Goal: Share content: Share content

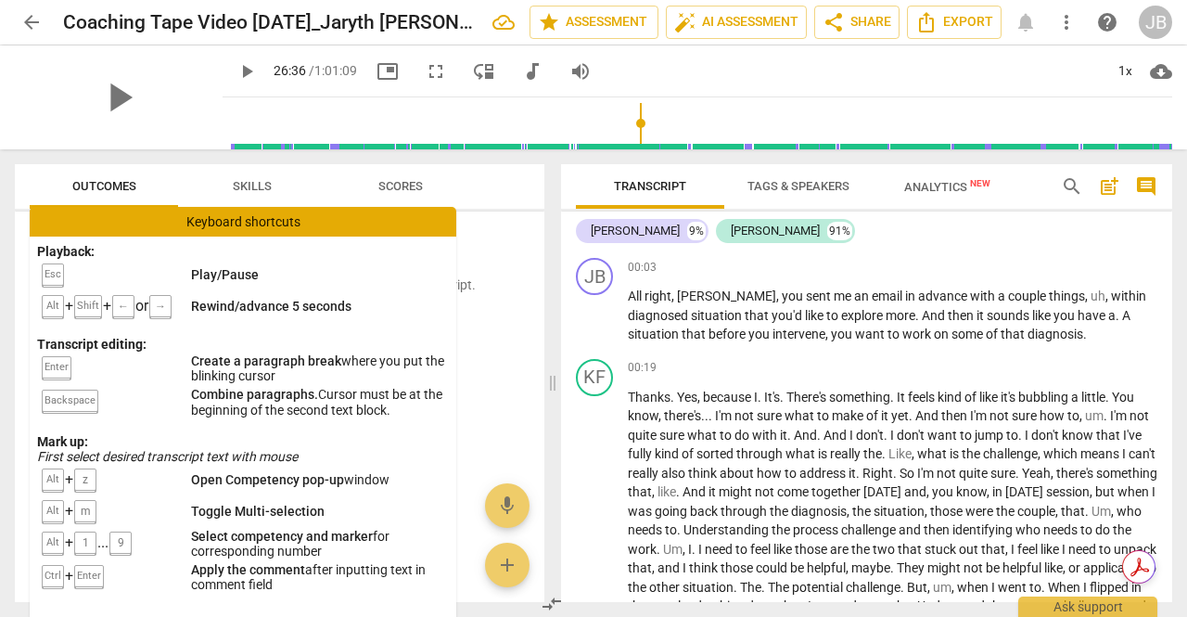
scroll to position [6458, 0]
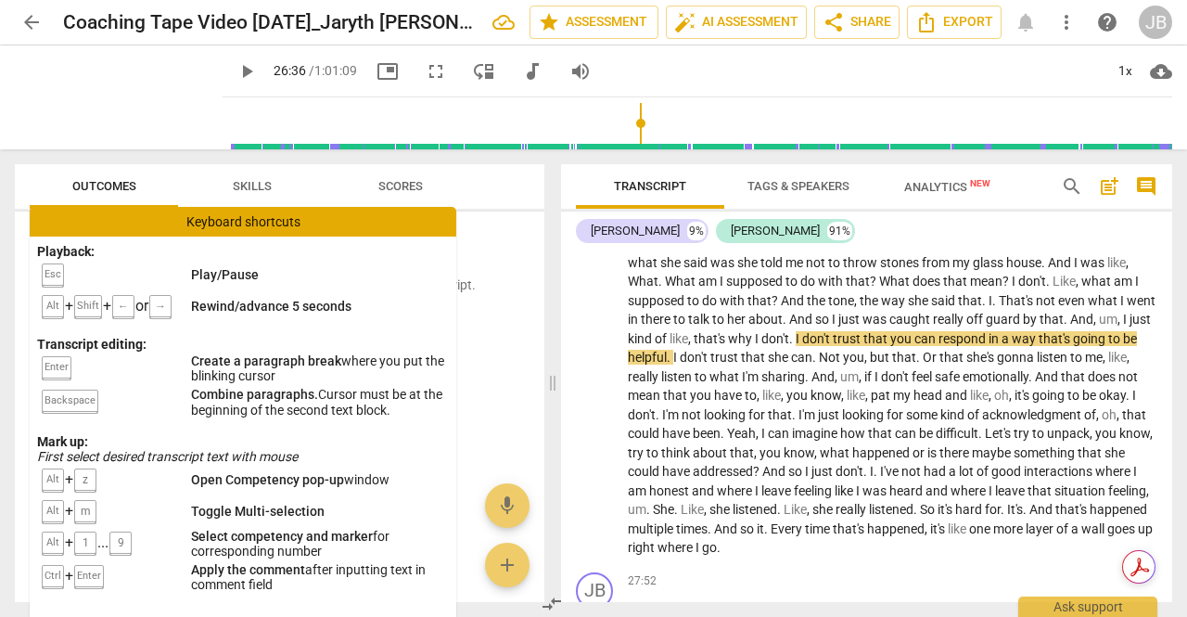
click at [236, 68] on span "play_arrow" at bounding box center [247, 71] width 22 height 22
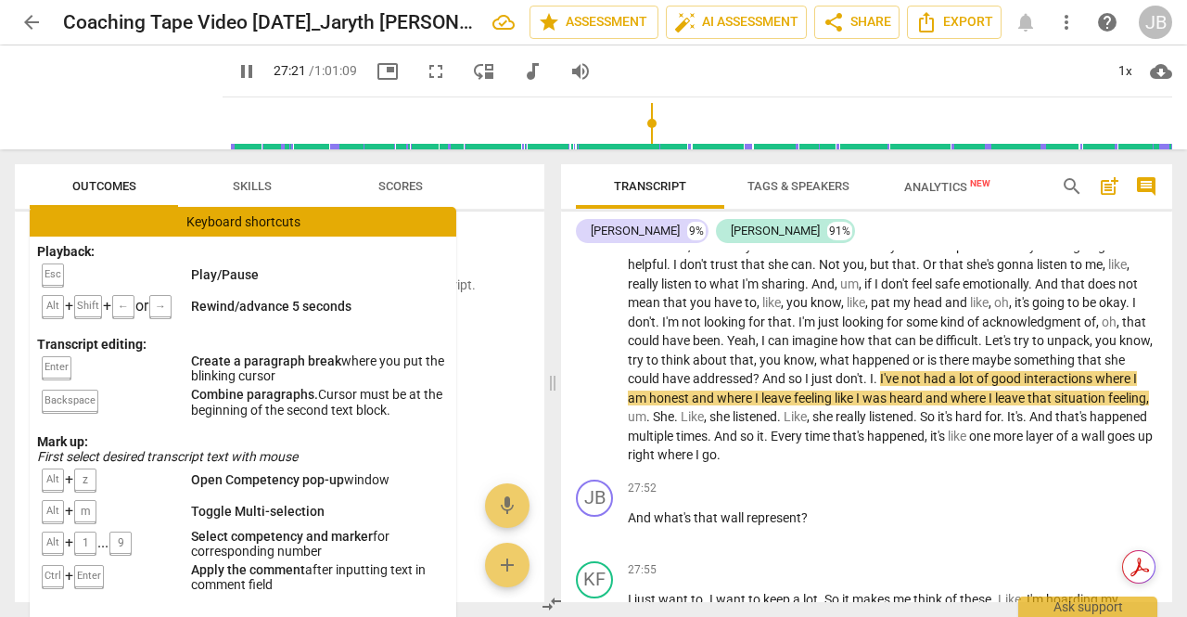
scroll to position [6643, 0]
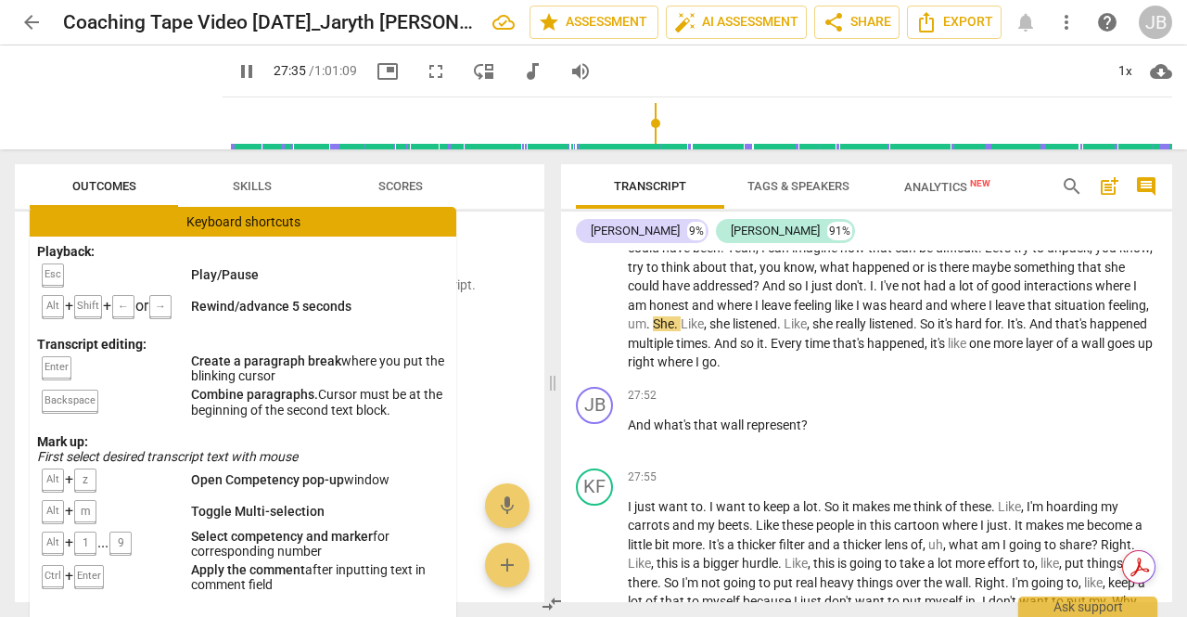
click at [1146, 313] on span "," at bounding box center [1147, 305] width 3 height 15
type input "1657"
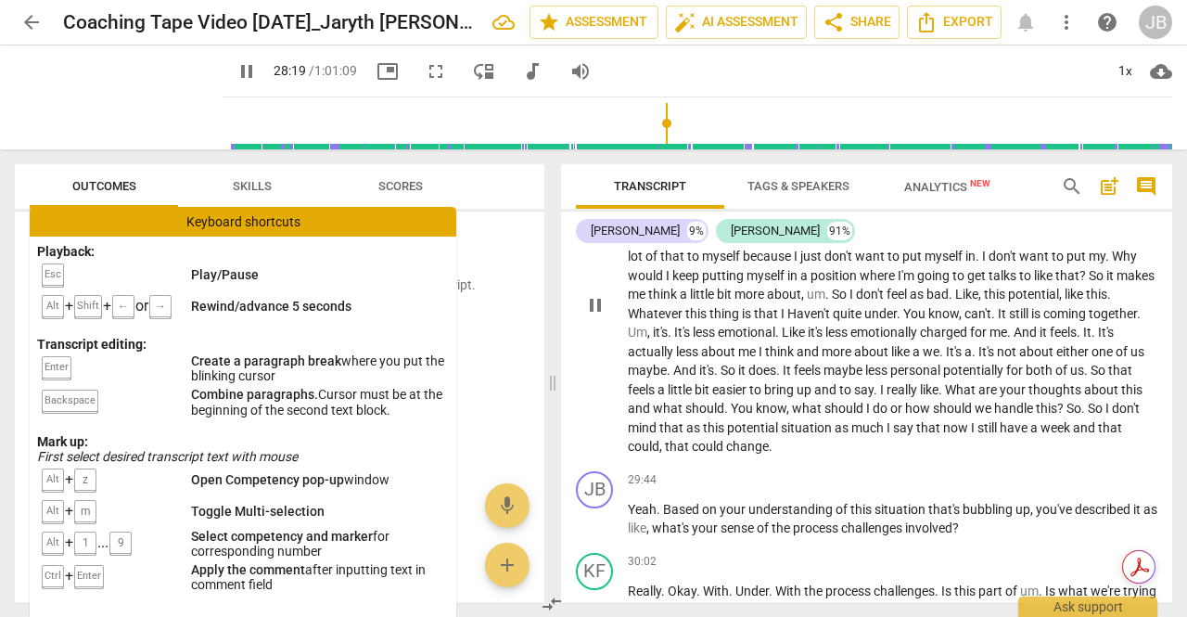
scroll to position [7005, 0]
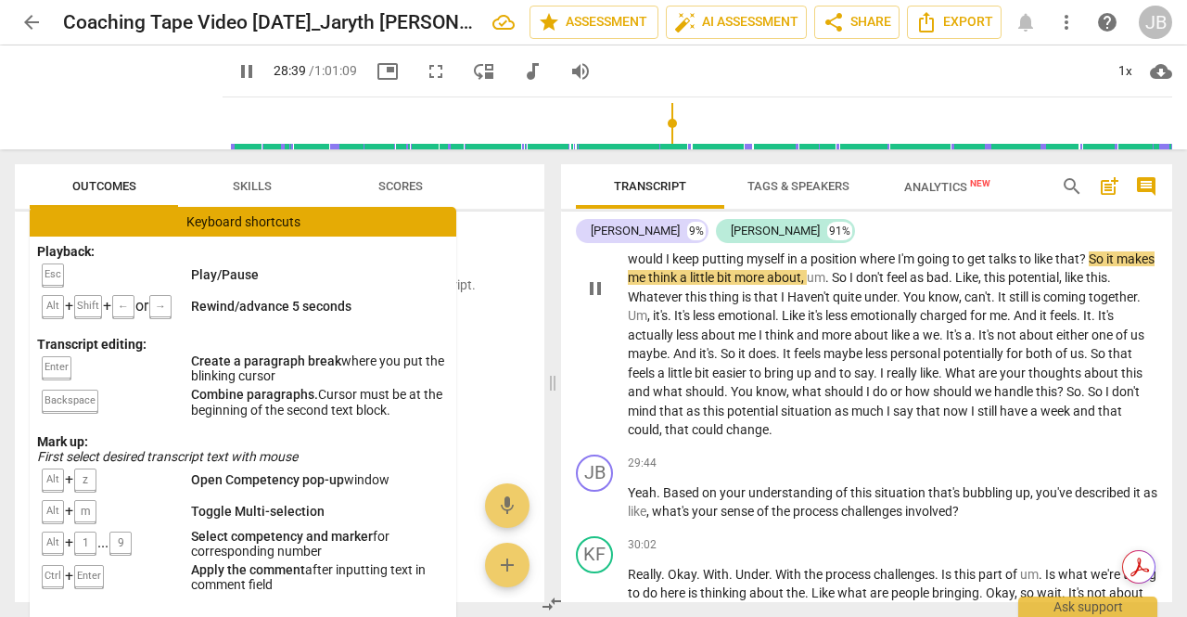
click at [1019, 266] on span "talks" at bounding box center [1004, 258] width 31 height 15
type input "1720"
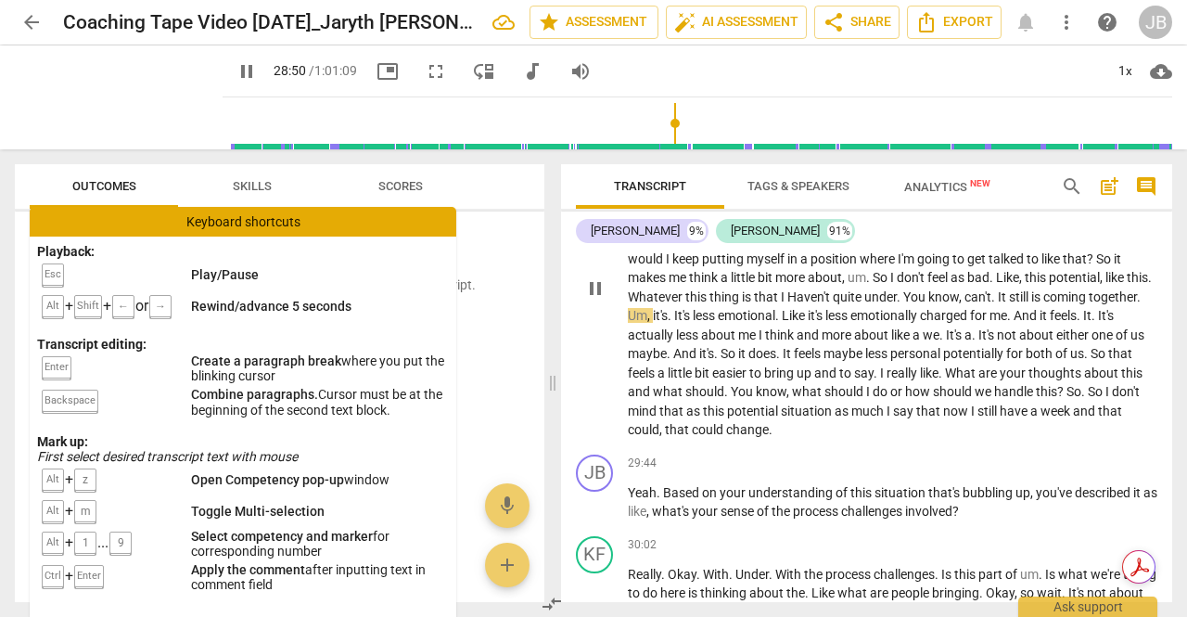
scroll to position [7098, 0]
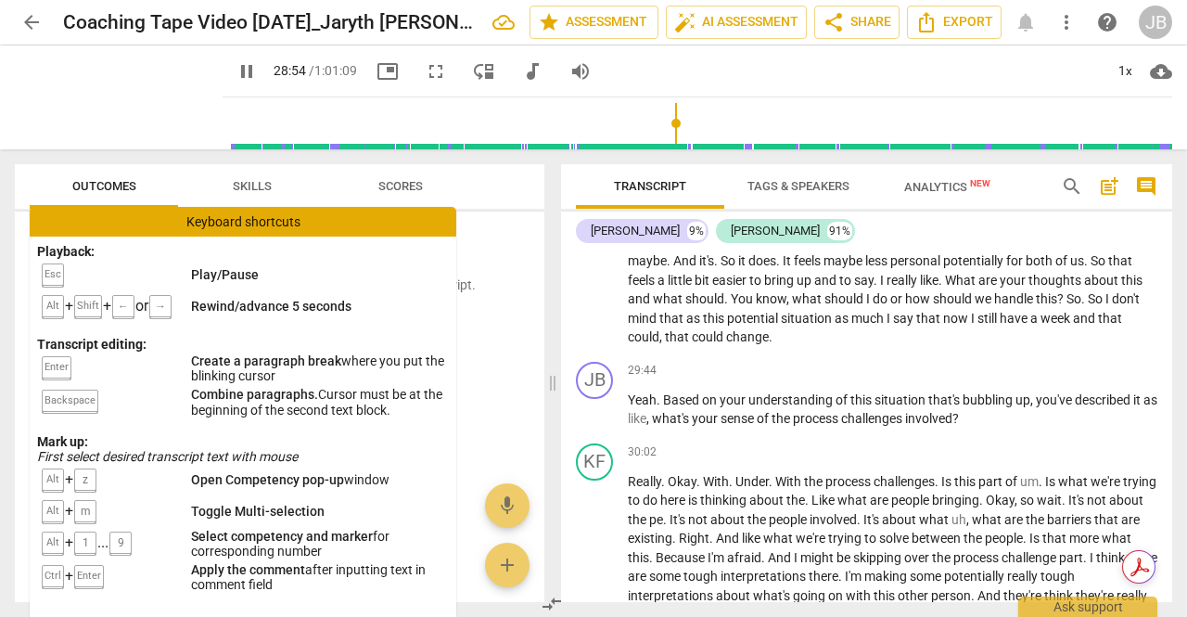
click at [424, 218] on div "Keyboard shortcuts" at bounding box center [243, 222] width 427 height 30
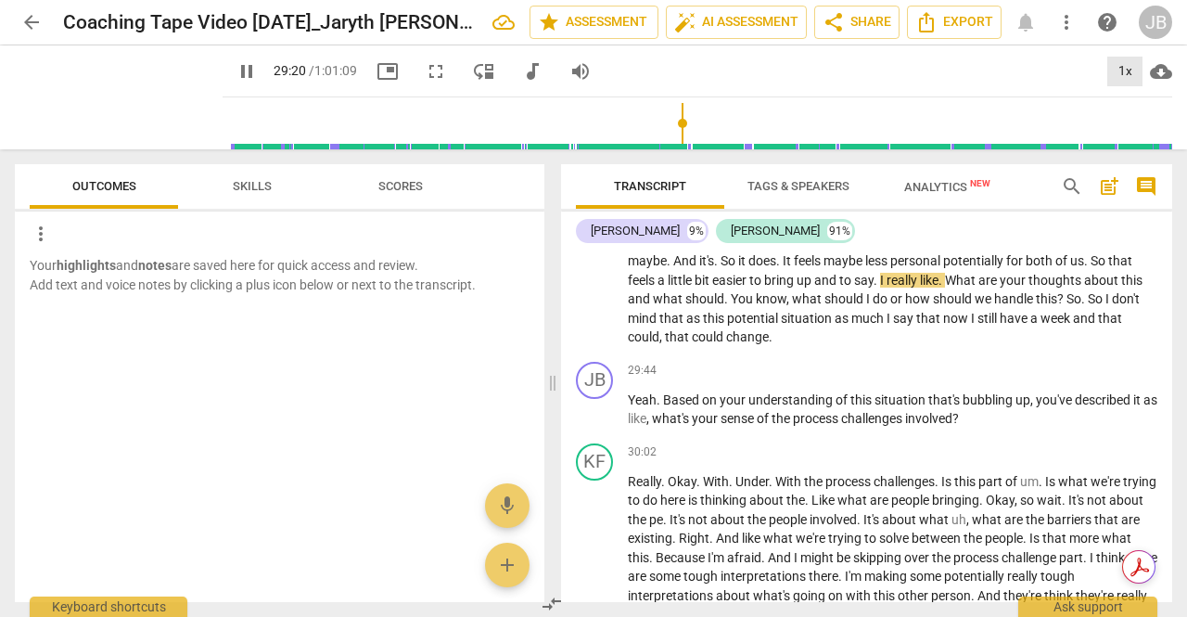
click at [1118, 59] on div "1x" at bounding box center [1125, 72] width 35 height 30
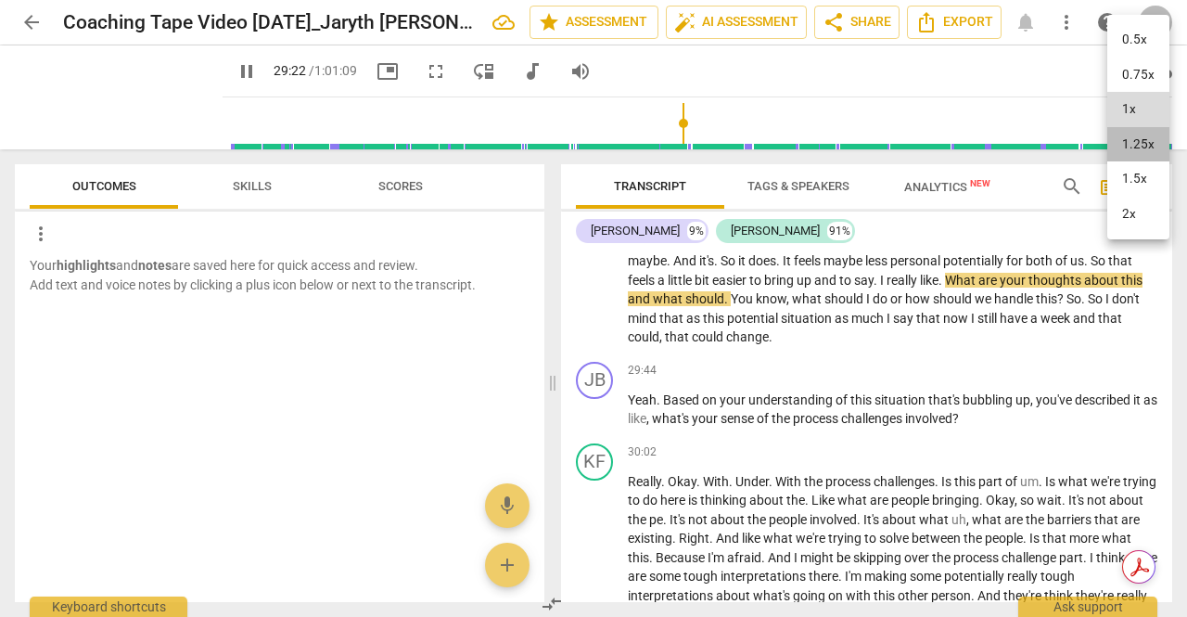
click at [1128, 137] on li "1.25x" at bounding box center [1139, 144] width 62 height 35
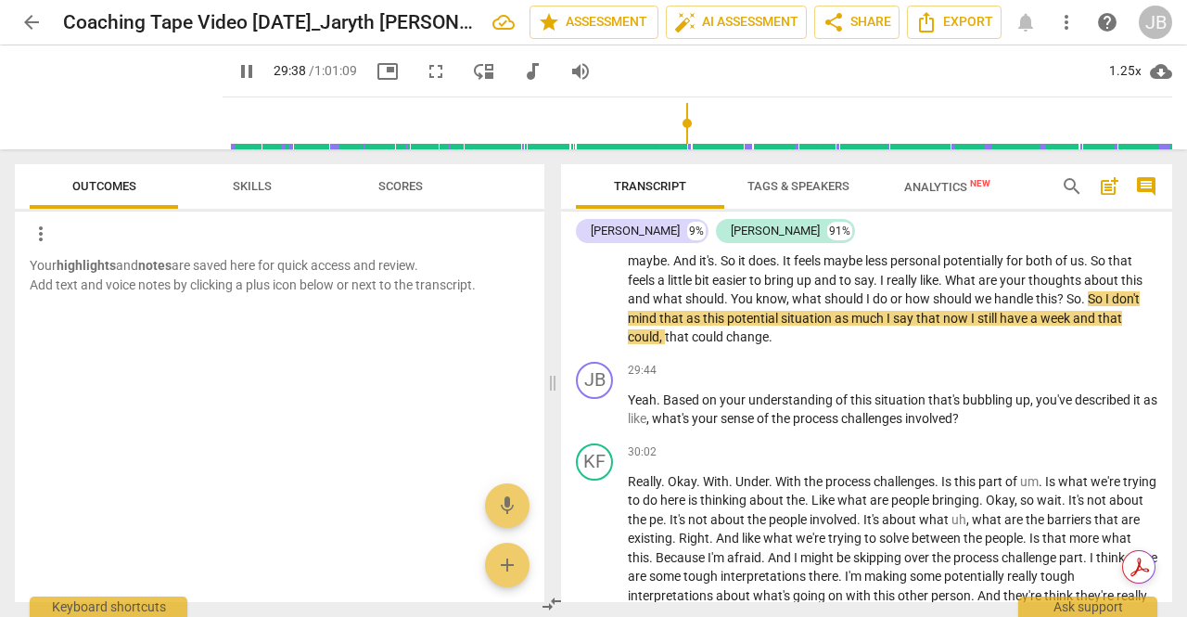
click at [887, 326] on span "much" at bounding box center [869, 318] width 35 height 15
type input "1780"
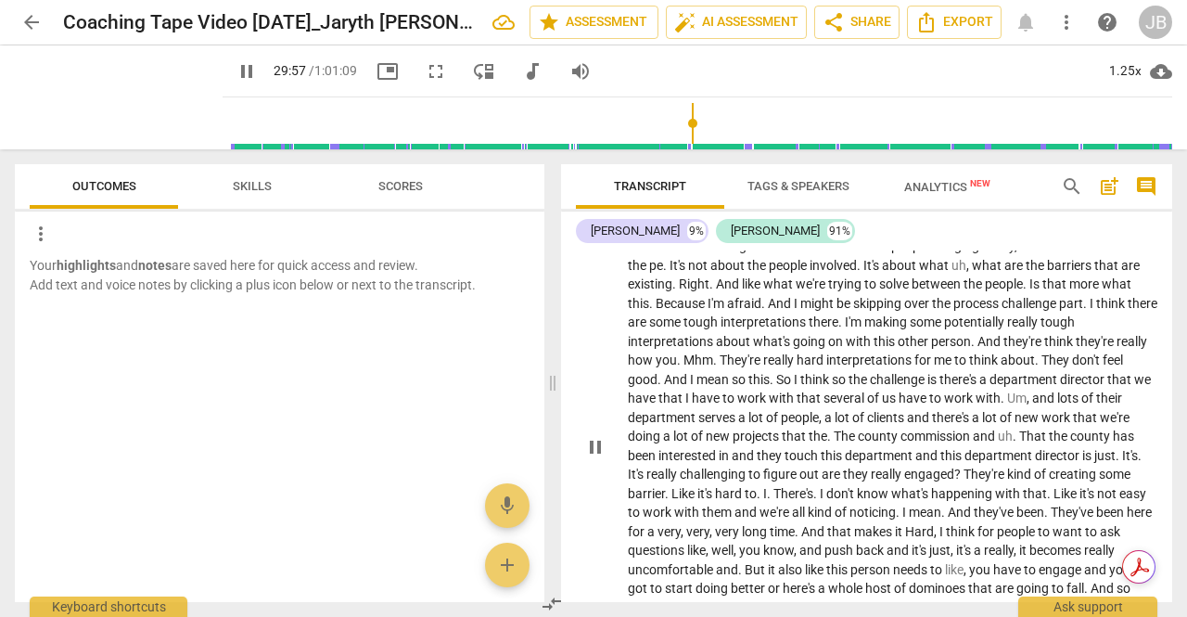
scroll to position [7376, 0]
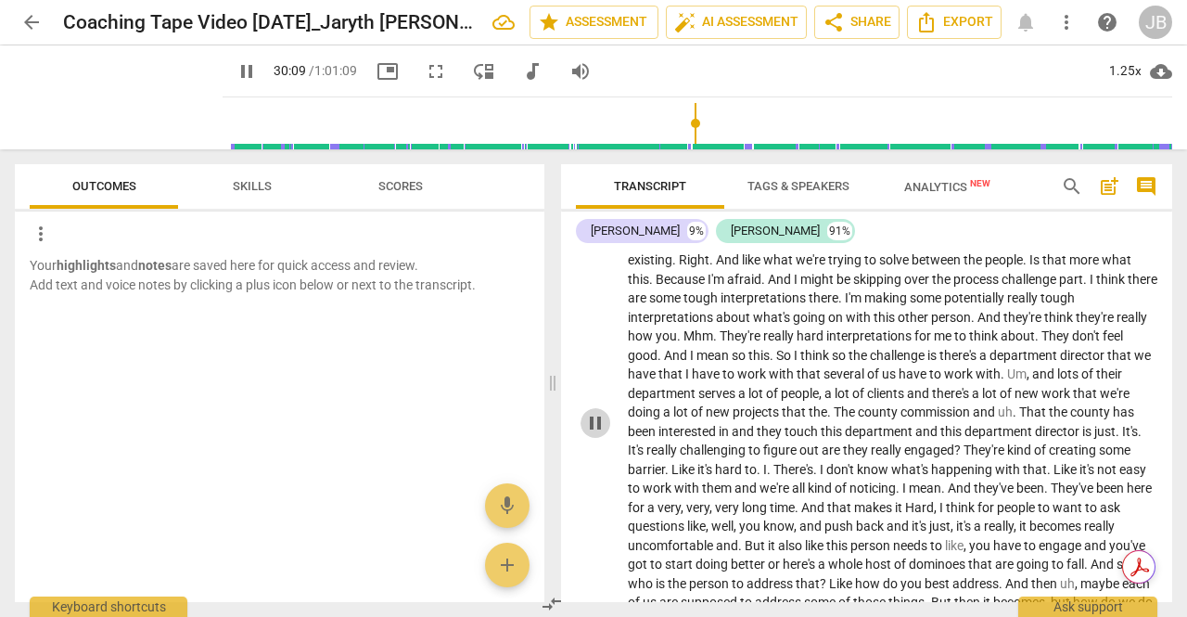
click at [592, 434] on span "pause" at bounding box center [595, 423] width 22 height 22
click at [592, 434] on span "play_arrow" at bounding box center [595, 423] width 22 height 22
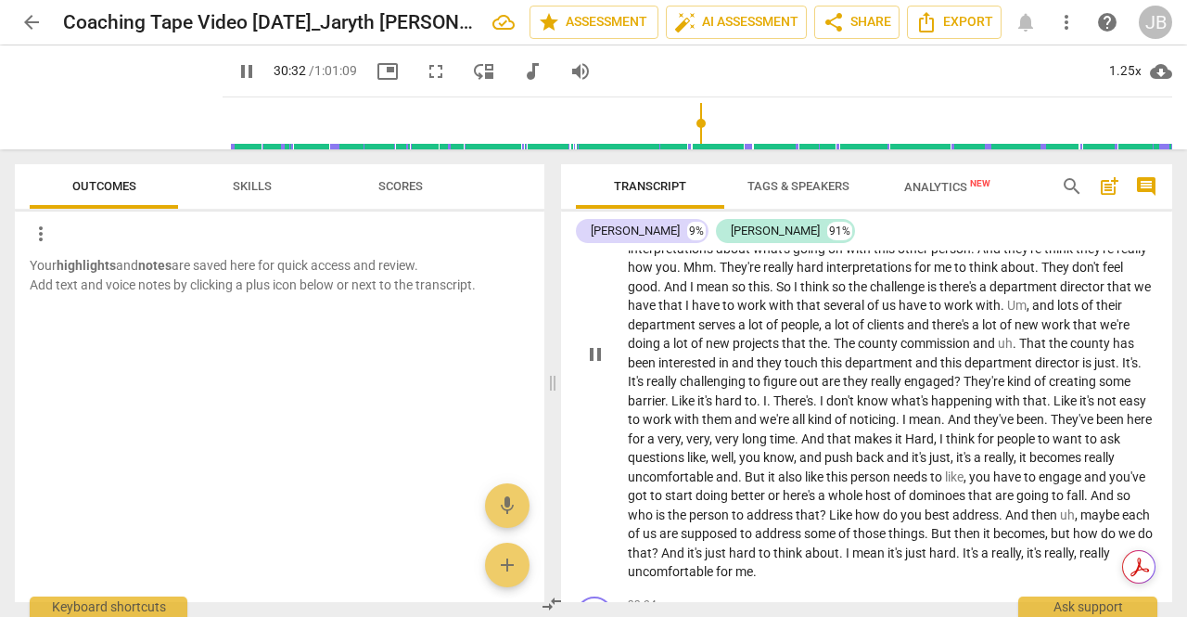
scroll to position [7469, 0]
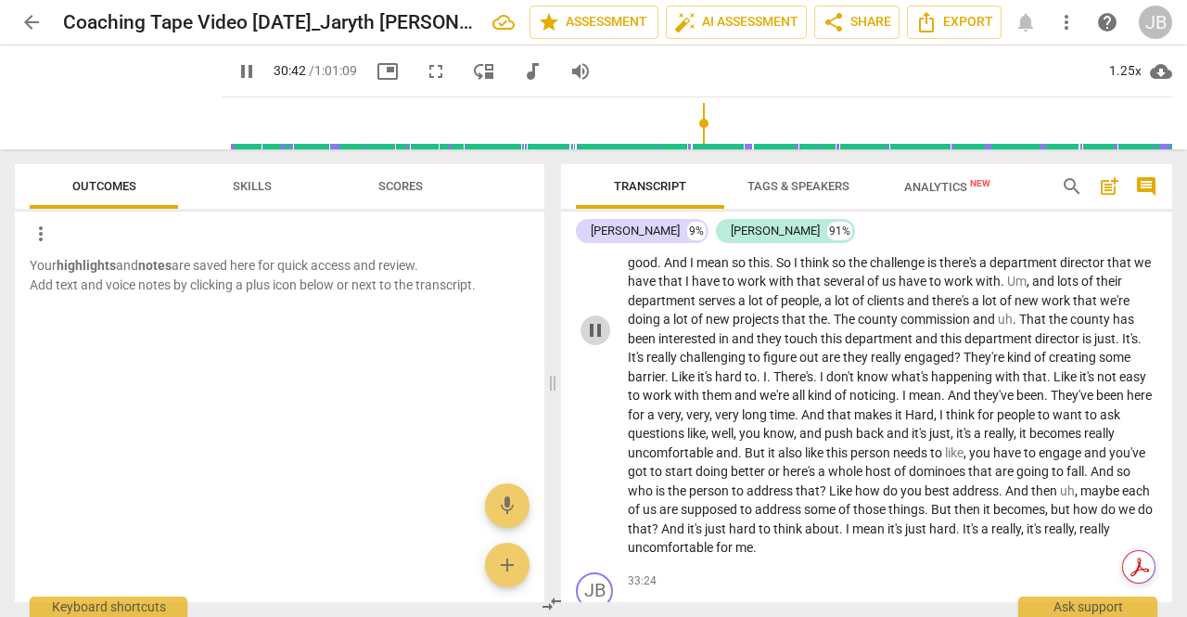
click at [592, 341] on span "pause" at bounding box center [595, 330] width 22 height 22
click at [583, 341] on span "play_arrow" at bounding box center [596, 330] width 30 height 22
click at [1126, 66] on div "1.25x" at bounding box center [1125, 72] width 35 height 30
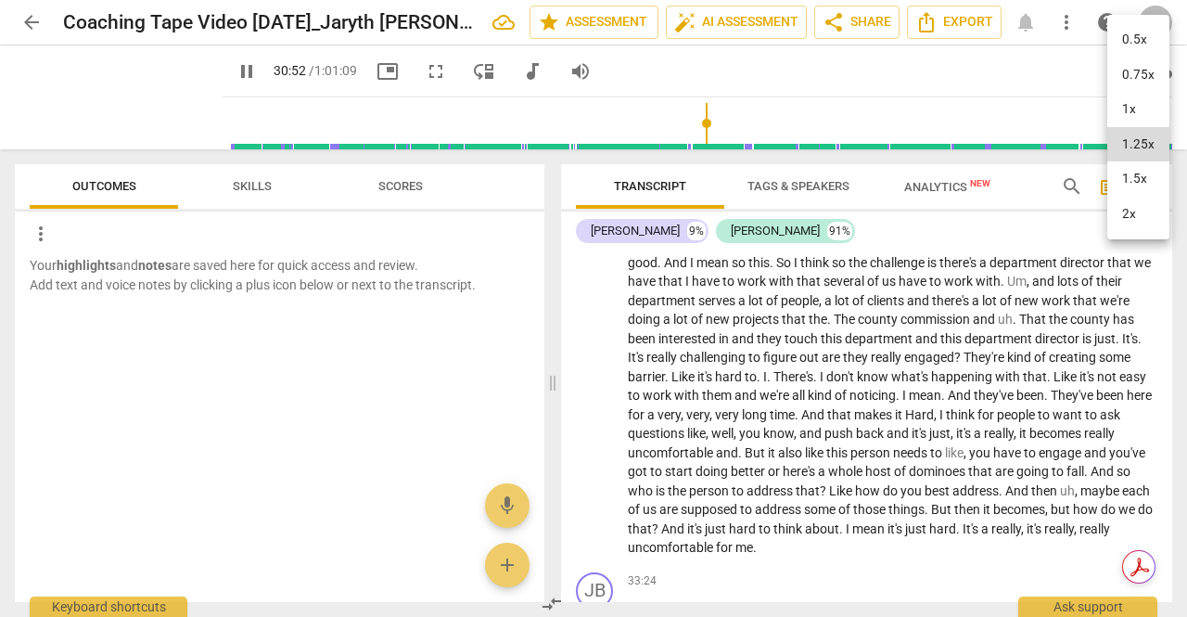
click at [1133, 173] on li "1.5x" at bounding box center [1139, 178] width 62 height 35
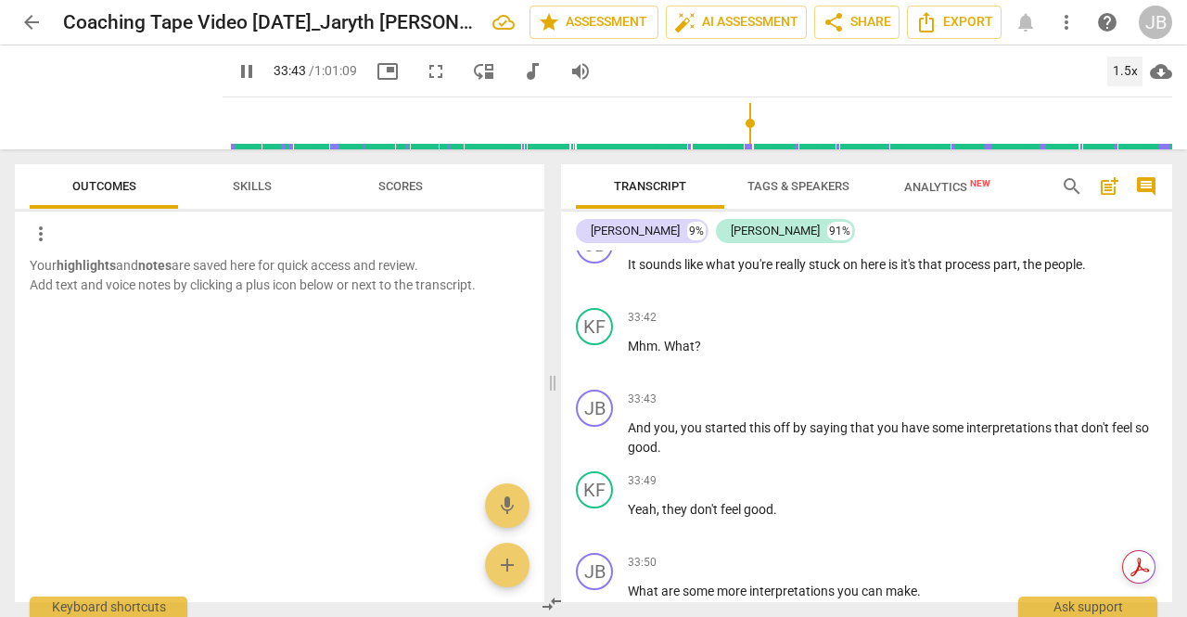
scroll to position [8025, 0]
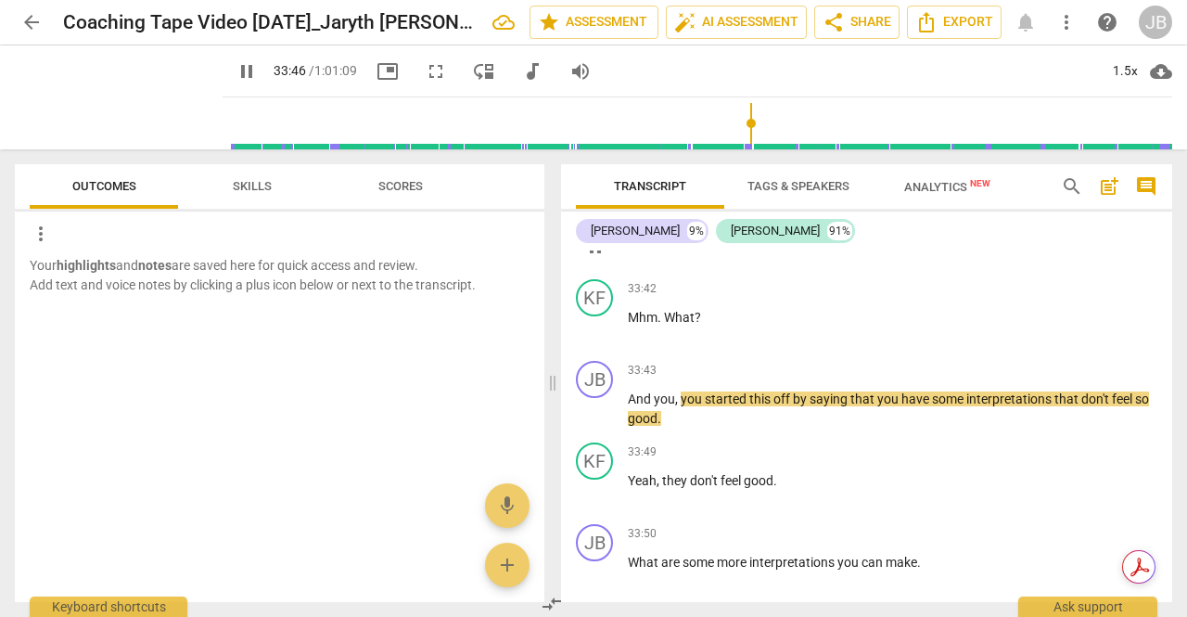
click at [594, 258] on span "pause" at bounding box center [595, 247] width 22 height 22
type input "2027"
click at [664, 325] on span "What" at bounding box center [679, 317] width 31 height 15
drag, startPoint x: 707, startPoint y: 413, endPoint x: 668, endPoint y: 409, distance: 39.1
click at [668, 327] on p "Mhm . What ?" at bounding box center [893, 317] width 530 height 19
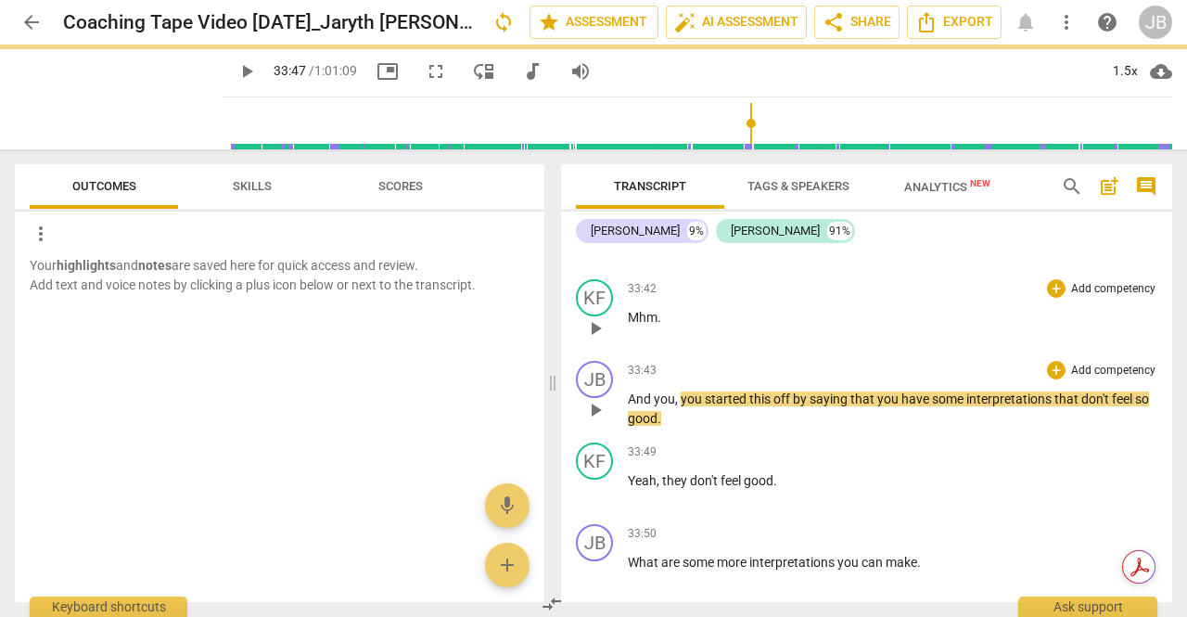
click at [628, 406] on span "And" at bounding box center [641, 398] width 26 height 15
paste p
click at [712, 428] on p "What, and you , you started this off by saying that you have some interpretatio…" at bounding box center [893, 409] width 530 height 38
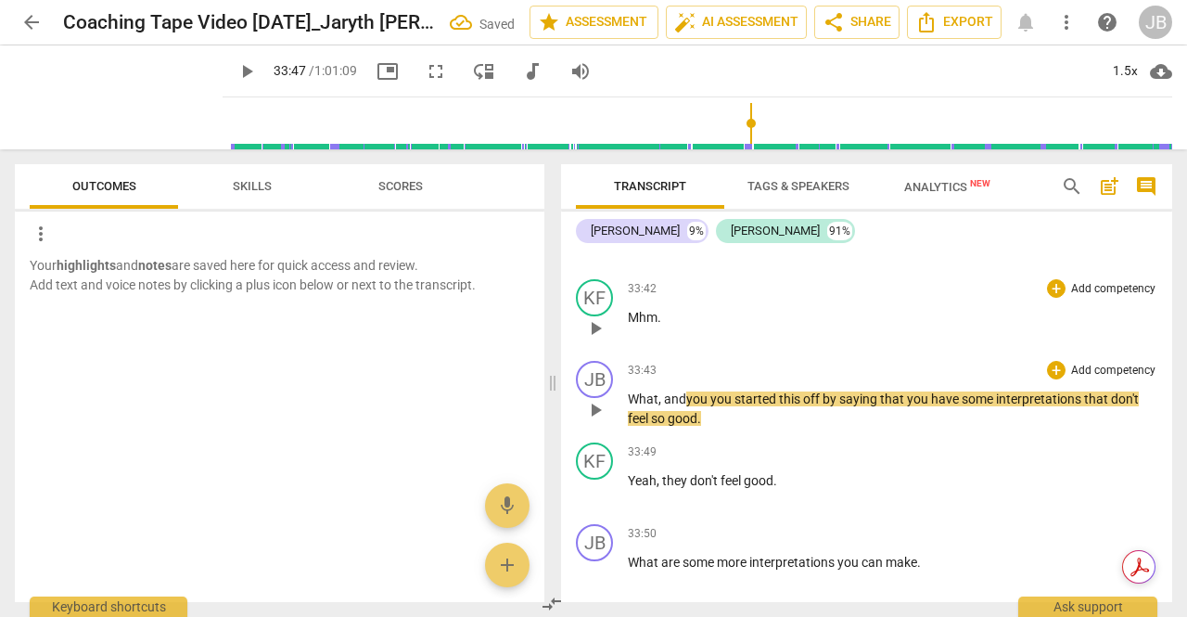
click at [735, 428] on p "What, and you you started this off by saying that you have some interpretations…" at bounding box center [893, 409] width 530 height 38
click at [588, 421] on span "play_arrow" at bounding box center [595, 410] width 22 height 22
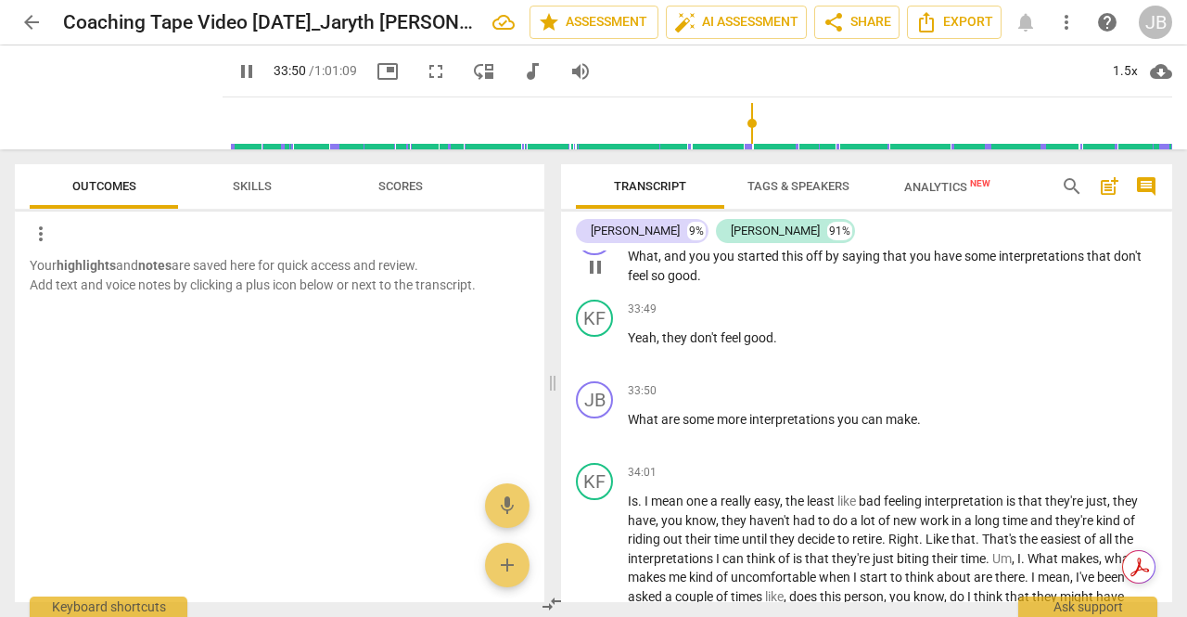
scroll to position [8211, 0]
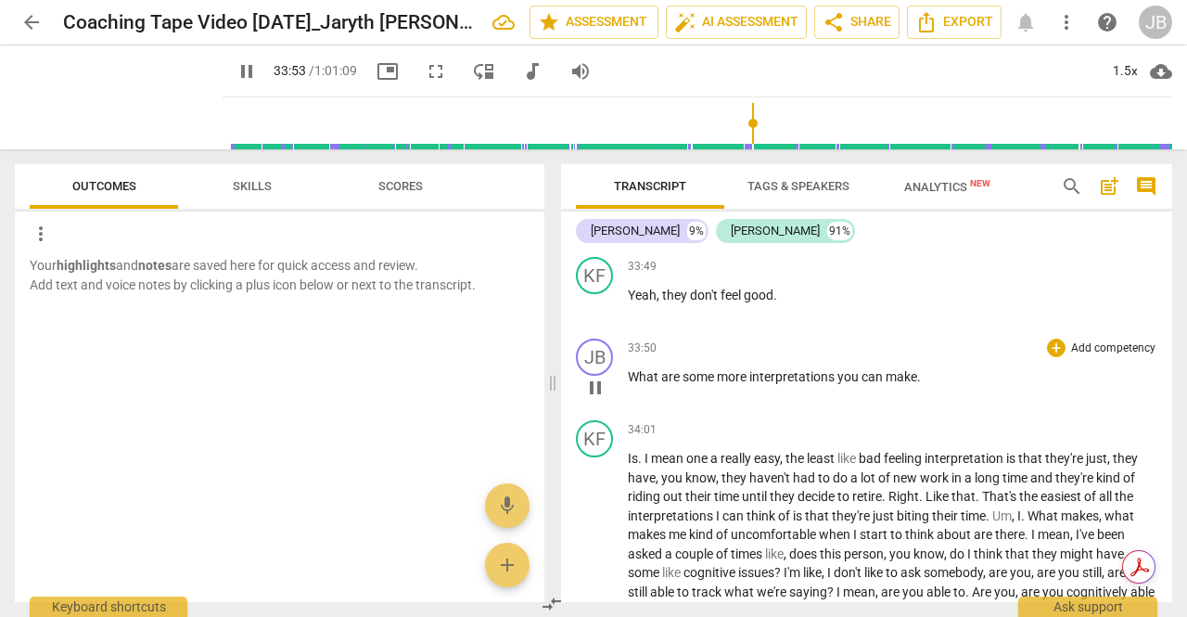
click at [602, 399] on span "pause" at bounding box center [595, 388] width 22 height 22
type input "2034"
click at [958, 387] on p "What are some more interpretations you can make ." at bounding box center [893, 376] width 530 height 19
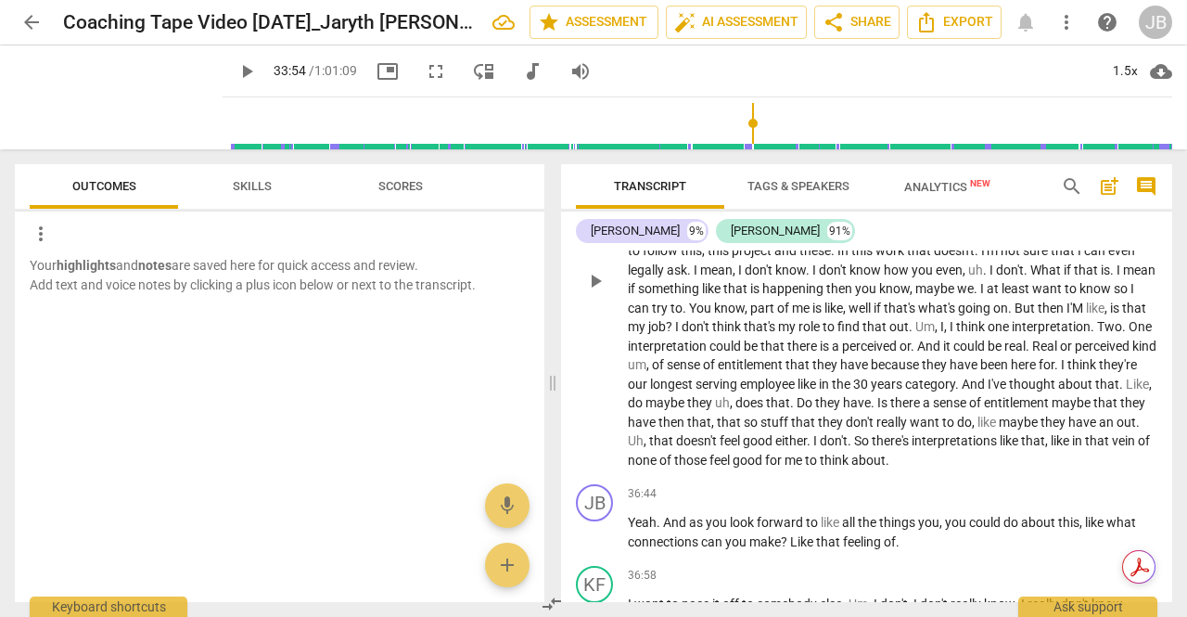
scroll to position [8582, 0]
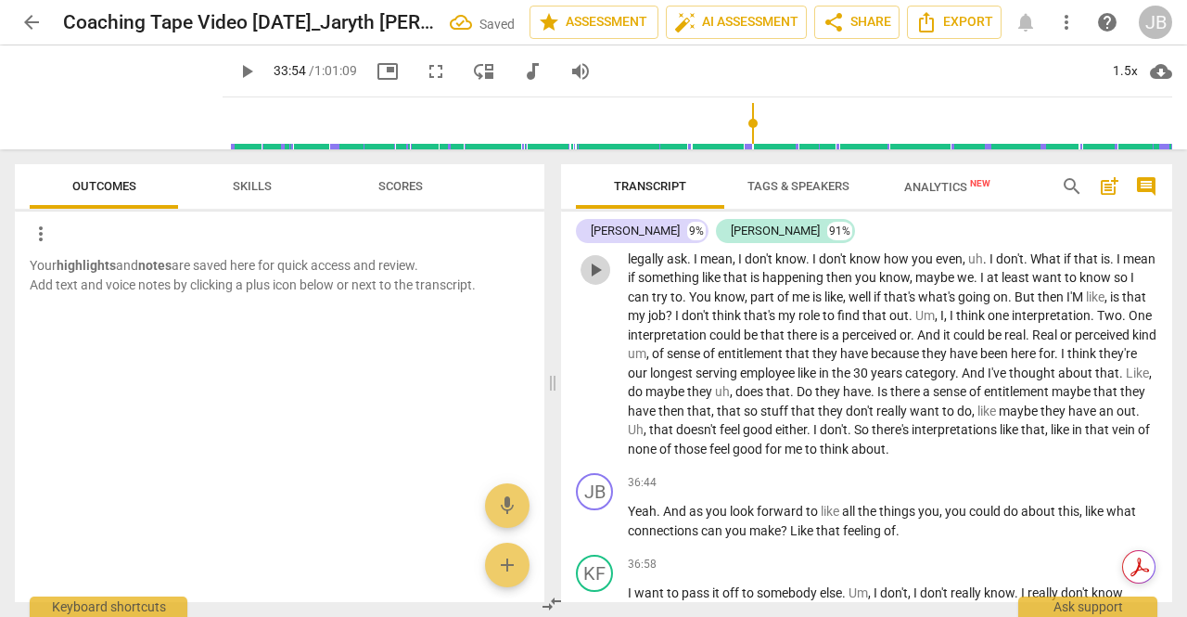
click at [595, 285] on button "play_arrow" at bounding box center [596, 270] width 30 height 30
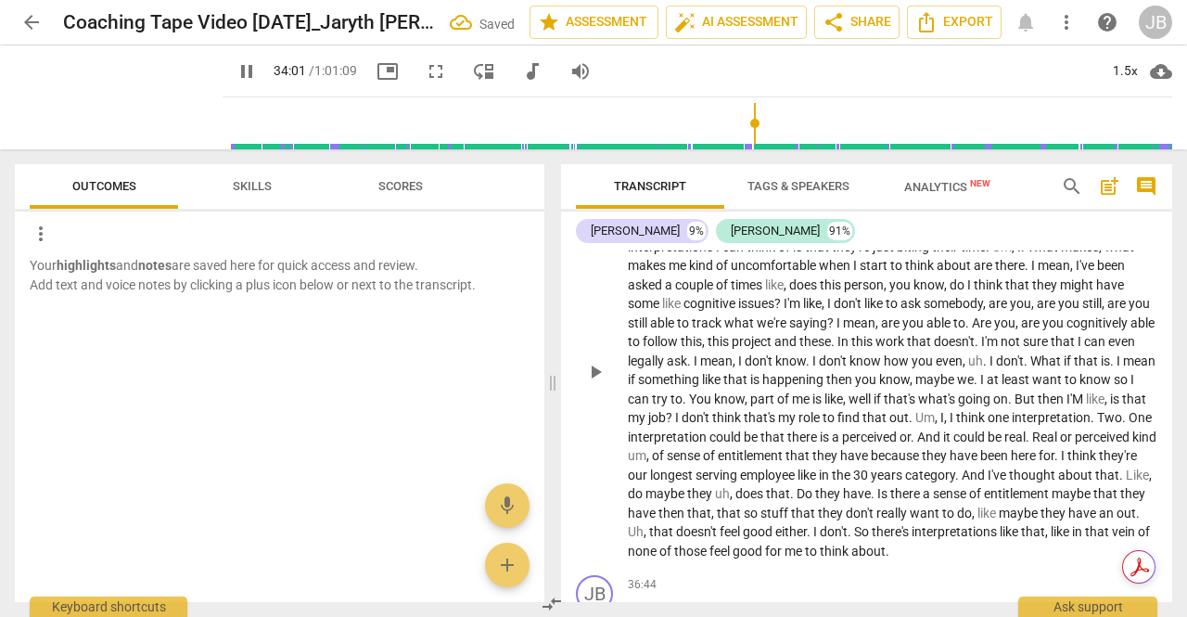
scroll to position [8396, 0]
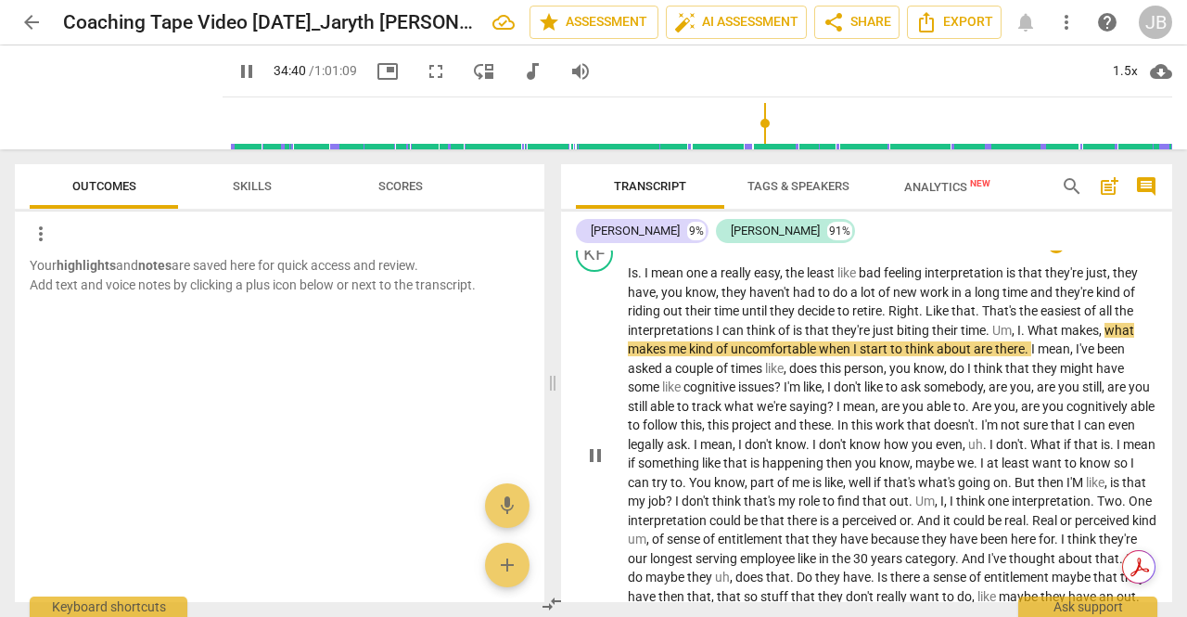
click at [911, 338] on span "biting" at bounding box center [914, 330] width 35 height 15
type input "2082"
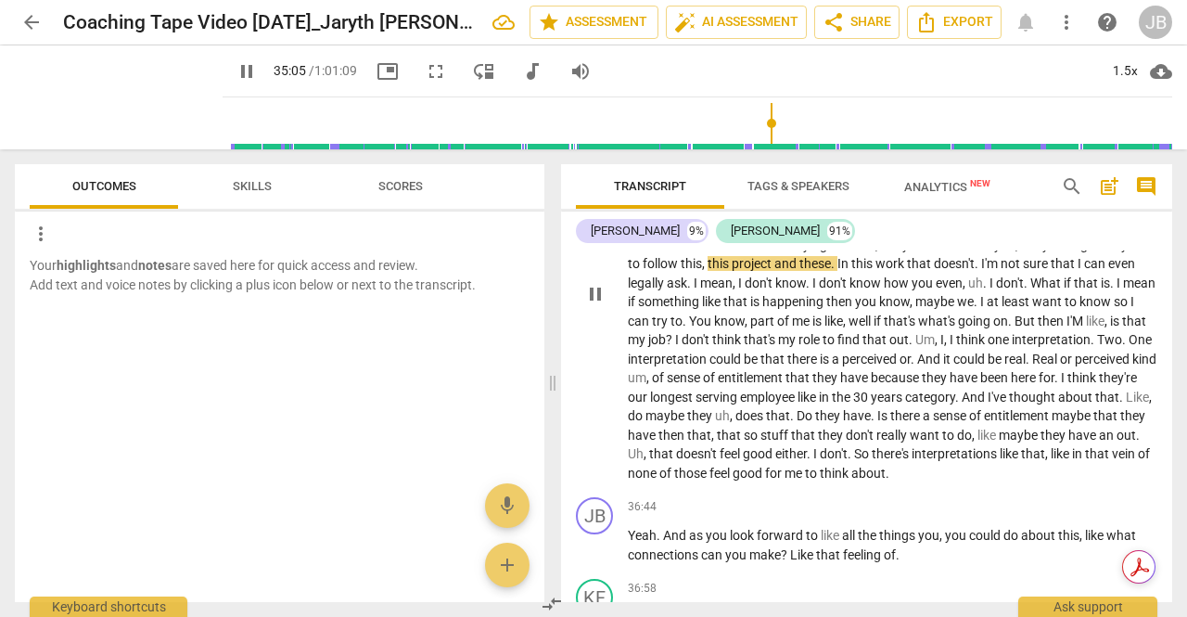
scroll to position [8582, 0]
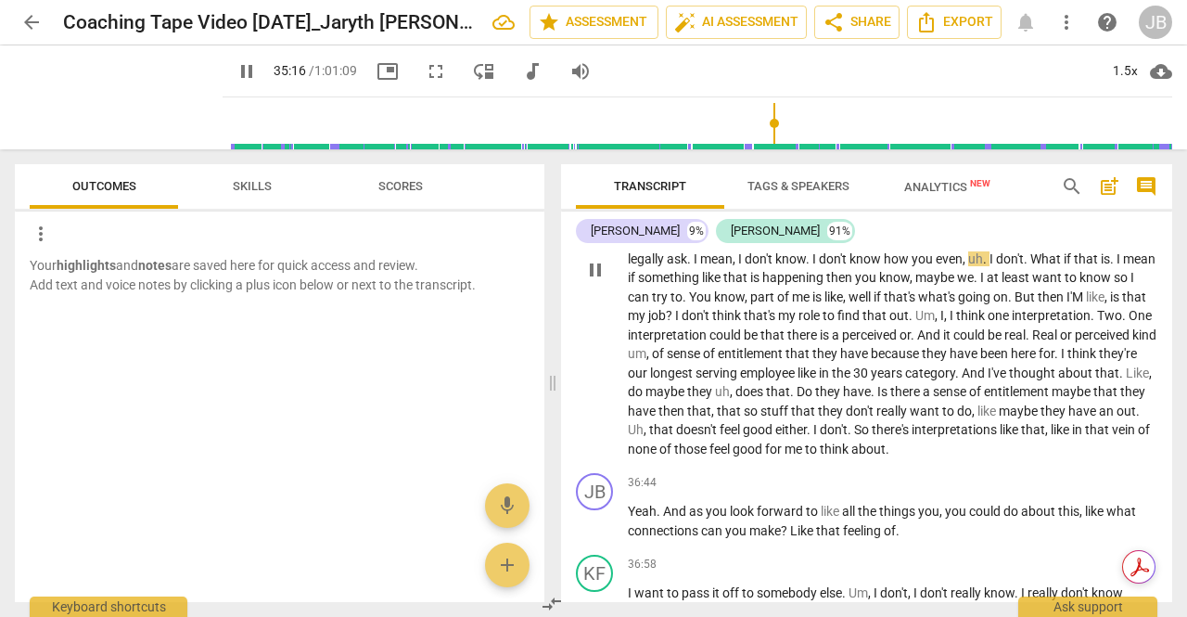
click at [694, 266] on span "." at bounding box center [690, 258] width 6 height 15
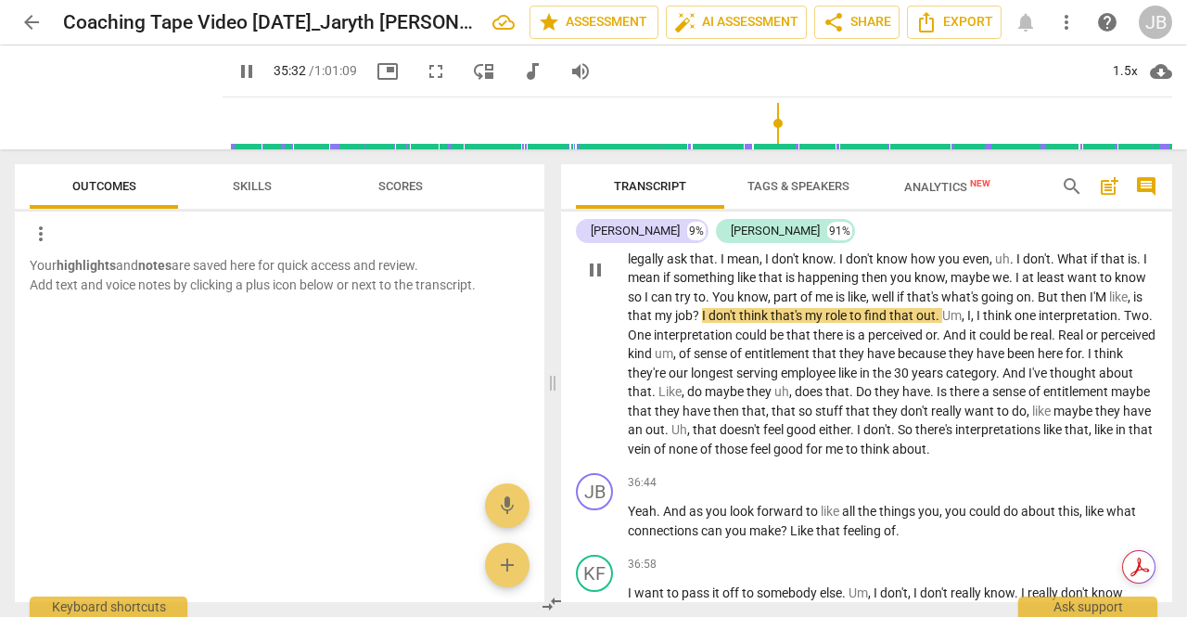
click at [1090, 304] on span "I'M" at bounding box center [1099, 296] width 19 height 15
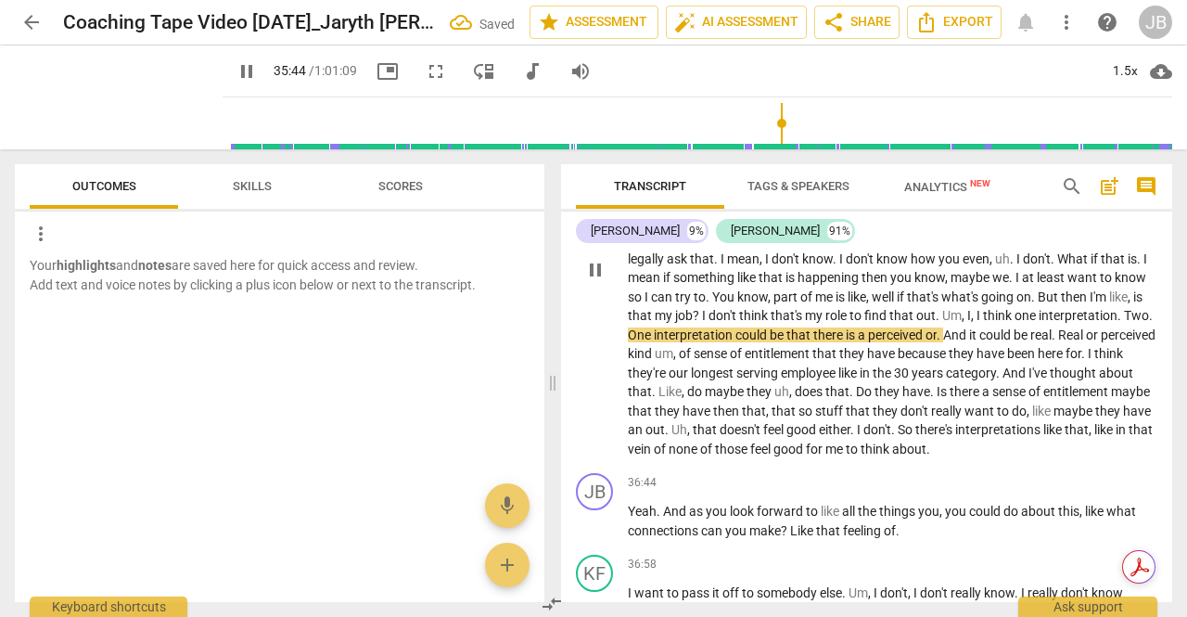
click at [1124, 323] on span "Two" at bounding box center [1136, 315] width 25 height 15
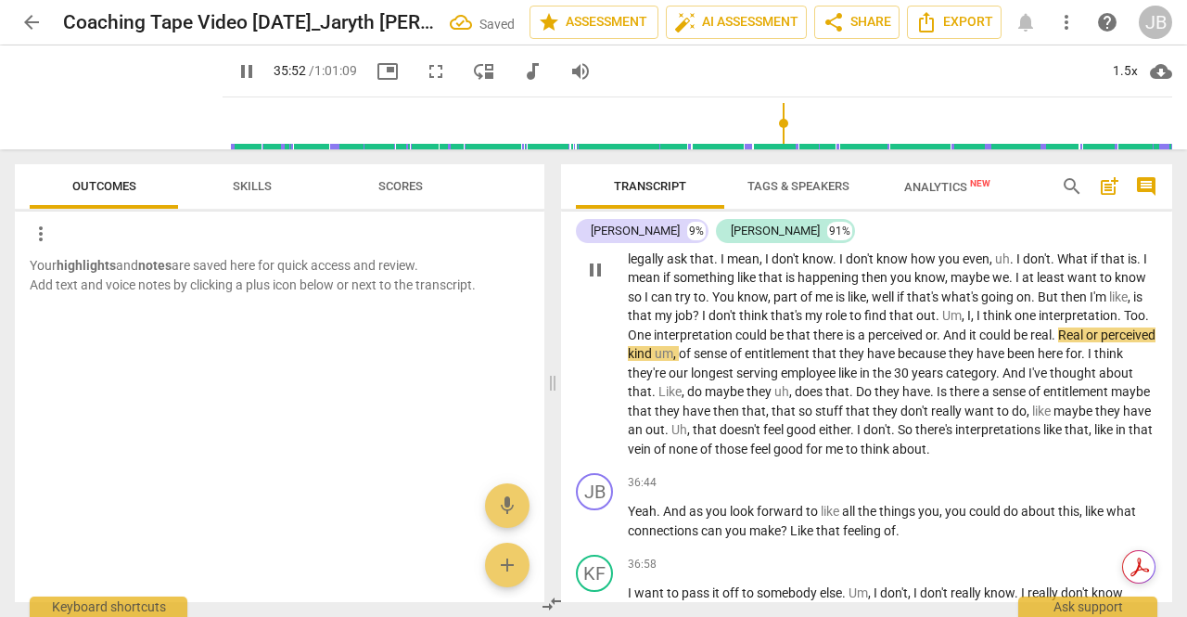
scroll to position [8675, 0]
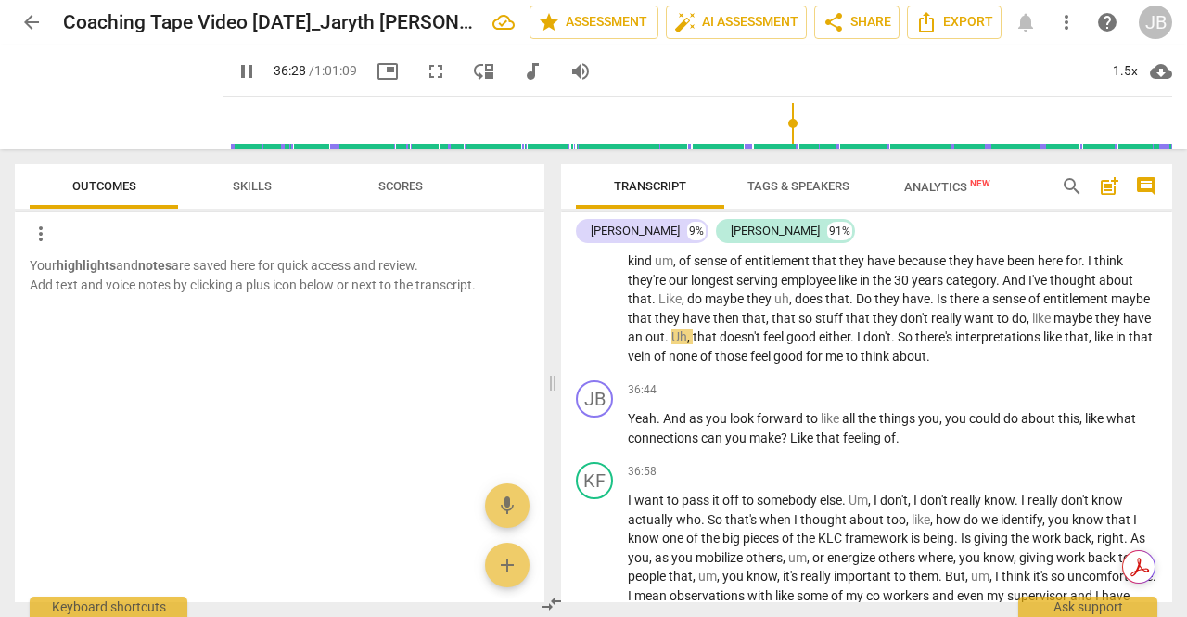
click at [693, 344] on span "," at bounding box center [690, 336] width 6 height 15
click at [583, 188] on span "pause" at bounding box center [596, 177] width 30 height 22
type input "2203"
click at [1099, 344] on span "like" at bounding box center [1109, 336] width 21 height 15
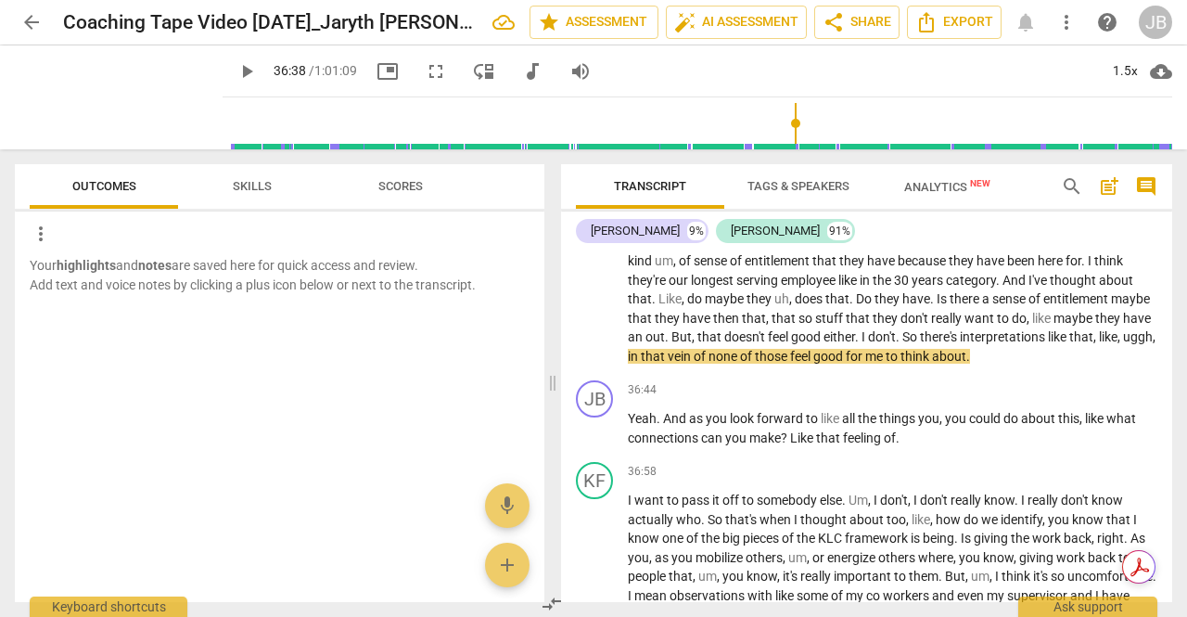
click at [591, 188] on span "play_arrow" at bounding box center [595, 177] width 22 height 22
click at [591, 188] on span "pause" at bounding box center [595, 177] width 22 height 22
type input "2202"
drag, startPoint x: 866, startPoint y: 448, endPoint x: 826, endPoint y: 448, distance: 39.9
click at [826, 365] on p "Is . I mean one a really easy , the least like bad feeling interpretation is th…" at bounding box center [893, 175] width 530 height 380
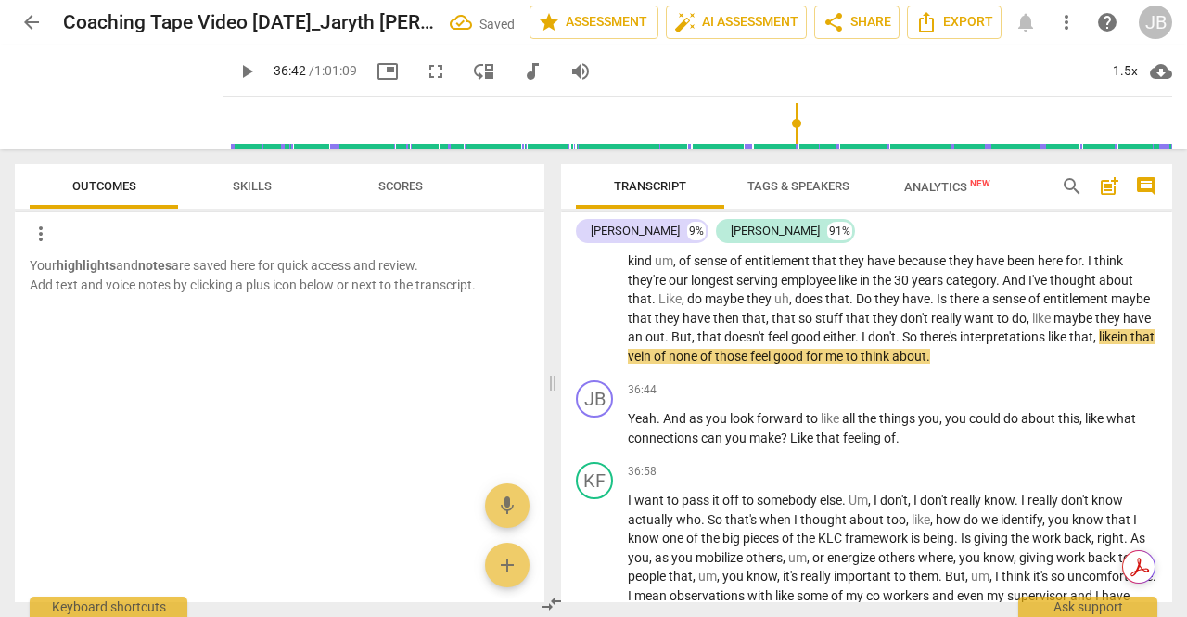
click at [669, 364] on span "of" at bounding box center [661, 356] width 15 height 15
click at [710, 364] on span "of , uggh," at bounding box center [682, 356] width 56 height 15
click at [897, 447] on div "36:44 + Add competency keyboard_arrow_right Yeah . And as you look forward to l…" at bounding box center [893, 413] width 530 height 67
click at [598, 188] on span "play_arrow" at bounding box center [595, 177] width 22 height 22
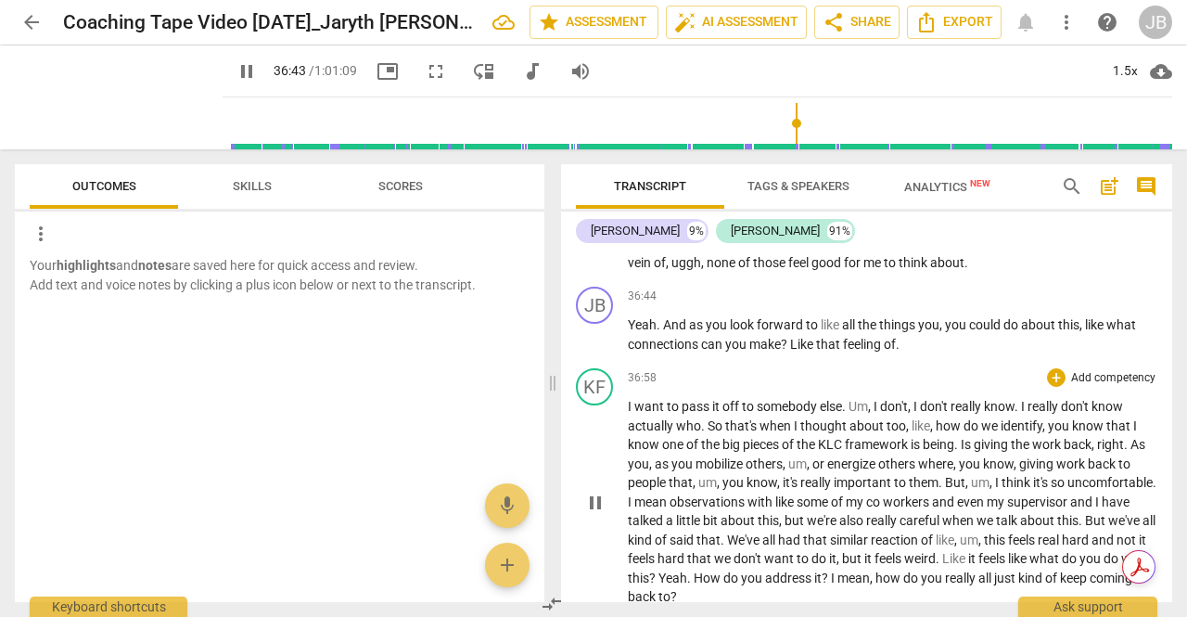
scroll to position [8767, 0]
click at [596, 348] on span "pause" at bounding box center [595, 337] width 22 height 22
type input "2217"
click at [896, 352] on span "of" at bounding box center [890, 345] width 12 height 15
click at [594, 348] on span "play_arrow" at bounding box center [595, 337] width 22 height 22
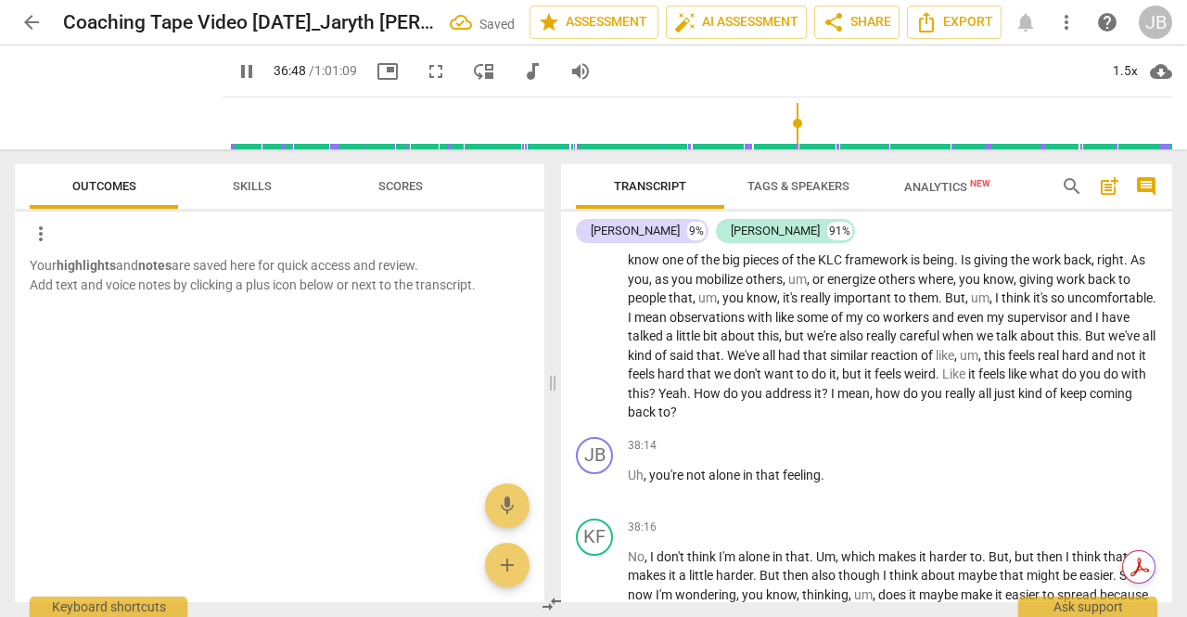
scroll to position [8860, 0]
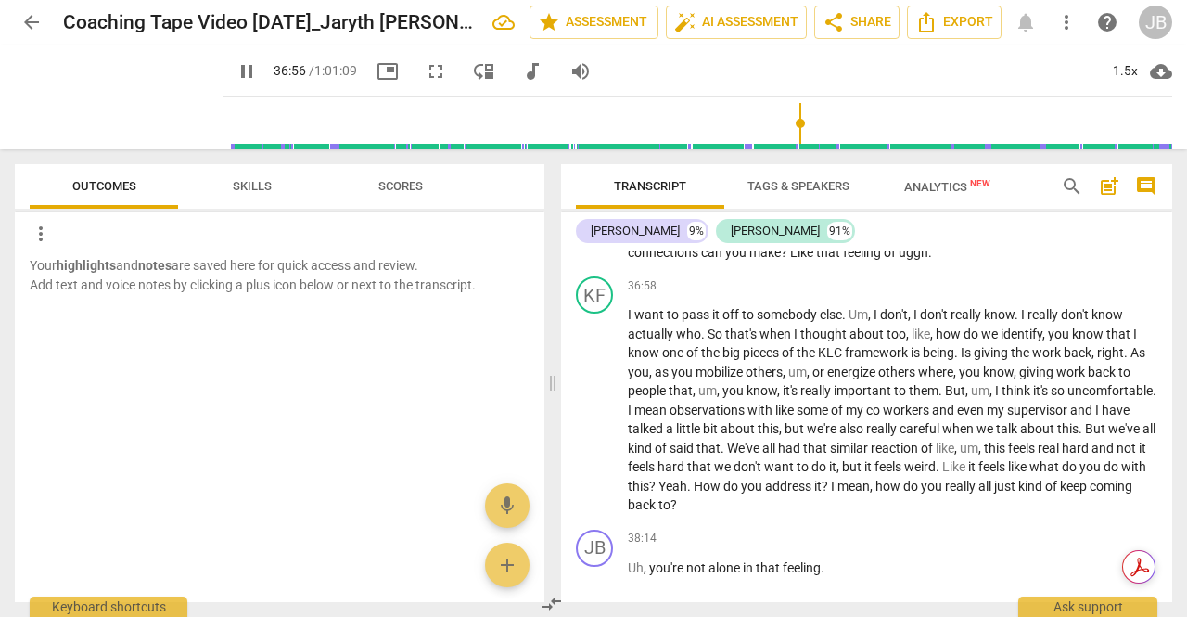
click at [601, 255] on span "pause" at bounding box center [595, 244] width 22 height 22
type input "2217"
click at [785, 260] on span "?" at bounding box center [785, 252] width 9 height 15
click at [599, 422] on span "play_arrow" at bounding box center [595, 411] width 22 height 22
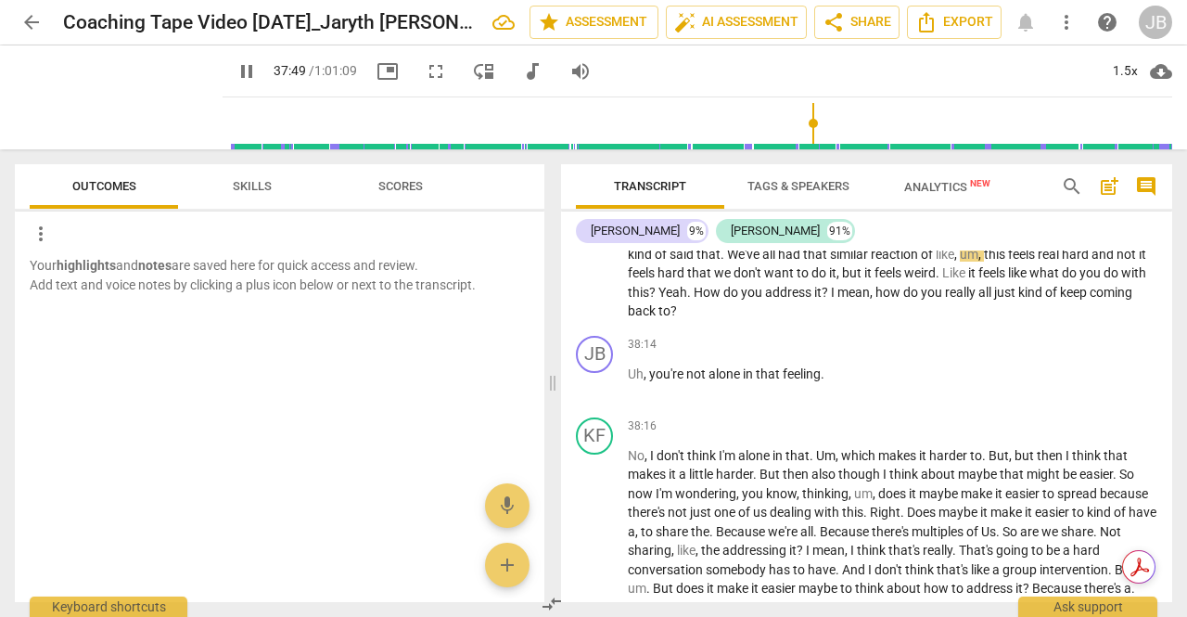
scroll to position [9046, 0]
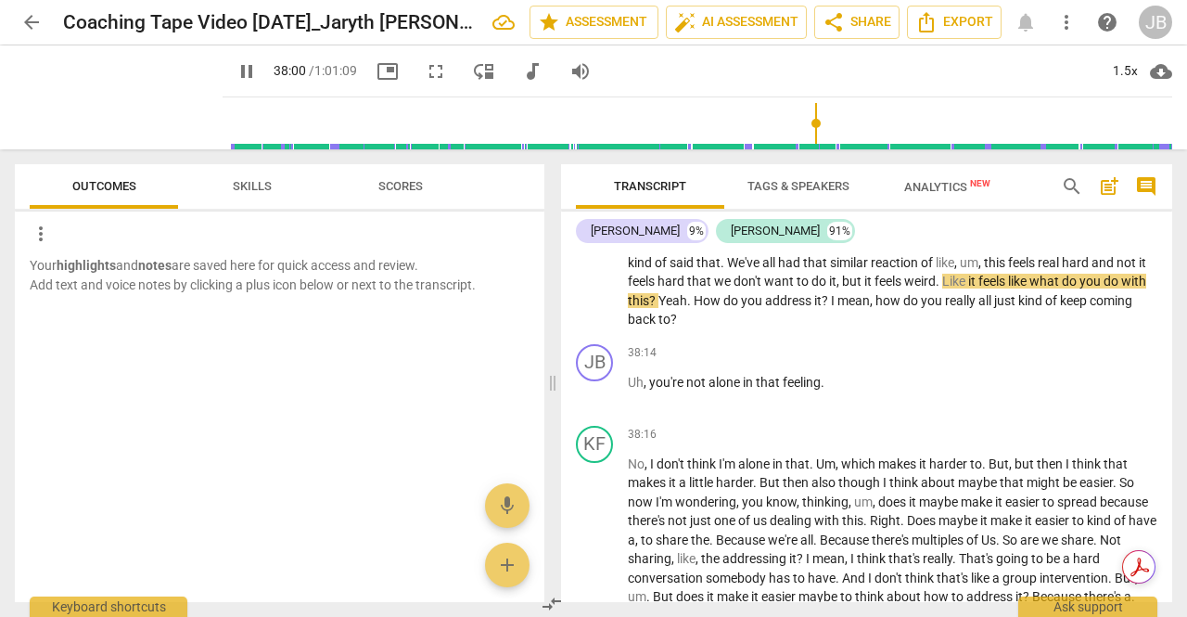
click at [597, 237] on span "pause" at bounding box center [595, 225] width 22 height 22
drag, startPoint x: 581, startPoint y: 331, endPoint x: 588, endPoint y: 338, distance: 9.9
click at [588, 237] on span "play_arrow" at bounding box center [596, 225] width 30 height 22
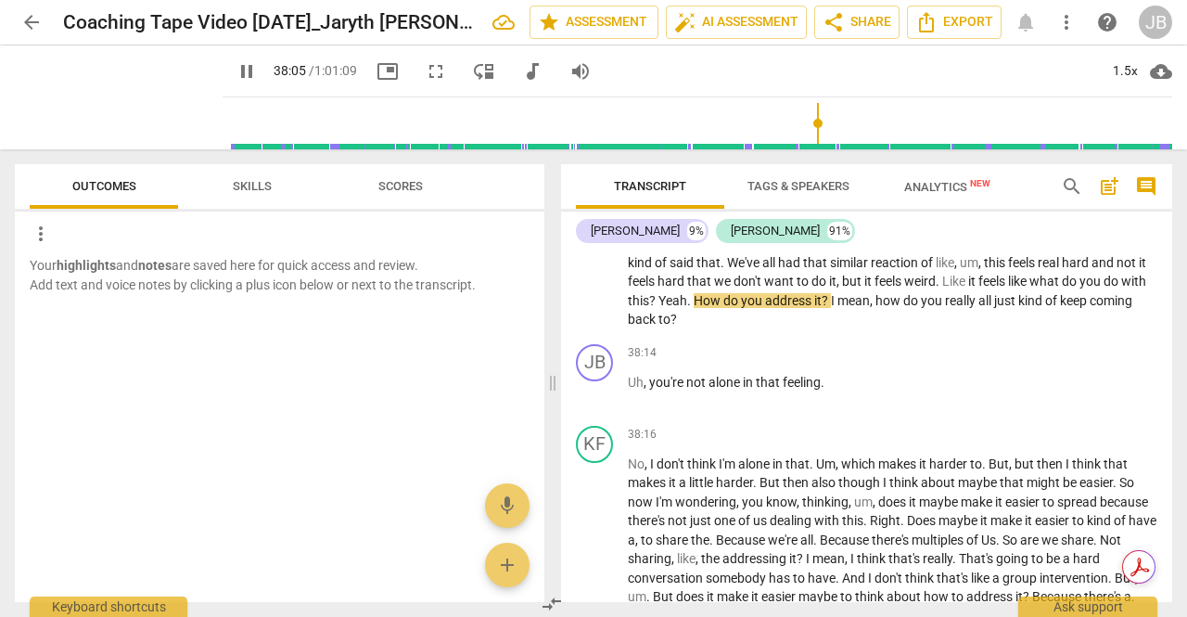
click at [591, 237] on span "pause" at bounding box center [595, 225] width 22 height 22
click at [724, 308] on span "How" at bounding box center [709, 300] width 30 height 15
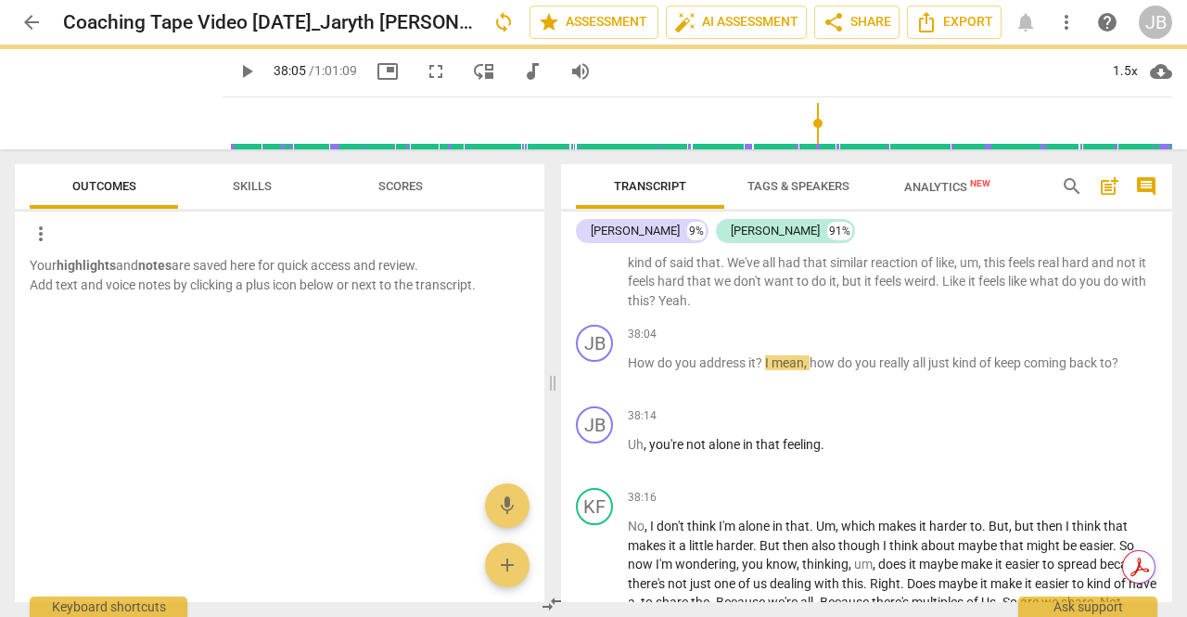
scroll to position [9109, 0]
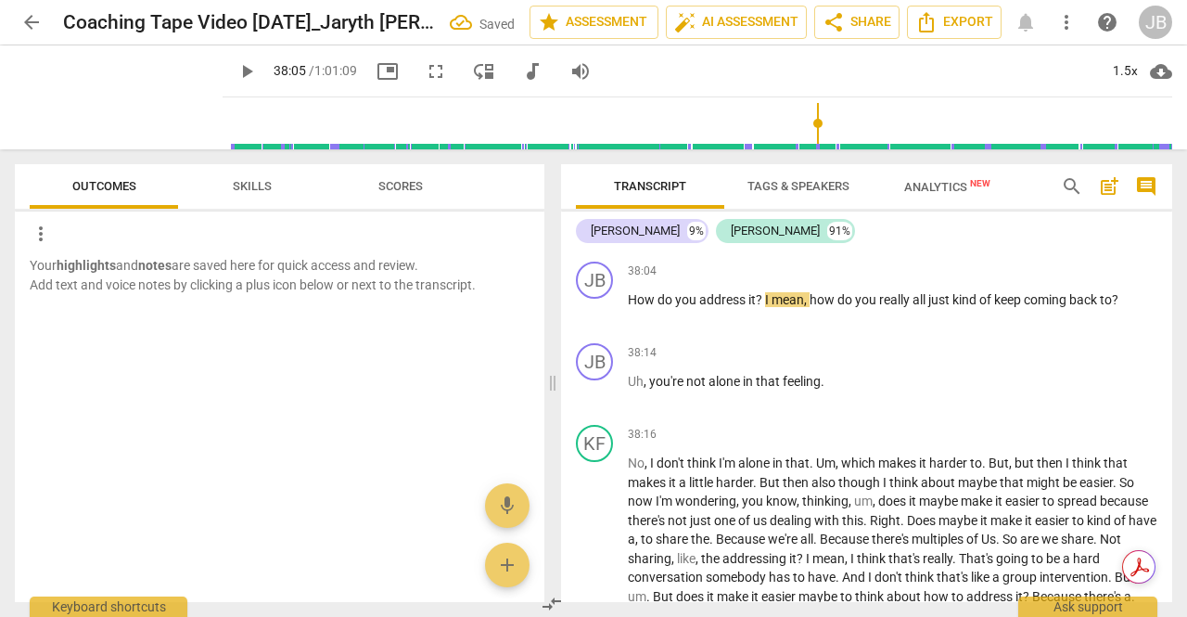
click at [687, 245] on span "Yeah" at bounding box center [673, 237] width 29 height 15
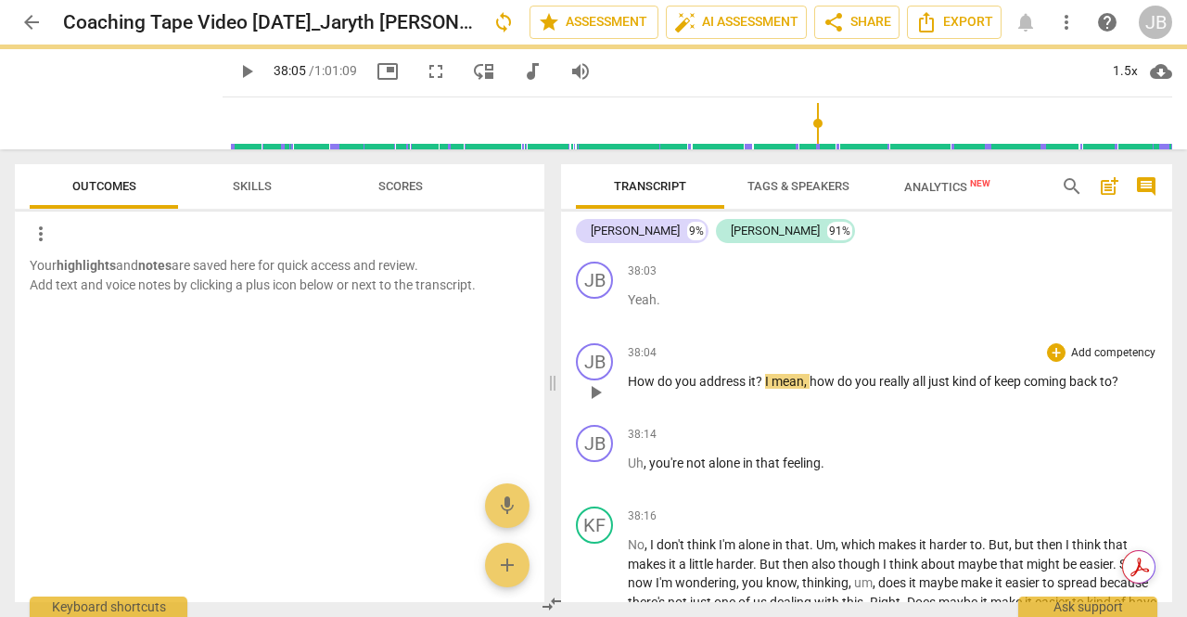
scroll to position [9190, 0]
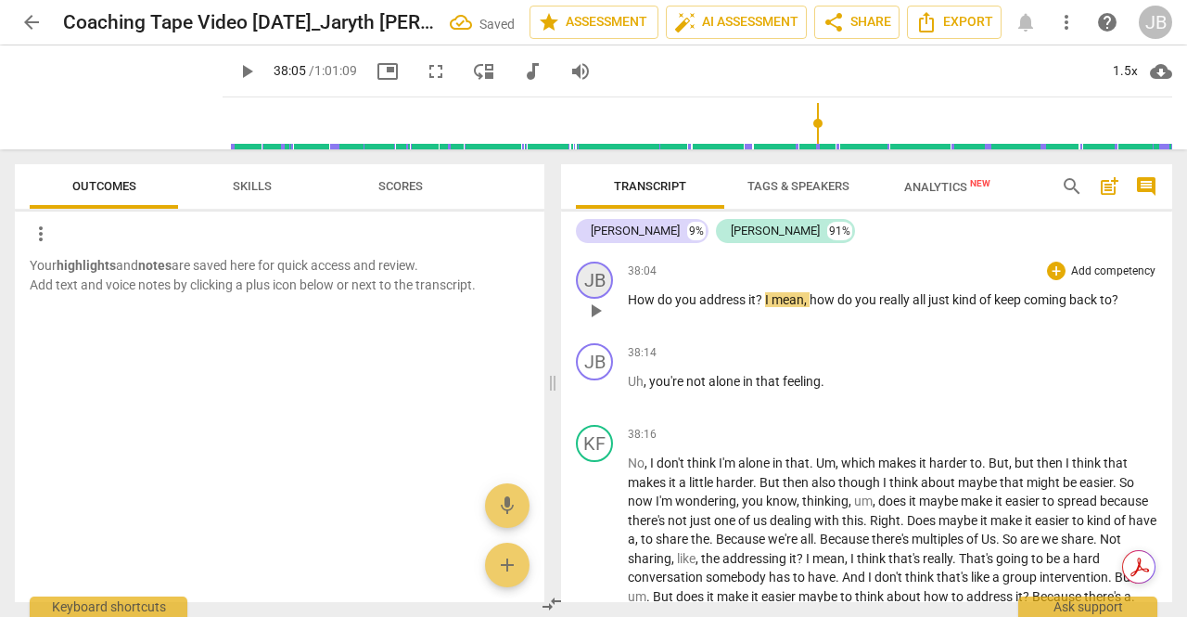
click at [596, 299] on div "JB" at bounding box center [594, 280] width 37 height 37
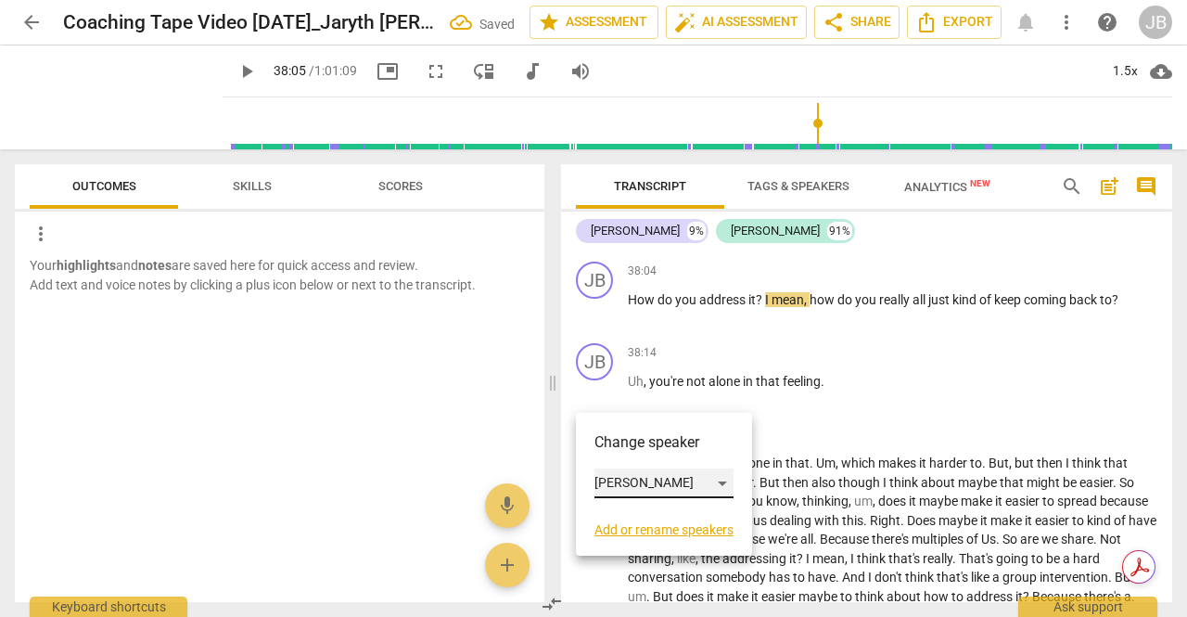
click at [636, 489] on div "[PERSON_NAME]" at bounding box center [664, 483] width 139 height 30
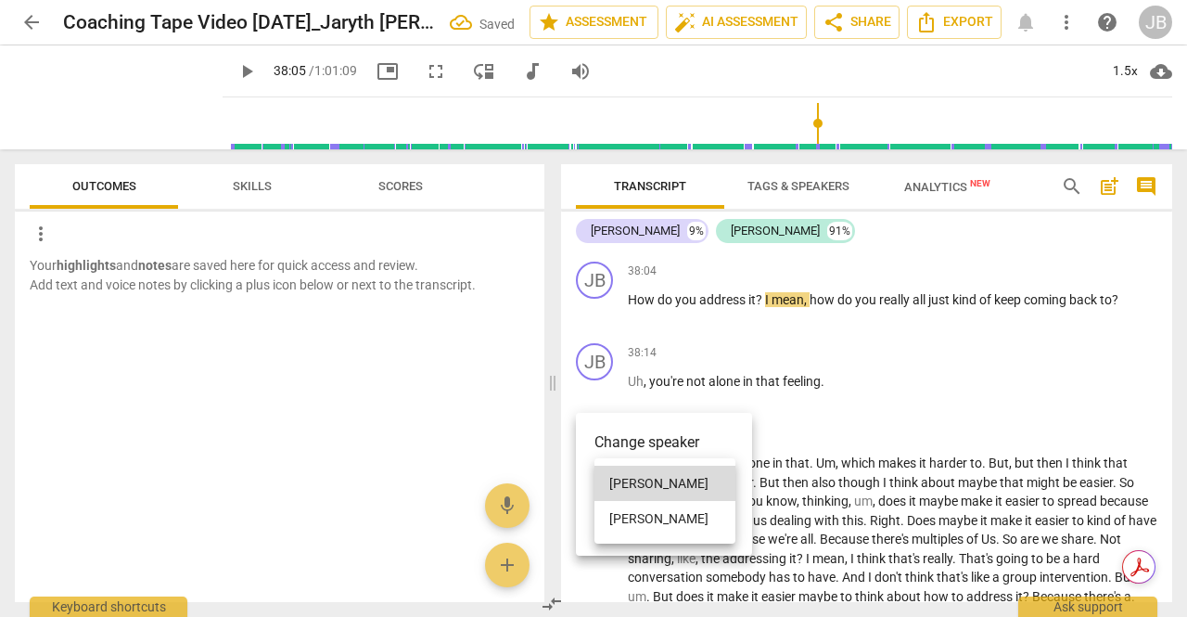
click at [653, 526] on li "[PERSON_NAME]" at bounding box center [665, 518] width 141 height 35
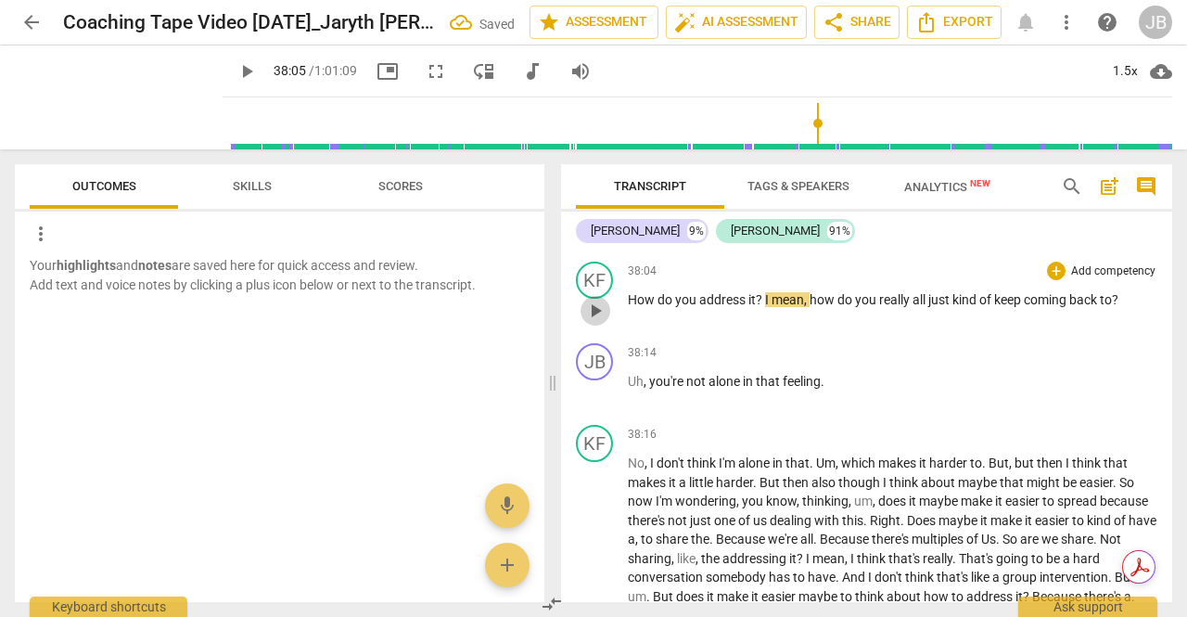
click at [601, 322] on span "play_arrow" at bounding box center [595, 311] width 22 height 22
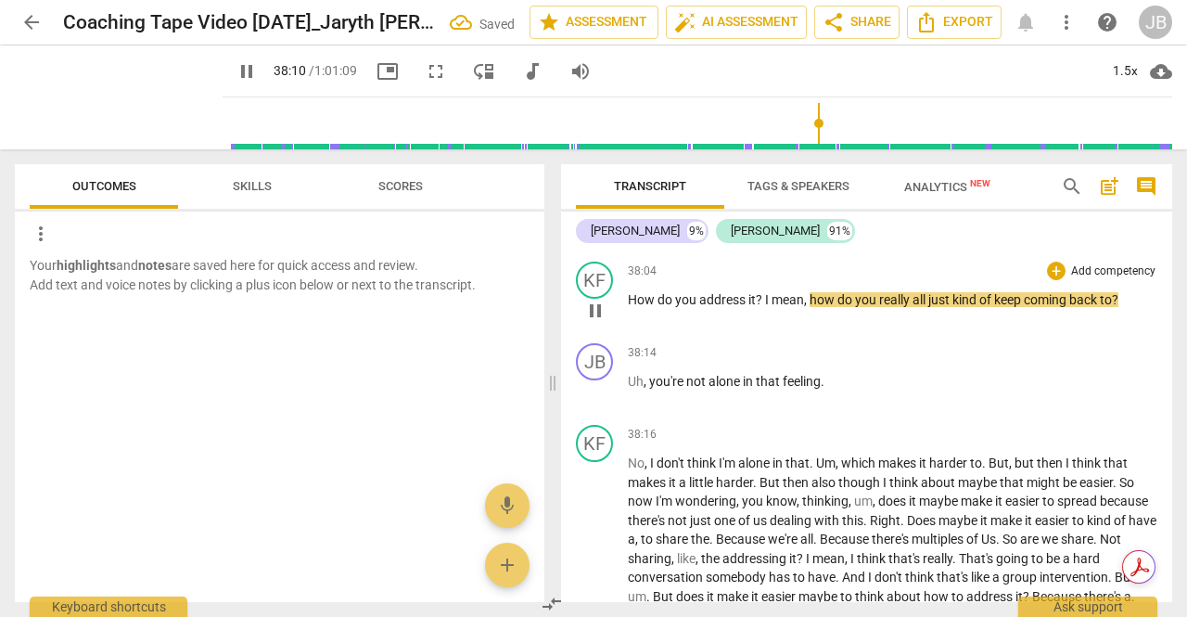
click at [601, 322] on span "pause" at bounding box center [595, 311] width 22 height 22
type input "2291"
click at [907, 307] on span "really" at bounding box center [895, 299] width 33 height 15
click at [602, 322] on span "play_arrow" at bounding box center [595, 311] width 22 height 22
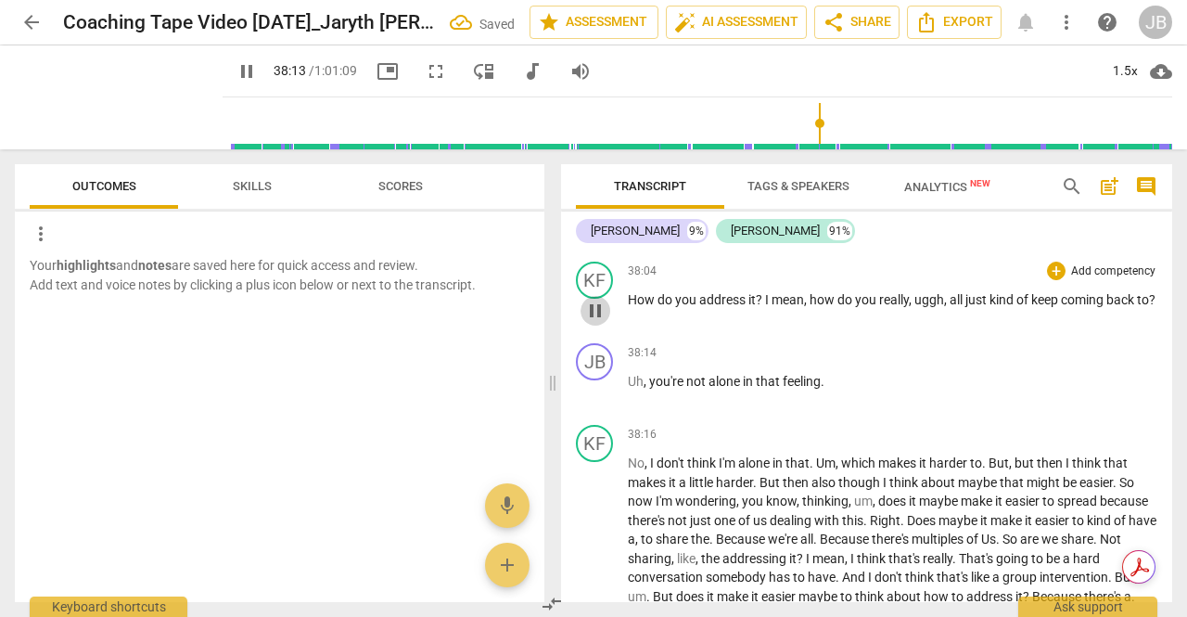
click at [602, 322] on span "pause" at bounding box center [595, 311] width 22 height 22
type input "2294"
click at [1149, 307] on span "?" at bounding box center [1152, 299] width 6 height 15
click at [598, 322] on span "play_arrow" at bounding box center [595, 311] width 22 height 22
click at [598, 322] on span "pause" at bounding box center [595, 311] width 22 height 22
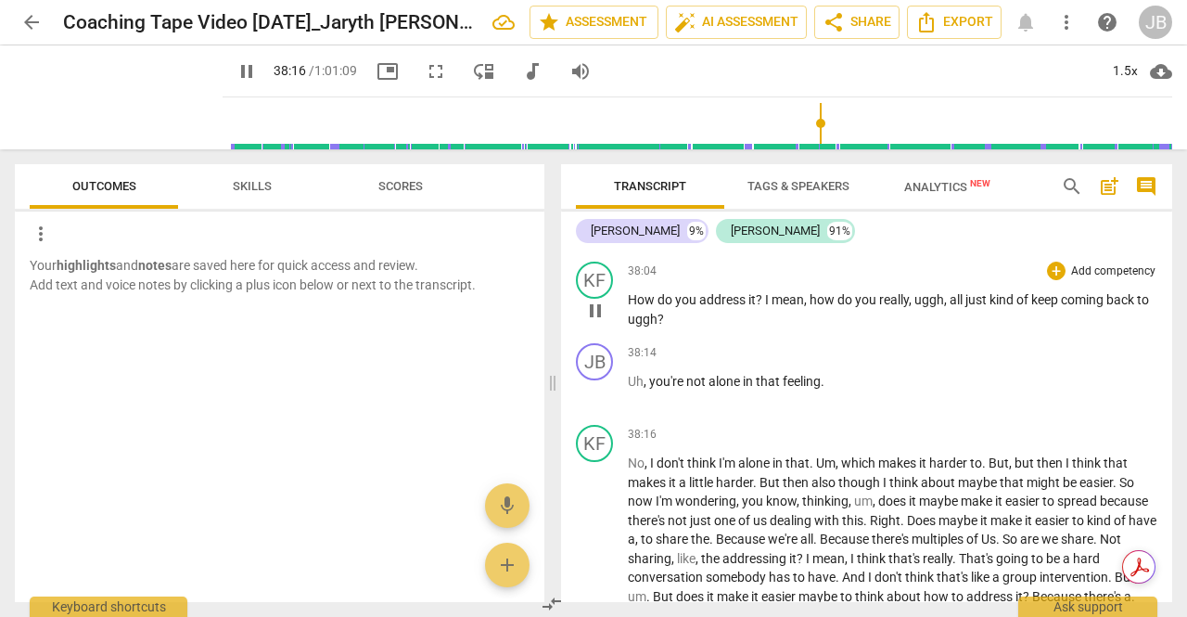
type input "2297"
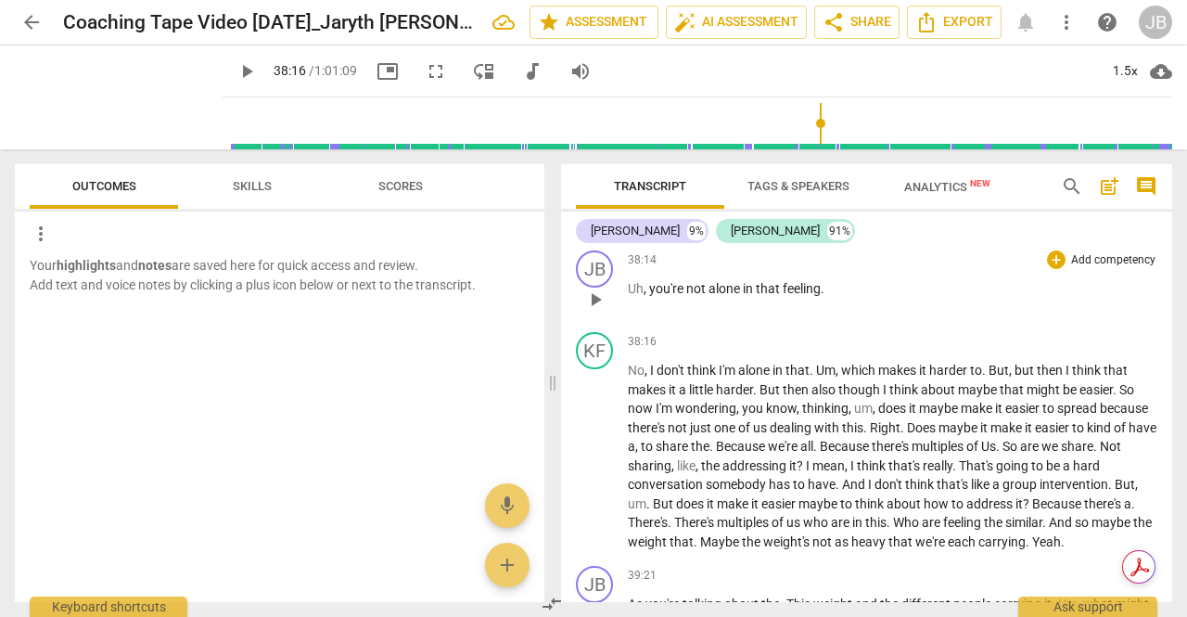
click at [636, 296] on span "Uh" at bounding box center [636, 288] width 16 height 15
click at [864, 299] on p "Uggh , you're not alone in that feeling ." at bounding box center [893, 288] width 530 height 19
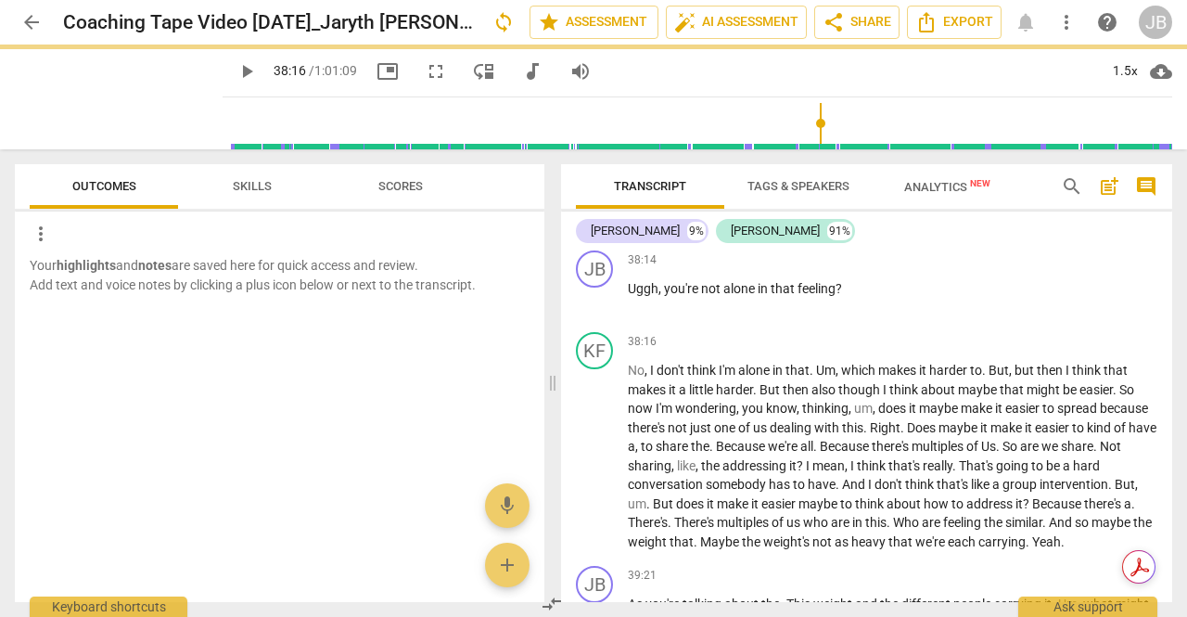
click at [952, 214] on span "all" at bounding box center [958, 206] width 16 height 15
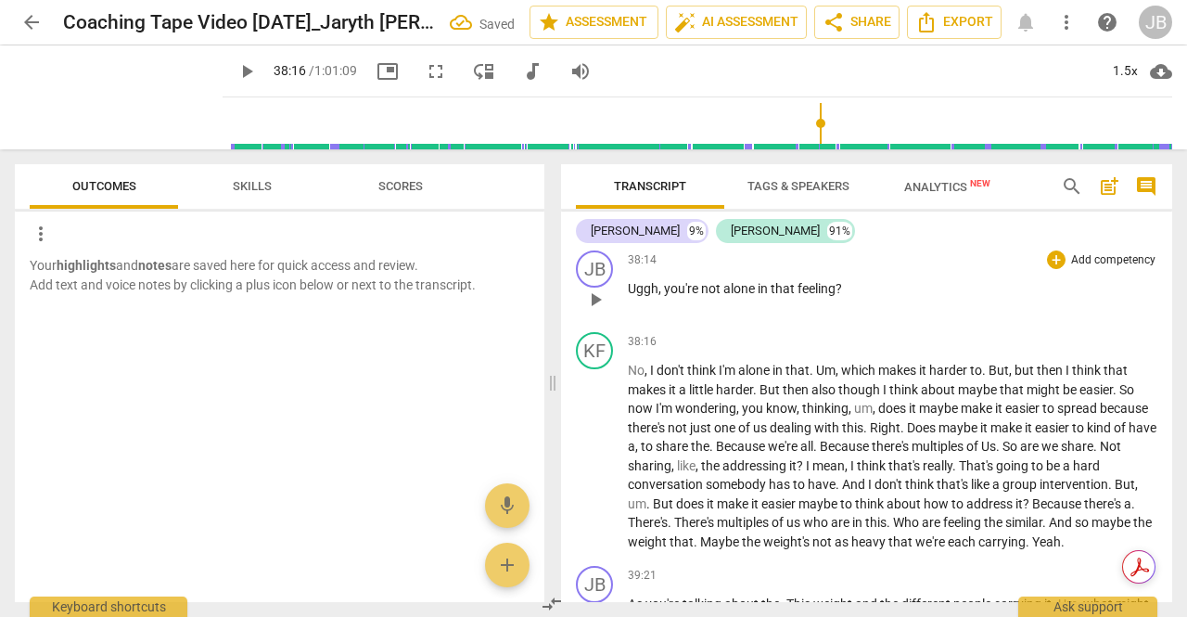
click at [590, 311] on span "play_arrow" at bounding box center [595, 299] width 22 height 22
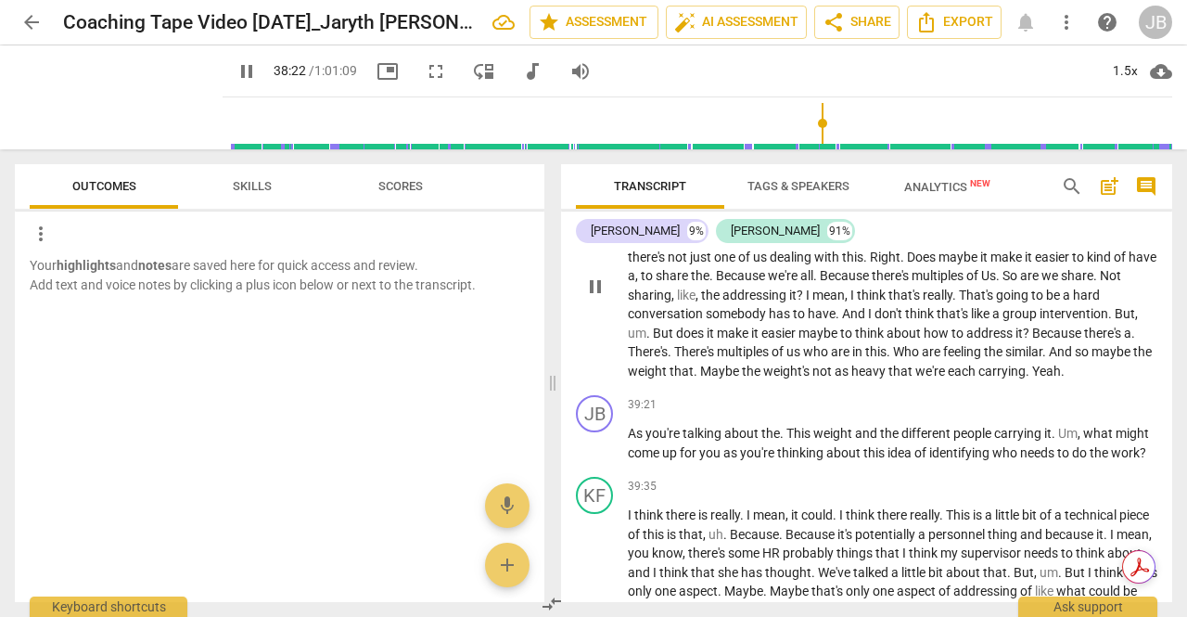
scroll to position [9469, 0]
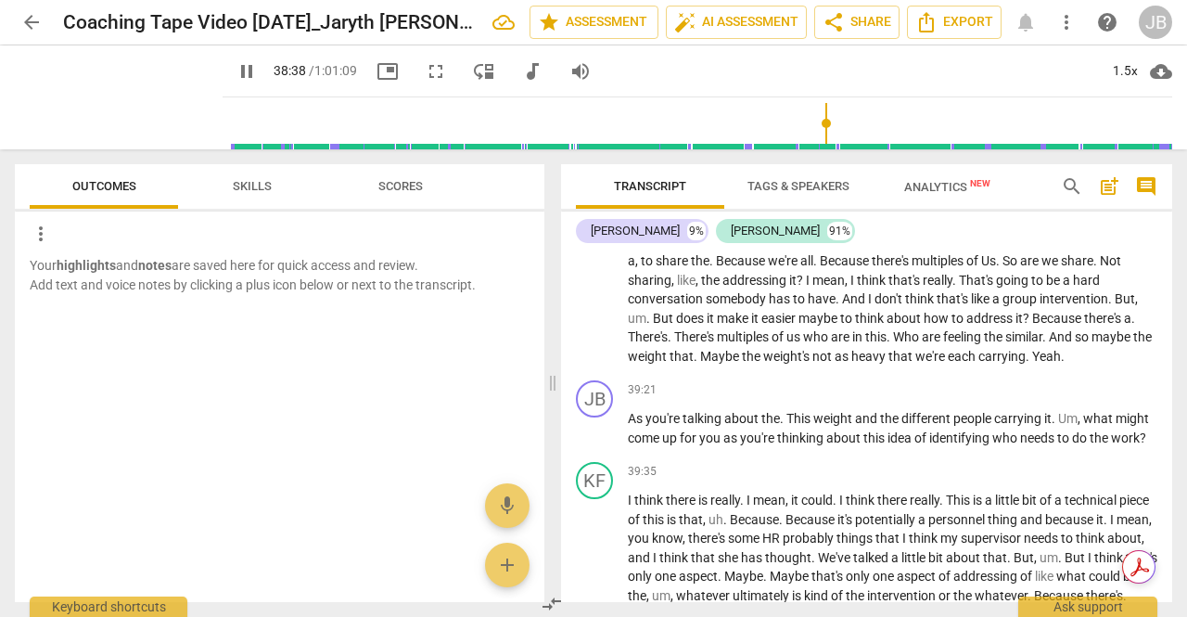
click at [235, 173] on button "Skills" at bounding box center [252, 186] width 148 height 45
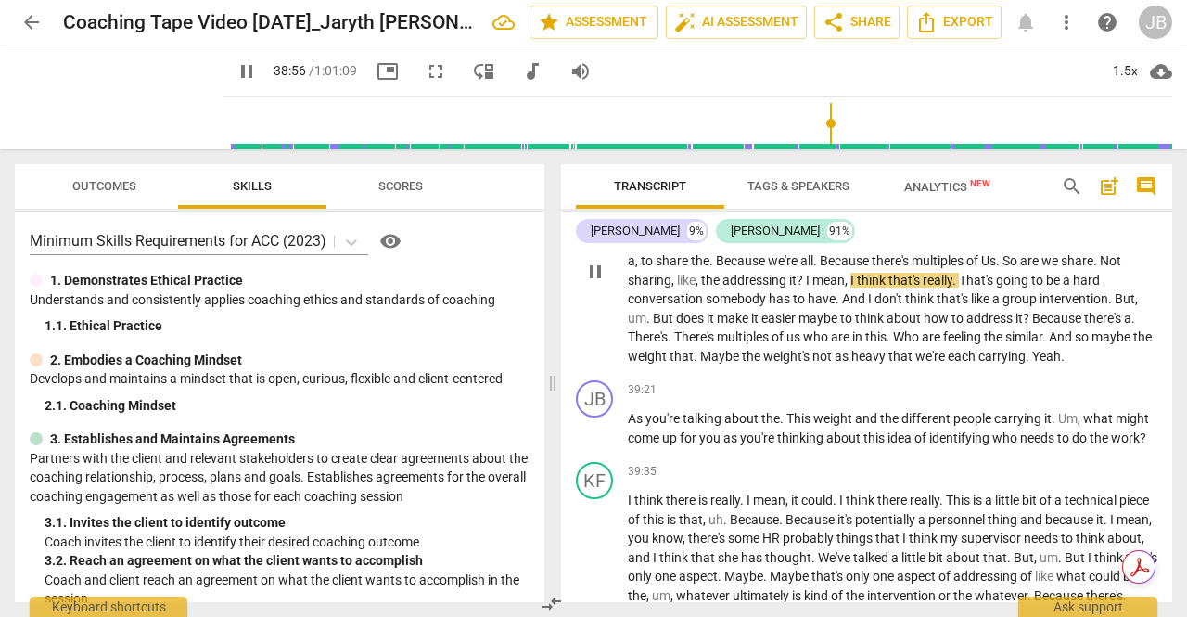
click at [996, 268] on span "Us" at bounding box center [988, 260] width 15 height 15
type input "2340"
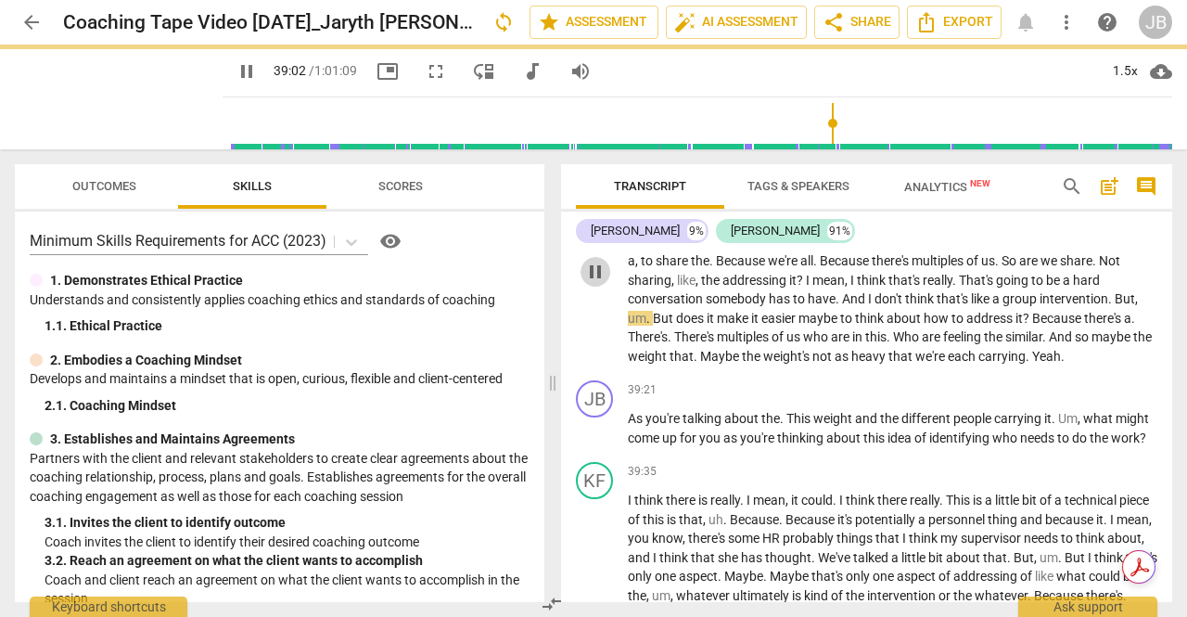
click at [607, 283] on span "pause" at bounding box center [596, 272] width 30 height 22
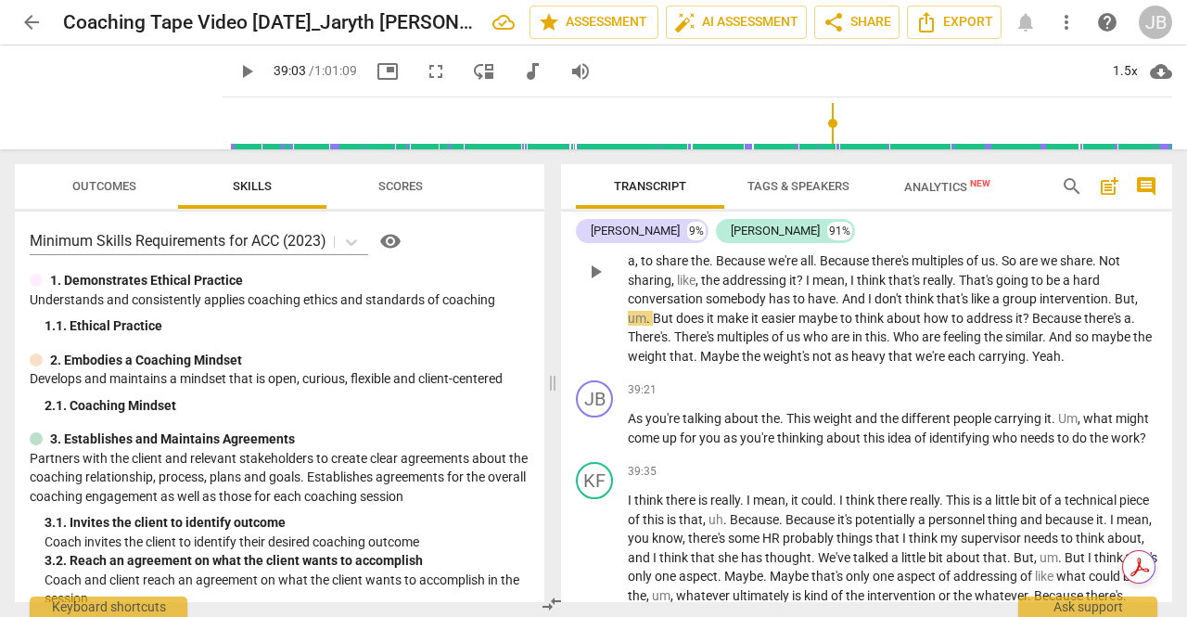
click at [590, 283] on span "play_arrow" at bounding box center [595, 272] width 22 height 22
click at [590, 283] on span "pause" at bounding box center [595, 272] width 22 height 22
click at [1061, 364] on span "Yeah" at bounding box center [1046, 356] width 29 height 15
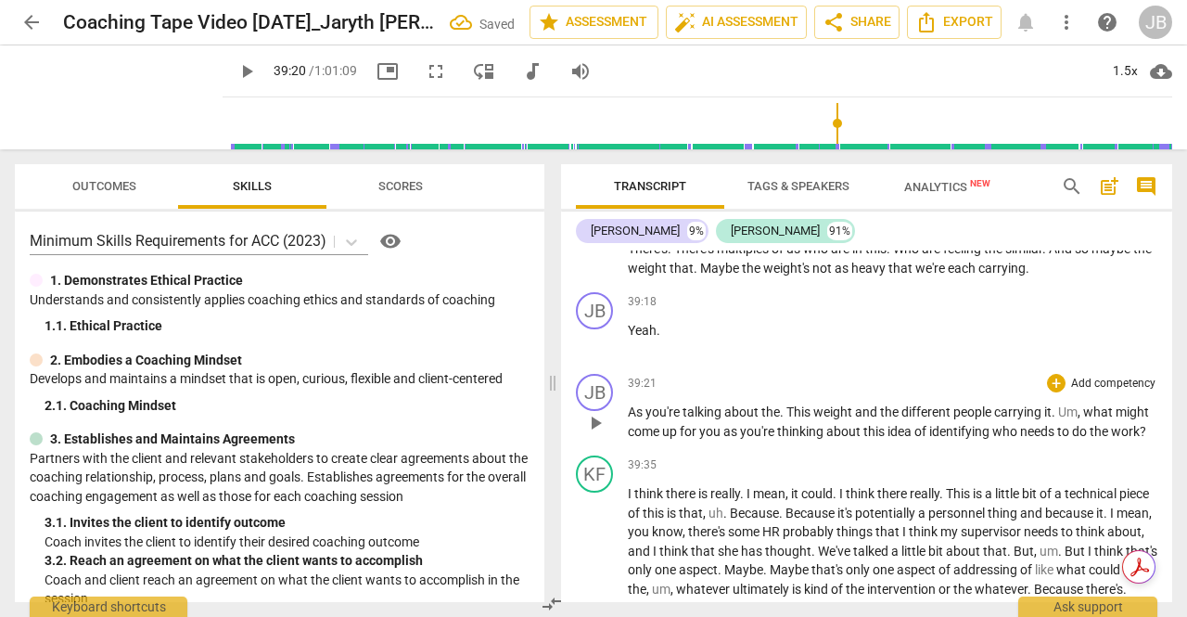
scroll to position [9654, 0]
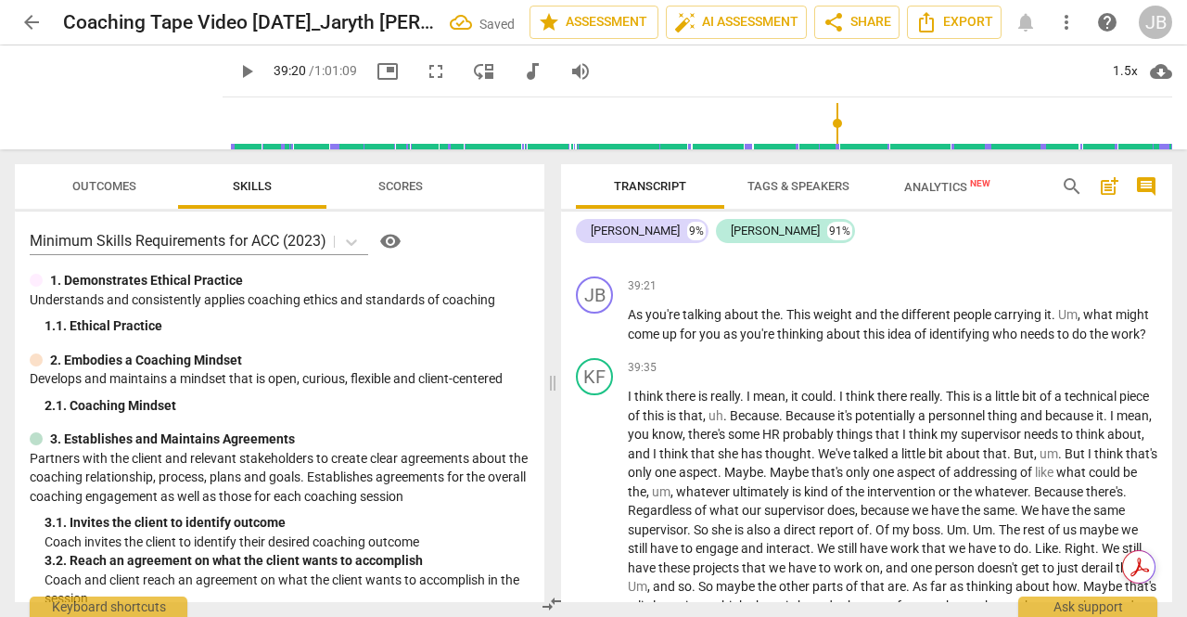
click at [603, 255] on span "play_arrow" at bounding box center [595, 244] width 22 height 22
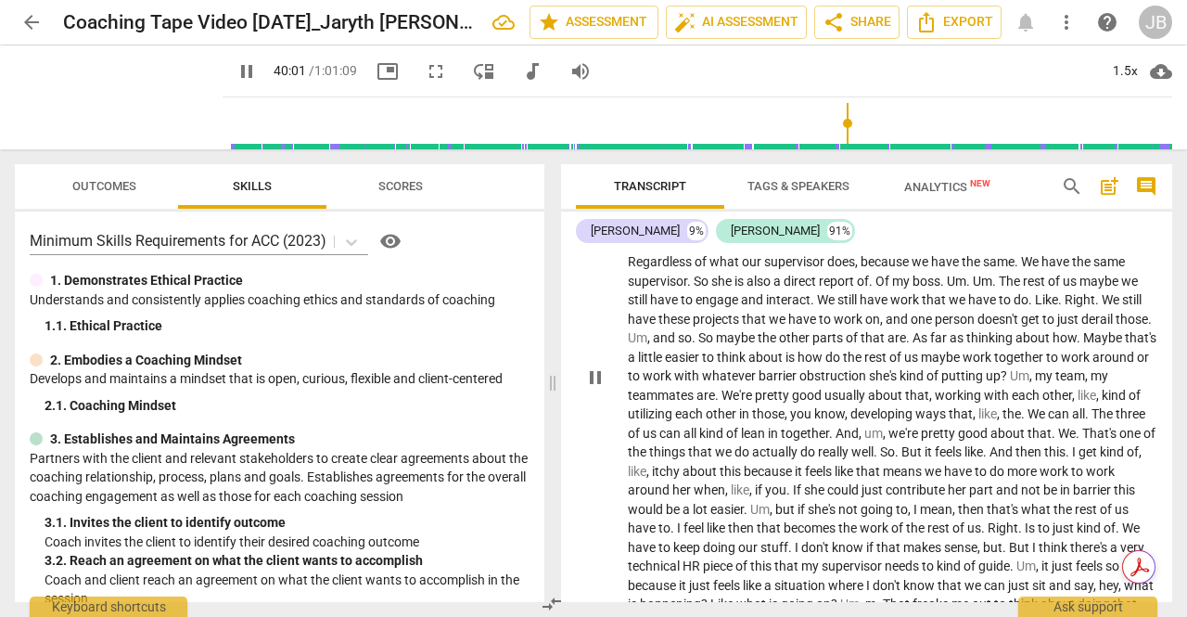
scroll to position [9932, 0]
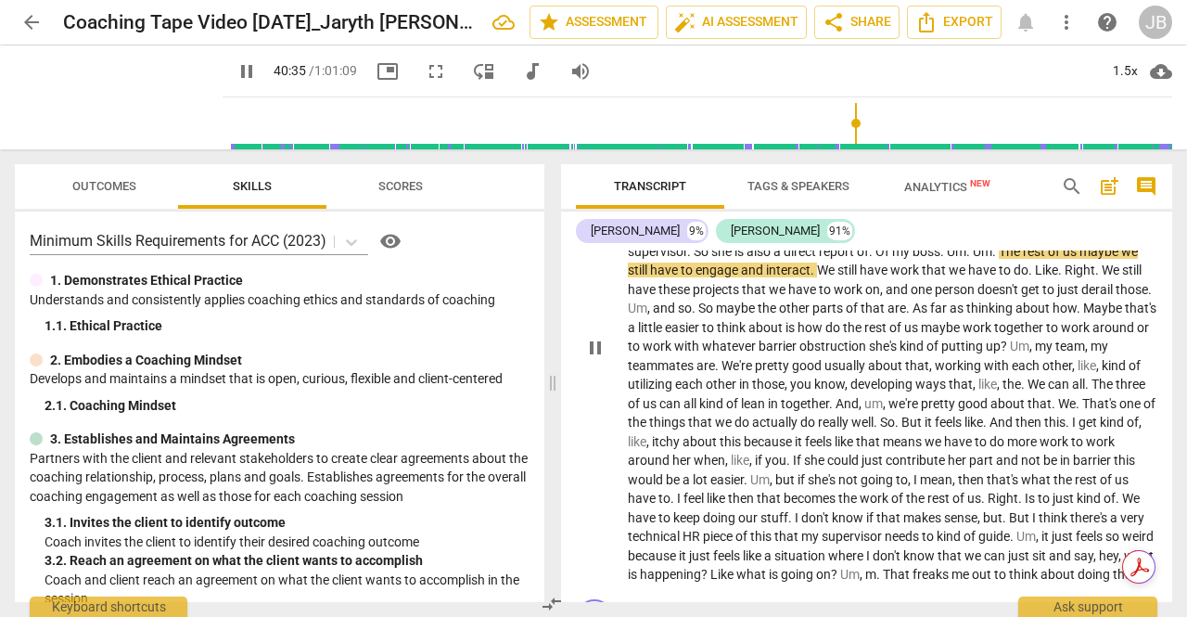
click at [596, 359] on span "pause" at bounding box center [595, 348] width 22 height 22
type input "2436"
click at [973, 259] on span "." at bounding box center [970, 251] width 6 height 15
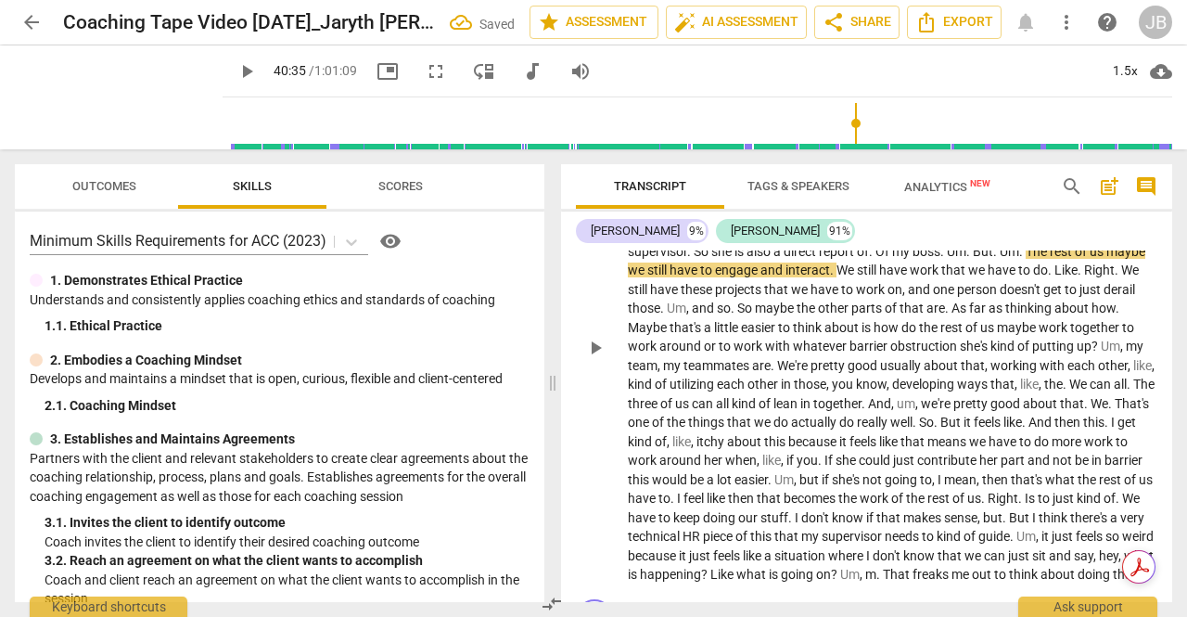
click at [596, 359] on span "play_arrow" at bounding box center [595, 348] width 22 height 22
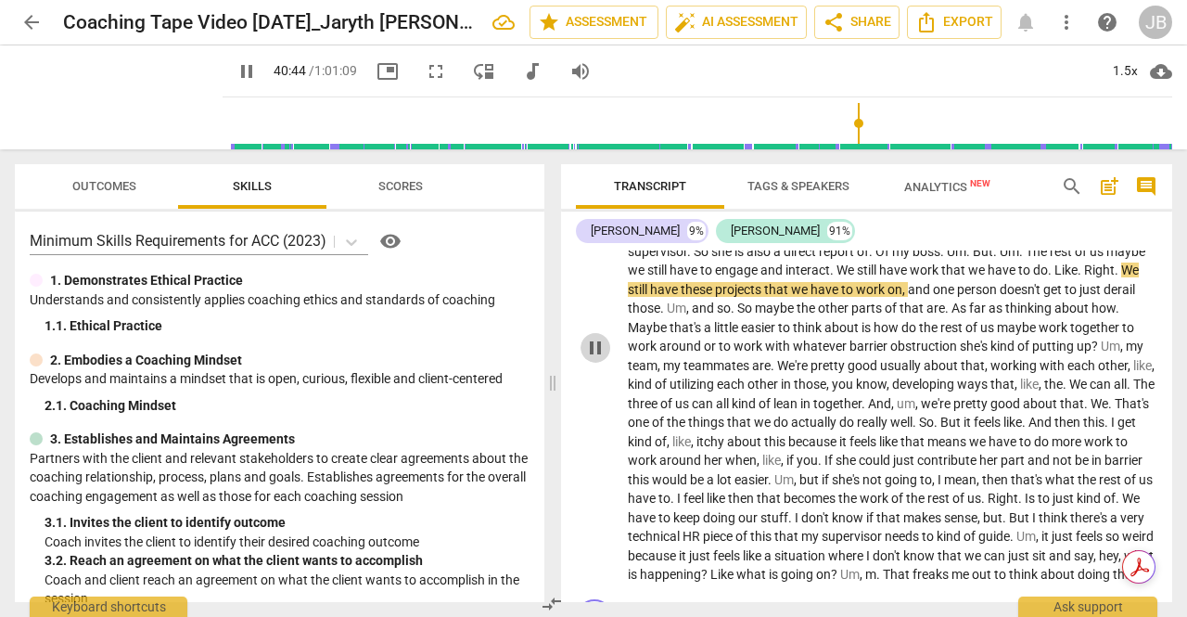
click at [596, 359] on span "pause" at bounding box center [595, 348] width 22 height 22
type input "2445"
click at [837, 277] on span "." at bounding box center [833, 270] width 6 height 15
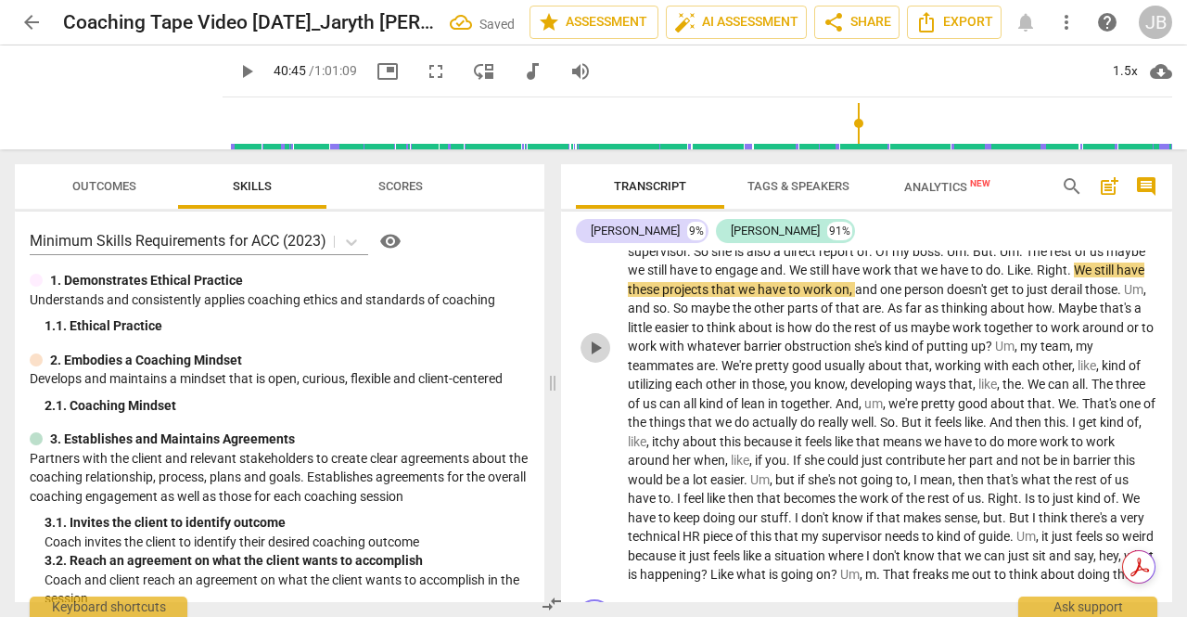
click at [587, 359] on span "play_arrow" at bounding box center [595, 348] width 22 height 22
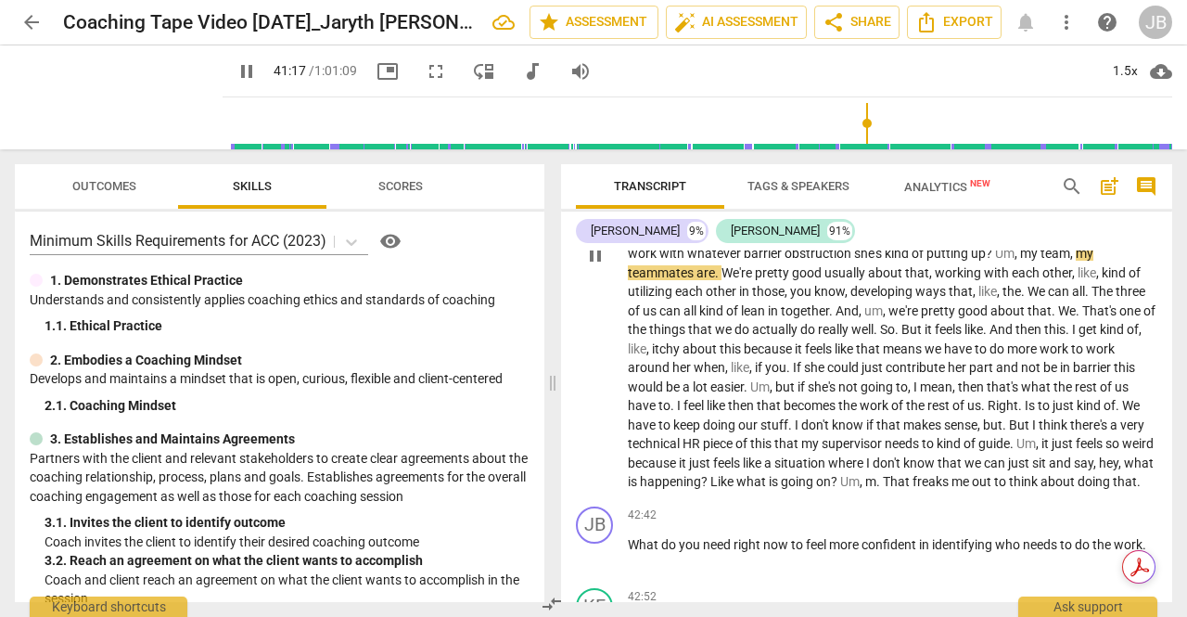
scroll to position [10118, 0]
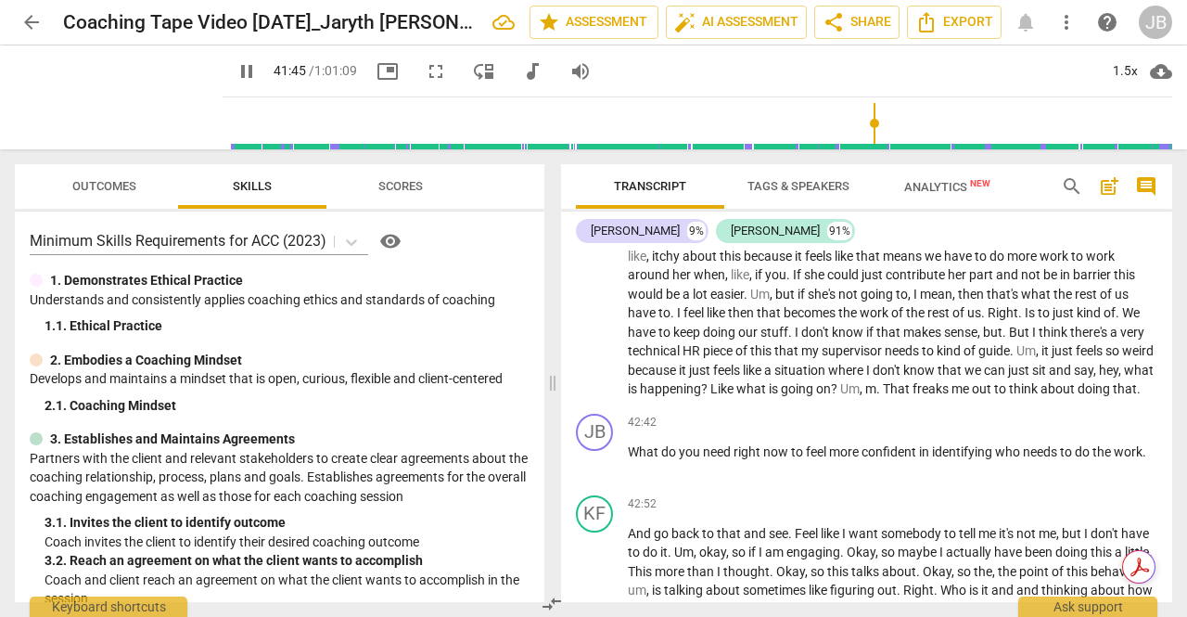
click at [606, 173] on span "pause" at bounding box center [595, 162] width 22 height 22
type input "2505"
click at [895, 244] on span "So" at bounding box center [887, 236] width 15 height 15
click at [595, 173] on span "play_arrow" at bounding box center [595, 162] width 22 height 22
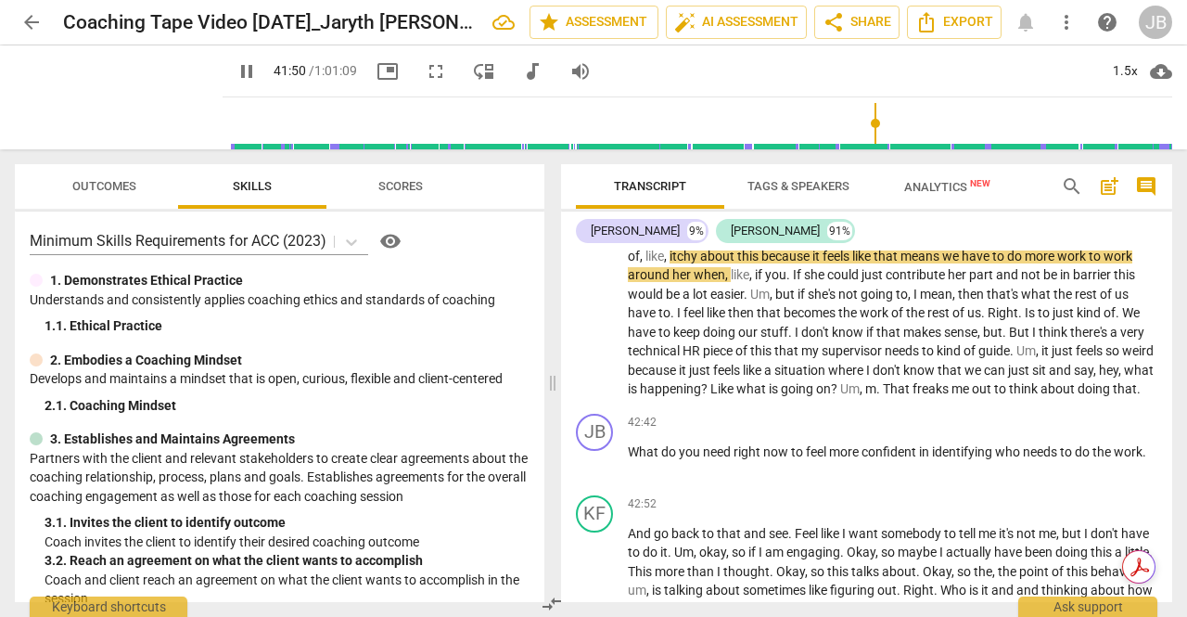
click at [595, 173] on span "pause" at bounding box center [595, 162] width 22 height 22
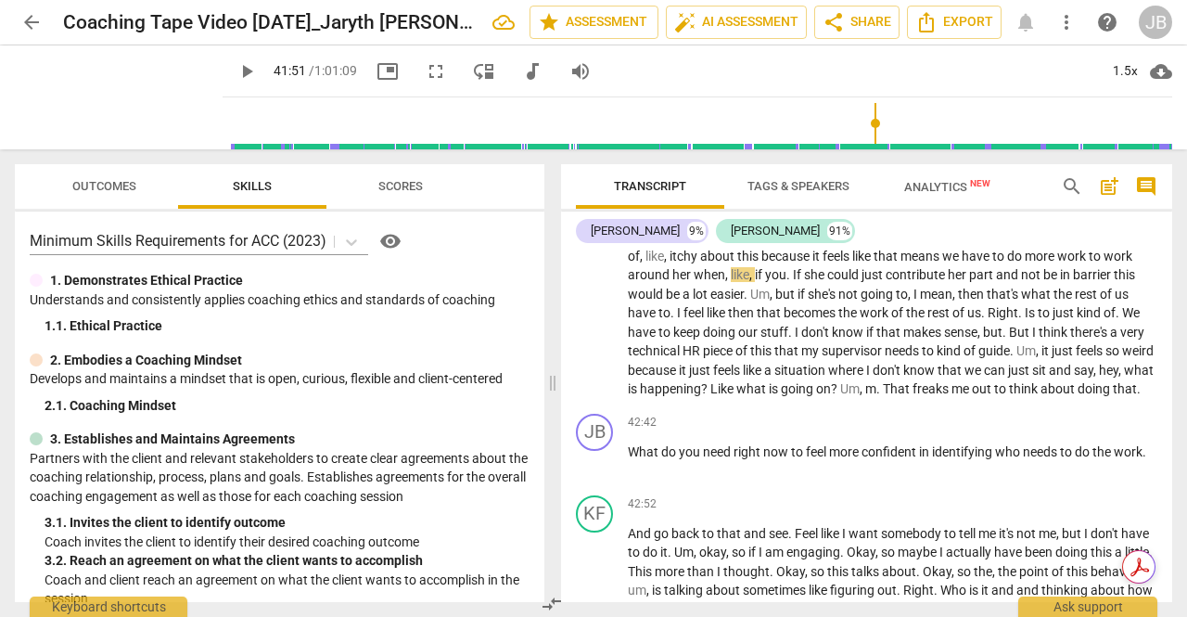
click at [592, 173] on span "play_arrow" at bounding box center [595, 162] width 22 height 22
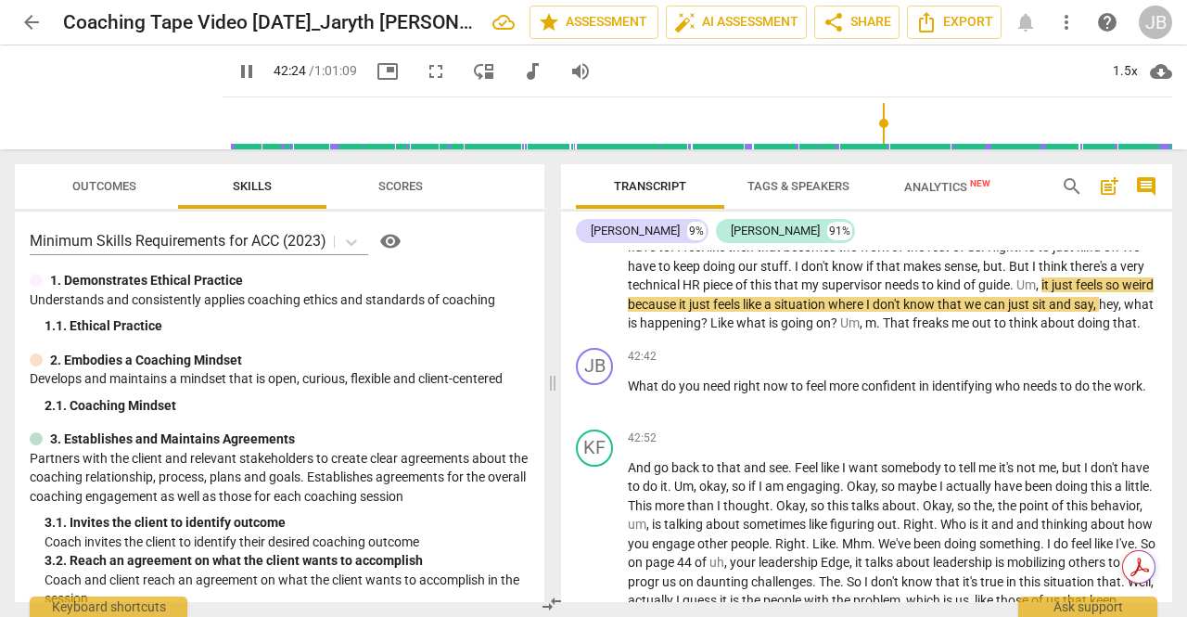
scroll to position [10211, 0]
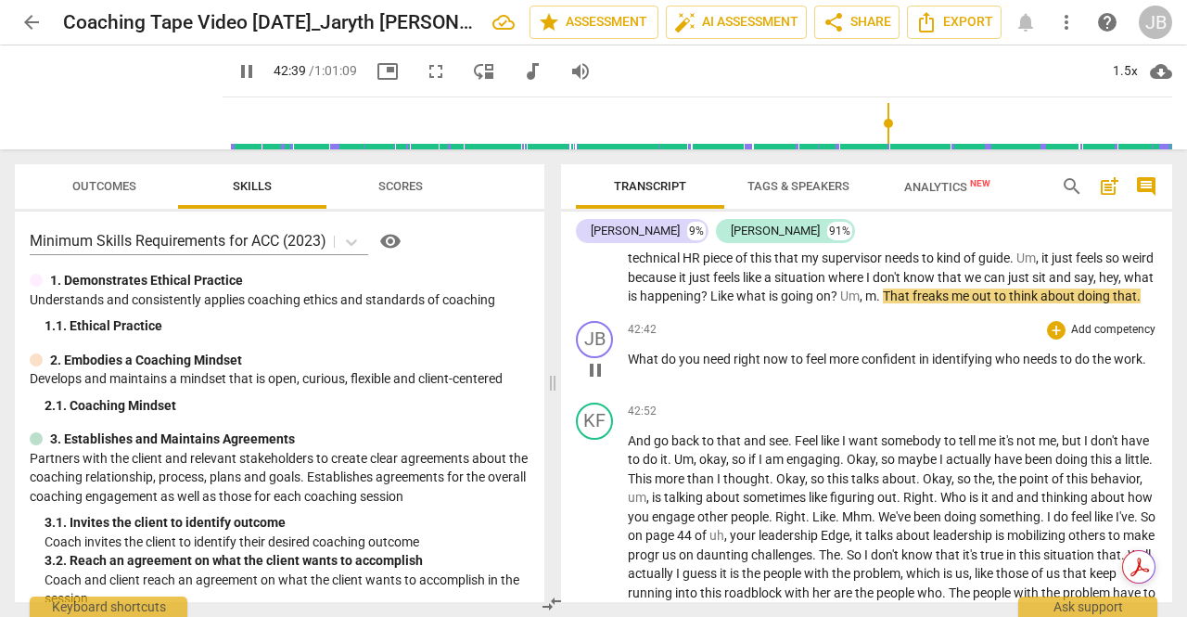
click at [595, 381] on span "pause" at bounding box center [595, 370] width 22 height 22
type input "2560"
click at [865, 303] on span "m" at bounding box center [870, 295] width 11 height 15
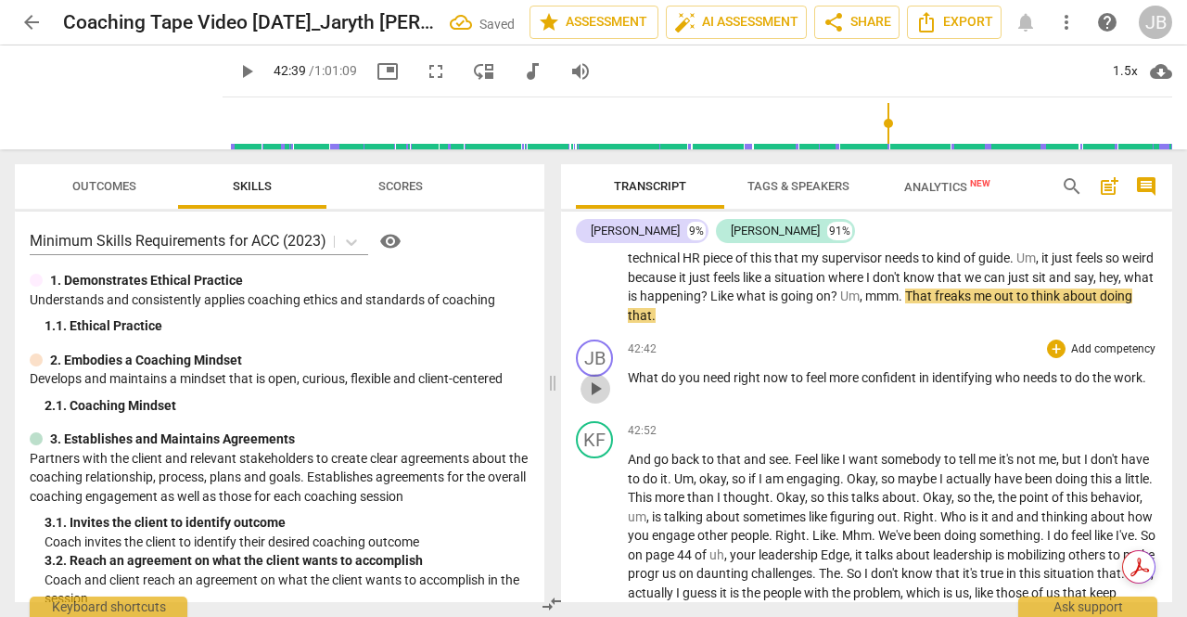
click at [598, 400] on span "play_arrow" at bounding box center [595, 389] width 22 height 22
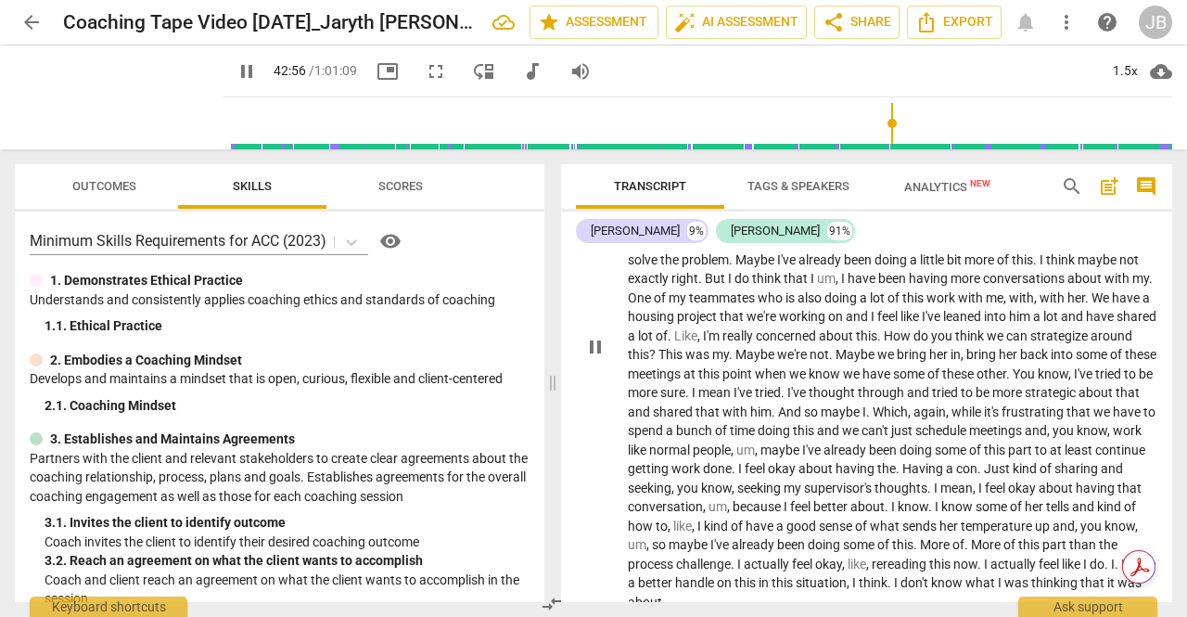
scroll to position [10489, 0]
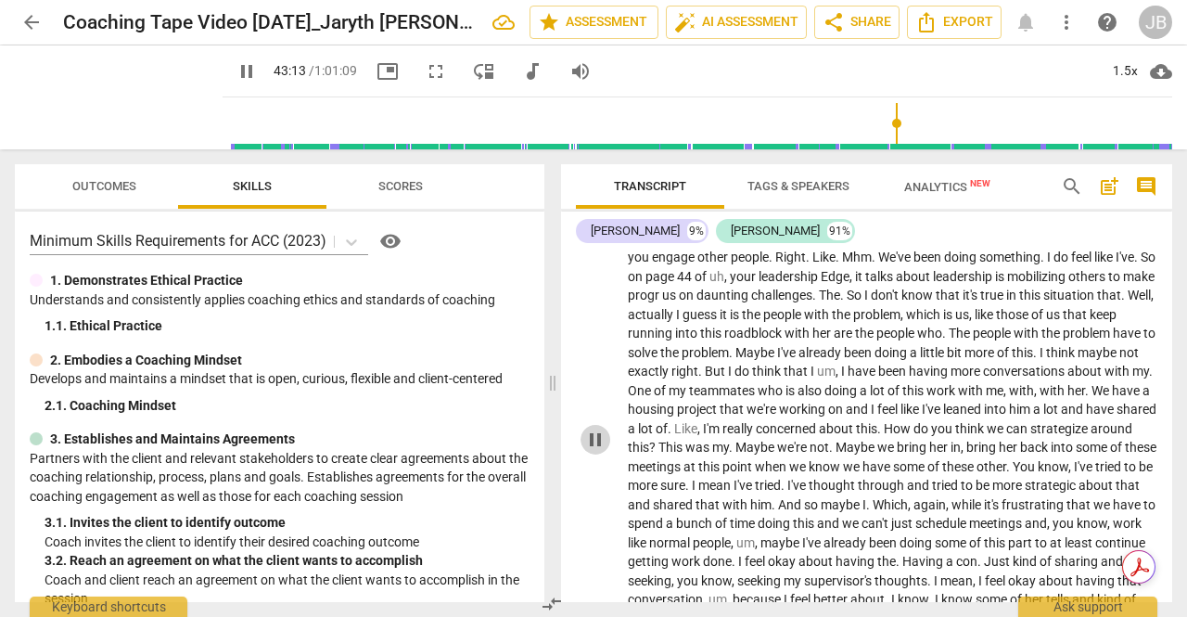
click at [596, 451] on span "pause" at bounding box center [595, 440] width 22 height 22
type input "2594"
click at [706, 315] on p "And go back to that and see . Feel like I want somebody to tell me it's not me …" at bounding box center [893, 438] width 530 height 532
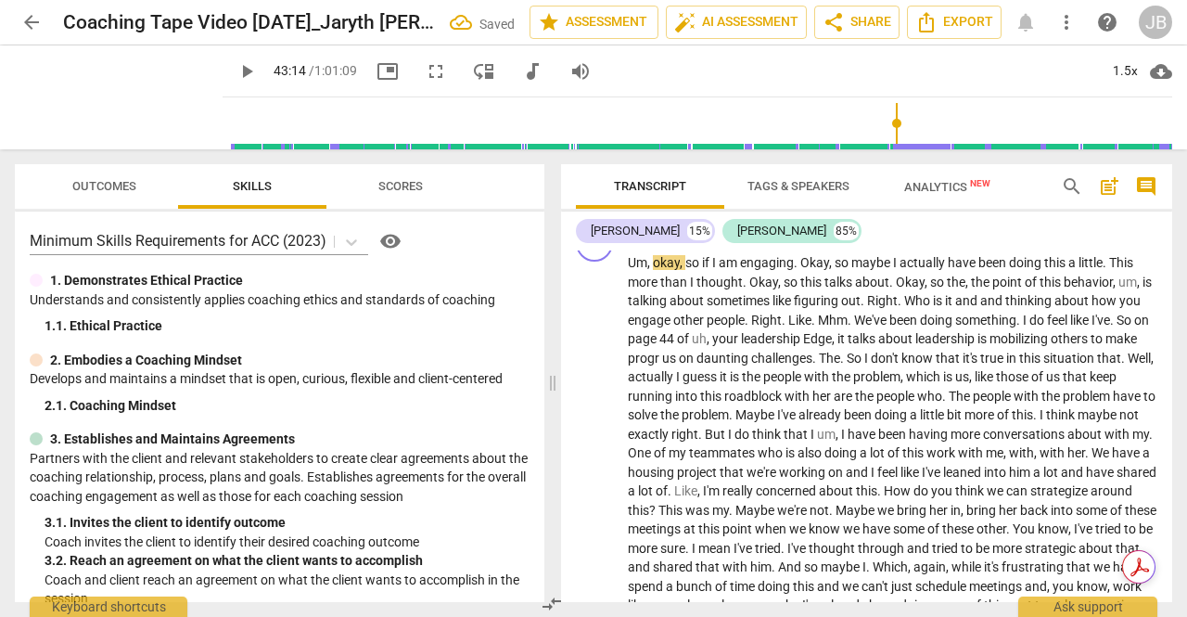
click at [730, 210] on p "And go back to that and see . Feel like I want somebody to tell me it's not me …" at bounding box center [893, 191] width 530 height 38
click at [629, 270] on span "Um" at bounding box center [637, 262] width 19 height 15
click at [651, 270] on span "," at bounding box center [650, 262] width 6 height 15
click at [657, 270] on span "okay" at bounding box center [666, 262] width 27 height 15
click at [651, 270] on span "," at bounding box center [650, 262] width 6 height 15
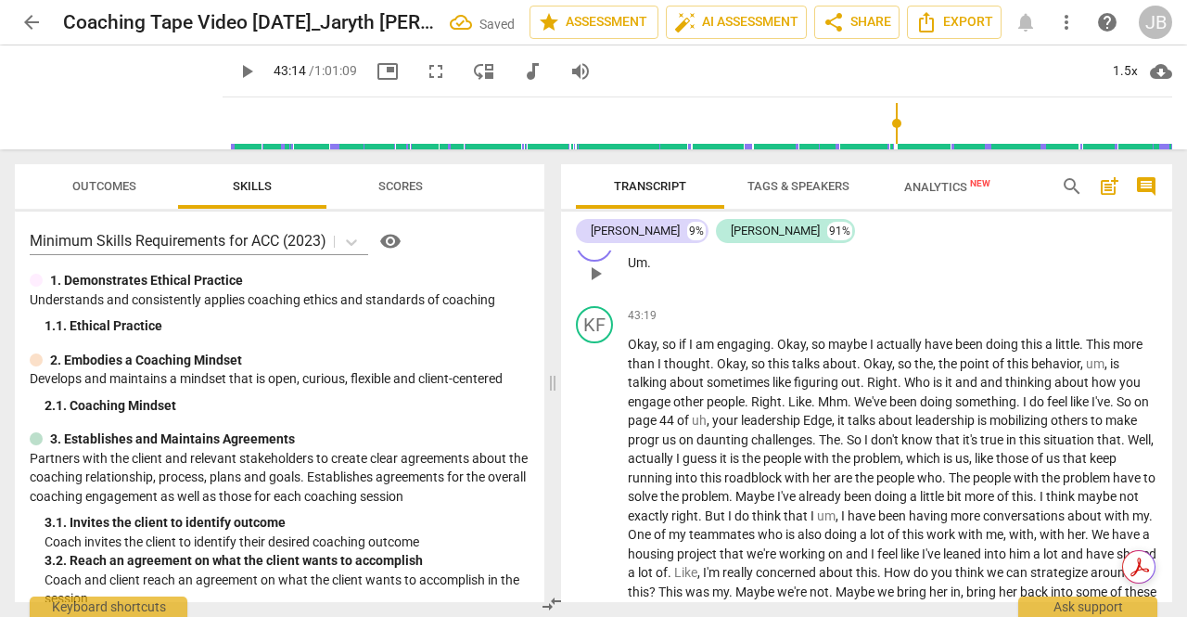
click at [650, 270] on span "." at bounding box center [649, 262] width 4 height 15
drag, startPoint x: 660, startPoint y: 378, endPoint x: 621, endPoint y: 374, distance: 40.1
click at [621, 299] on div "JB play_arrow pause 43:04 + Add competency keyboard_arrow_right Haha" at bounding box center [866, 258] width 611 height 82
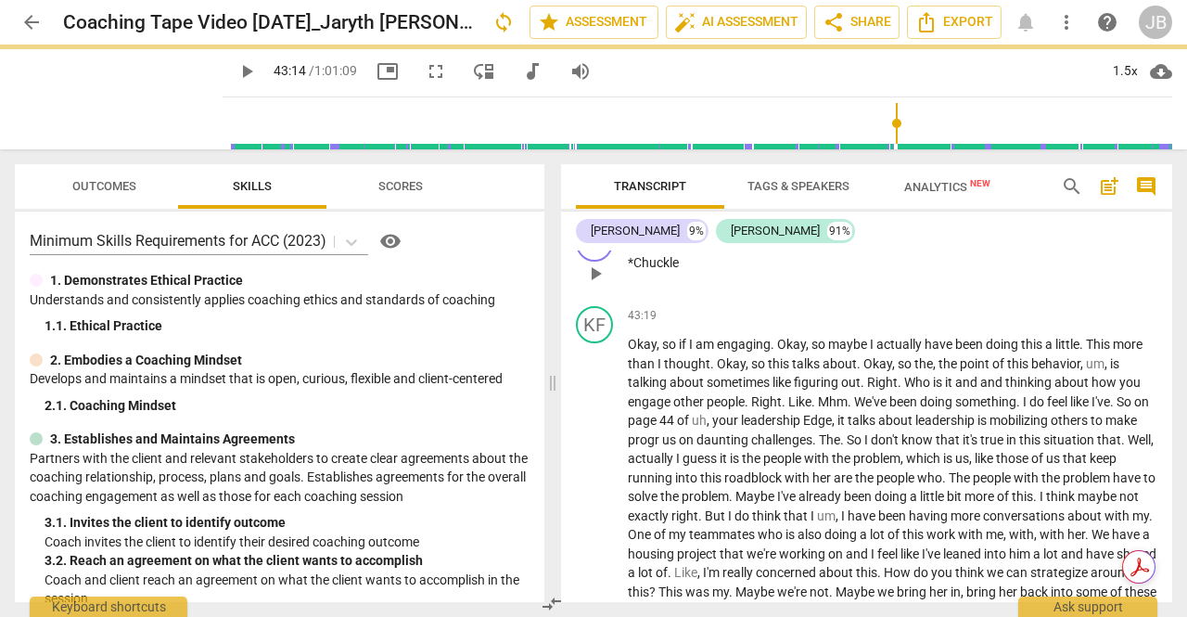
click at [606, 285] on span "play_arrow" at bounding box center [595, 274] width 22 height 22
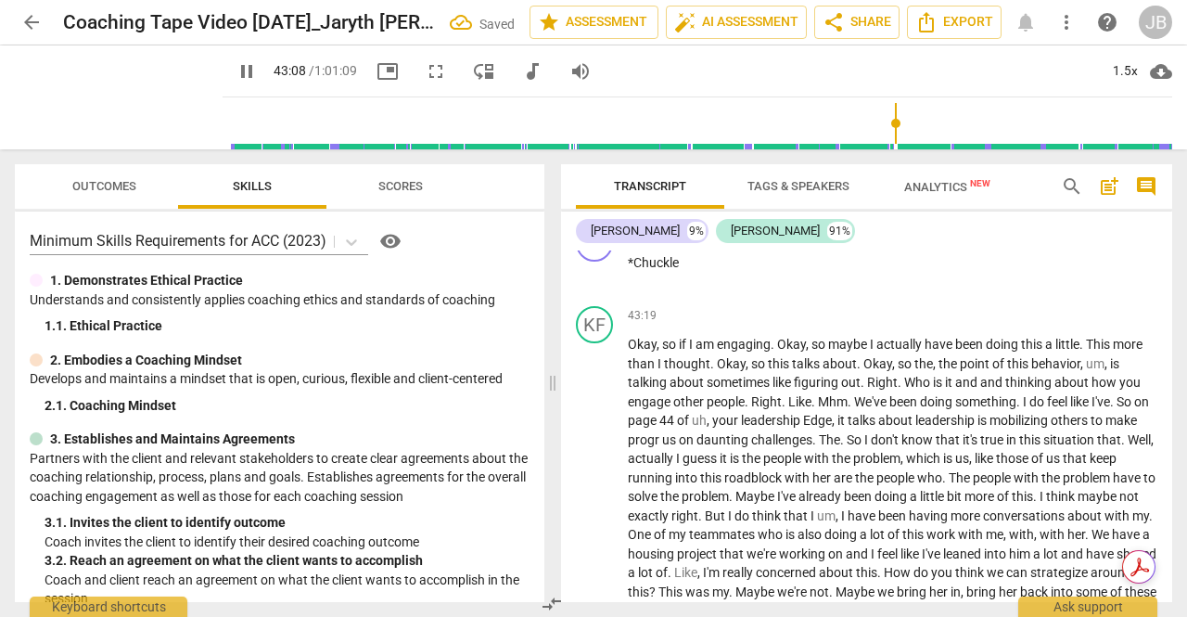
click at [597, 203] on span "pause" at bounding box center [595, 192] width 22 height 22
click at [597, 203] on span "play_arrow" at bounding box center [595, 192] width 22 height 22
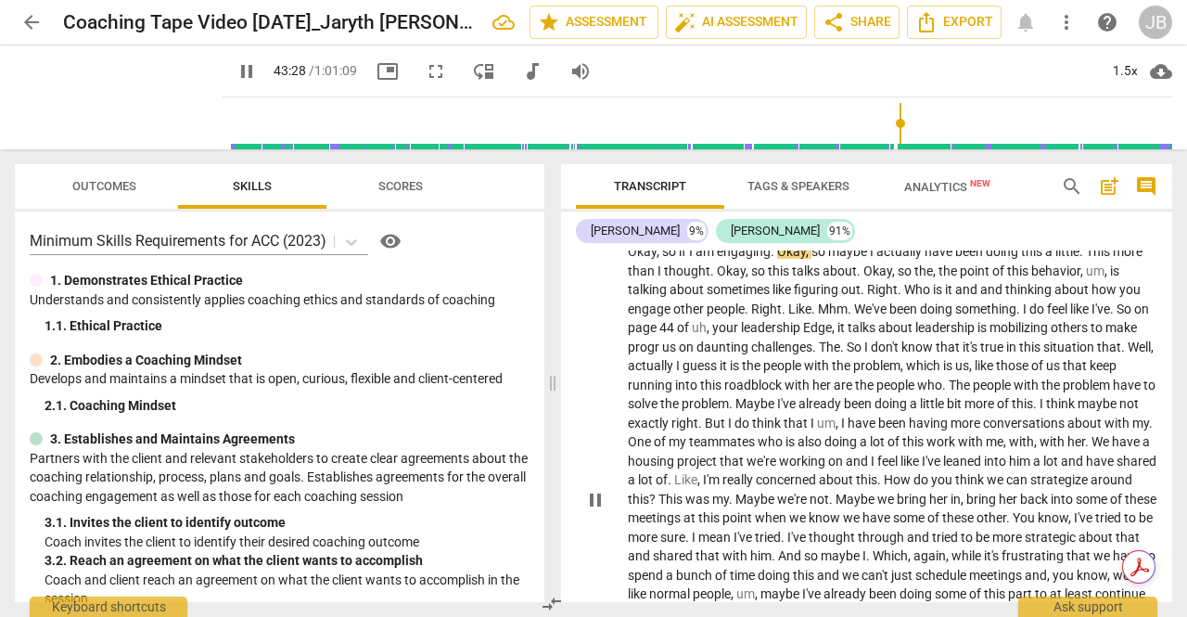
scroll to position [10674, 0]
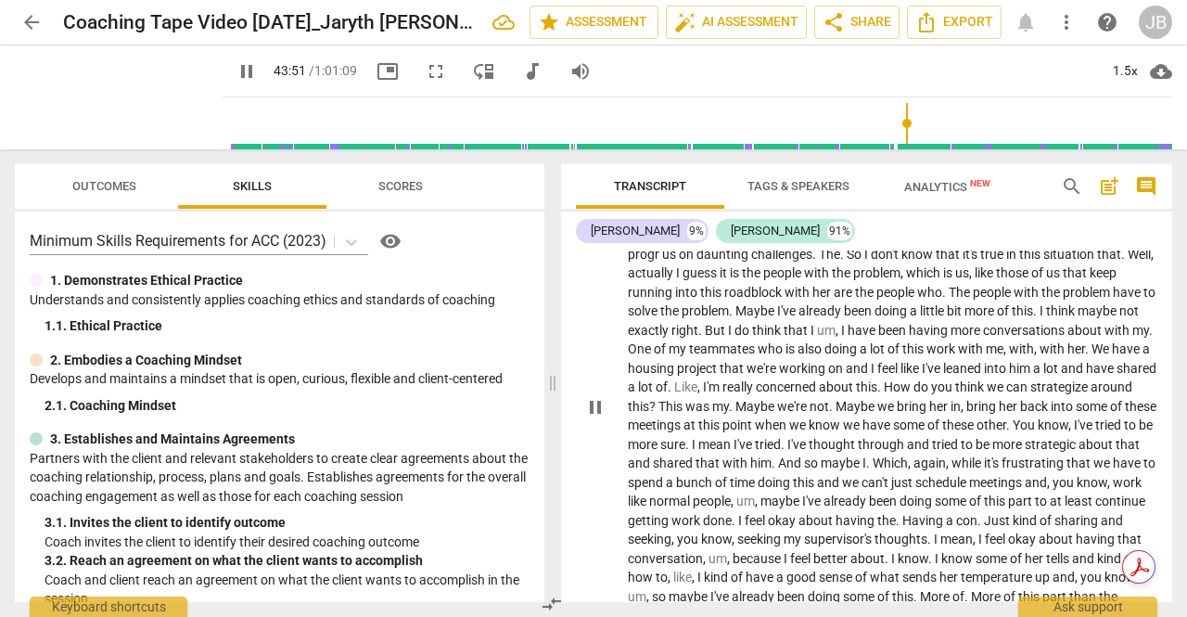
click at [703, 204] on span "about" at bounding box center [688, 196] width 37 height 15
type input "2633"
click at [820, 224] on span "Mhm" at bounding box center [833, 216] width 30 height 15
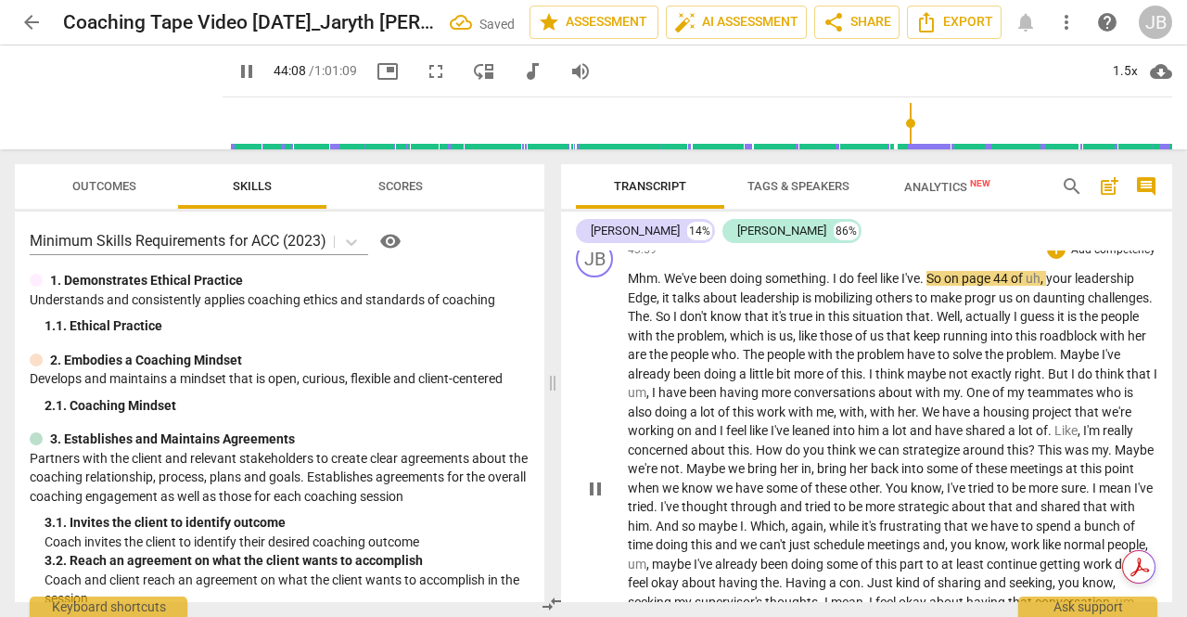
click at [666, 286] on span "We've" at bounding box center [681, 278] width 35 height 15
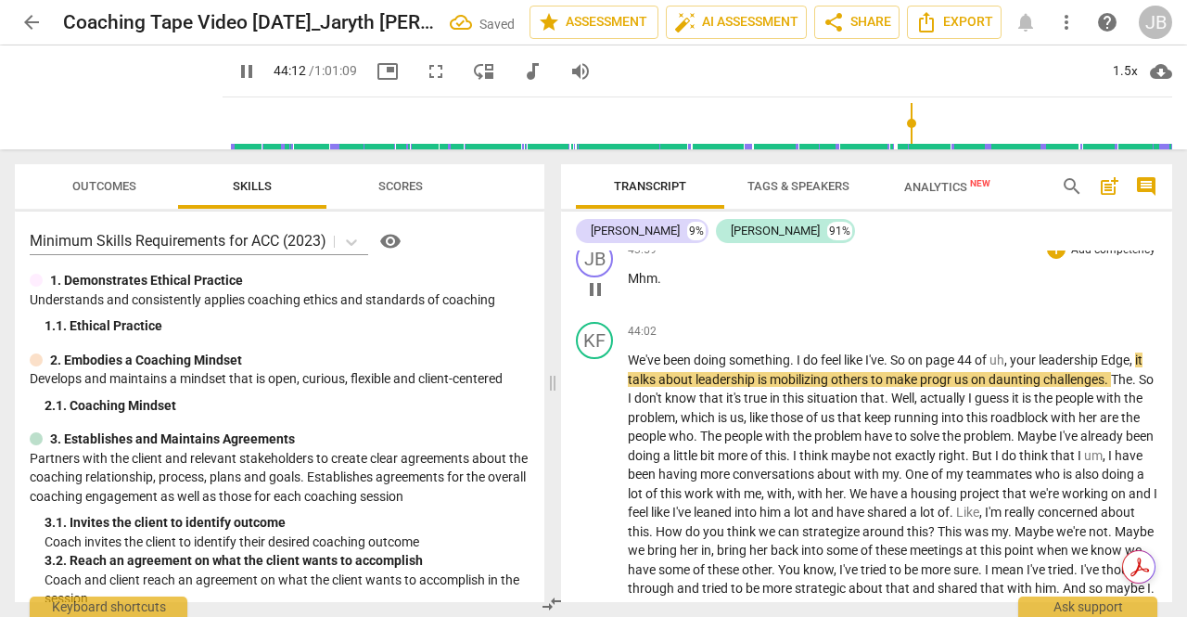
scroll to position [10767, 0]
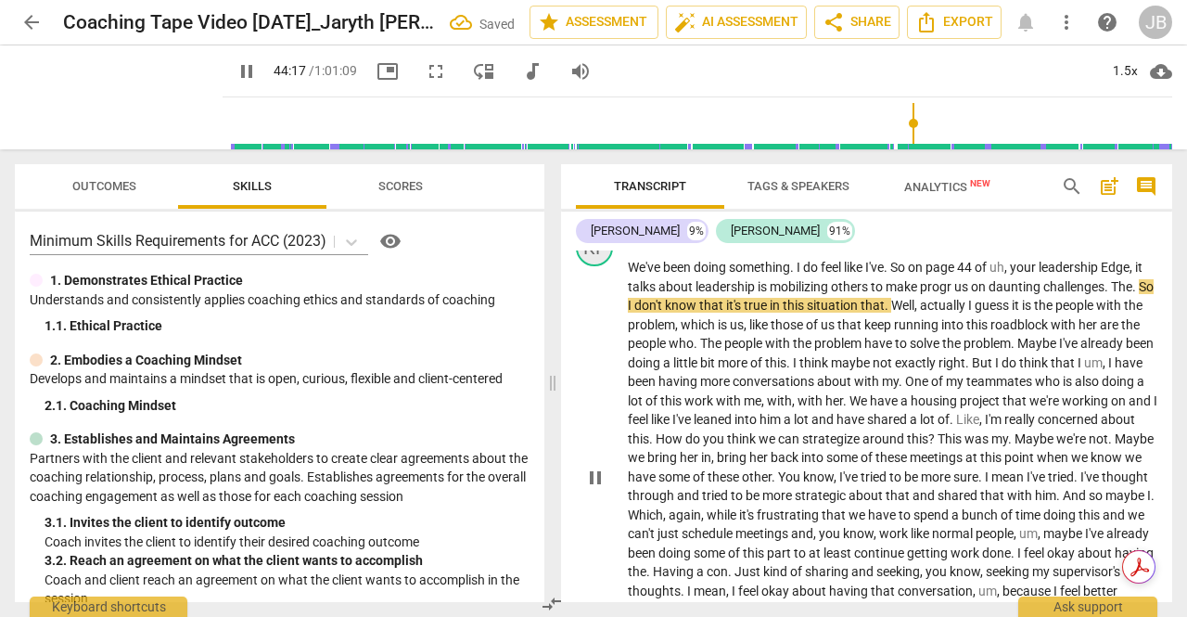
click at [596, 266] on div "KF" at bounding box center [594, 247] width 37 height 37
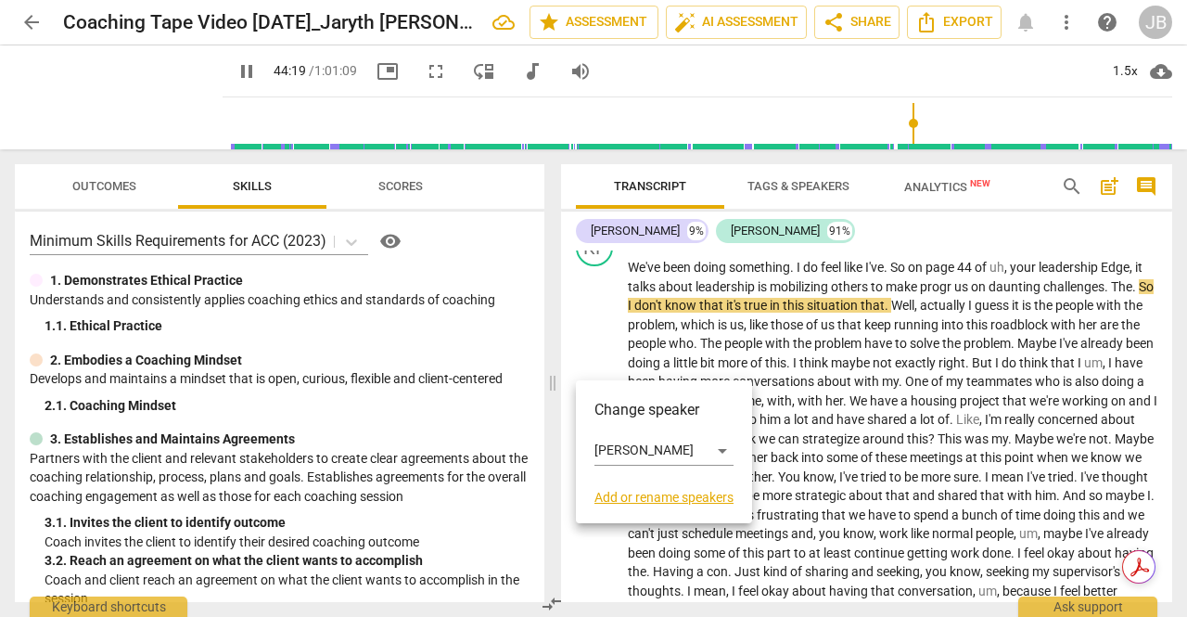
click at [745, 340] on div at bounding box center [593, 308] width 1187 height 617
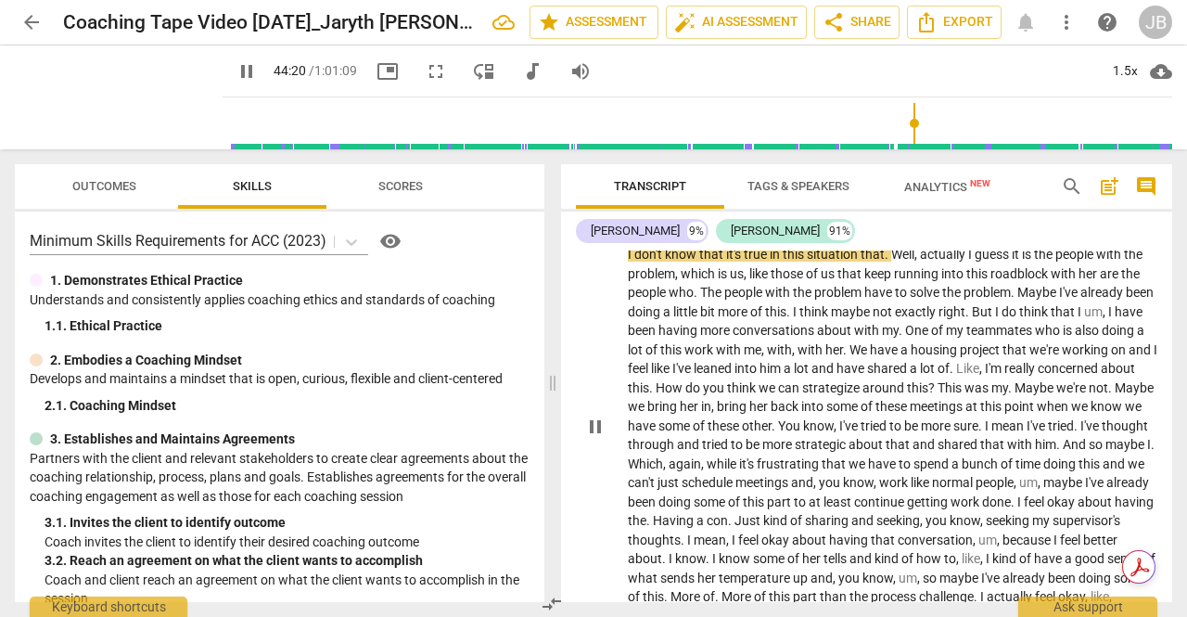
scroll to position [10860, 0]
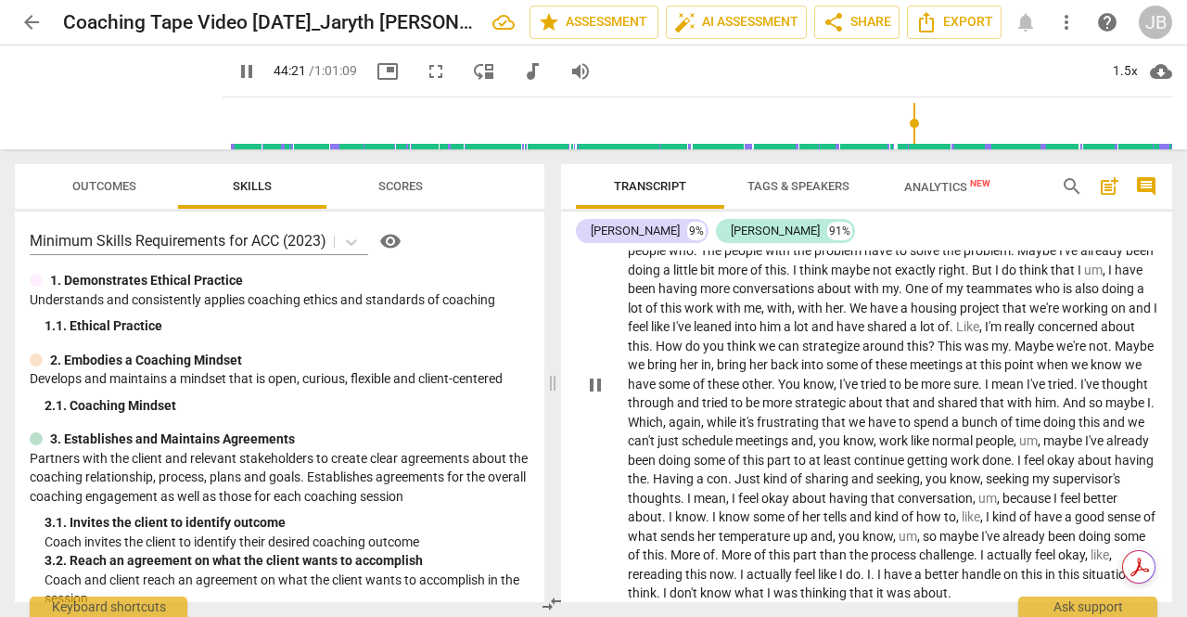
click at [595, 396] on span "pause" at bounding box center [595, 385] width 22 height 22
click at [598, 396] on span "play_arrow" at bounding box center [595, 385] width 22 height 22
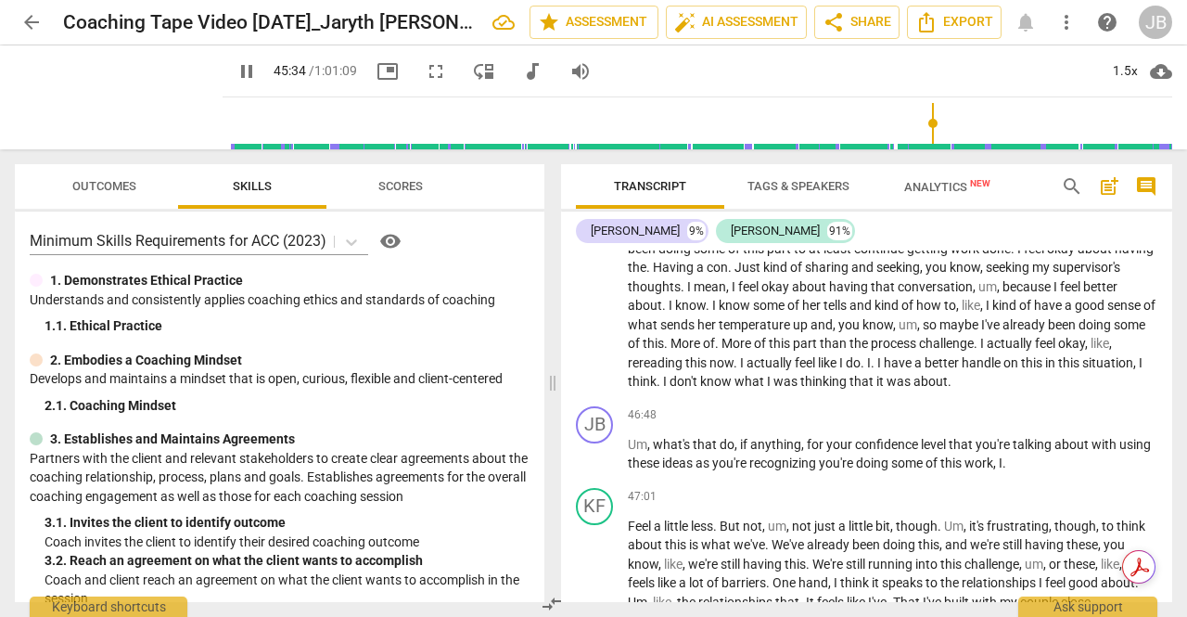
scroll to position [11046, 0]
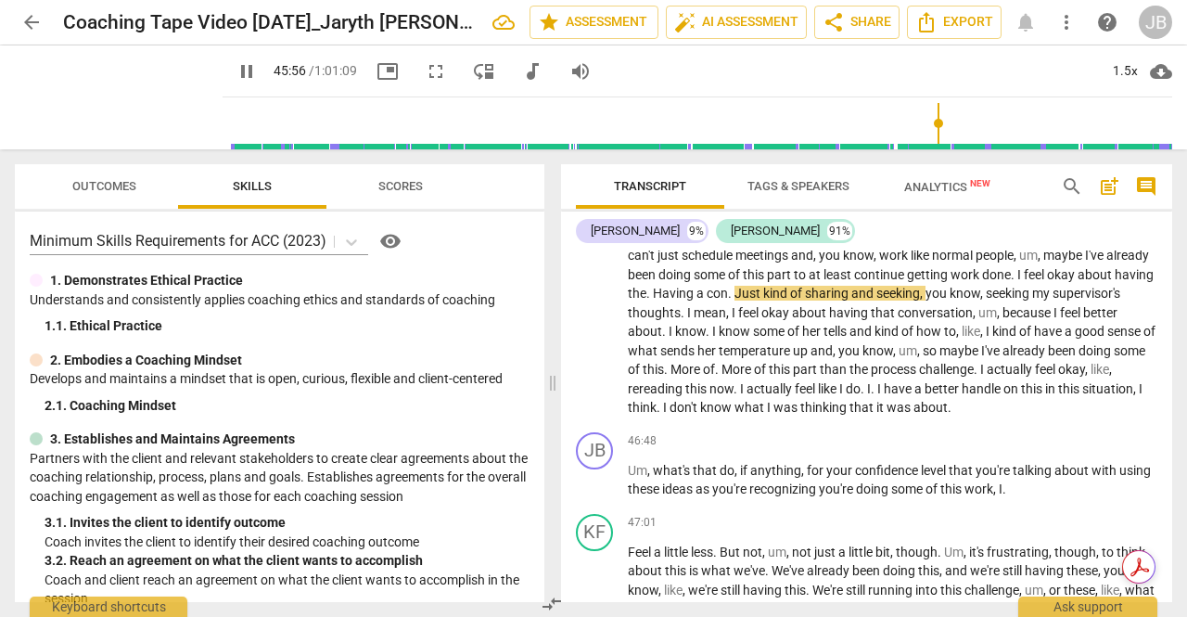
click at [597, 214] on button "pause" at bounding box center [596, 200] width 30 height 30
type input "2757"
click at [735, 301] on span "." at bounding box center [731, 293] width 6 height 15
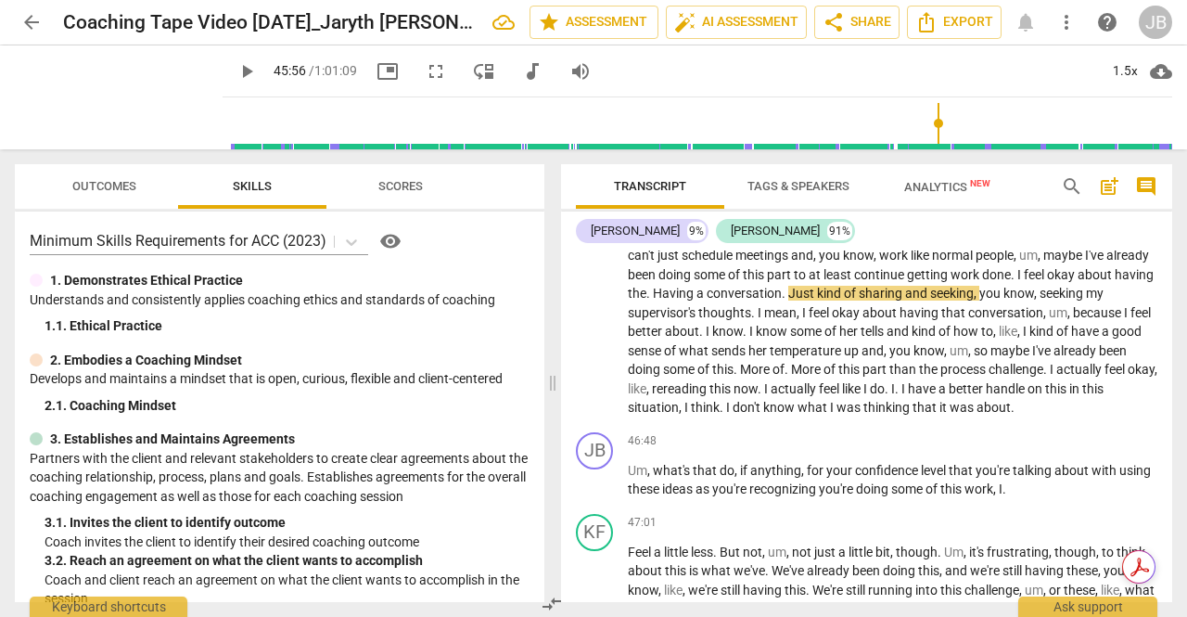
click at [782, 301] on span "conversation" at bounding box center [744, 293] width 75 height 15
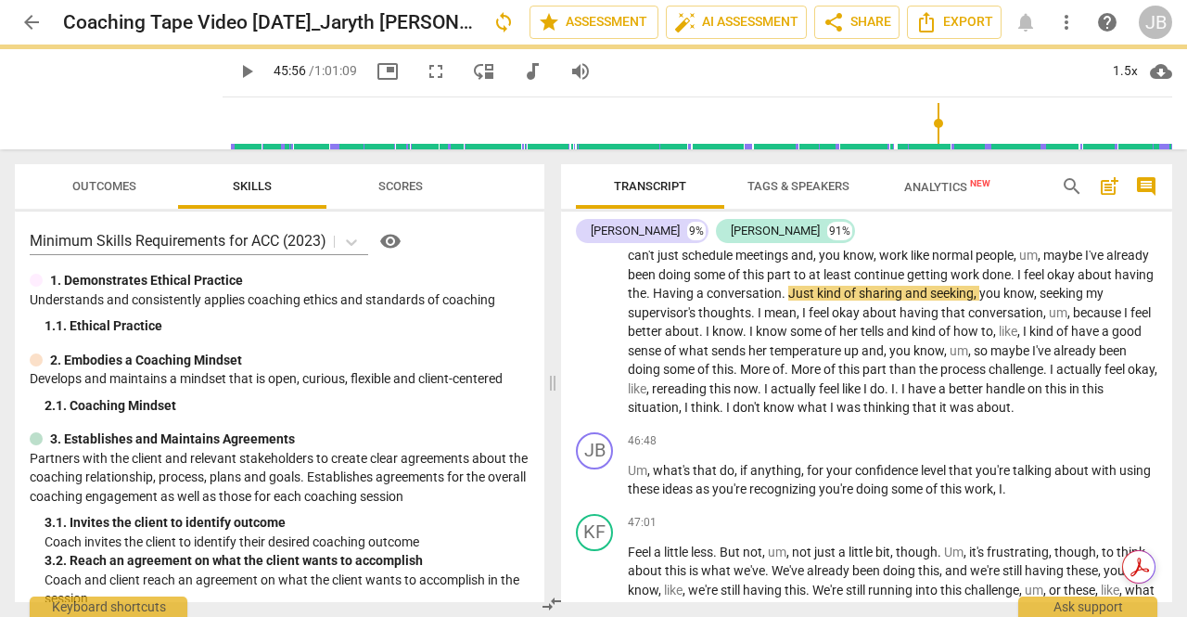
click at [782, 301] on span "conversation" at bounding box center [744, 293] width 75 height 15
click at [792, 301] on span "." at bounding box center [789, 293] width 6 height 15
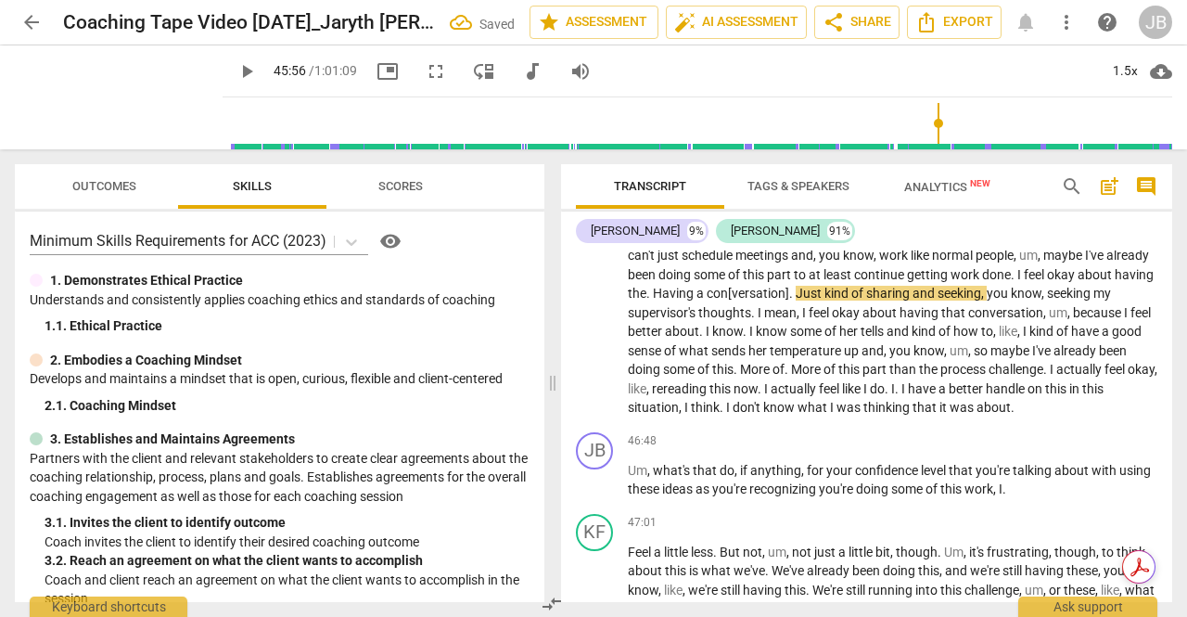
click at [600, 211] on span "play_arrow" at bounding box center [595, 199] width 22 height 22
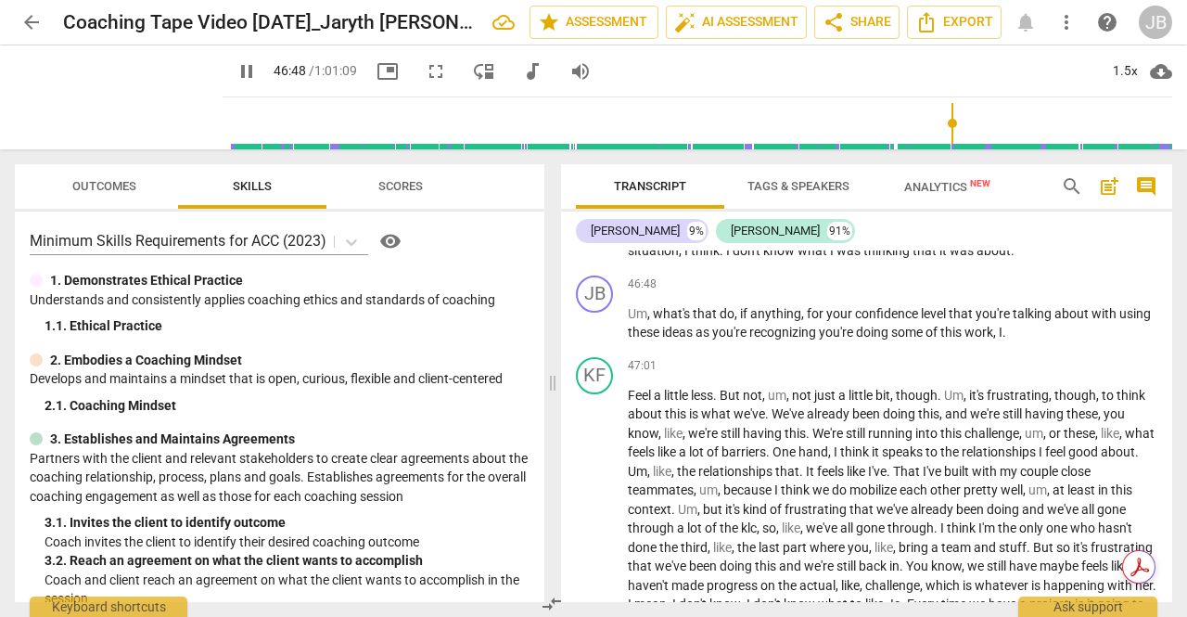
scroll to position [11231, 0]
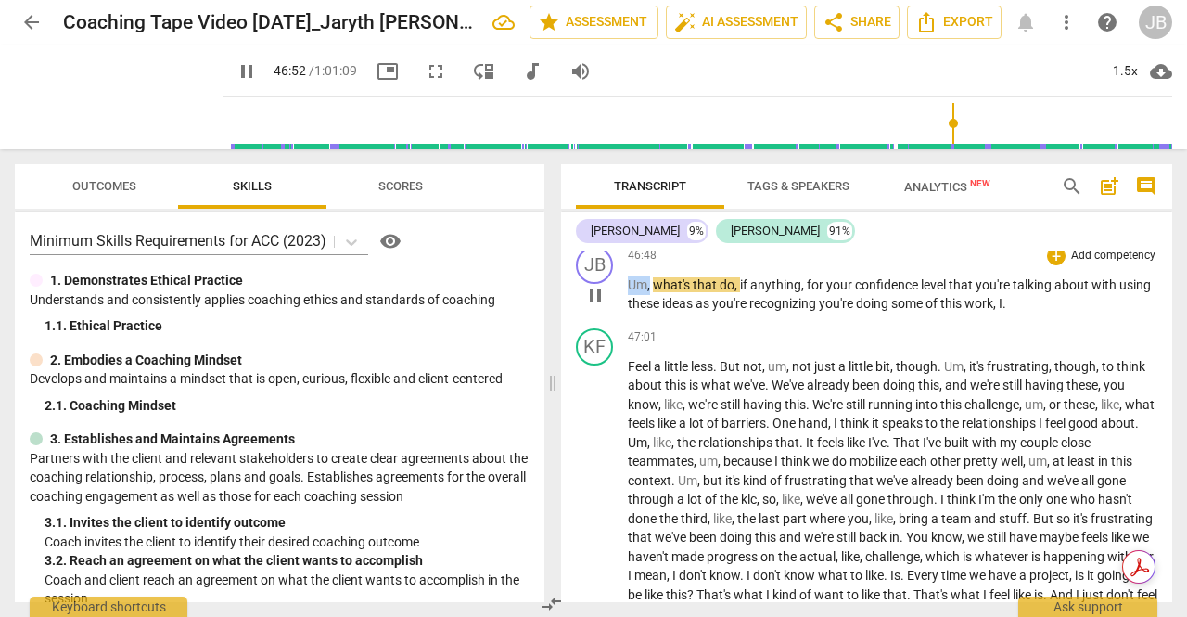
drag, startPoint x: 651, startPoint y: 416, endPoint x: 616, endPoint y: 418, distance: 35.3
click at [616, 321] on div "JB play_arrow pause 46:48 + Add competency keyboard_arrow_right Um , what's tha…" at bounding box center [866, 280] width 611 height 82
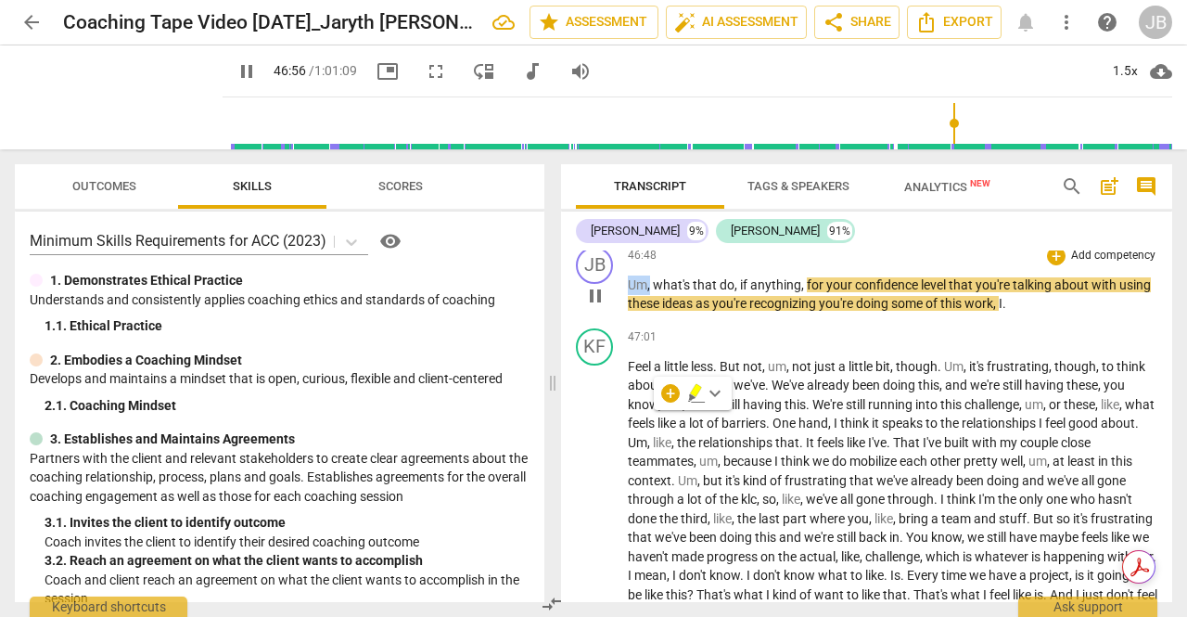
type input "2816"
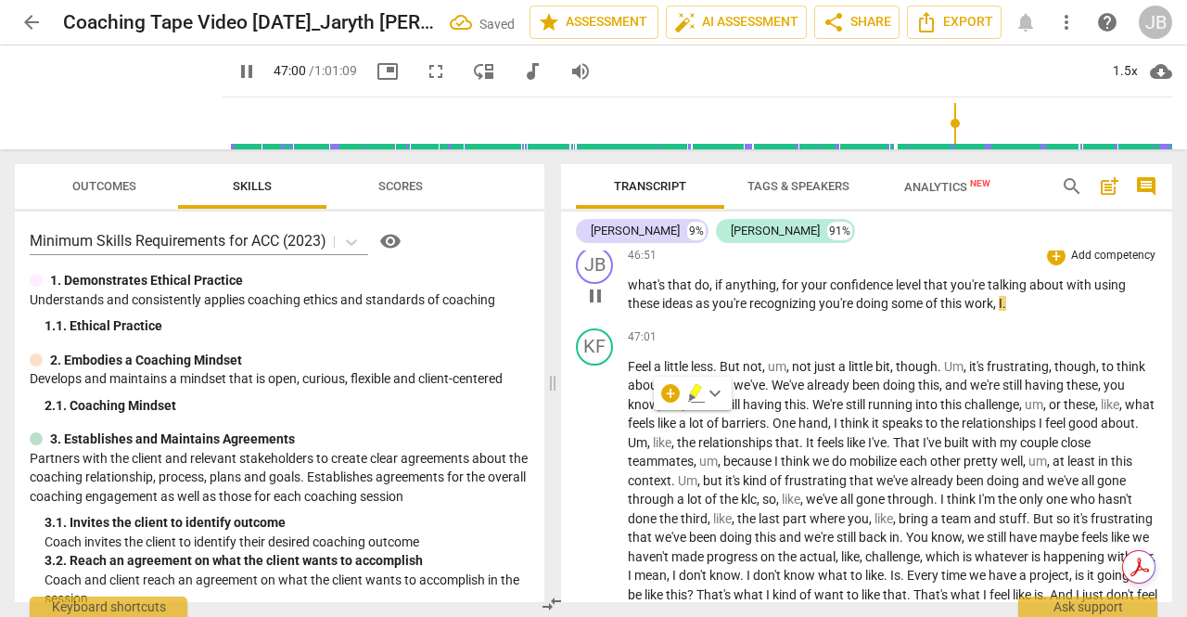
click at [1011, 229] on span "." at bounding box center [1013, 221] width 4 height 15
click at [636, 292] on span "what's" at bounding box center [648, 284] width 40 height 15
type input "2825"
click at [596, 307] on span "pause" at bounding box center [595, 296] width 22 height 22
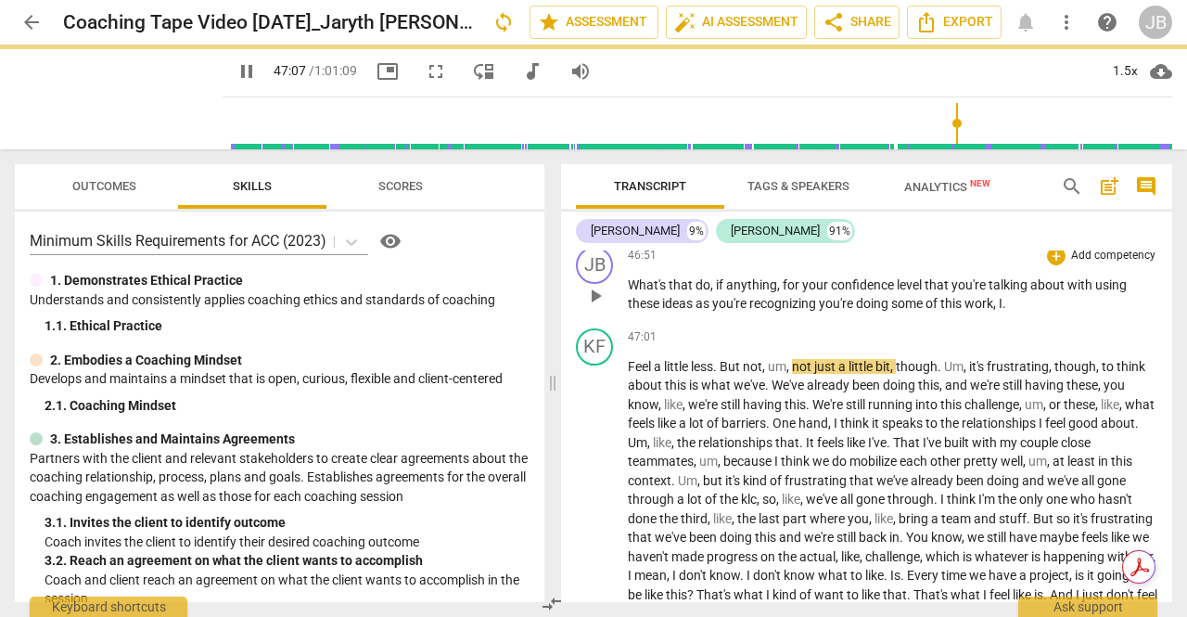
type input "2828"
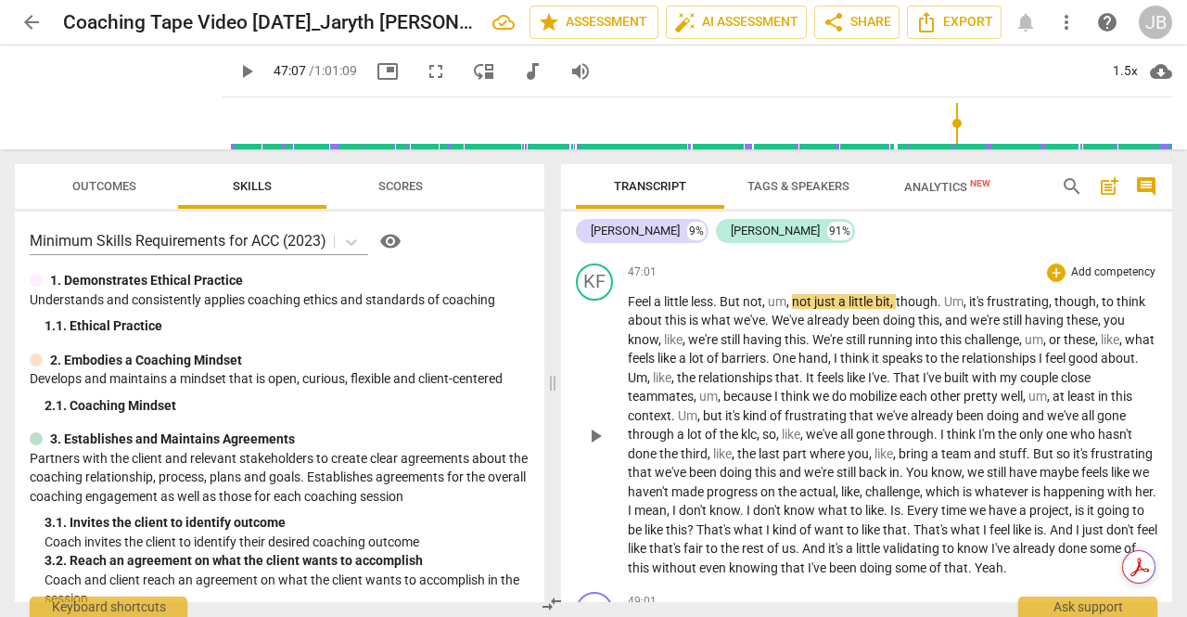
scroll to position [11324, 0]
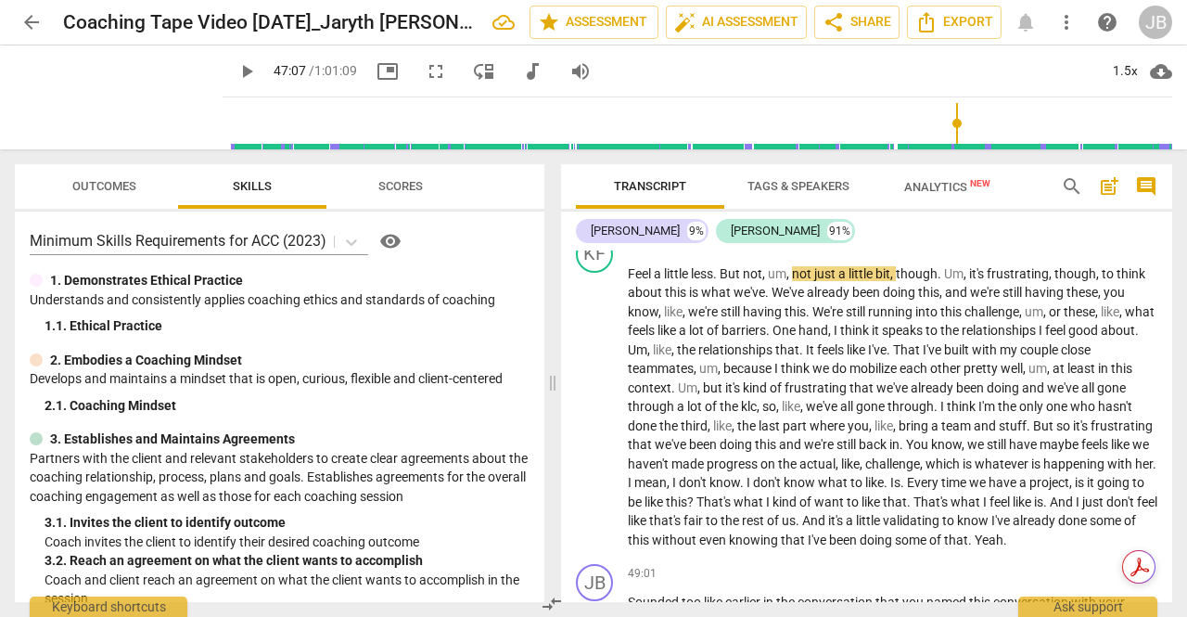
click at [999, 218] on span "," at bounding box center [996, 210] width 6 height 15
click at [1006, 221] on p "What's that do , if anything , for your confidence level that you're talking ab…" at bounding box center [893, 202] width 530 height 38
click at [634, 281] on span "I . Feel" at bounding box center [644, 273] width 33 height 15
click at [605, 419] on span "play_arrow" at bounding box center [595, 408] width 22 height 22
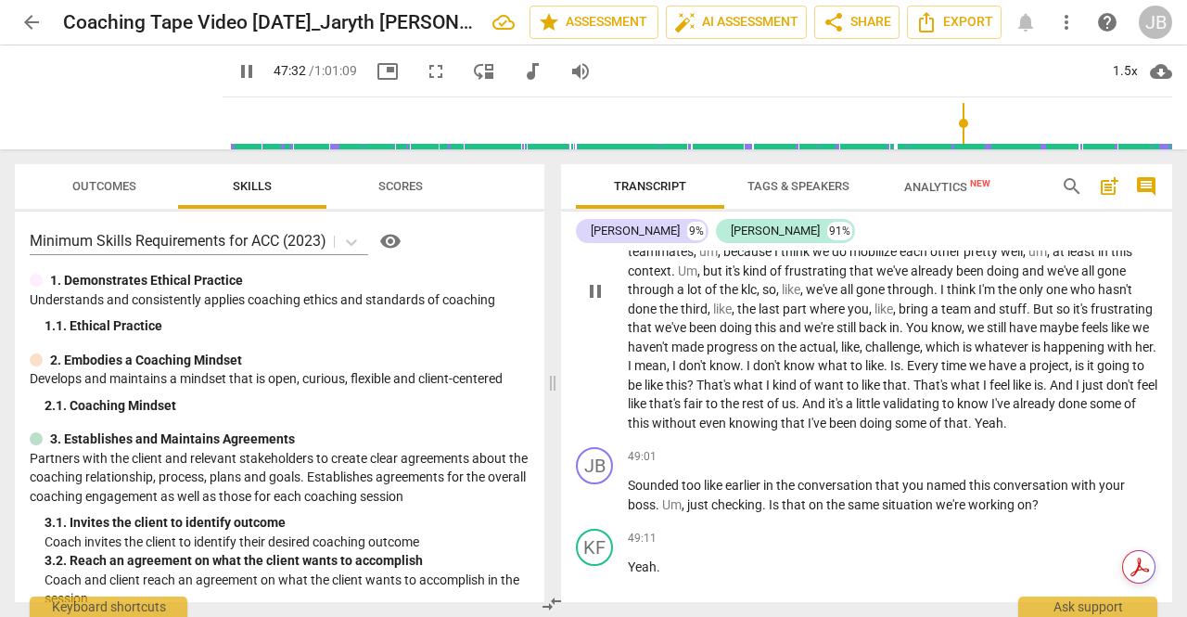
scroll to position [11417, 0]
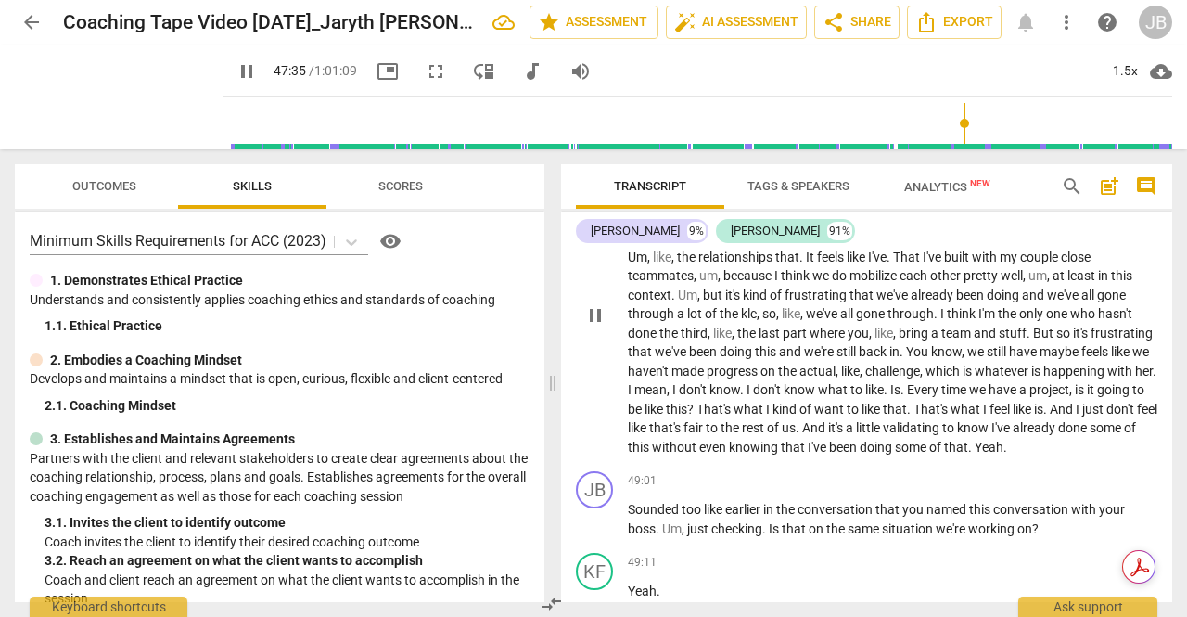
click at [799, 245] on span "One" at bounding box center [786, 237] width 26 height 15
type input "2858"
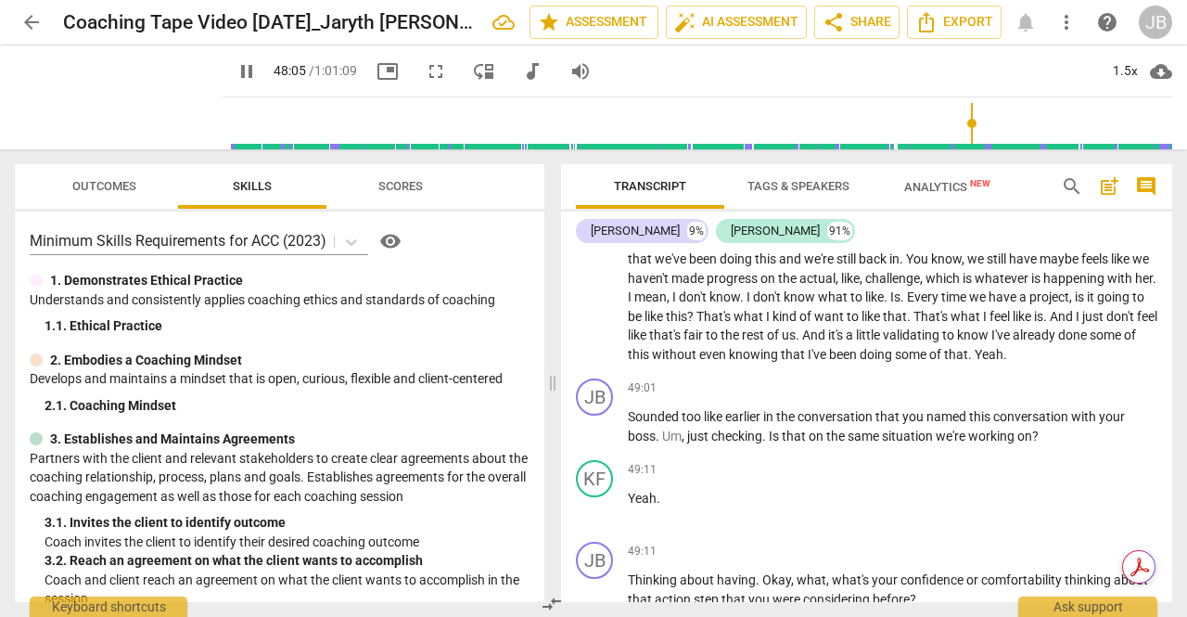
click at [757, 228] on span "klc" at bounding box center [749, 220] width 16 height 15
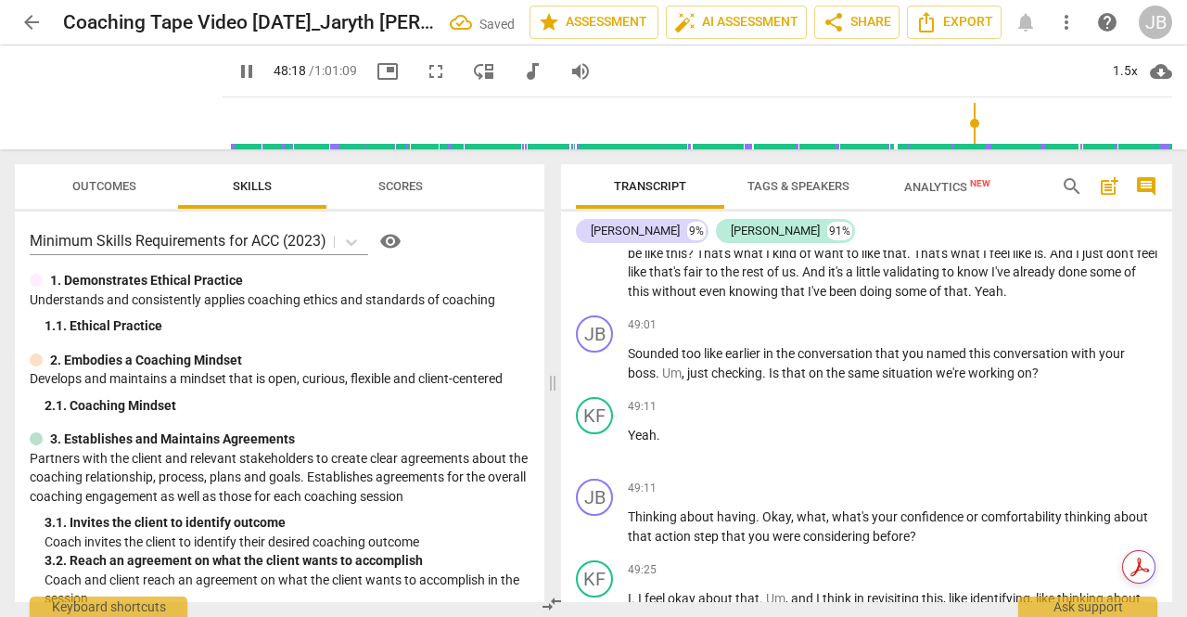
scroll to position [11602, 0]
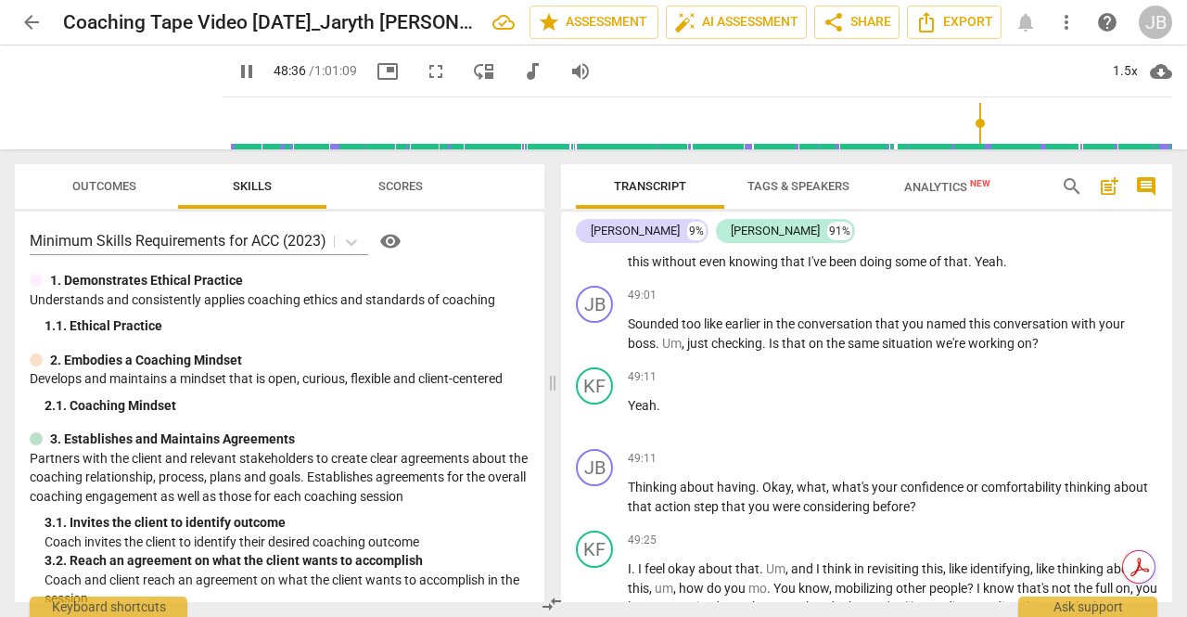
click at [596, 141] on span "pause" at bounding box center [595, 130] width 22 height 22
type input "2917"
click at [865, 211] on span "to" at bounding box center [858, 204] width 15 height 15
click at [602, 141] on span "play_arrow" at bounding box center [595, 130] width 22 height 22
click at [602, 141] on span "pause" at bounding box center [595, 130] width 22 height 22
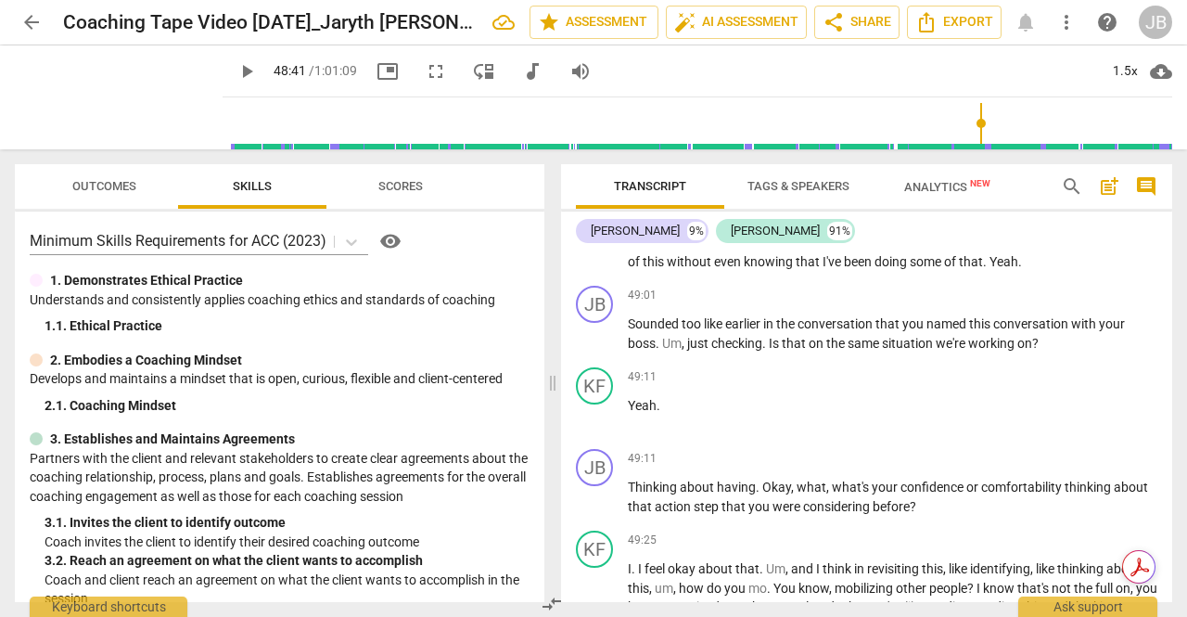
click at [602, 141] on span "play_arrow" at bounding box center [595, 130] width 22 height 22
click at [599, 141] on span "pause" at bounding box center [595, 130] width 22 height 22
type input "2939"
drag, startPoint x: 660, startPoint y: 416, endPoint x: 687, endPoint y: 416, distance: 27.8
click at [687, 272] on p "I . Feel a little less . But not , um , not just a little bit , though . Um , i…" at bounding box center [893, 129] width 530 height 286
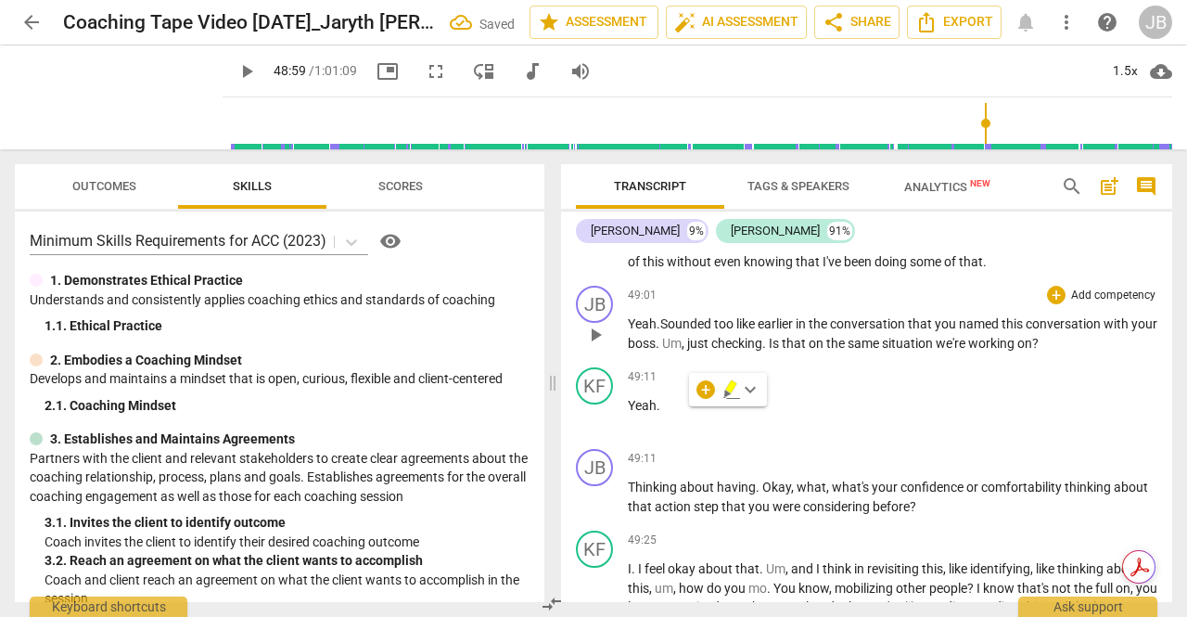
click at [662, 331] on span "Yeah . Sounded" at bounding box center [671, 323] width 86 height 15
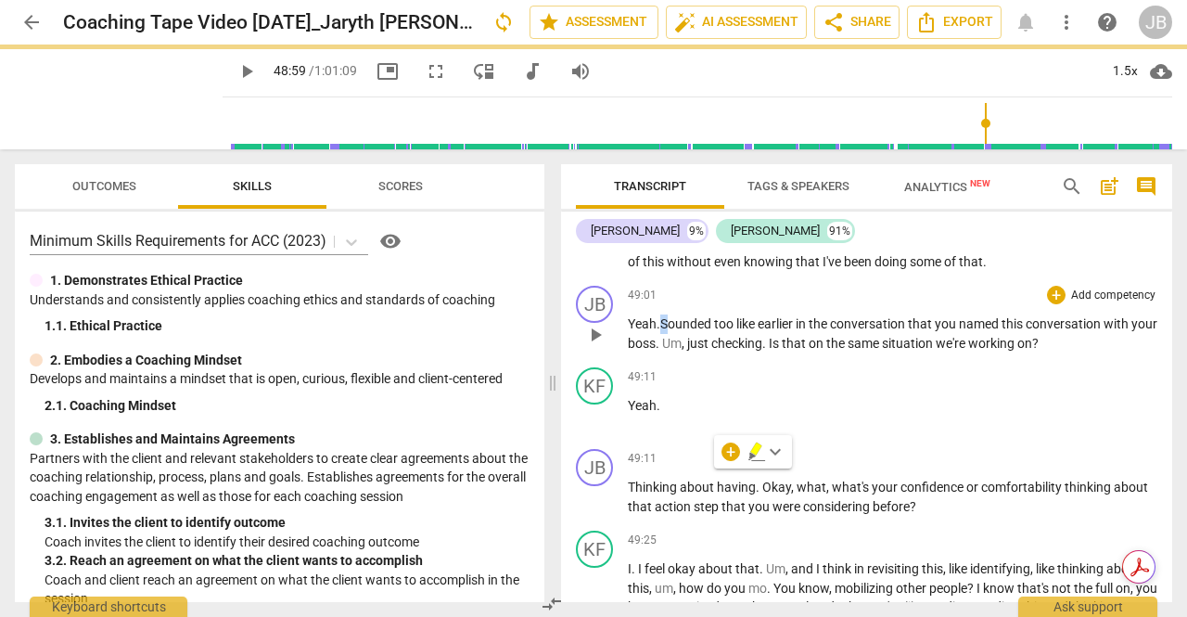
click at [662, 331] on span "Yeah . Sounded" at bounding box center [671, 323] width 86 height 15
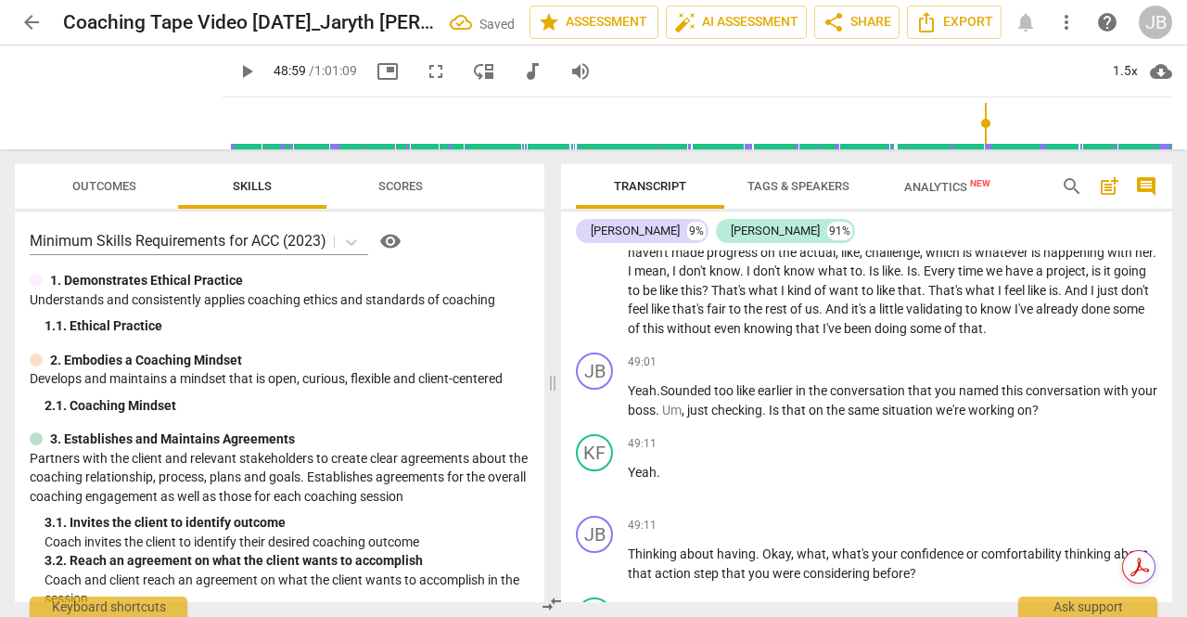
scroll to position [11509, 0]
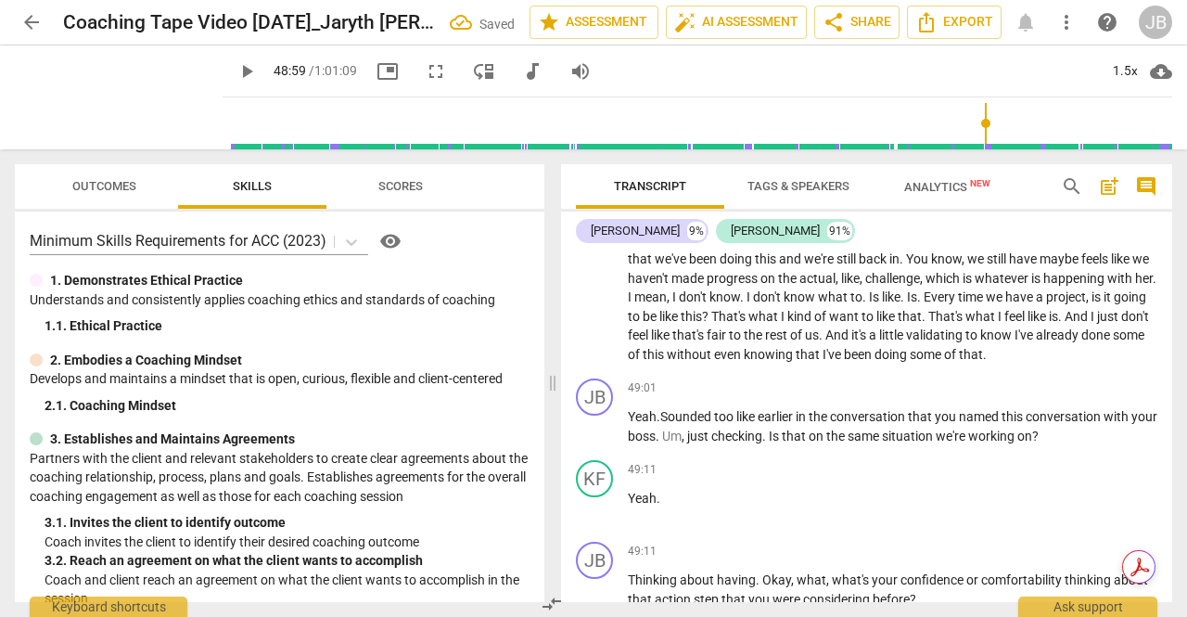
click at [601, 234] on span "play_arrow" at bounding box center [595, 222] width 22 height 22
click at [601, 234] on span "pause" at bounding box center [595, 222] width 22 height 22
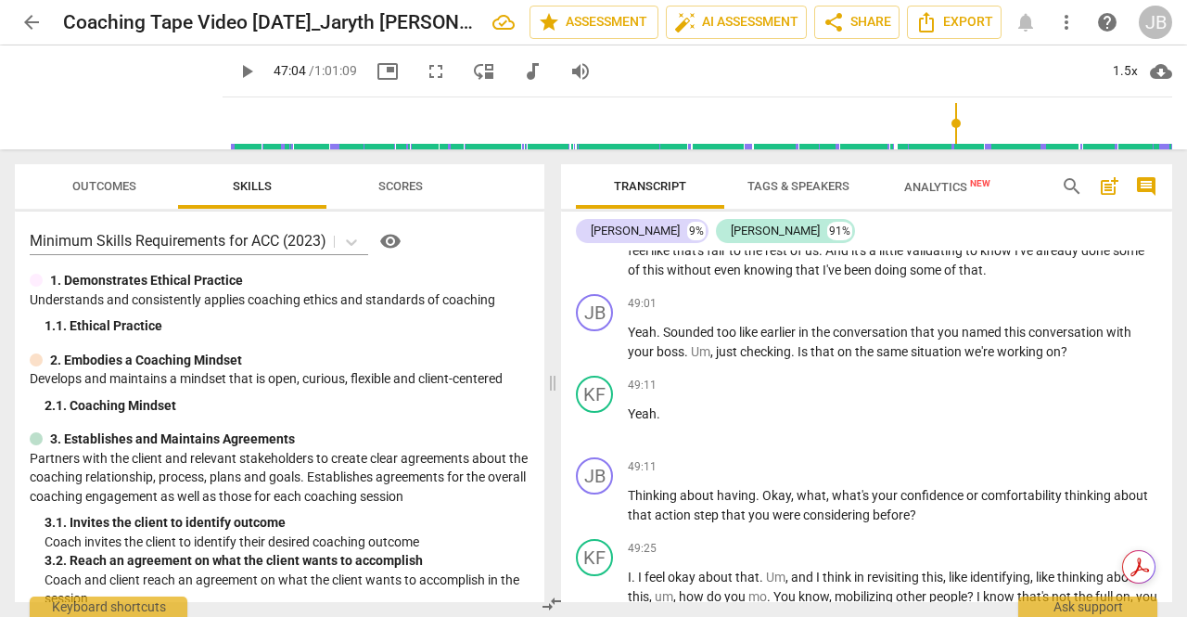
scroll to position [11602, 0]
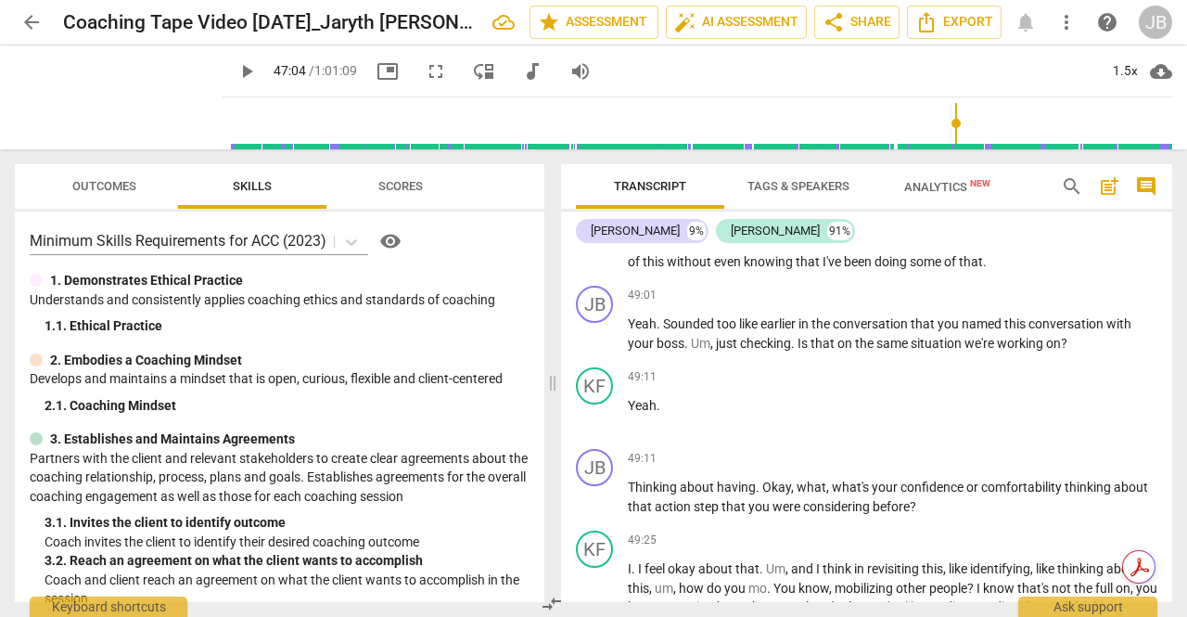
click at [1121, 231] on span "don't" at bounding box center [1135, 223] width 28 height 15
click at [1097, 231] on span "just" at bounding box center [1109, 223] width 24 height 15
click at [598, 141] on span "play_arrow" at bounding box center [595, 130] width 22 height 22
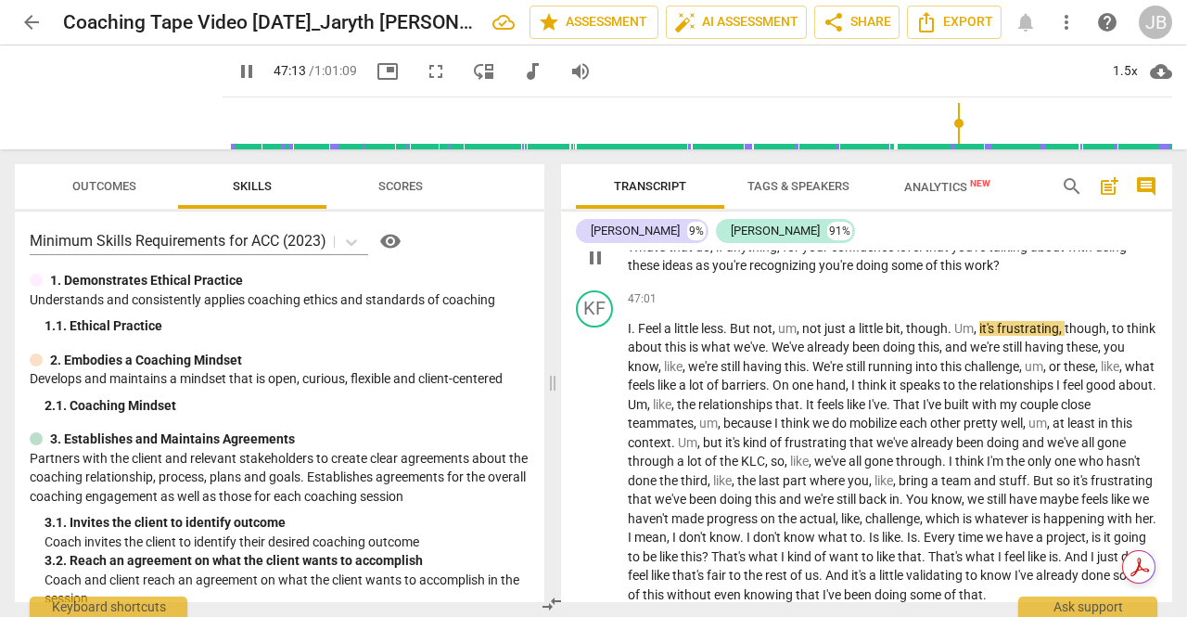
scroll to position [11324, 0]
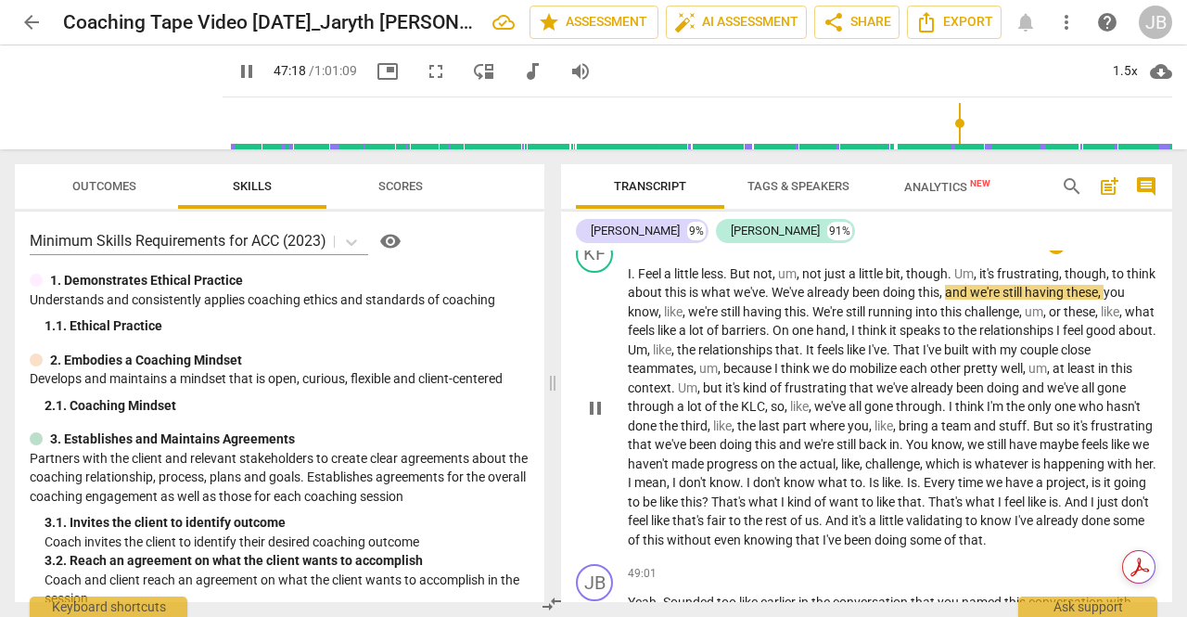
click at [728, 281] on span "." at bounding box center [727, 273] width 6 height 15
type input "2840"
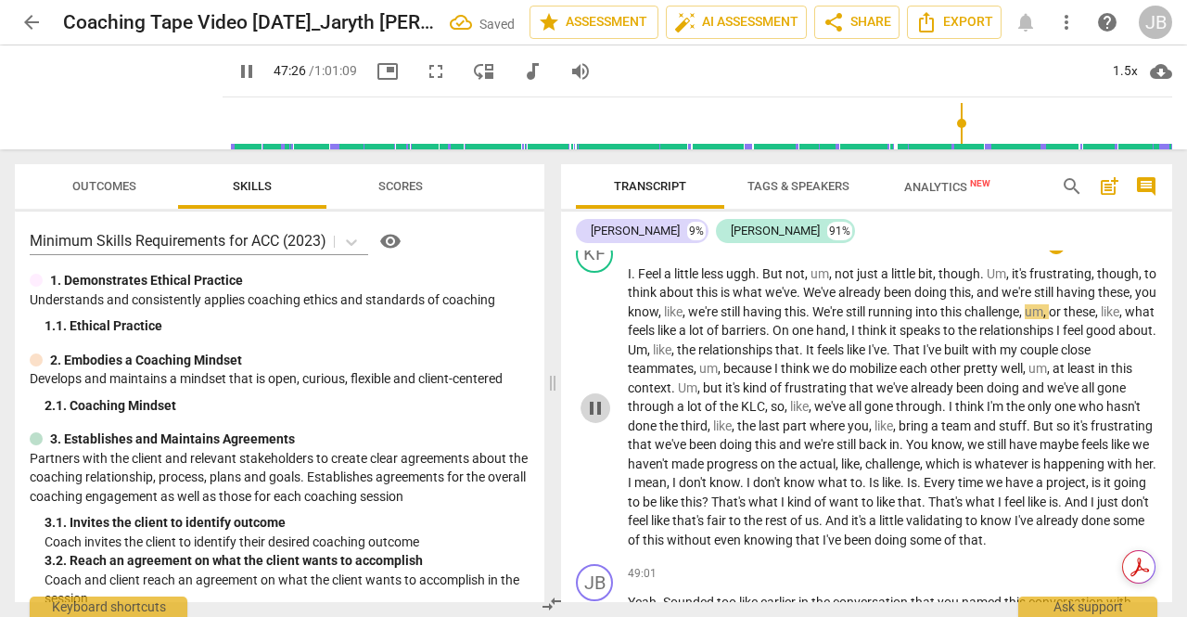
click at [599, 419] on span "pause" at bounding box center [595, 408] width 22 height 22
click at [599, 419] on span "play_arrow" at bounding box center [595, 408] width 22 height 22
click at [596, 214] on span "play_arrow" at bounding box center [595, 203] width 22 height 22
click at [861, 281] on span "just" at bounding box center [869, 273] width 24 height 15
type input "2830"
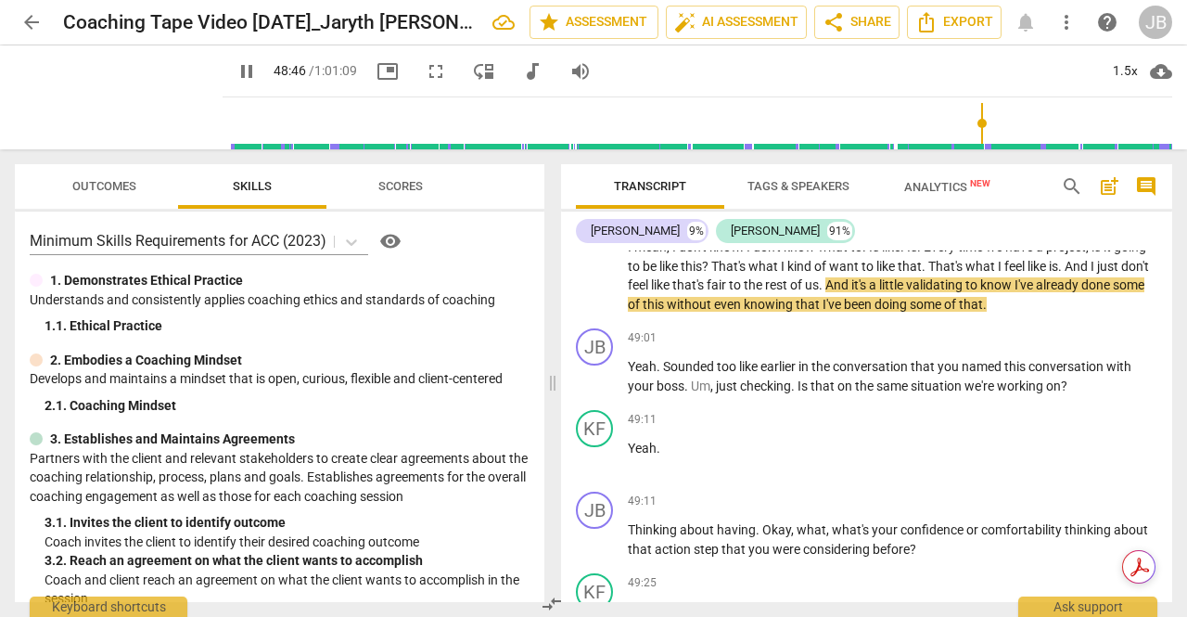
scroll to position [11602, 0]
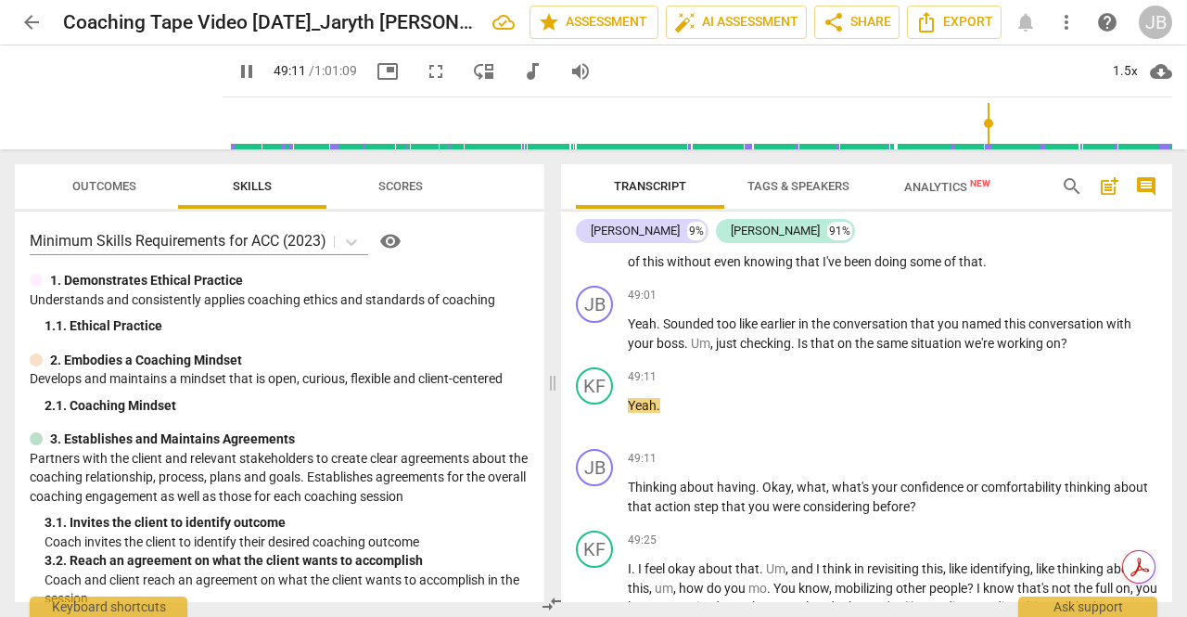
click at [596, 141] on span "pause" at bounding box center [595, 130] width 22 height 22
type input "2952"
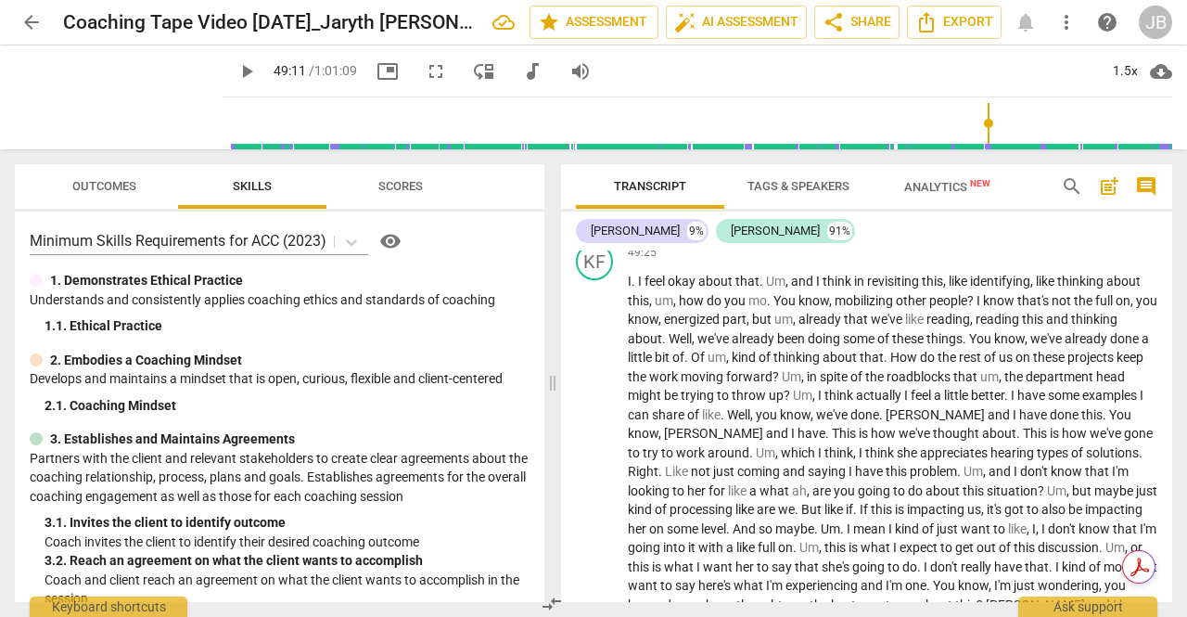
scroll to position [11704, 0]
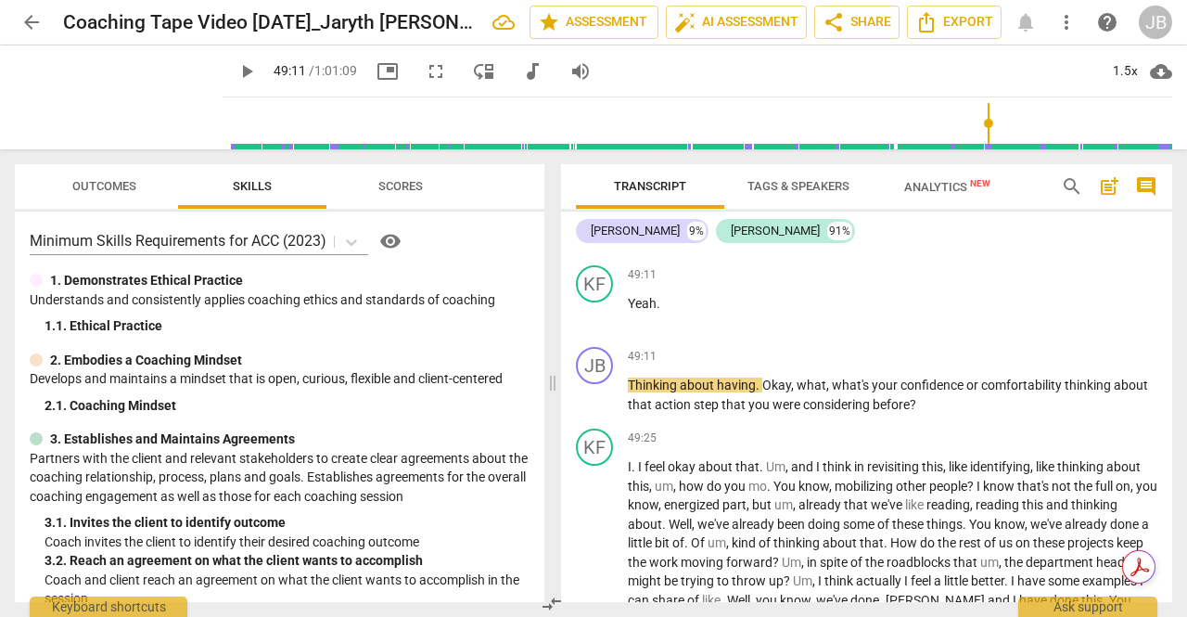
click at [799, 250] on p "Yeah . Sounded too like earlier in the conversation that you named this convers…" at bounding box center [893, 231] width 530 height 38
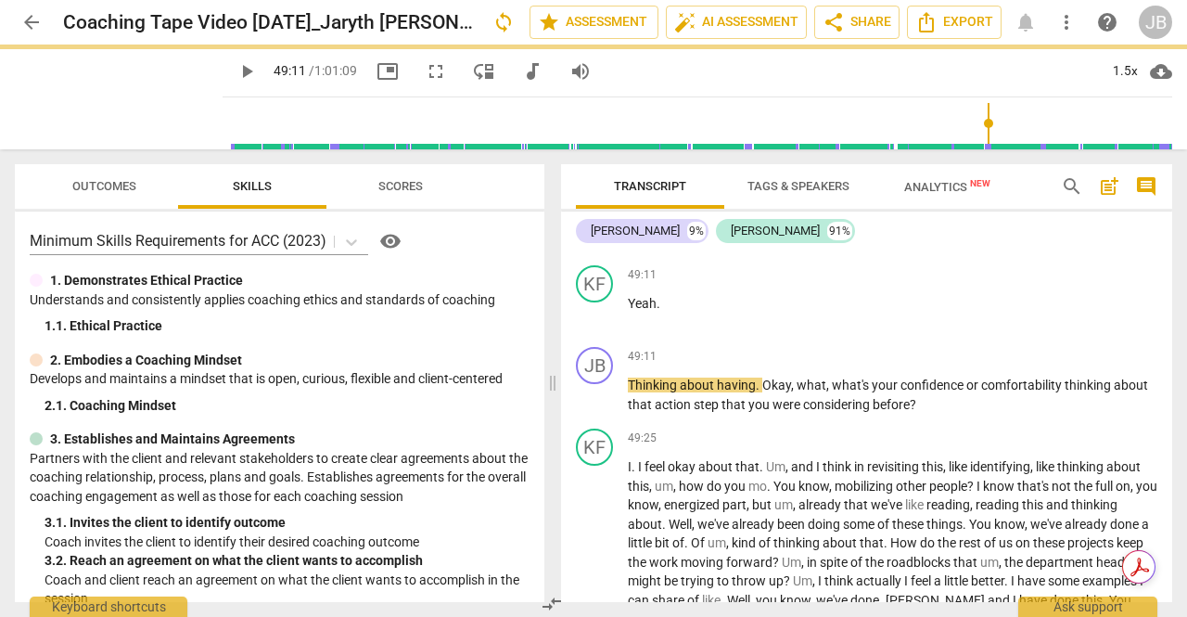
click at [719, 249] on span "just" at bounding box center [728, 241] width 24 height 15
click at [597, 244] on span "play_arrow" at bounding box center [595, 233] width 22 height 22
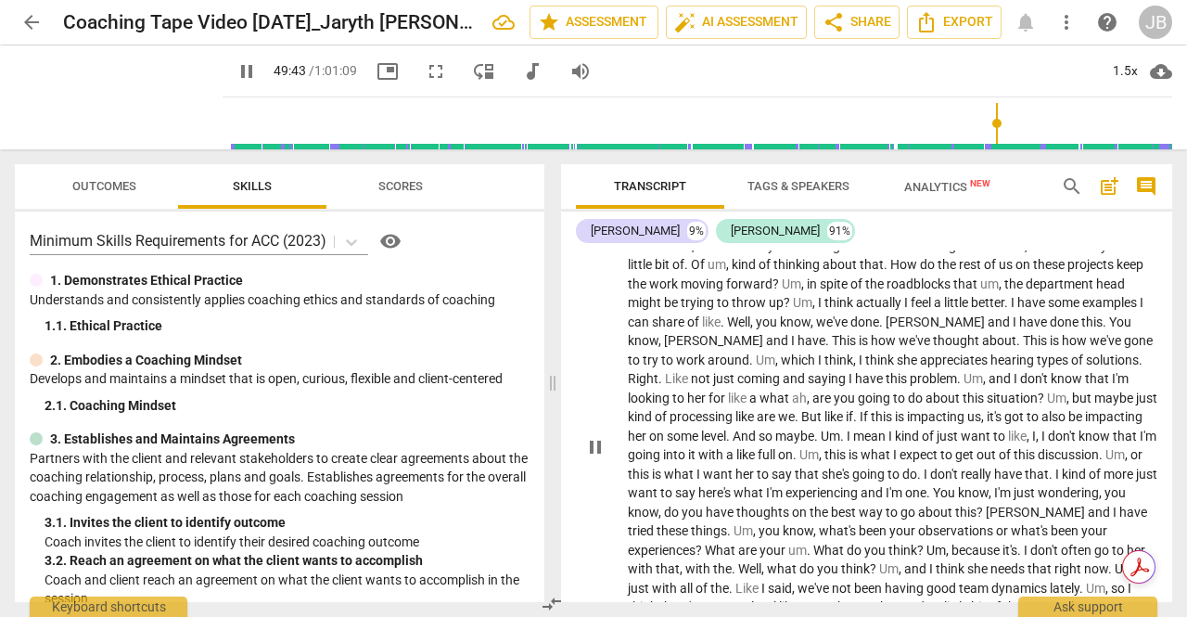
scroll to position [12075, 0]
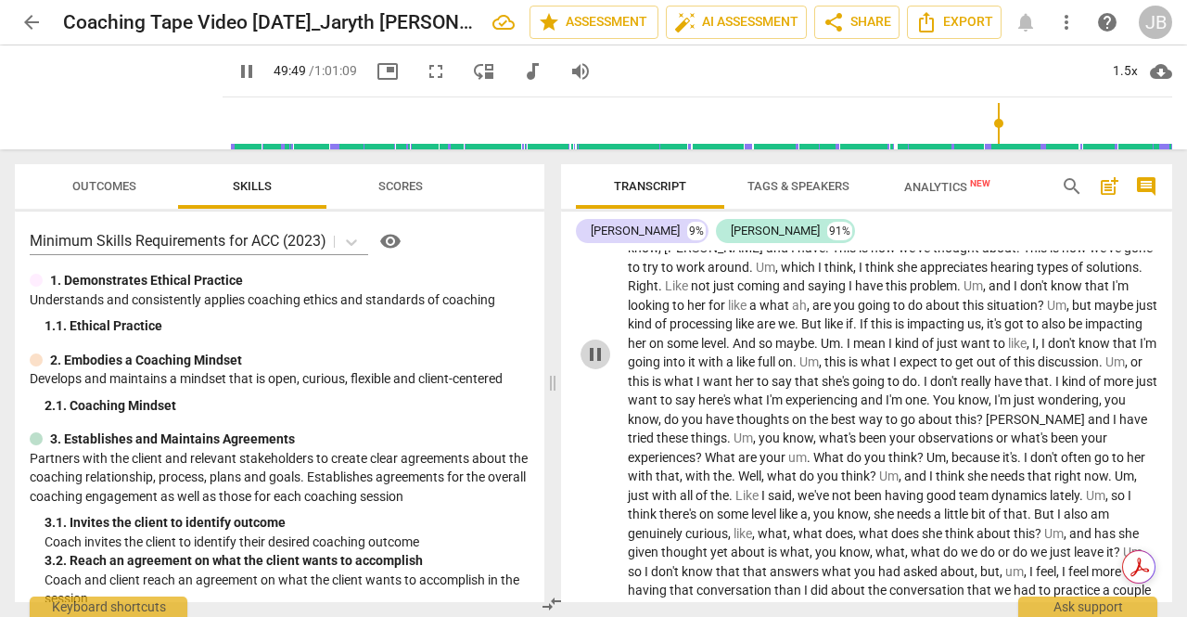
click at [597, 365] on span "pause" at bounding box center [595, 354] width 22 height 22
type input "2990"
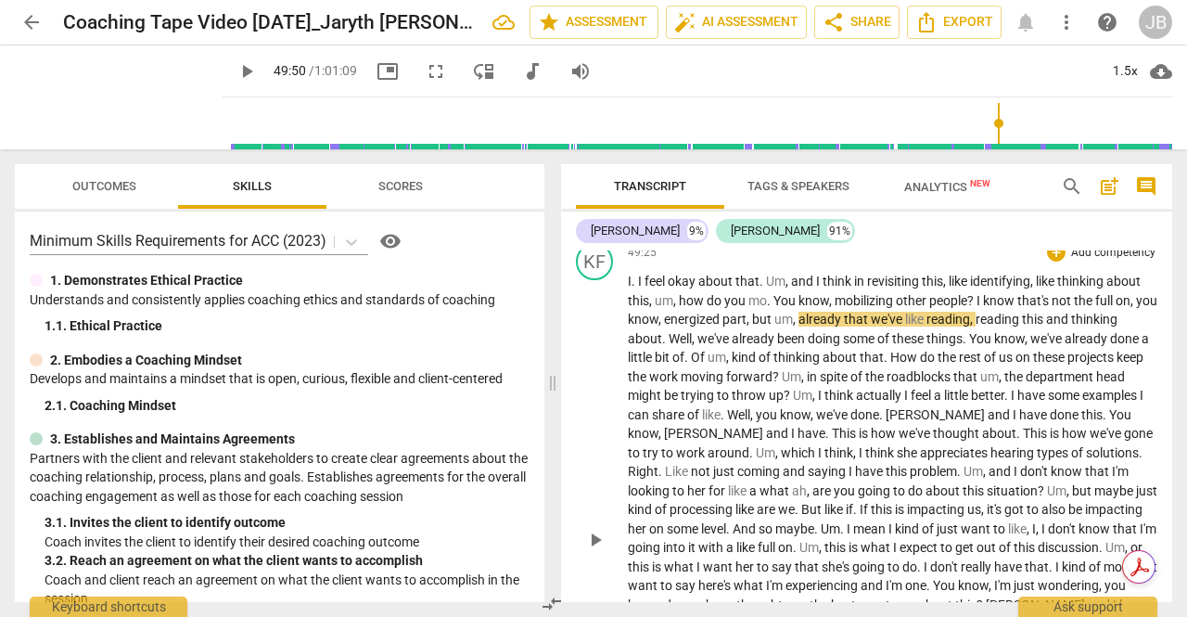
click at [766, 288] on span "Um" at bounding box center [775, 281] width 19 height 15
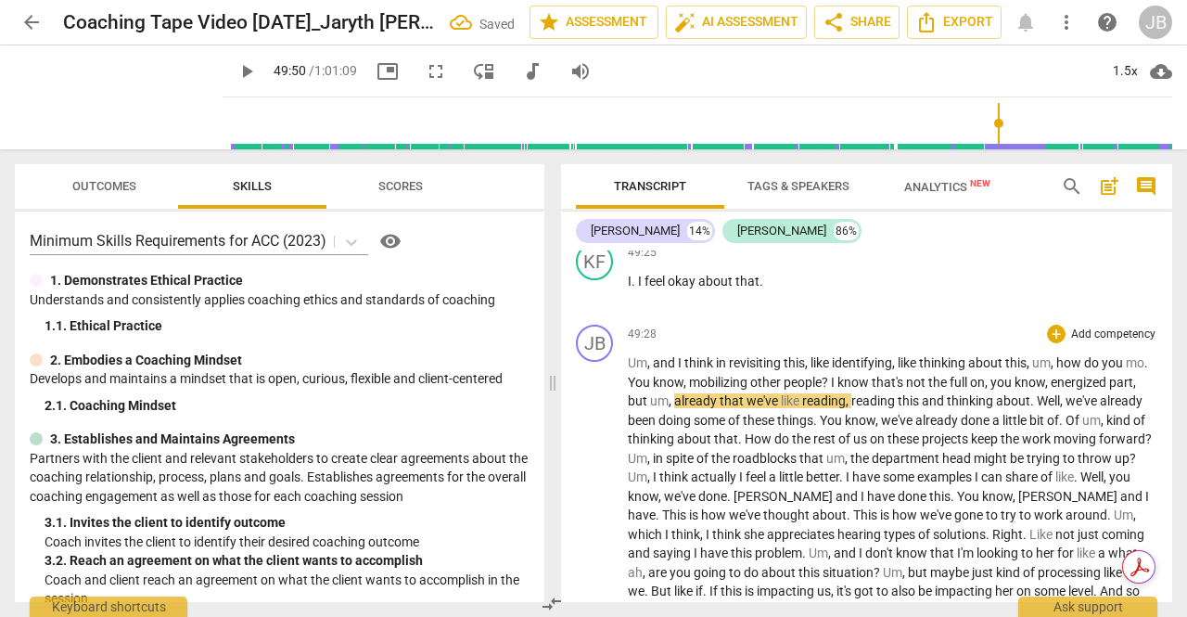
click at [651, 370] on span "," at bounding box center [650, 362] width 6 height 15
click at [653, 370] on span "and" at bounding box center [665, 362] width 25 height 15
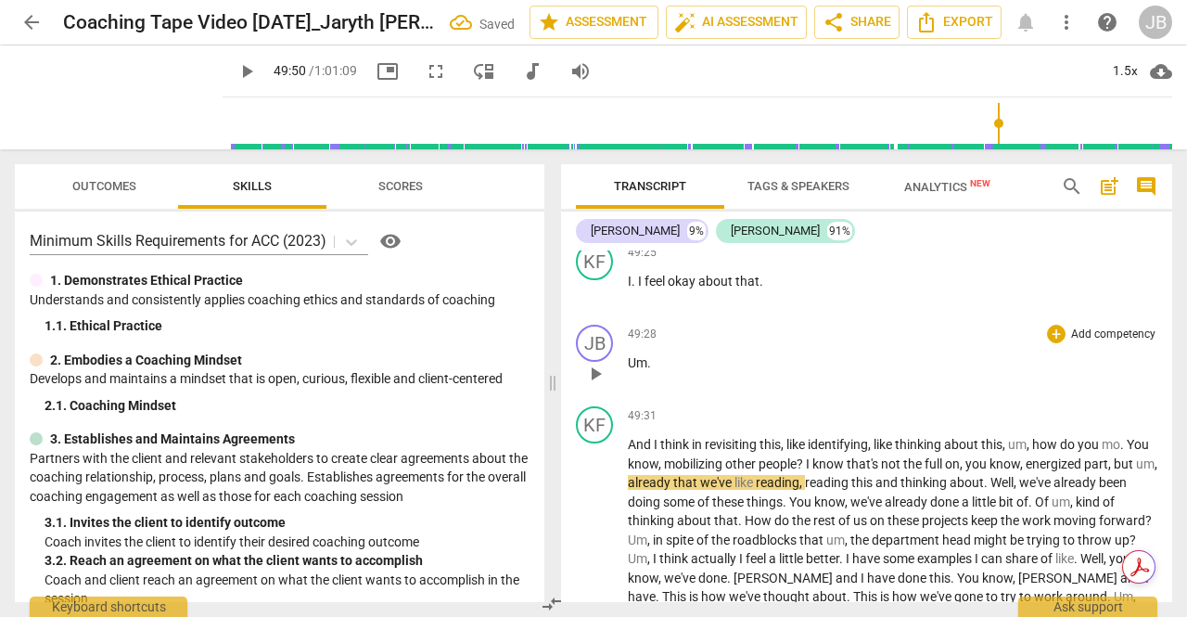
click at [657, 373] on p "Um ." at bounding box center [893, 362] width 530 height 19
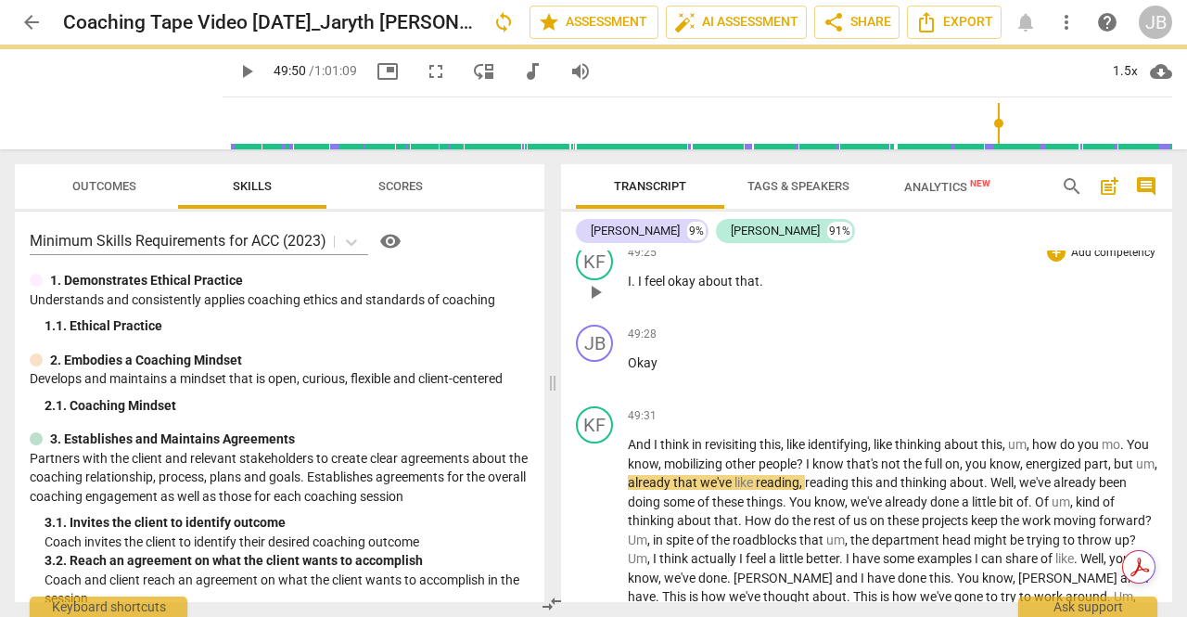
click at [614, 304] on div "play_arrow pause" at bounding box center [604, 292] width 47 height 24
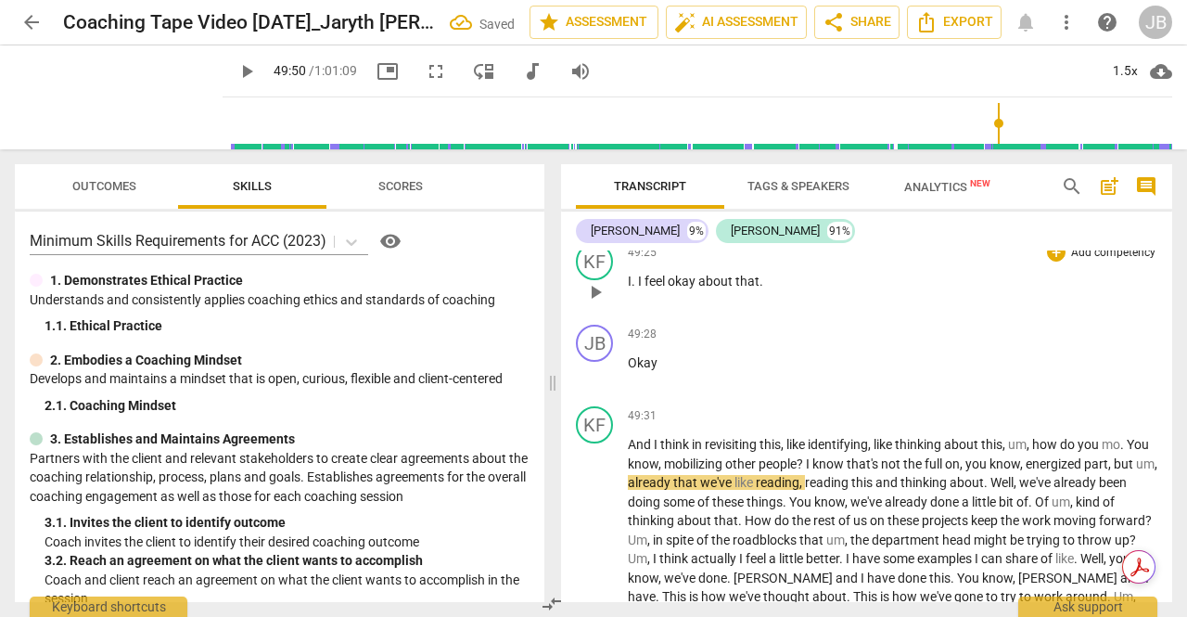
click at [599, 303] on span "play_arrow" at bounding box center [595, 292] width 22 height 22
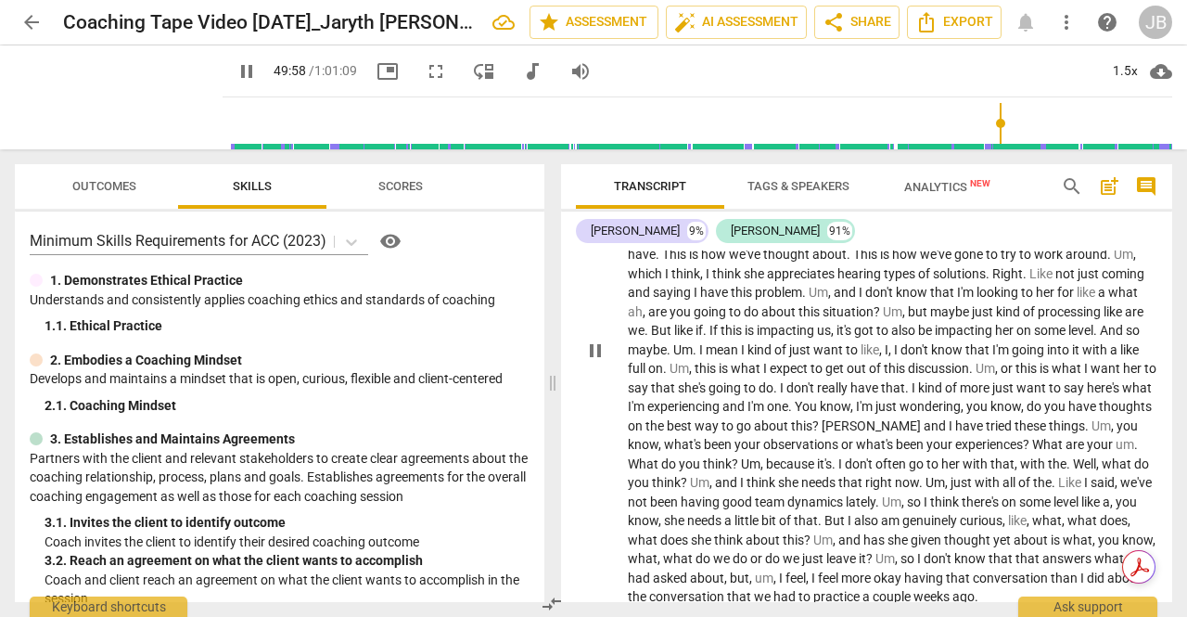
scroll to position [12261, 0]
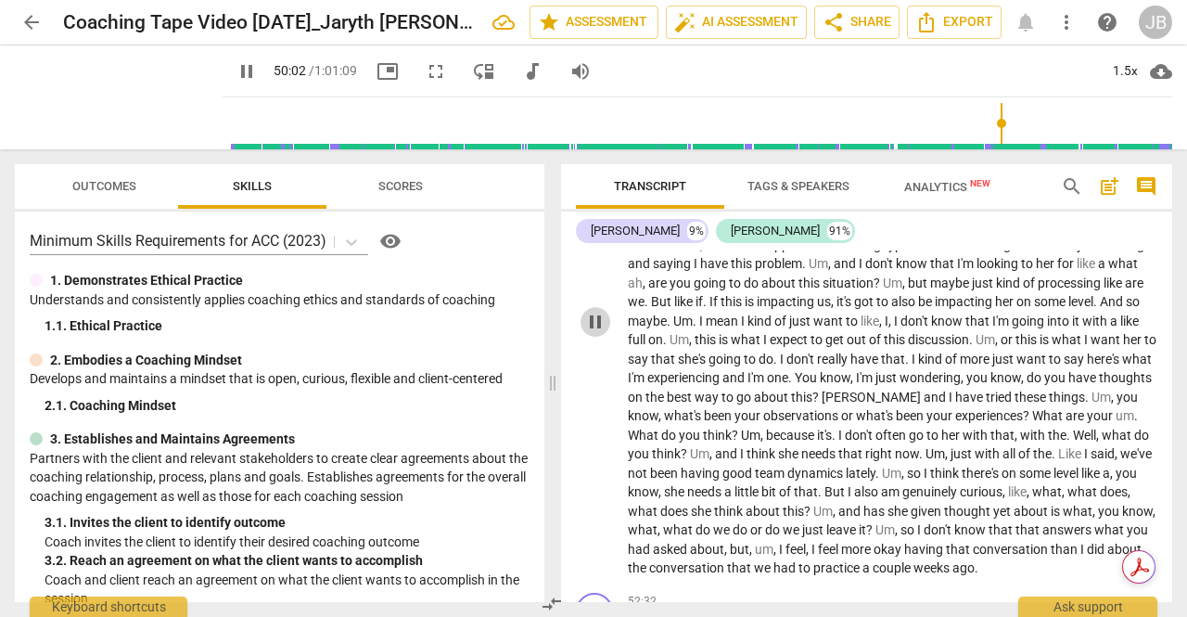
click at [604, 333] on span "pause" at bounding box center [595, 322] width 22 height 22
click at [599, 333] on span "play_arrow" at bounding box center [595, 322] width 22 height 22
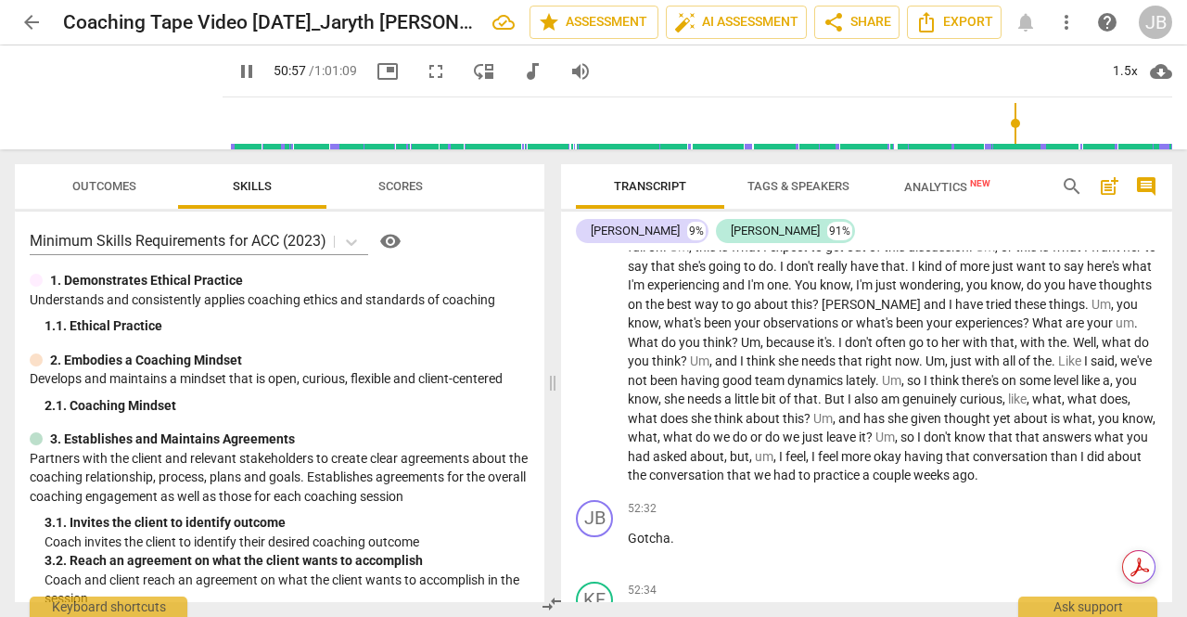
scroll to position [12446, 0]
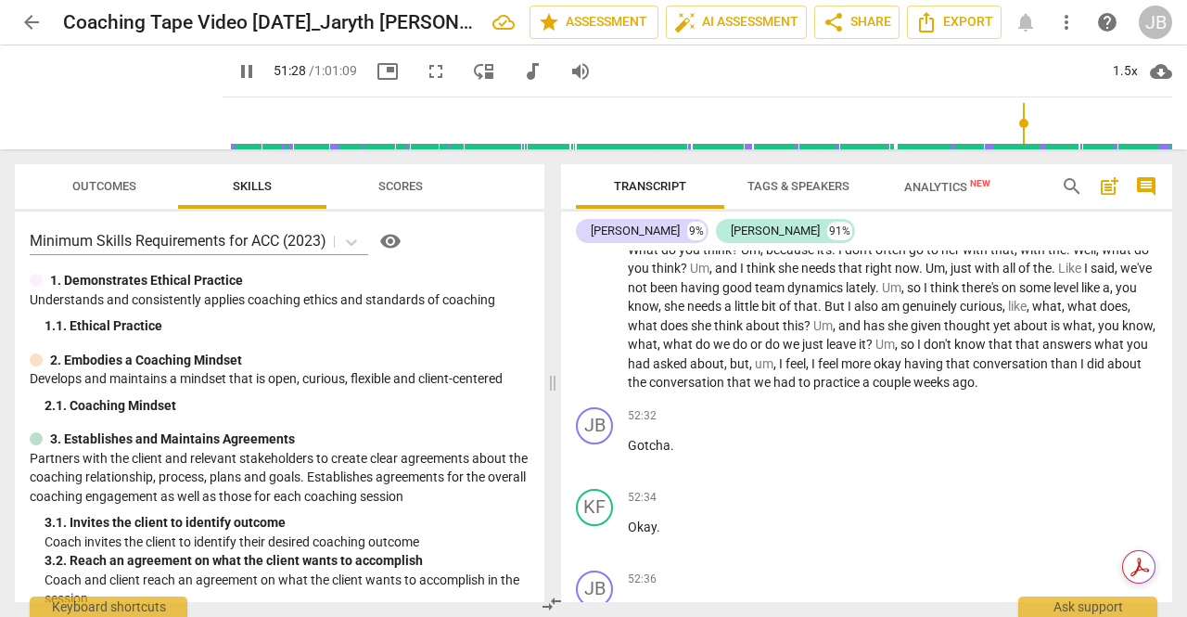
click at [601, 147] on span "pause" at bounding box center [595, 136] width 22 height 22
type input "3089"
click at [770, 199] on span "one" at bounding box center [777, 192] width 21 height 15
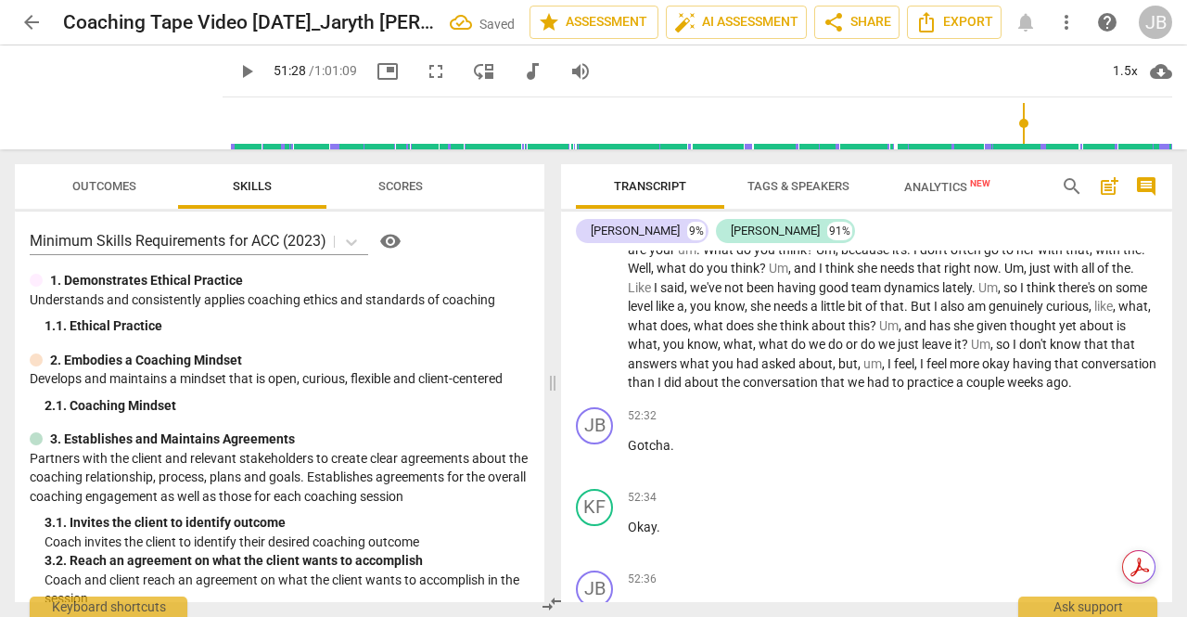
click at [598, 147] on span "play_arrow" at bounding box center [595, 136] width 22 height 22
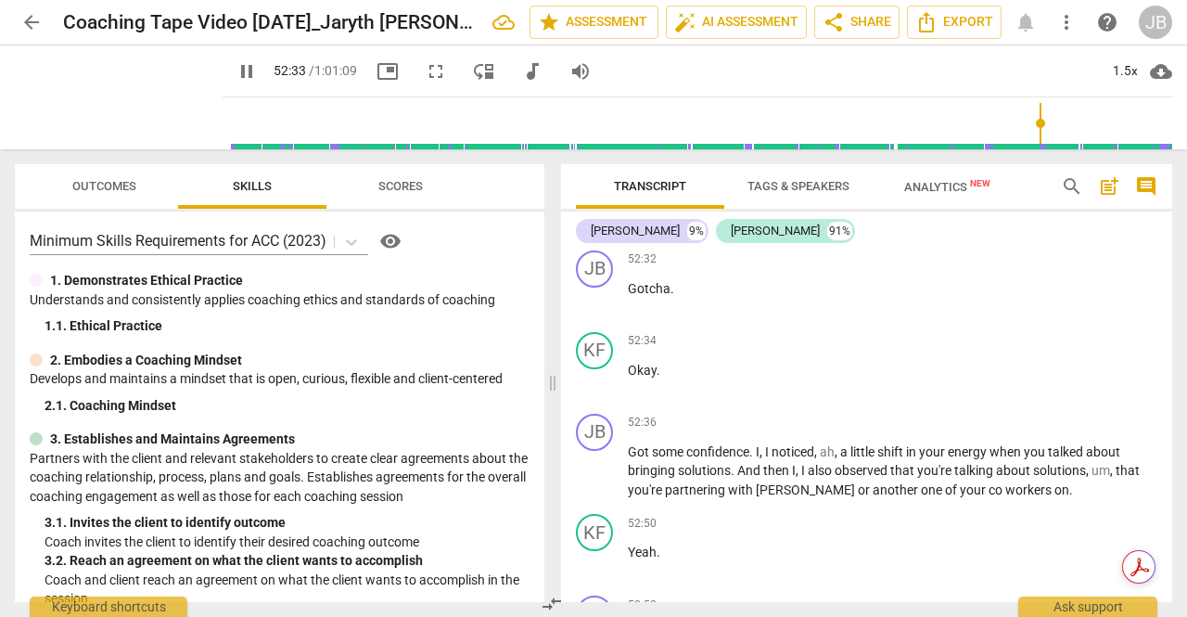
scroll to position [12632, 0]
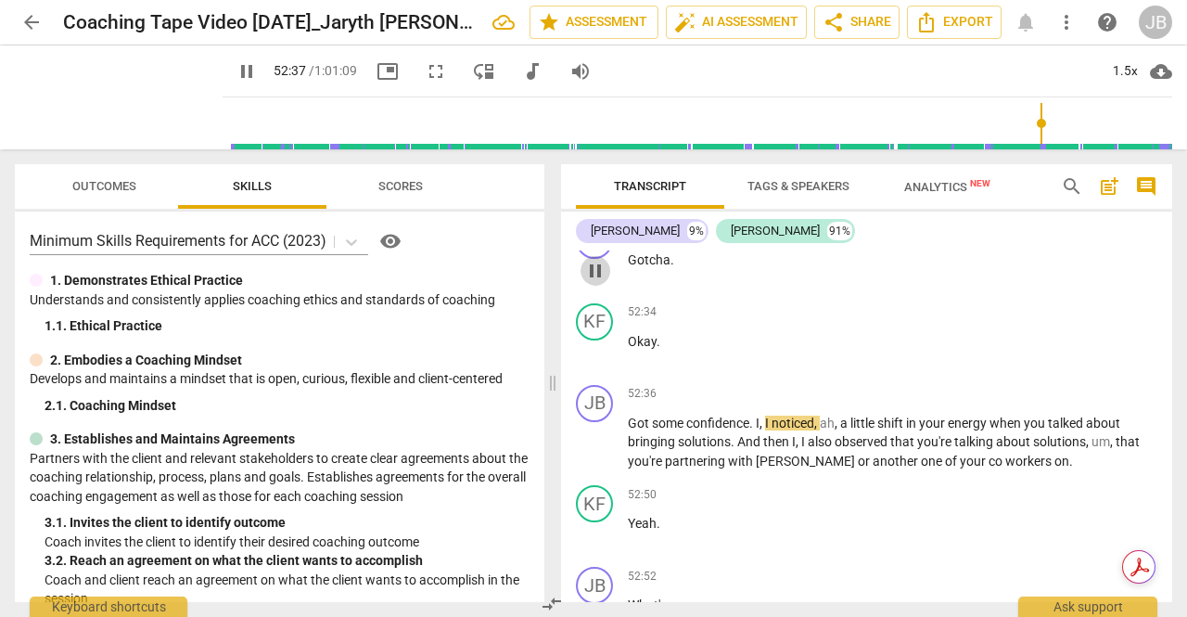
click at [602, 282] on span "pause" at bounding box center [595, 271] width 22 height 22
type input "3158"
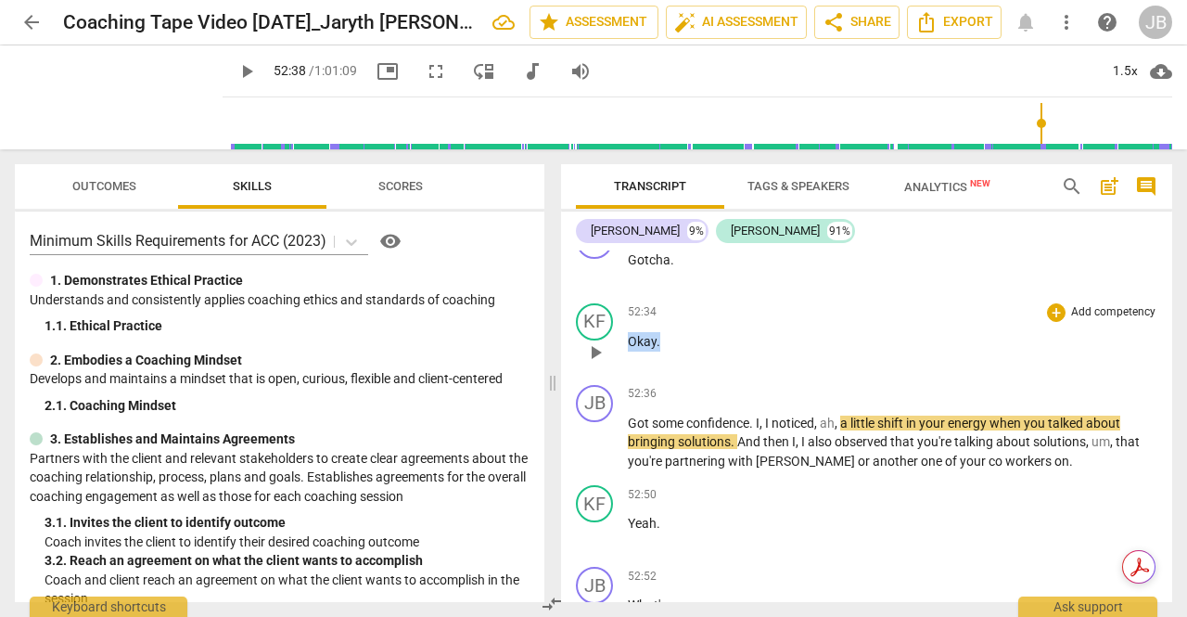
drag, startPoint x: 668, startPoint y: 494, endPoint x: 620, endPoint y: 494, distance: 48.2
click at [620, 378] on div "KF play_arrow pause 52:34 + Add competency keyboard_arrow_right Okay ." at bounding box center [866, 337] width 611 height 82
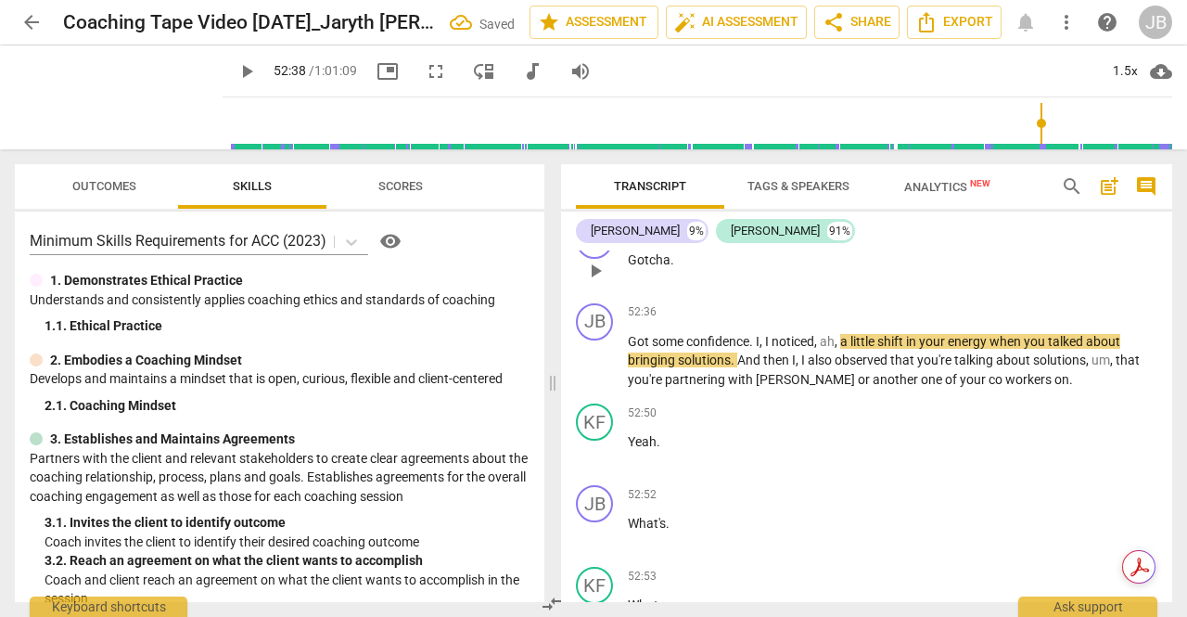
click at [677, 270] on p "Gotcha ." at bounding box center [893, 259] width 530 height 19
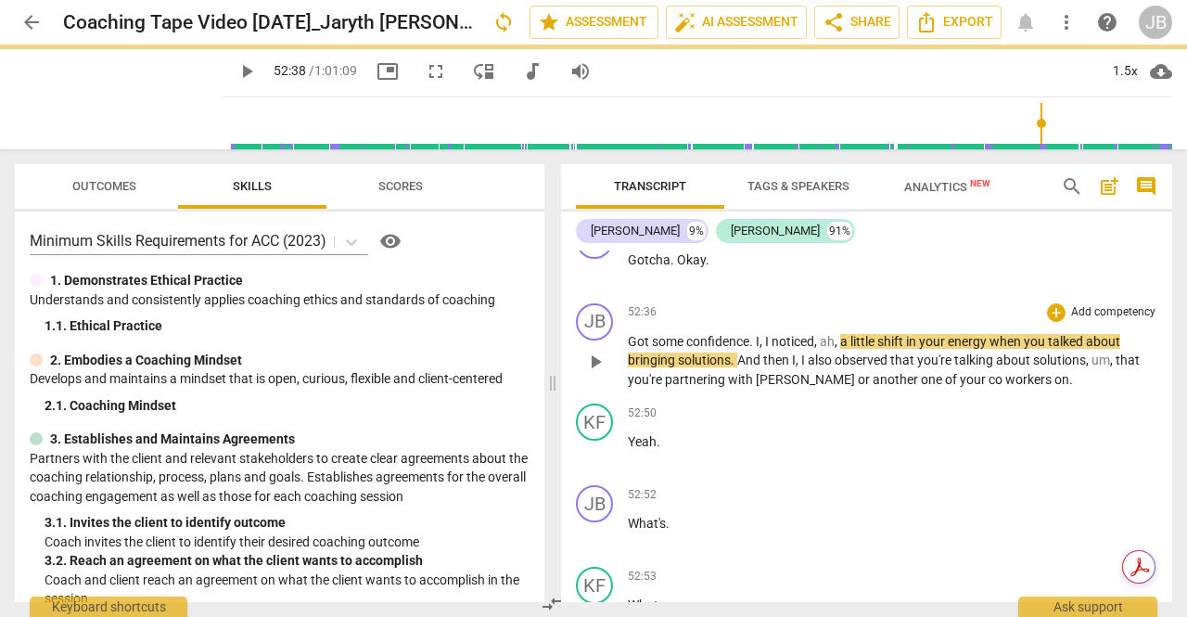
click at [597, 373] on span "play_arrow" at bounding box center [595, 362] width 22 height 22
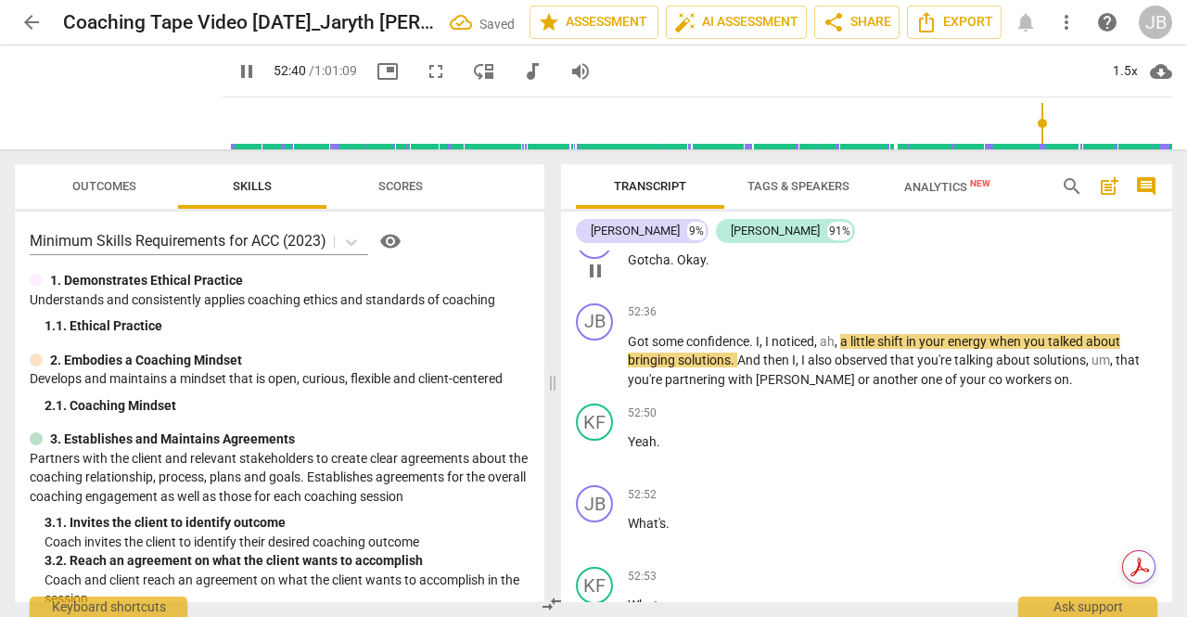
click at [587, 282] on span "pause" at bounding box center [595, 271] width 22 height 22
click at [605, 282] on span "play_arrow" at bounding box center [595, 271] width 22 height 22
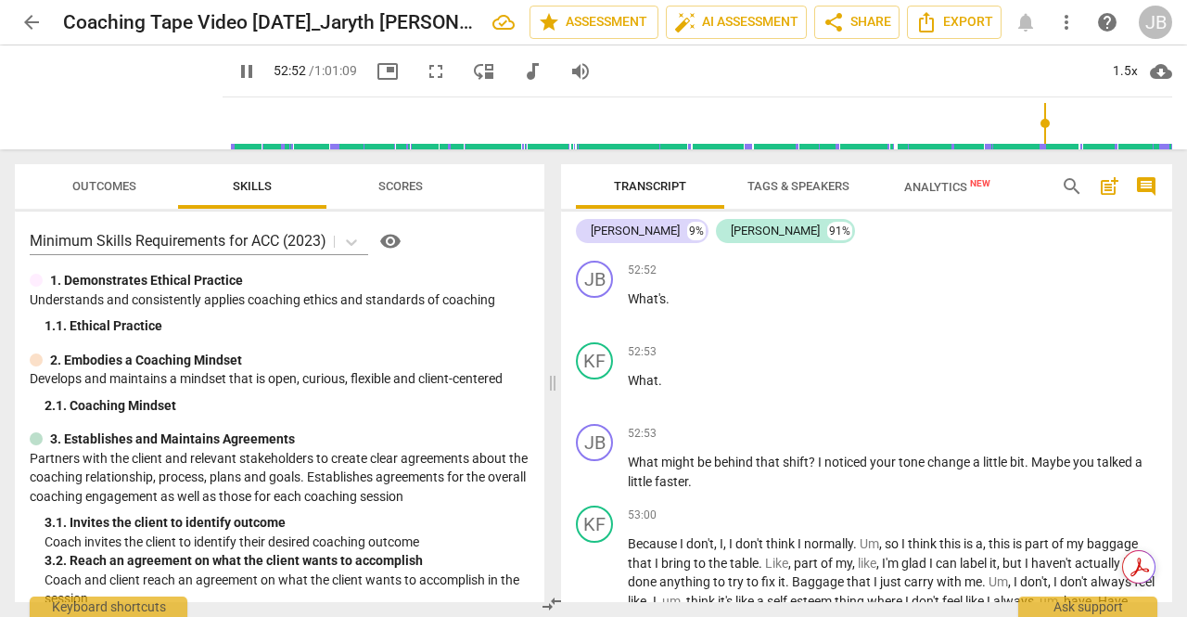
scroll to position [12910, 0]
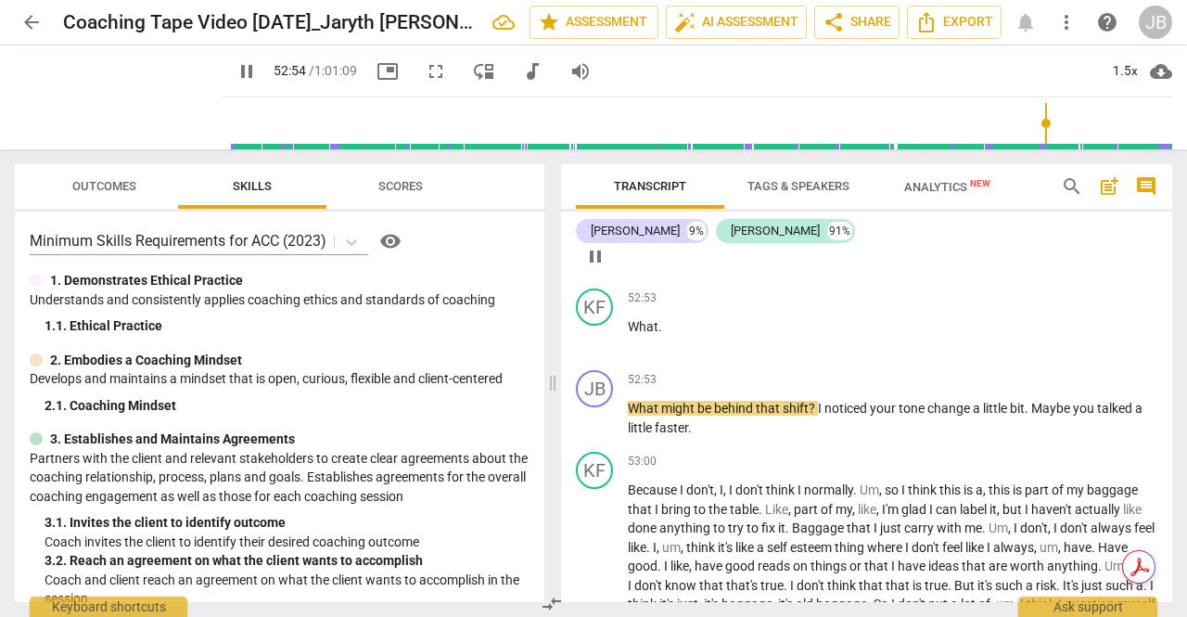
click at [585, 267] on span "pause" at bounding box center [595, 256] width 22 height 22
type input "3175"
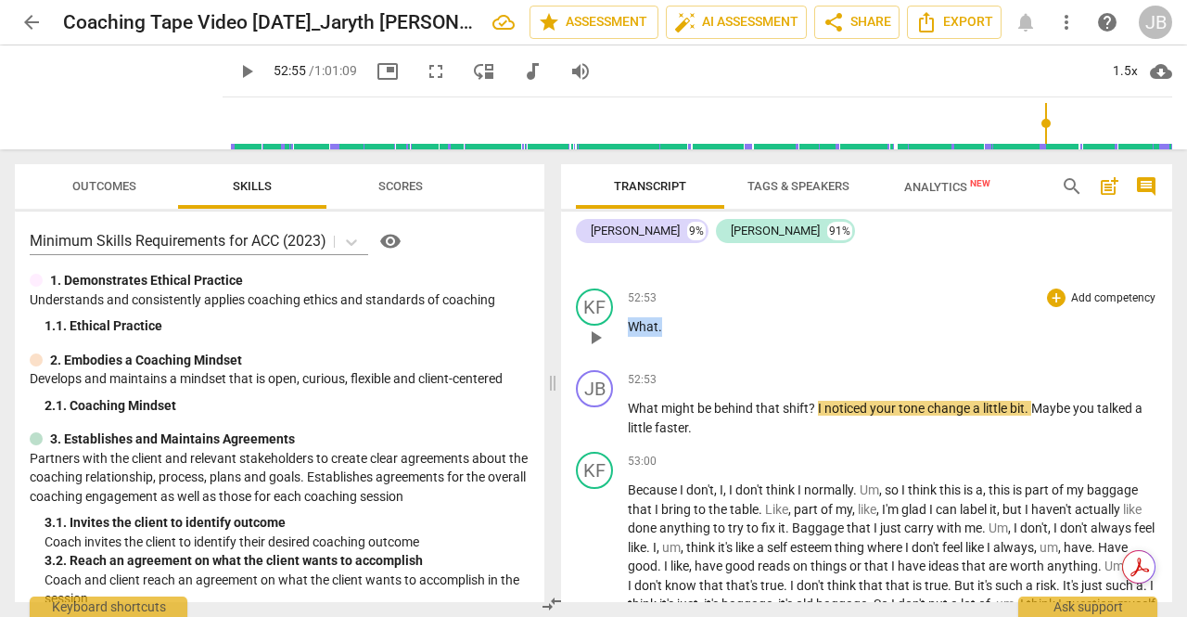
drag, startPoint x: 680, startPoint y: 482, endPoint x: 620, endPoint y: 476, distance: 60.6
click at [620, 363] on div "KF play_arrow pause 52:53 + Add competency keyboard_arrow_right What ." at bounding box center [866, 322] width 611 height 82
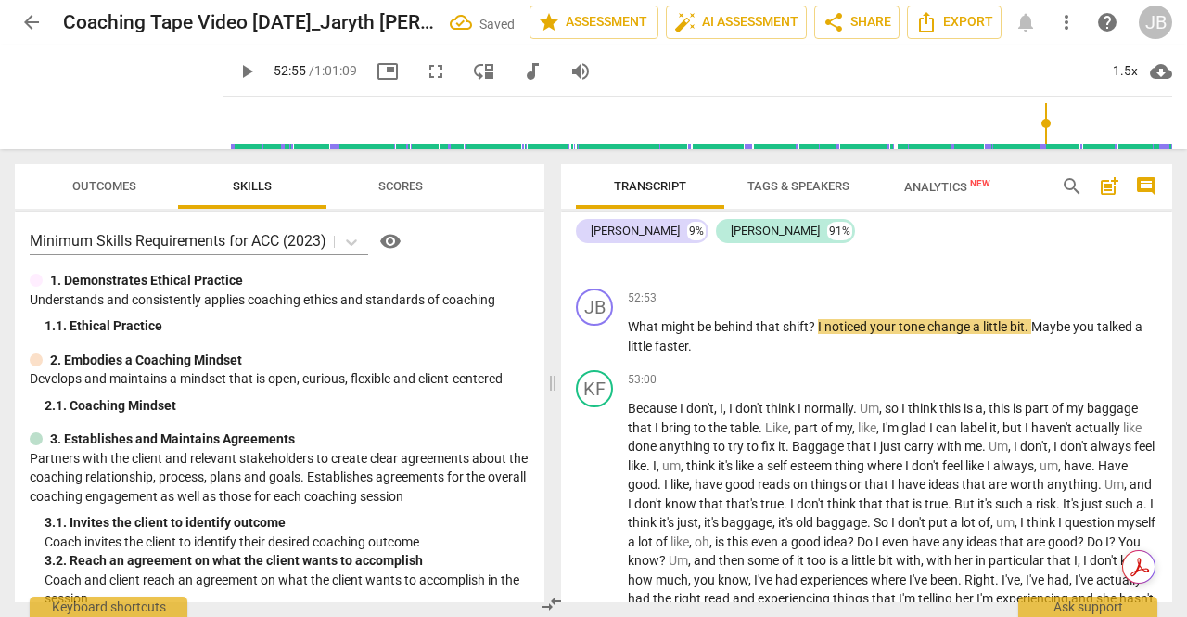
click at [672, 255] on p "What's ." at bounding box center [893, 245] width 530 height 19
click at [598, 267] on span "play_arrow" at bounding box center [595, 256] width 22 height 22
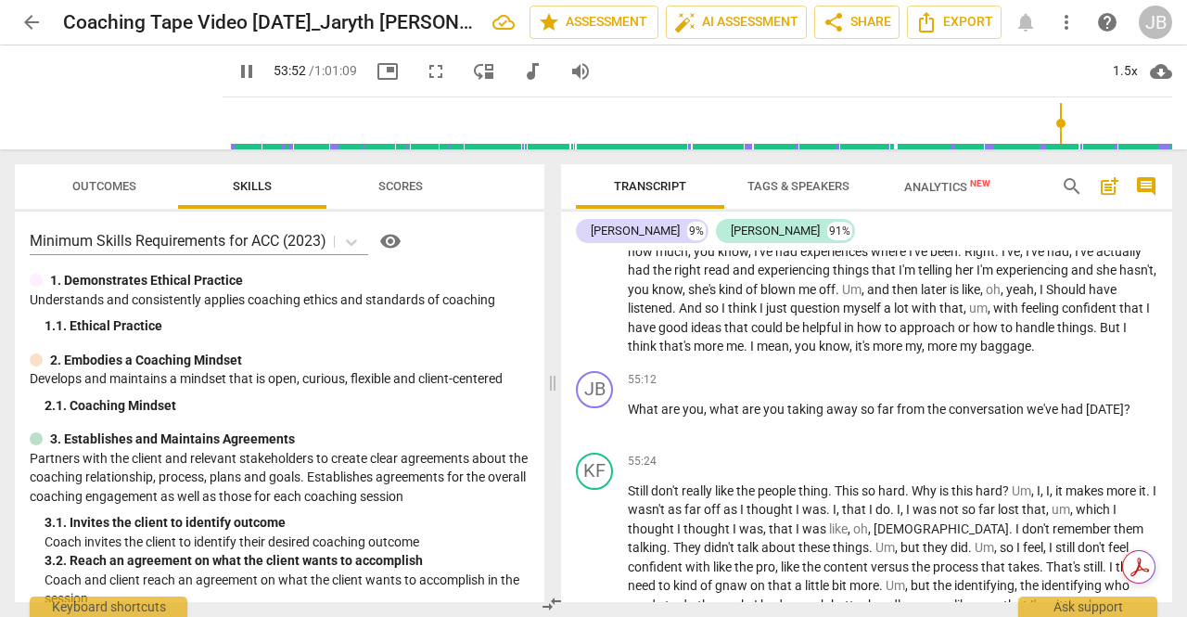
scroll to position [13281, 0]
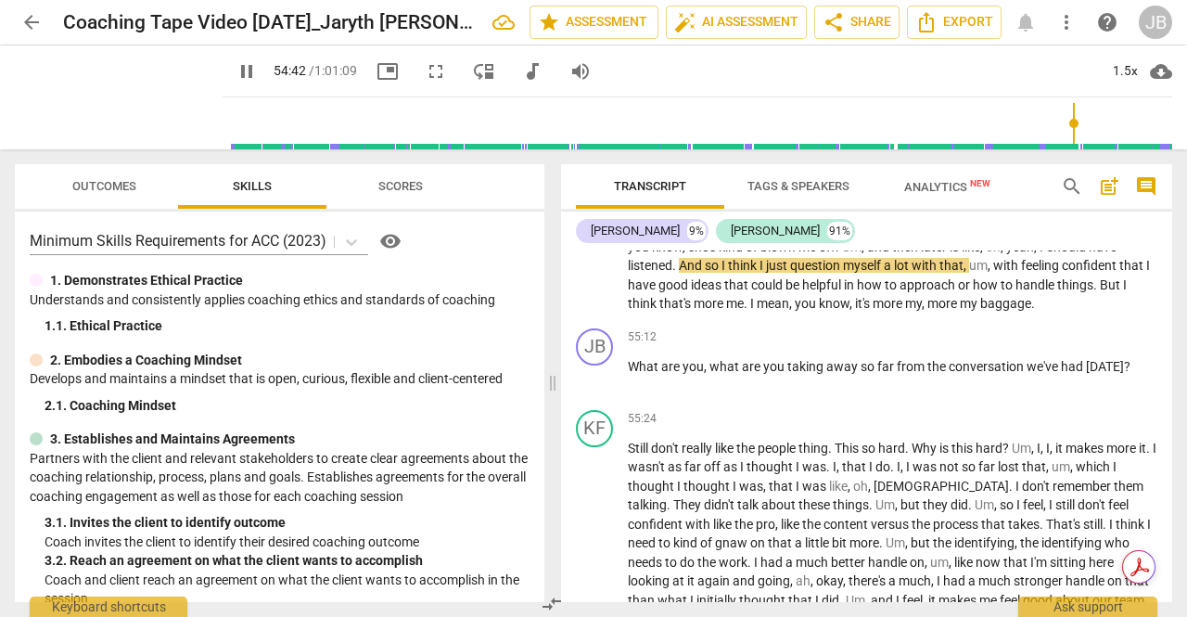
click at [599, 183] on span "pause" at bounding box center [595, 171] width 22 height 22
type input "3283"
click at [1046, 254] on span "Should" at bounding box center [1067, 246] width 43 height 15
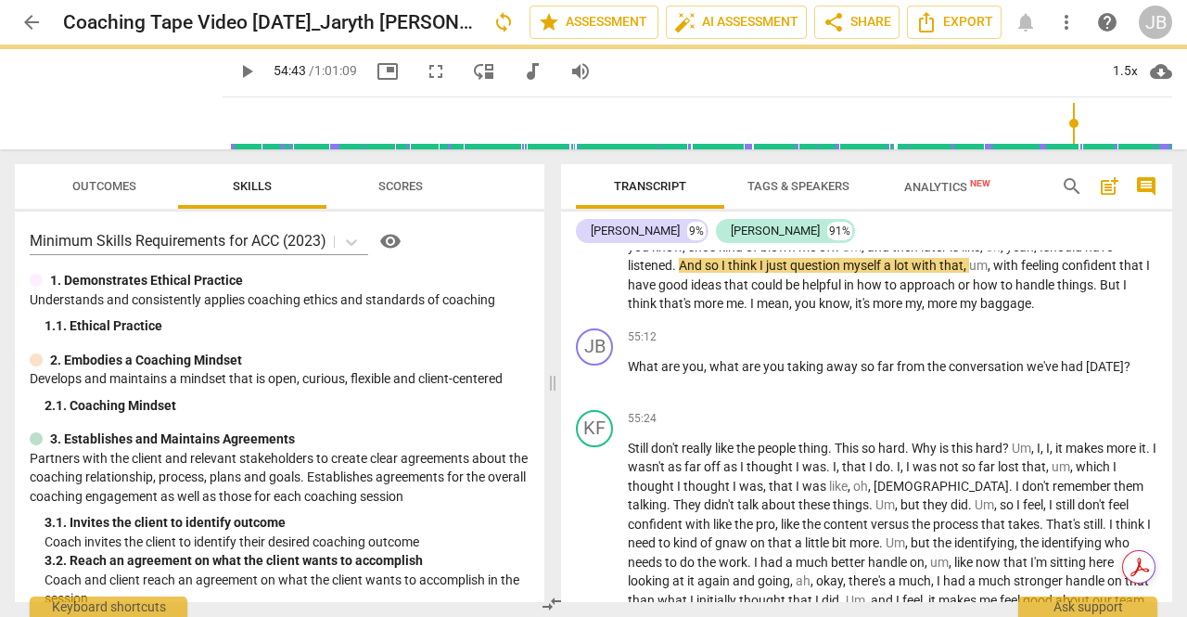
click at [597, 183] on span "play_arrow" at bounding box center [595, 171] width 22 height 22
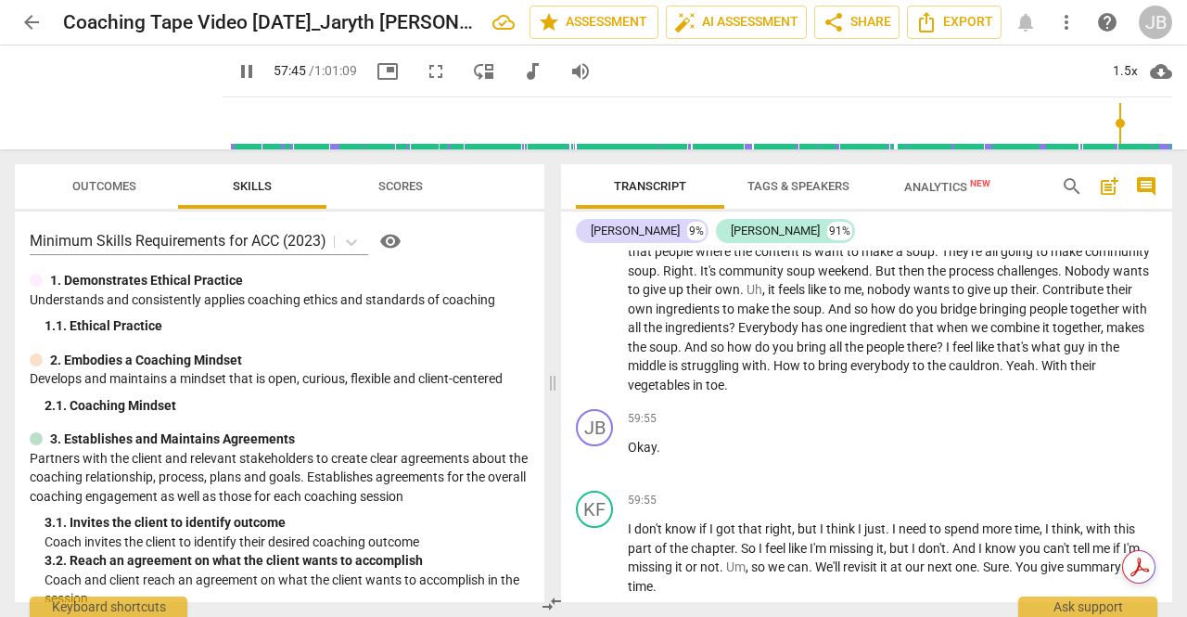
scroll to position [14023, 0]
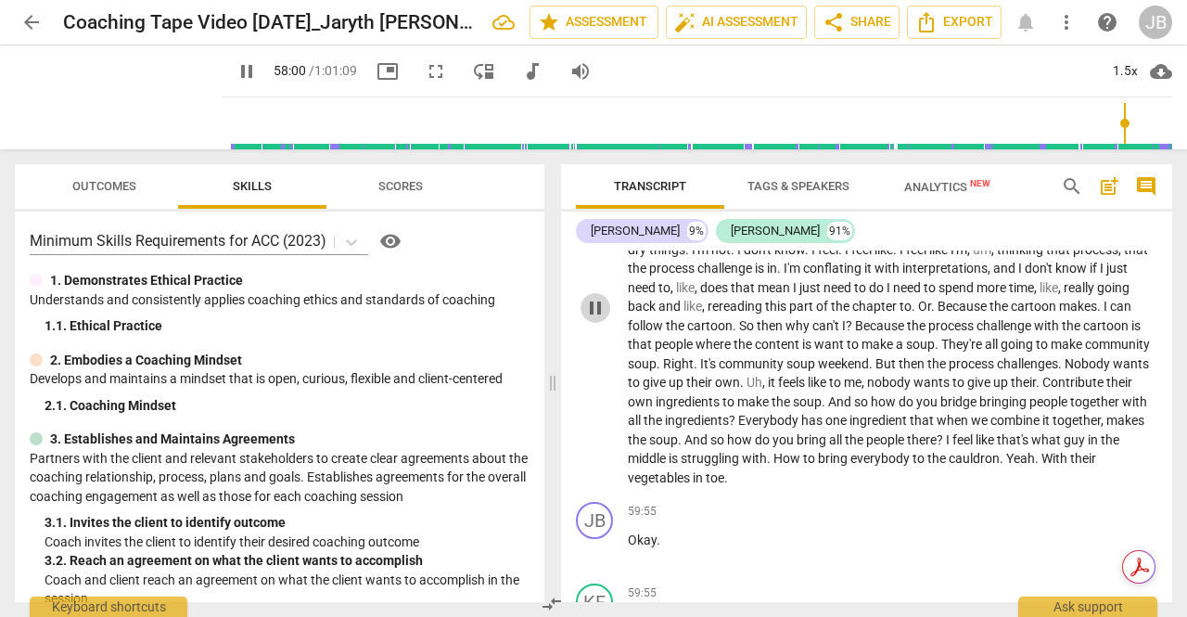
click at [604, 319] on span "pause" at bounding box center [595, 308] width 22 height 22
type input "3481"
drag, startPoint x: 936, startPoint y: 344, endPoint x: 941, endPoint y: 355, distance: 12.4
click at [936, 181] on span "," at bounding box center [933, 173] width 6 height 15
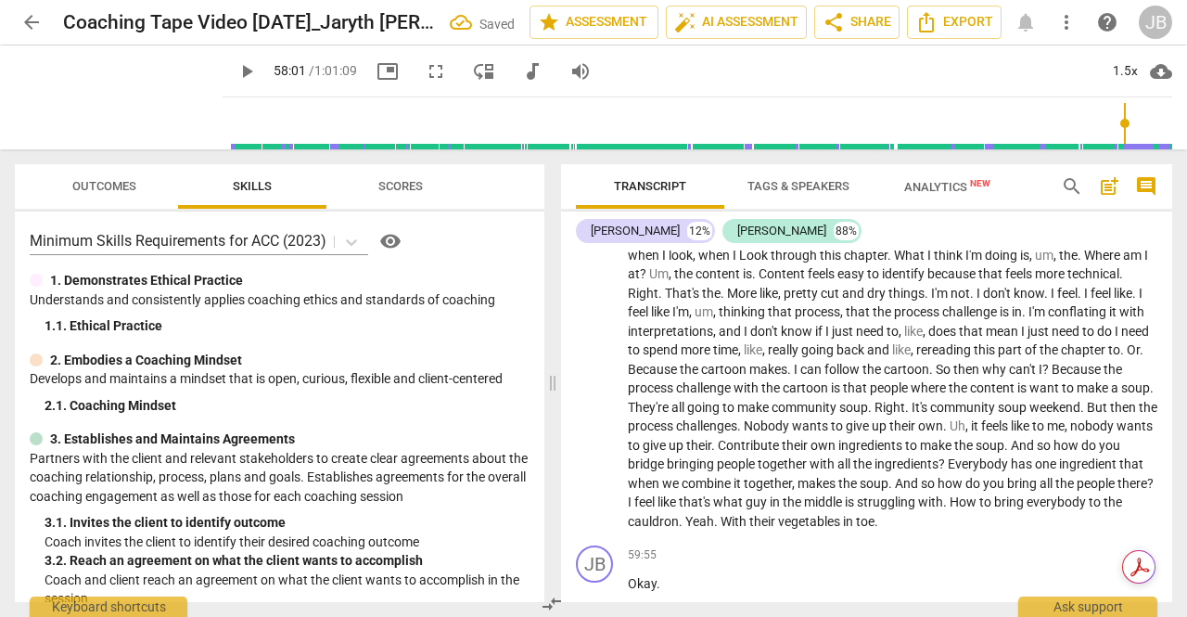
click at [915, 181] on span "Um" at bounding box center [920, 173] width 19 height 15
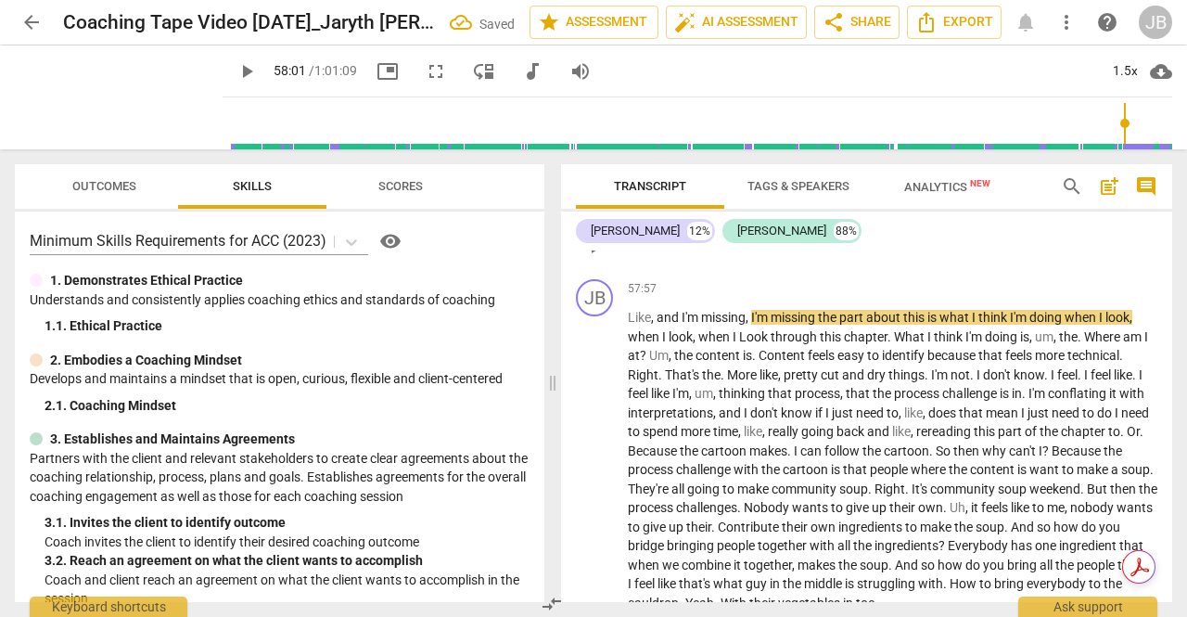
click at [700, 246] on p "Um ." at bounding box center [893, 235] width 530 height 19
click at [600, 316] on div "JB" at bounding box center [594, 297] width 37 height 37
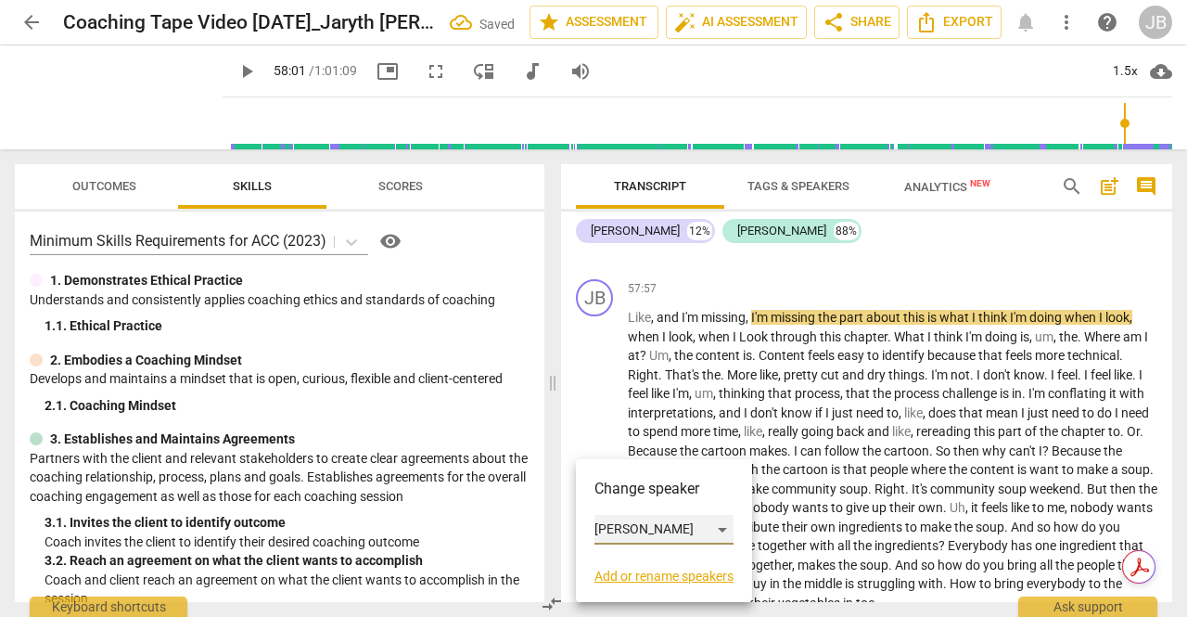
click at [635, 524] on div "[PERSON_NAME]" at bounding box center [664, 530] width 139 height 30
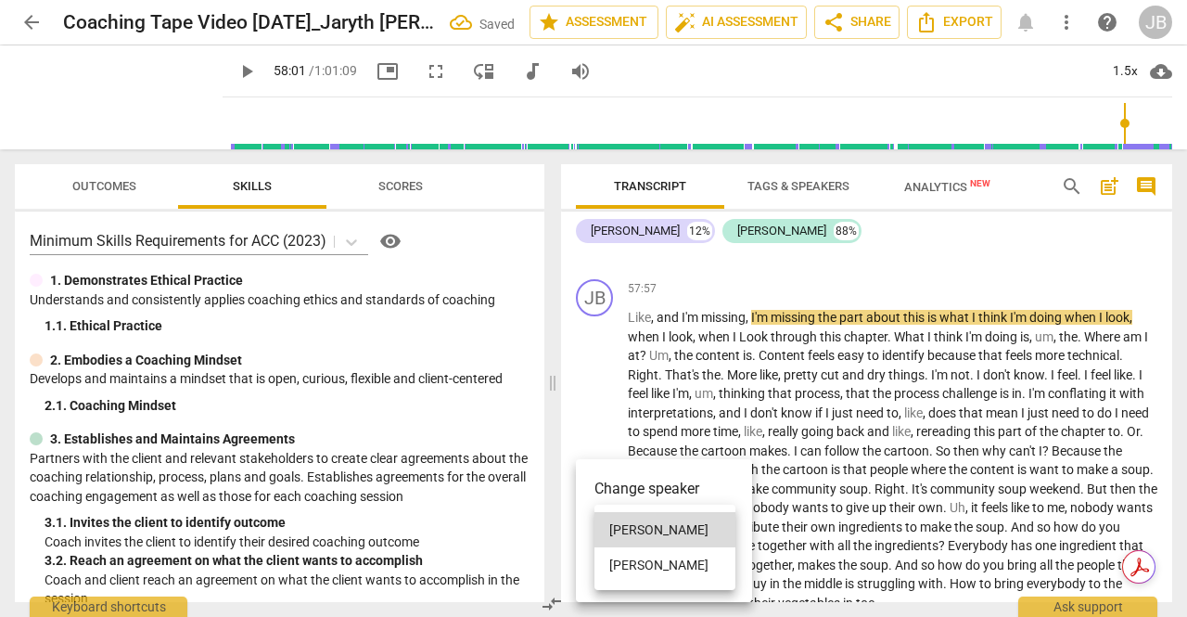
click at [651, 562] on li "[PERSON_NAME]" at bounding box center [665, 564] width 141 height 35
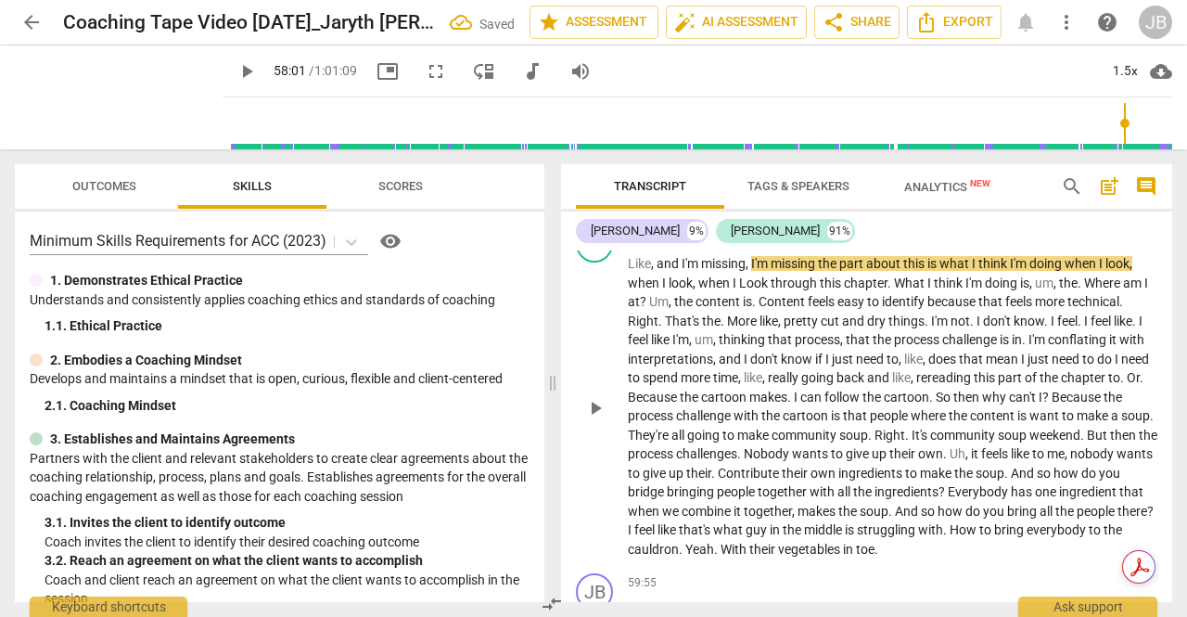
scroll to position [14116, 0]
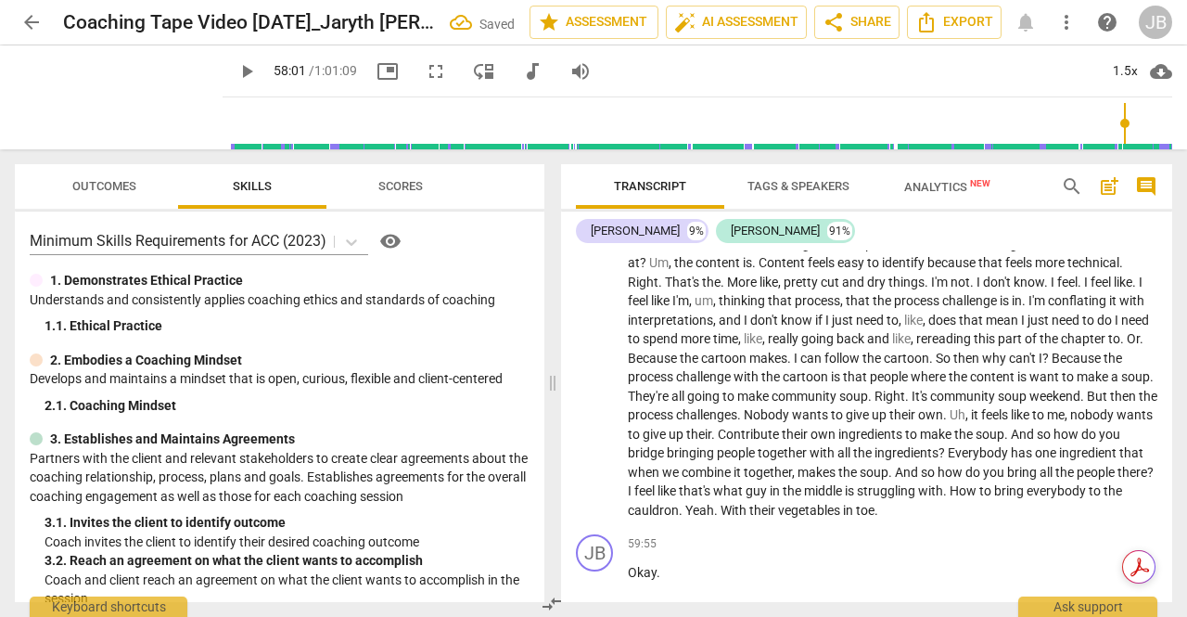
click at [586, 165] on span "play_arrow" at bounding box center [595, 154] width 22 height 22
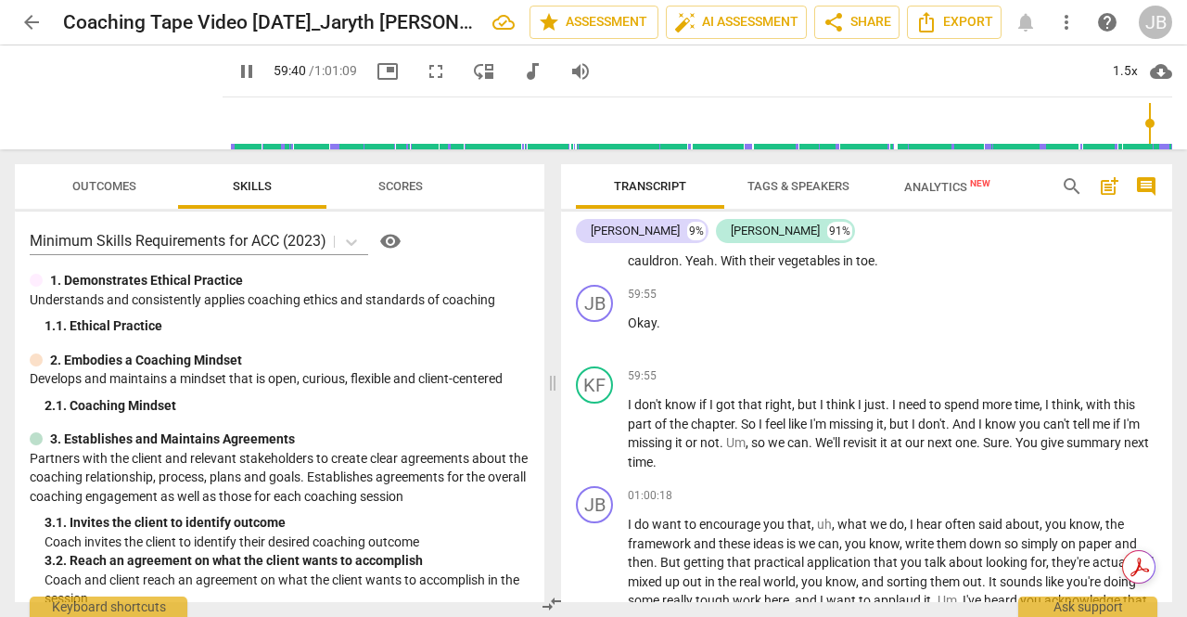
scroll to position [14394, 0]
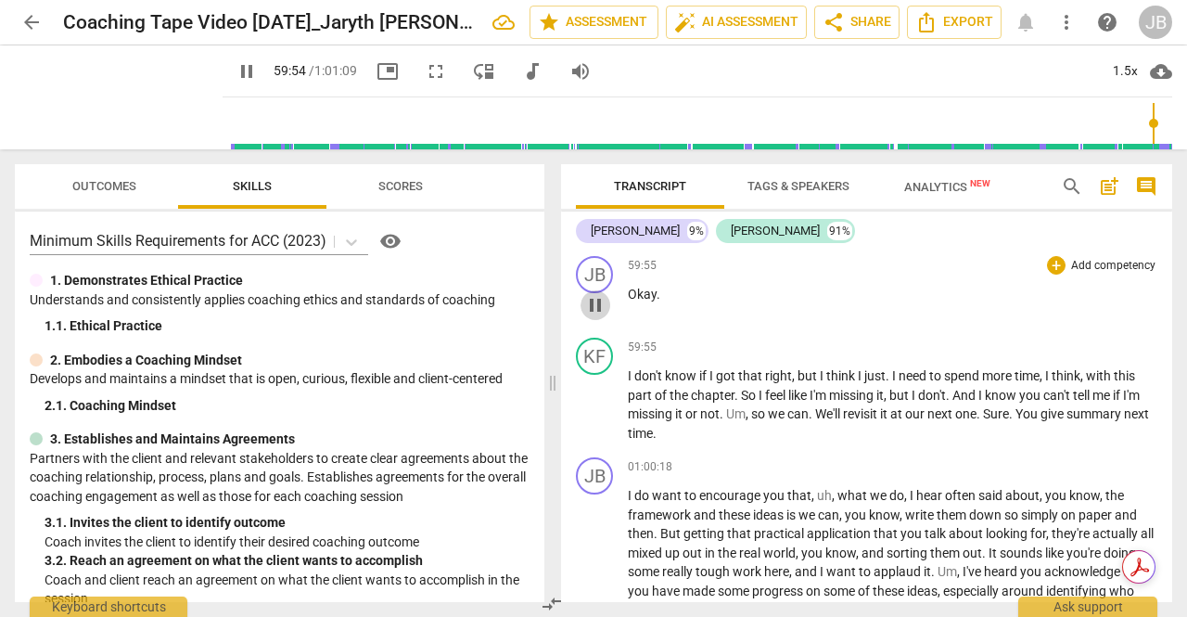
click at [591, 316] on span "pause" at bounding box center [595, 305] width 22 height 22
click at [685, 239] on span "." at bounding box center [682, 231] width 6 height 15
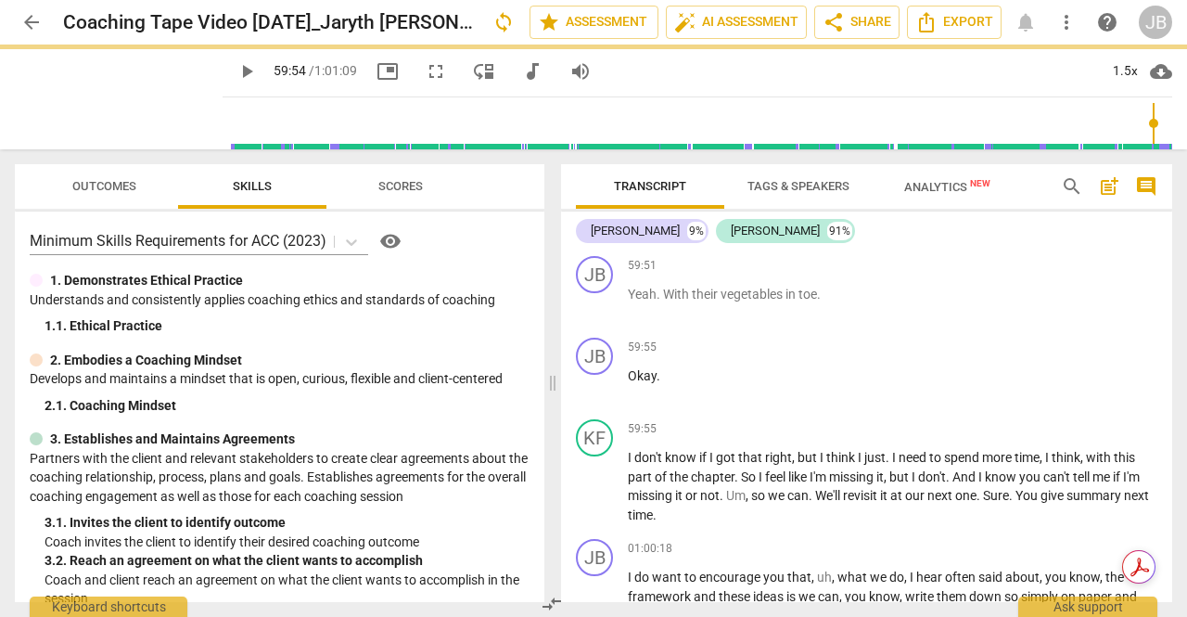
scroll to position [14476, 0]
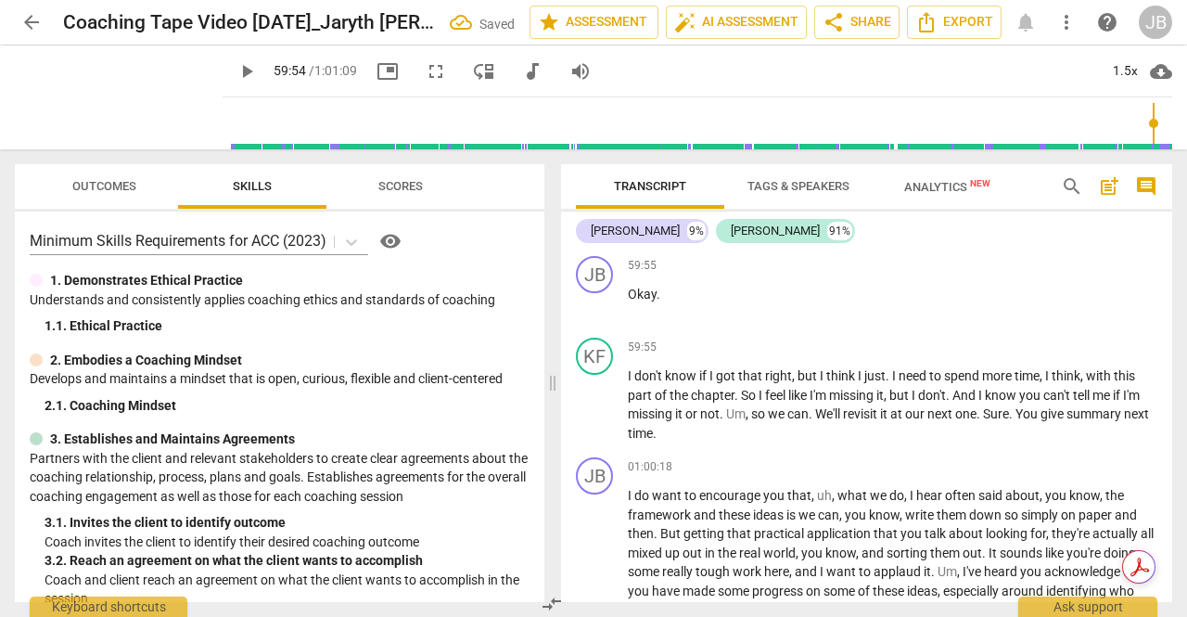
click at [668, 223] on p "Yeah . With their vegetables in toe ." at bounding box center [893, 212] width 530 height 19
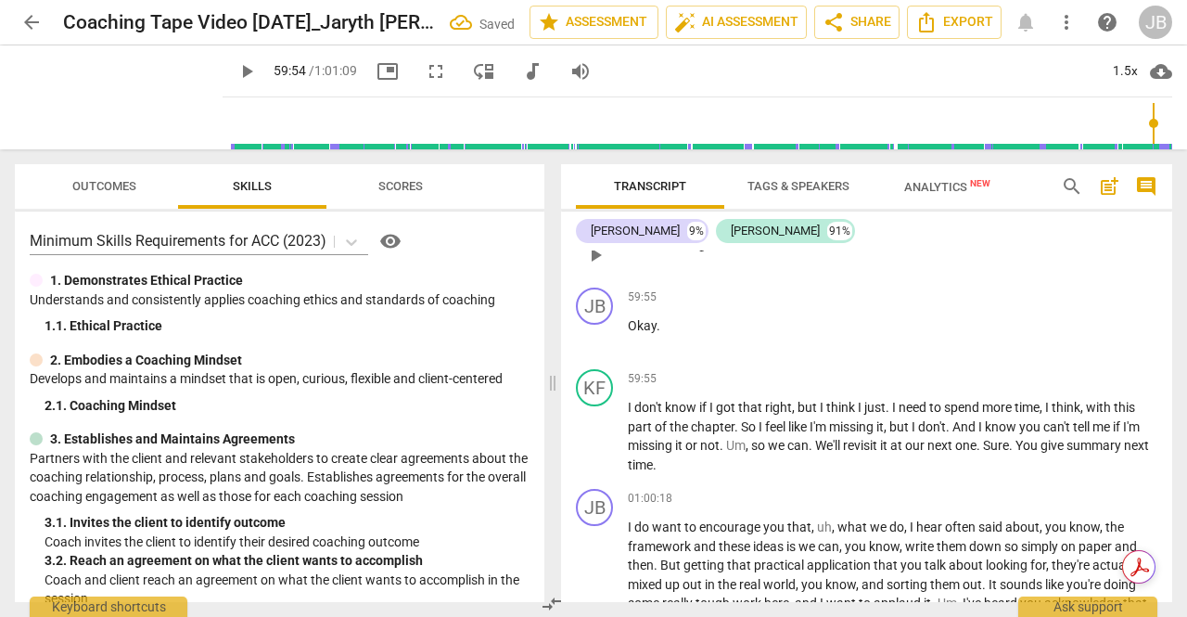
scroll to position [14568, 0]
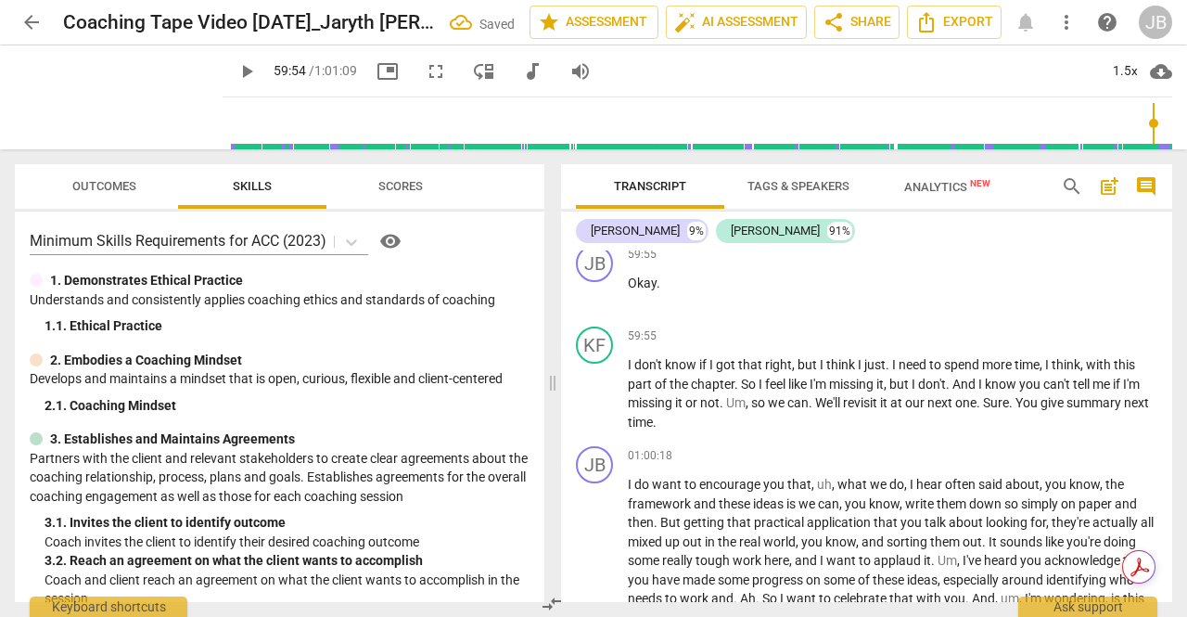
click at [607, 224] on span "play_arrow" at bounding box center [595, 212] width 22 height 22
click at [607, 224] on span "pause" at bounding box center [595, 212] width 22 height 22
type input "3594"
click at [784, 209] on span "." at bounding box center [784, 201] width 4 height 15
click at [596, 305] on span "play_arrow" at bounding box center [595, 294] width 22 height 22
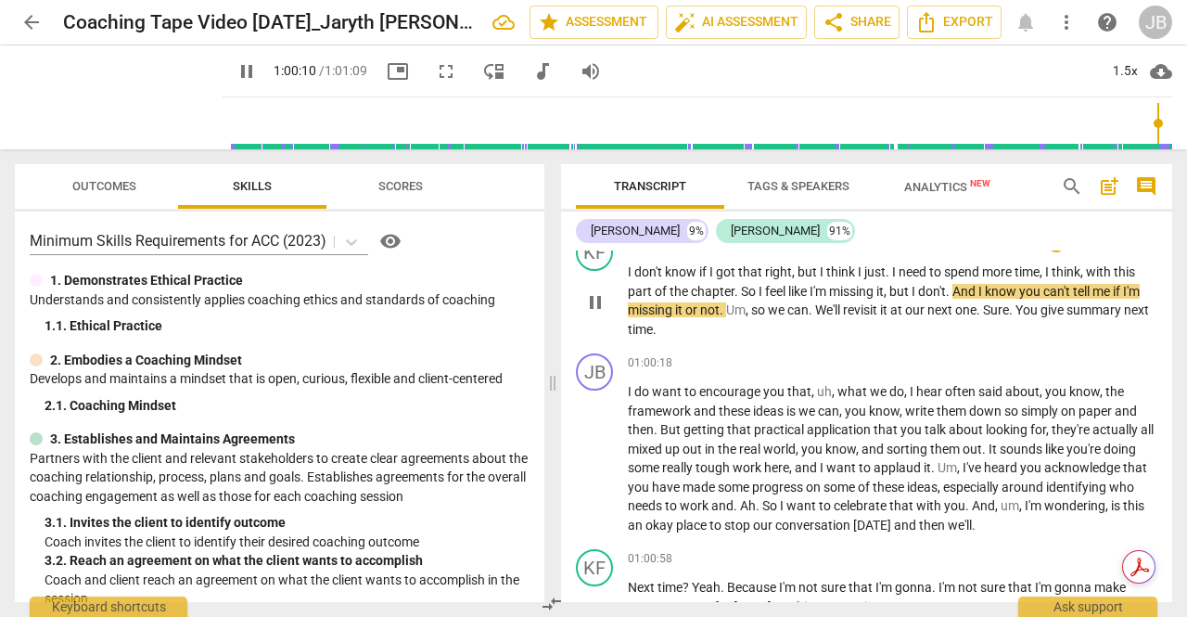
scroll to position [14754, 0]
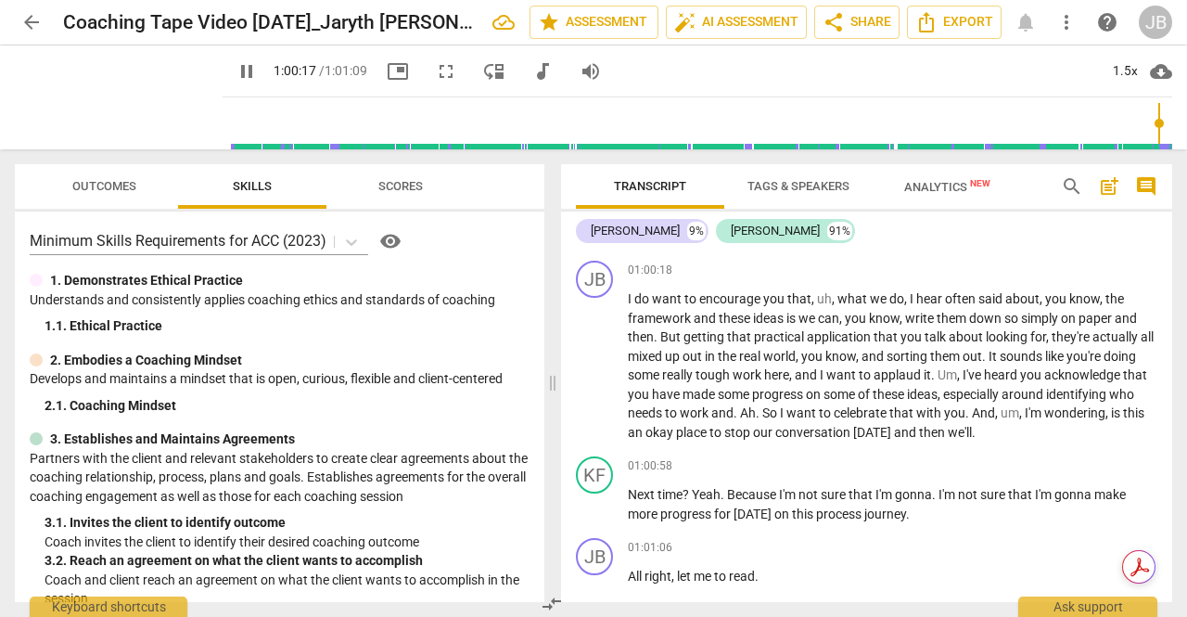
drag, startPoint x: 601, startPoint y: 389, endPoint x: 613, endPoint y: 385, distance: 12.6
click at [601, 221] on span "pause" at bounding box center [595, 210] width 22 height 22
click at [992, 224] on span "Sure" at bounding box center [996, 217] width 26 height 15
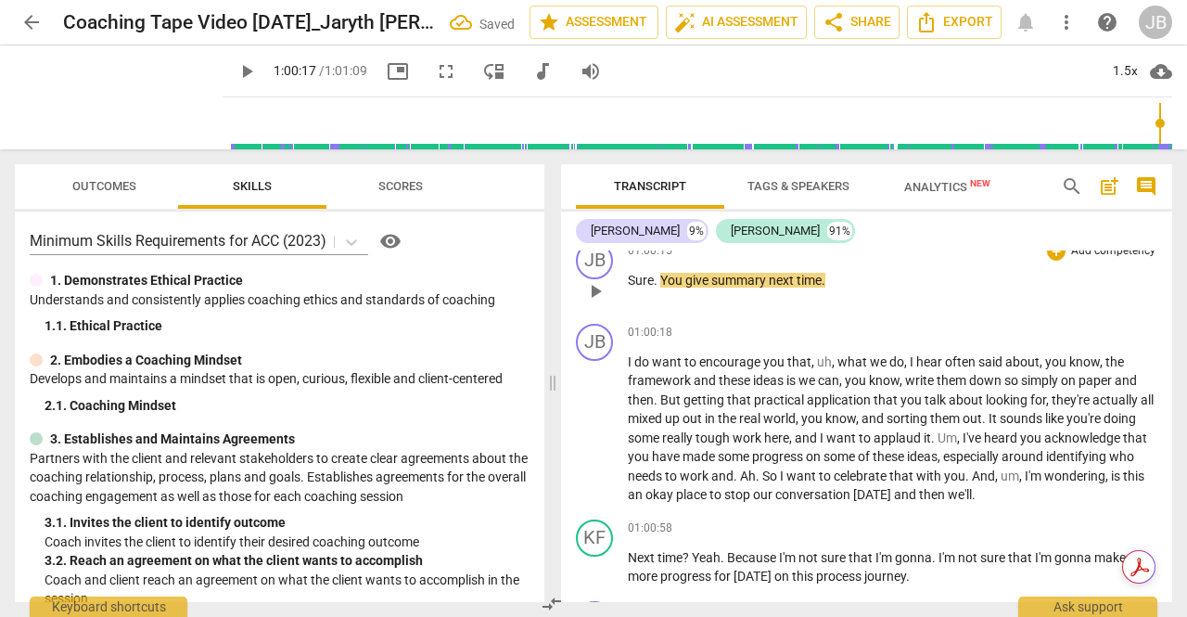
click at [662, 288] on span "You" at bounding box center [672, 280] width 25 height 15
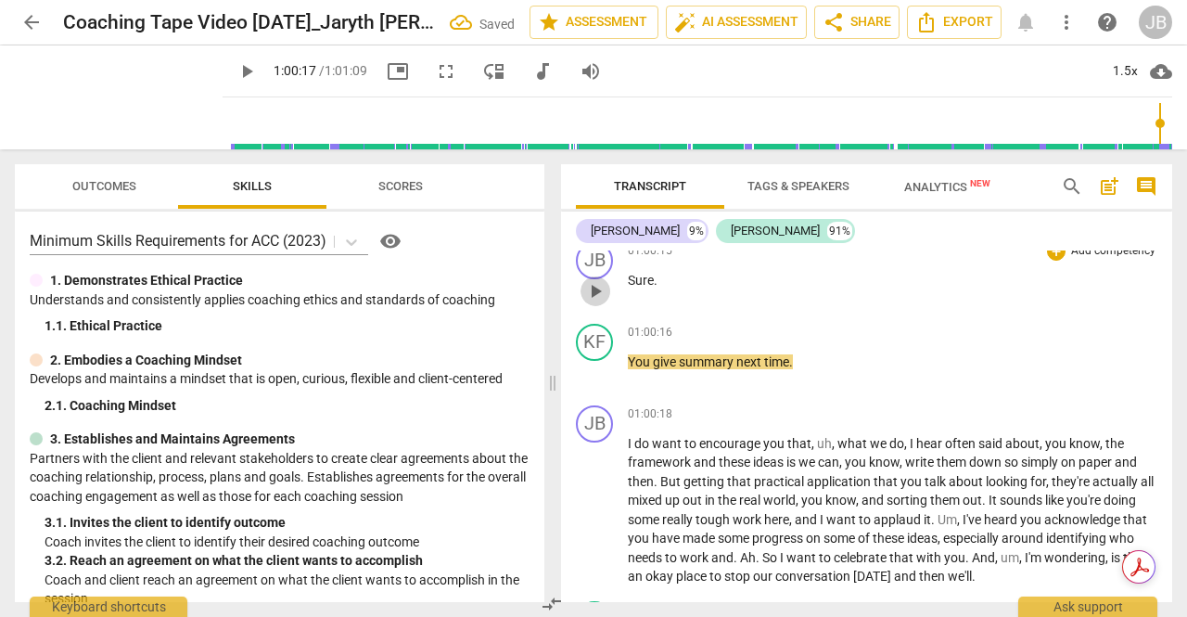
click at [600, 302] on span "play_arrow" at bounding box center [595, 291] width 22 height 22
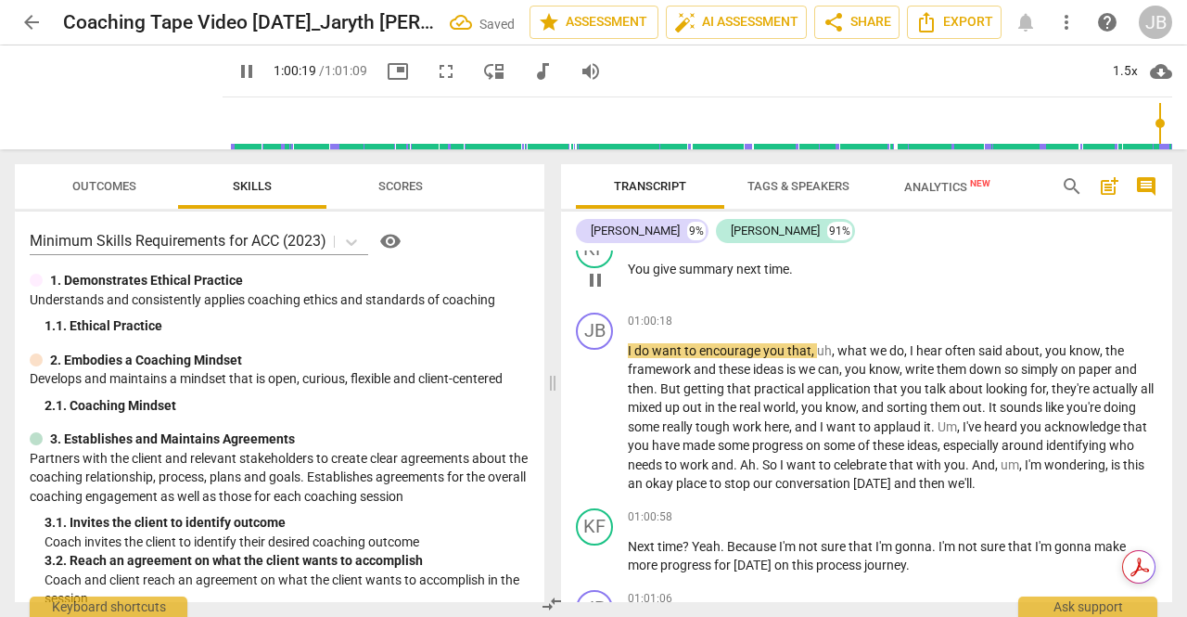
click at [600, 291] on span "pause" at bounding box center [595, 280] width 22 height 22
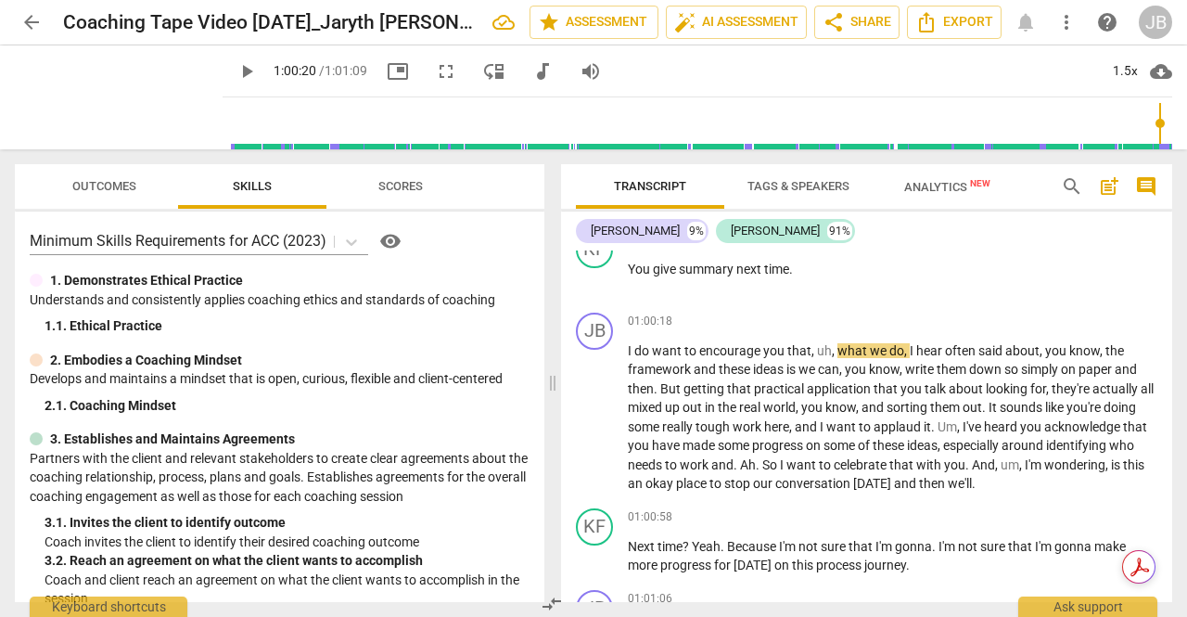
click at [597, 210] on span "play_arrow" at bounding box center [595, 198] width 22 height 22
click at [594, 210] on span "pause" at bounding box center [595, 198] width 22 height 22
click at [599, 210] on span "play_arrow" at bounding box center [595, 198] width 22 height 22
click at [599, 210] on span "pause" at bounding box center [595, 198] width 22 height 22
click at [599, 210] on span "play_arrow" at bounding box center [595, 198] width 22 height 22
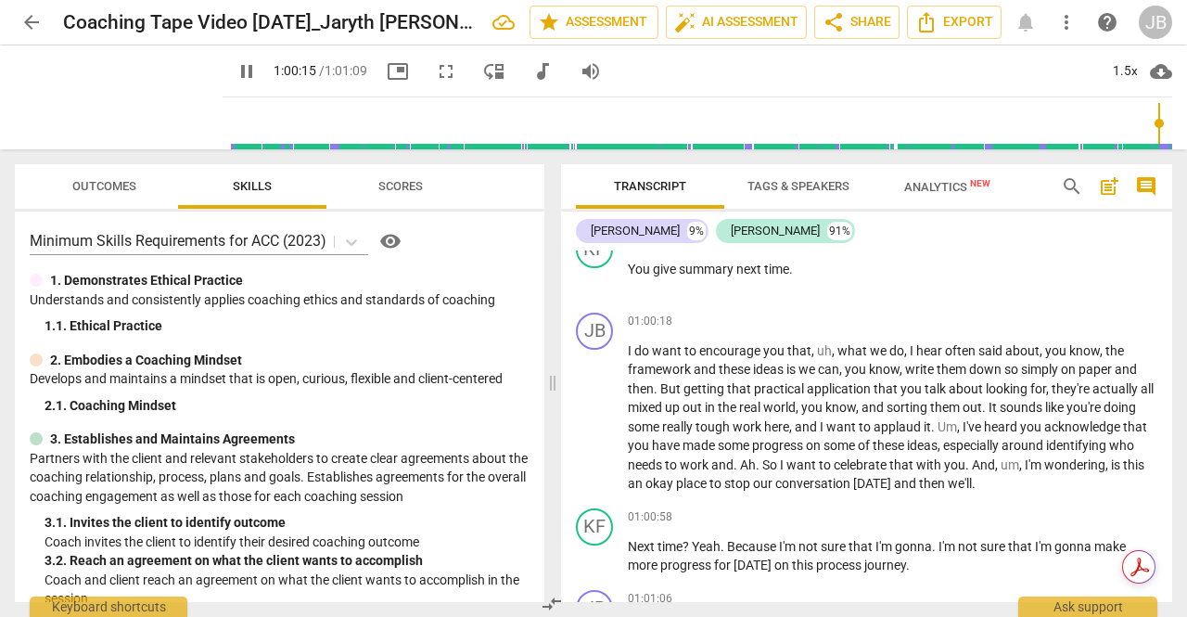
click at [599, 210] on span "play_arrow" at bounding box center [595, 198] width 22 height 22
click at [599, 118] on span "pause" at bounding box center [595, 107] width 22 height 22
click at [599, 118] on span "play_arrow" at bounding box center [595, 107] width 22 height 22
click at [599, 118] on span "pause" at bounding box center [595, 107] width 22 height 22
click at [1122, 71] on div "1.5x" at bounding box center [1125, 72] width 35 height 30
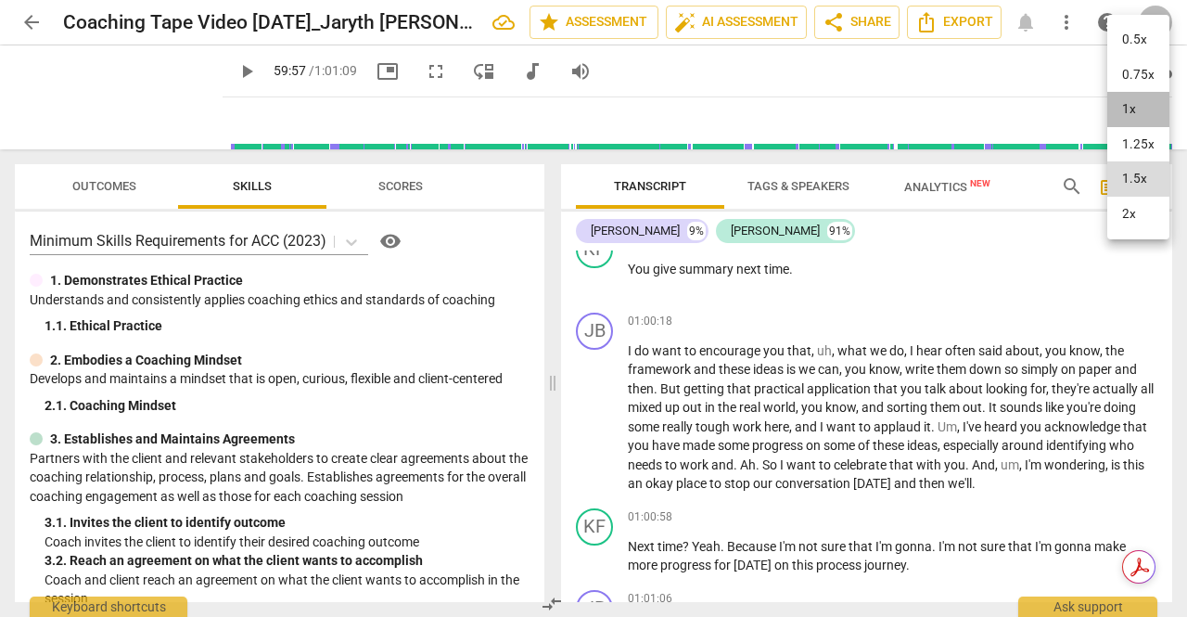
click at [1128, 97] on li "1x" at bounding box center [1139, 109] width 62 height 35
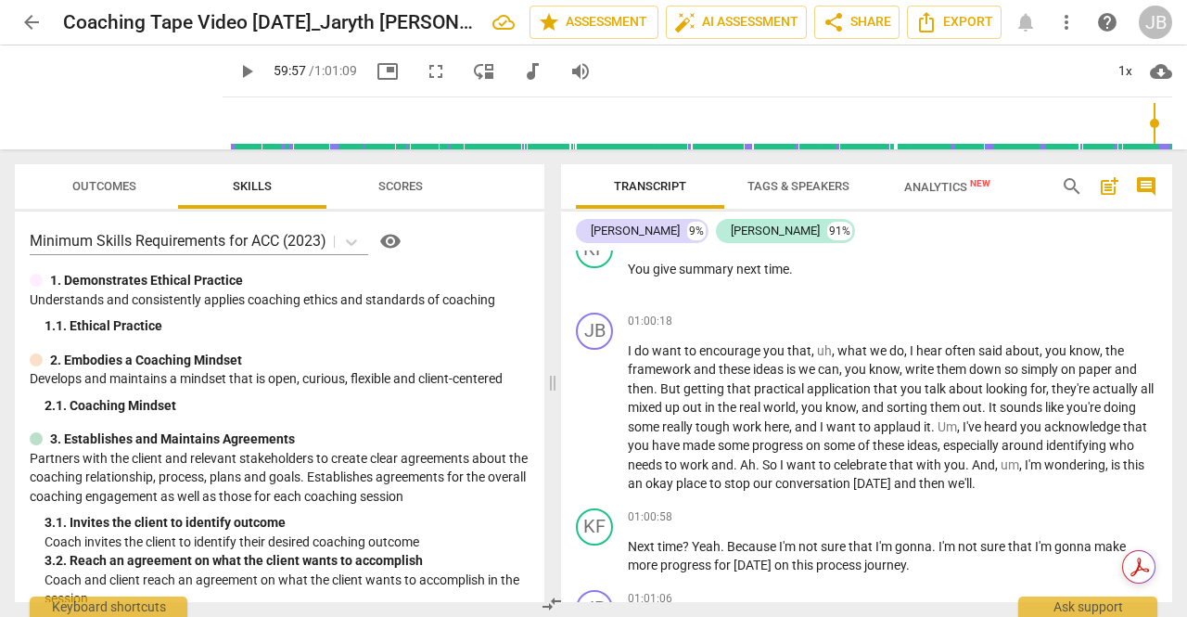
click at [586, 118] on span "play_arrow" at bounding box center [595, 107] width 22 height 22
click at [588, 210] on span "pause" at bounding box center [595, 198] width 22 height 22
click at [588, 210] on span "play_arrow" at bounding box center [595, 198] width 22 height 22
click at [588, 210] on span "pause" at bounding box center [595, 198] width 22 height 22
type input "3618"
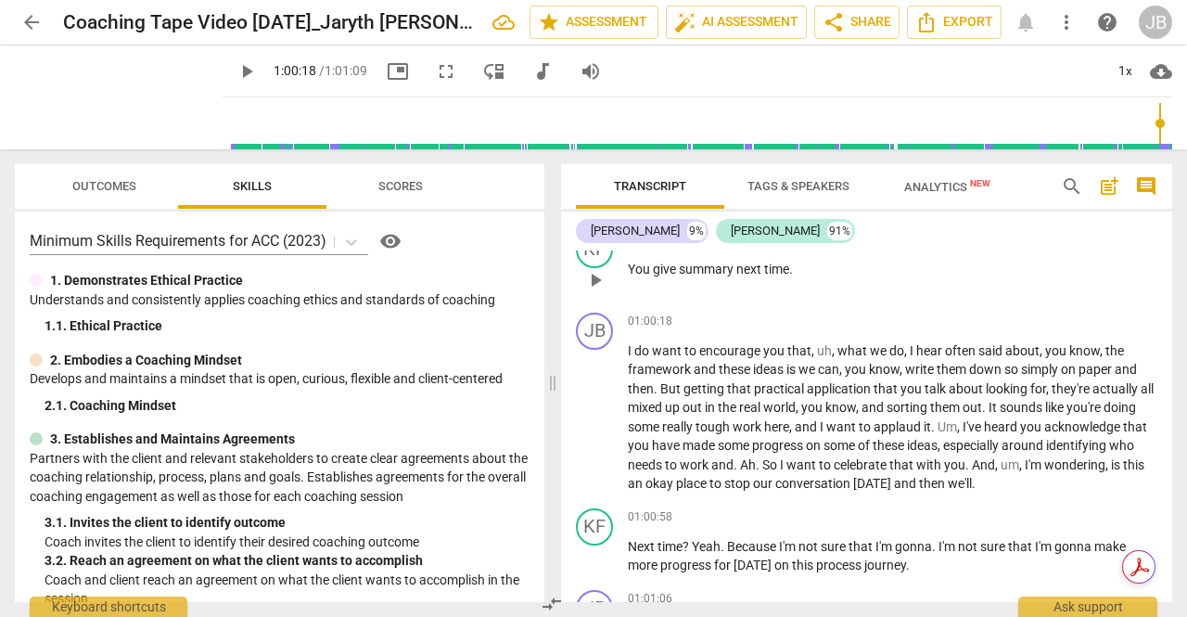
click at [628, 276] on span "You" at bounding box center [640, 269] width 25 height 15
click at [690, 276] on span "I'll give you" at bounding box center [660, 269] width 64 height 15
click at [596, 210] on span "play_arrow" at bounding box center [595, 198] width 22 height 22
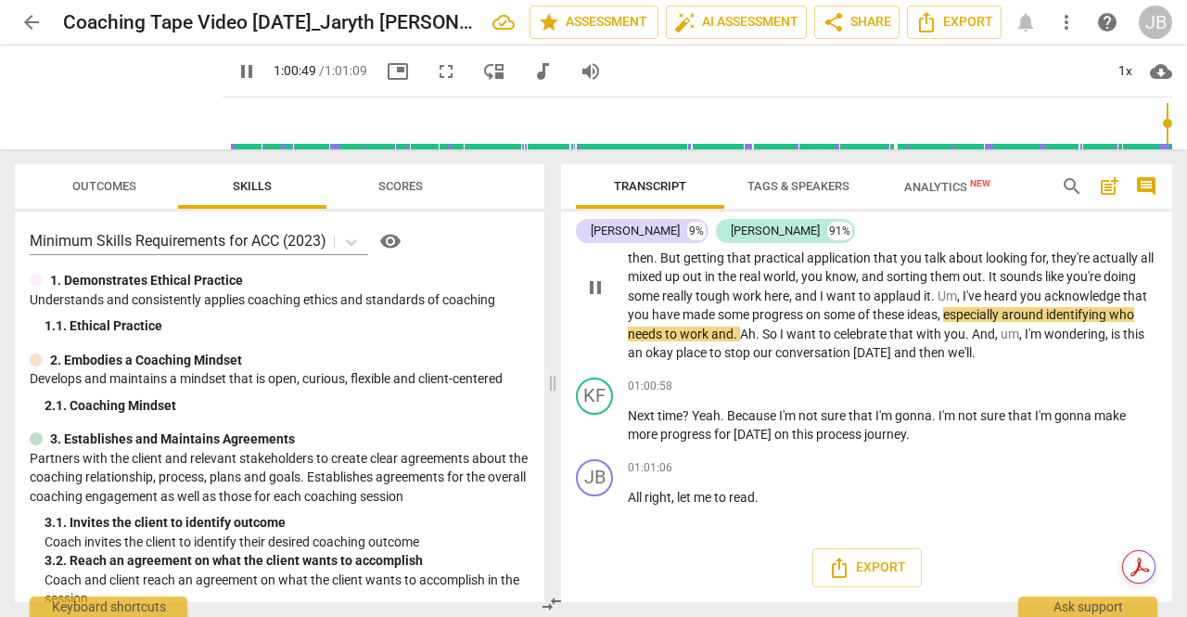
scroll to position [15125, 0]
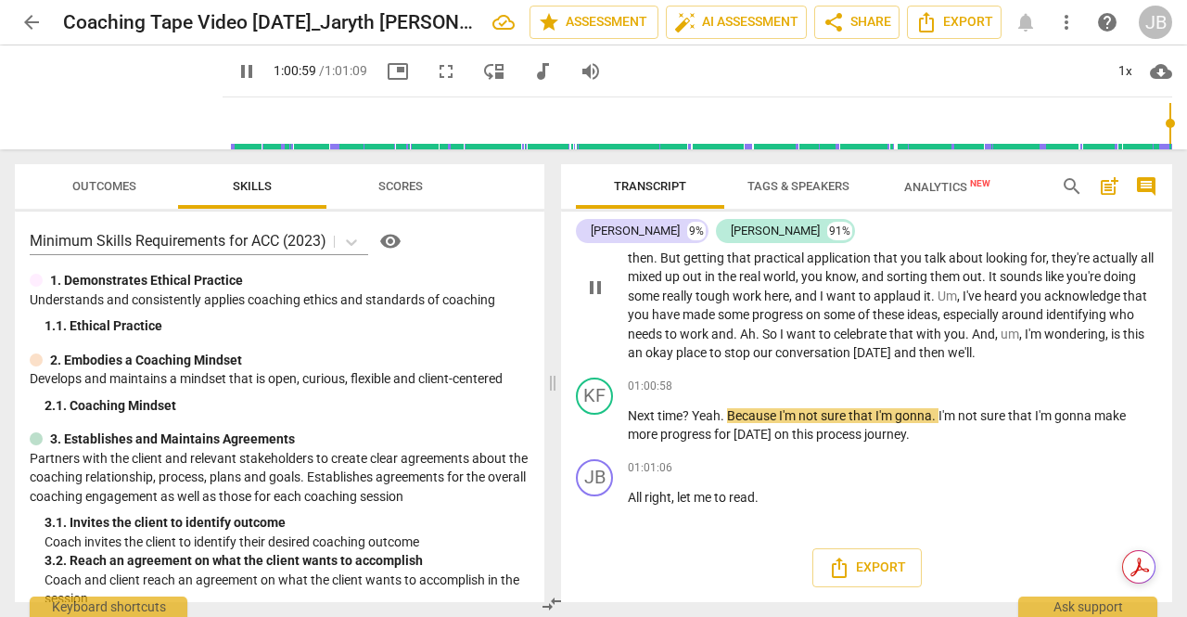
click at [597, 302] on button "pause" at bounding box center [596, 288] width 30 height 30
type input "3660"
drag, startPoint x: 687, startPoint y: 438, endPoint x: 631, endPoint y: 429, distance: 57.2
click at [631, 429] on p "Next time ? Yeah . Because I'm not sure that I'm gonna . I'm not sure that I'm …" at bounding box center [893, 425] width 530 height 38
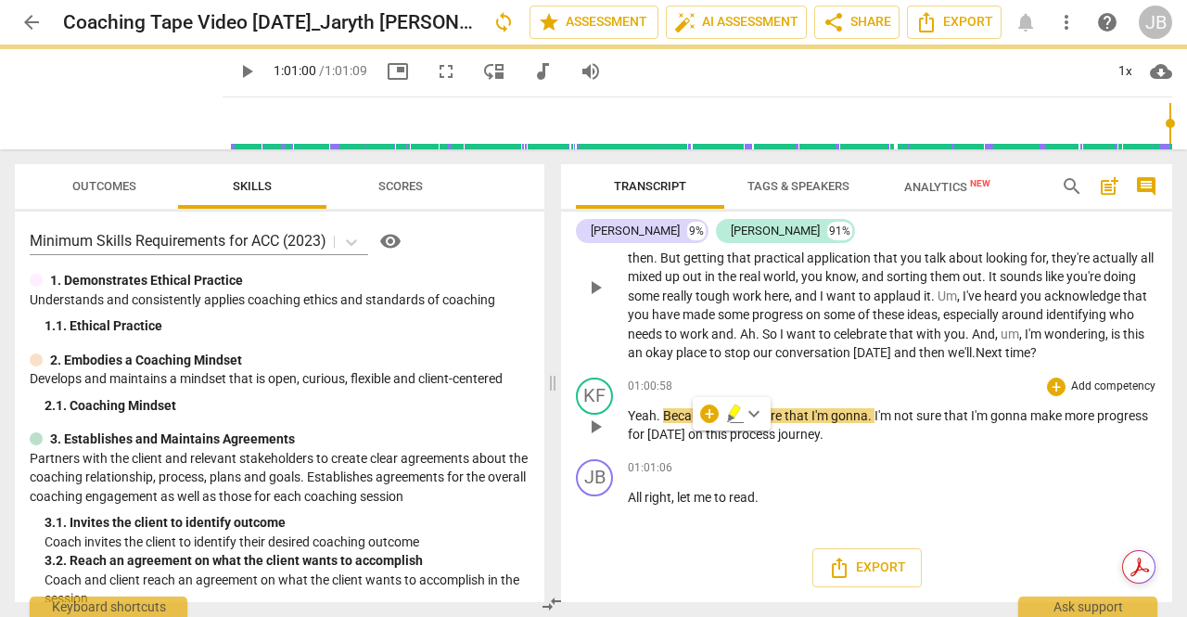
click at [948, 360] on span "we'll" at bounding box center [960, 352] width 24 height 15
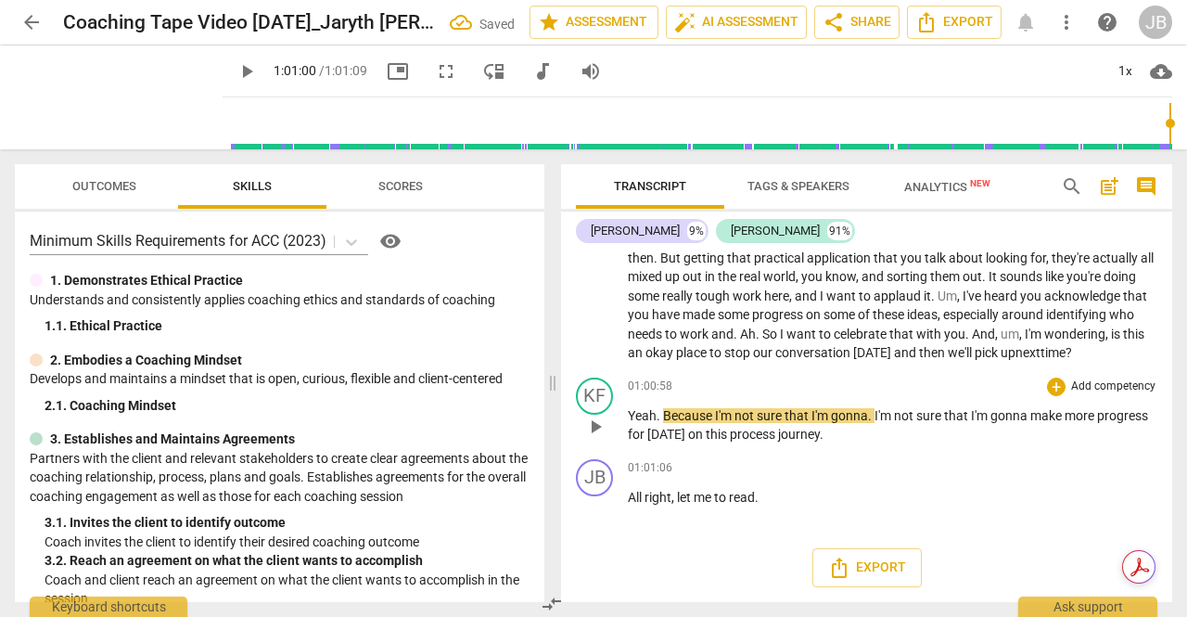
click at [602, 438] on span "play_arrow" at bounding box center [595, 427] width 22 height 22
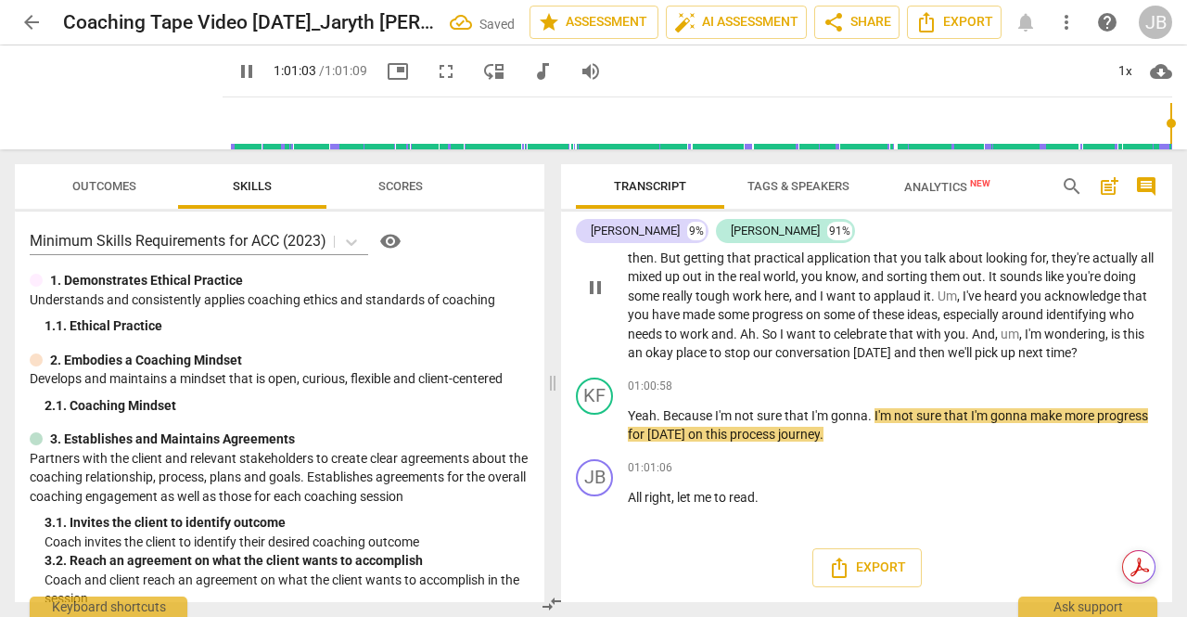
scroll to position [15166, 0]
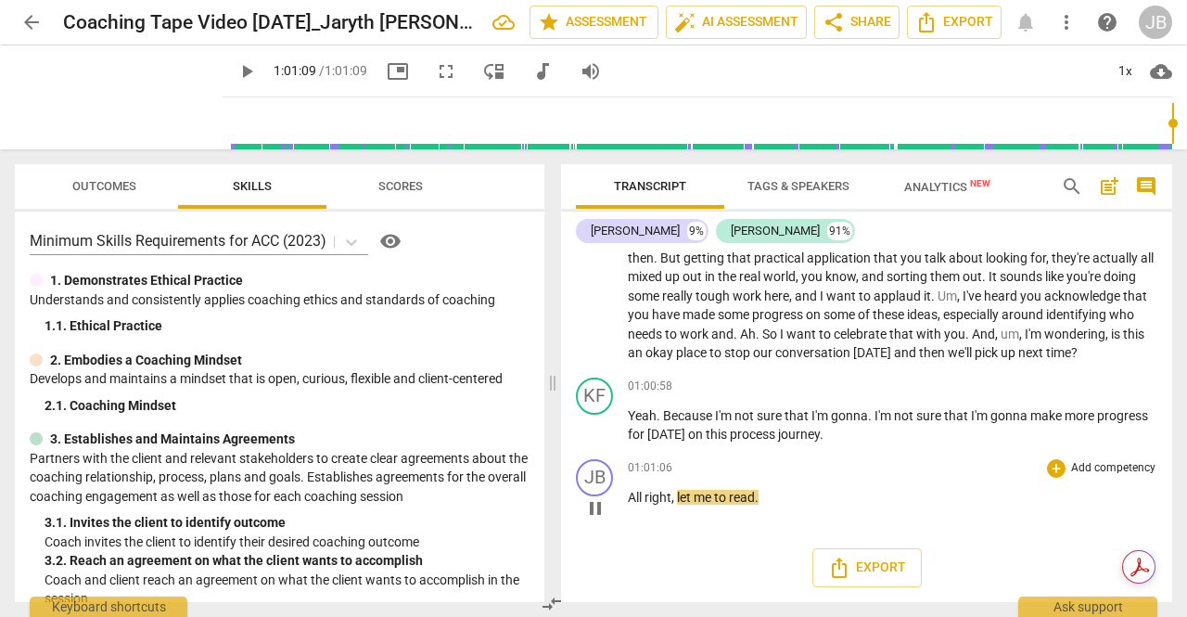
type input "3669"
click at [1173, 122] on div at bounding box center [1173, 123] width 2 height 41
click at [1174, 125] on div at bounding box center [1173, 123] width 2 height 41
click at [772, 496] on p "All right , let me to read ." at bounding box center [893, 497] width 530 height 19
click at [757, 494] on p "All right." at bounding box center [893, 497] width 530 height 19
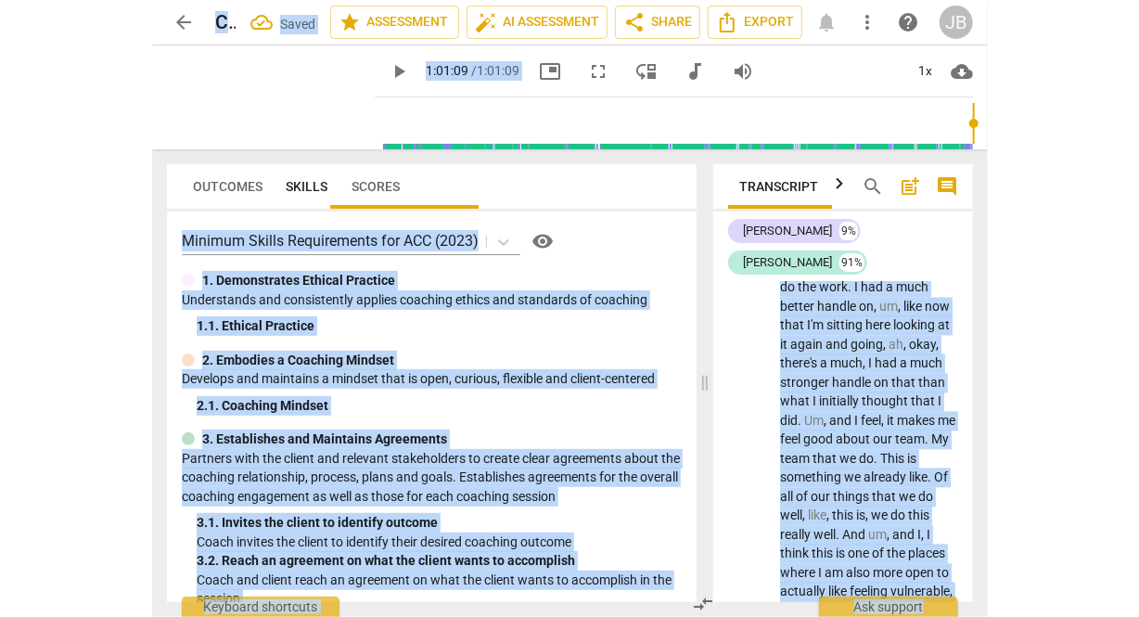
scroll to position [31518, 0]
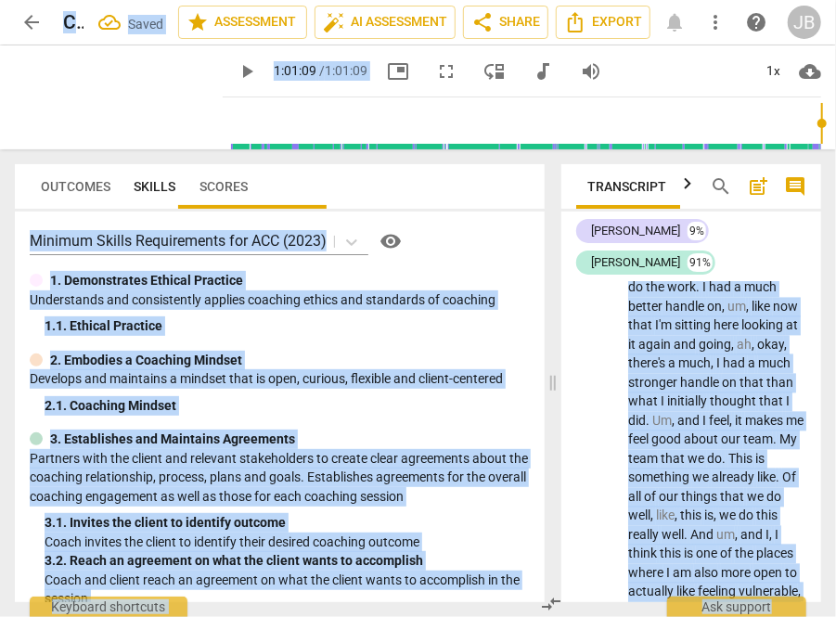
drag, startPoint x: 1171, startPoint y: 552, endPoint x: 1197, endPoint y: 247, distance: 306.3
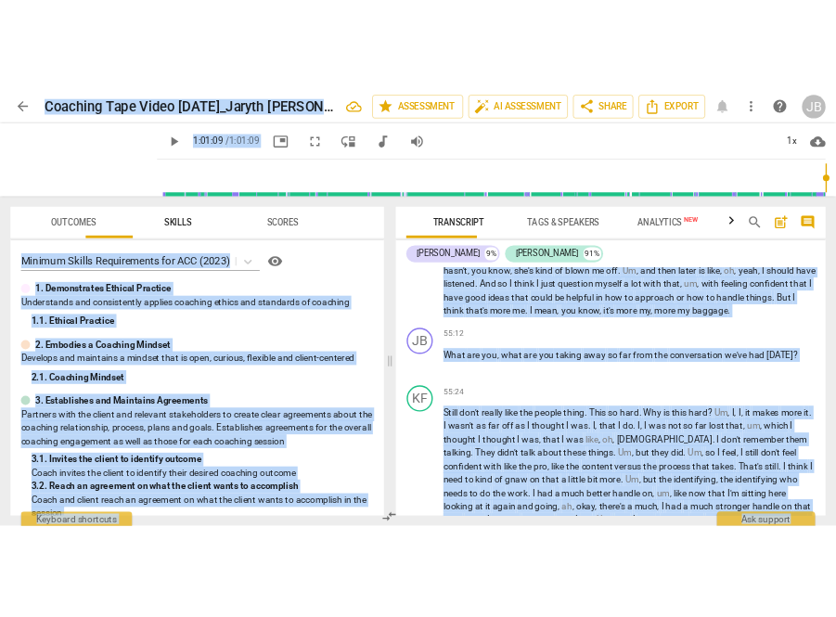
scroll to position [13311, 0]
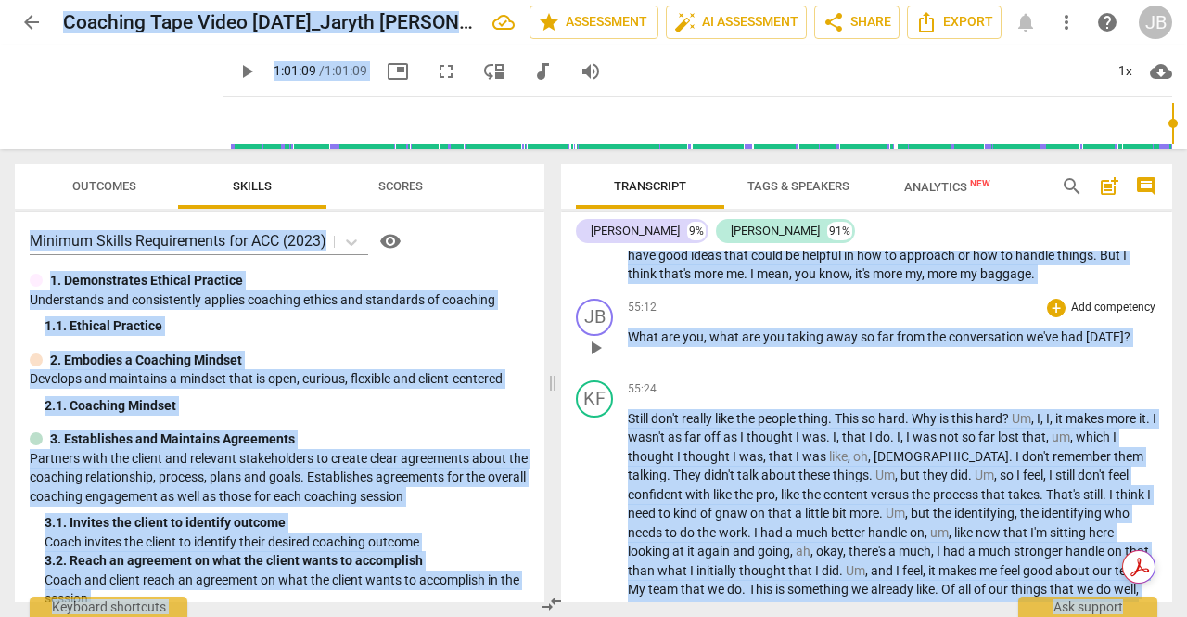
click at [1044, 317] on div "+ Add competency keyboard_arrow_right" at bounding box center [1101, 308] width 114 height 19
click at [1148, 291] on div "KF play_arrow pause 53:00 + Add competency keyboard_arrow_right Because I don't…" at bounding box center [866, 126] width 611 height 329
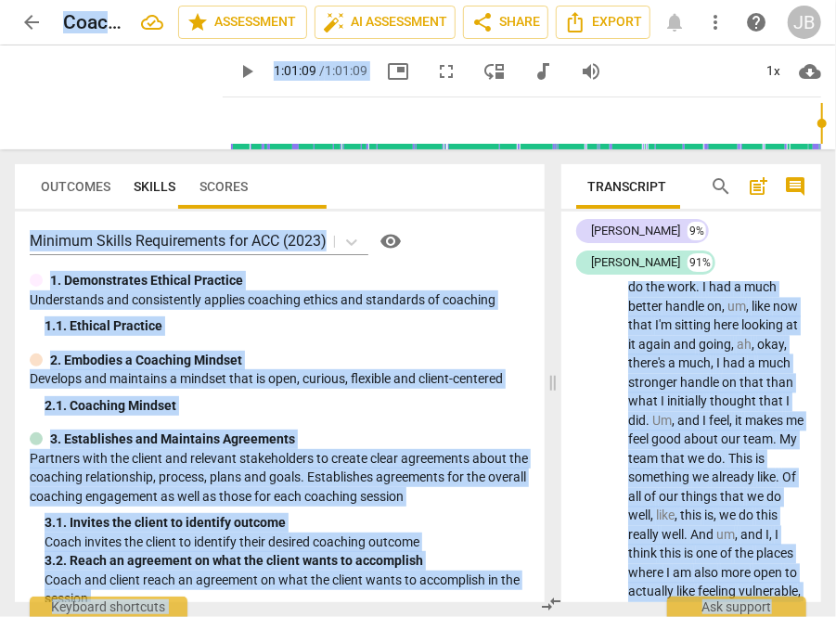
drag, startPoint x: 1170, startPoint y: 552, endPoint x: 1186, endPoint y: 337, distance: 215.8
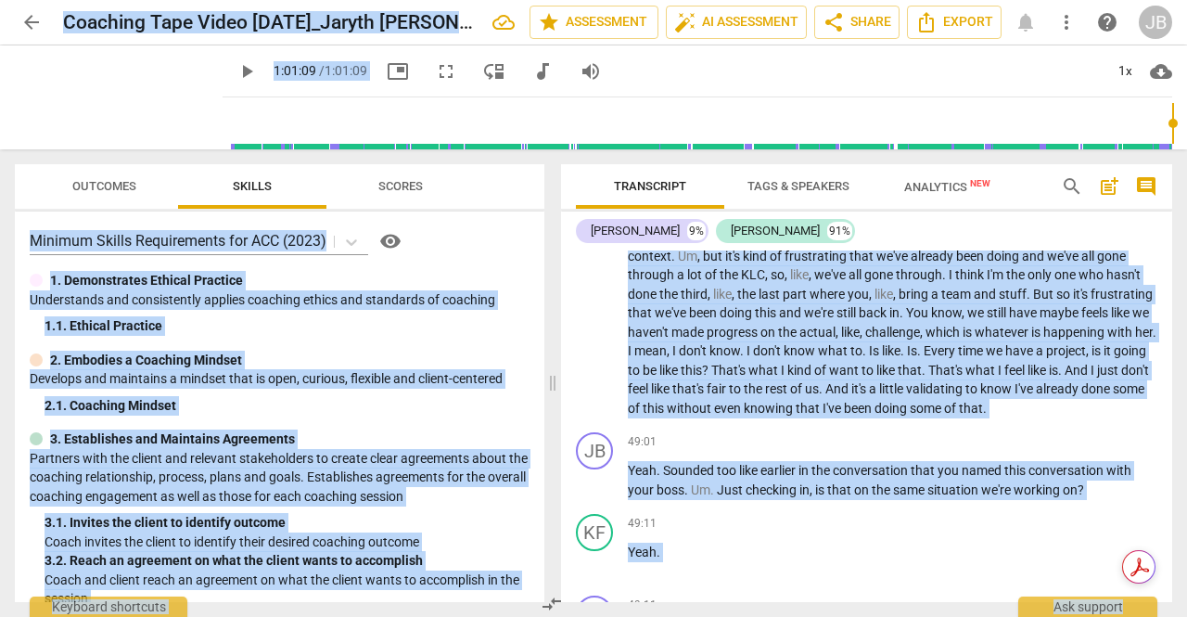
scroll to position [11084, 0]
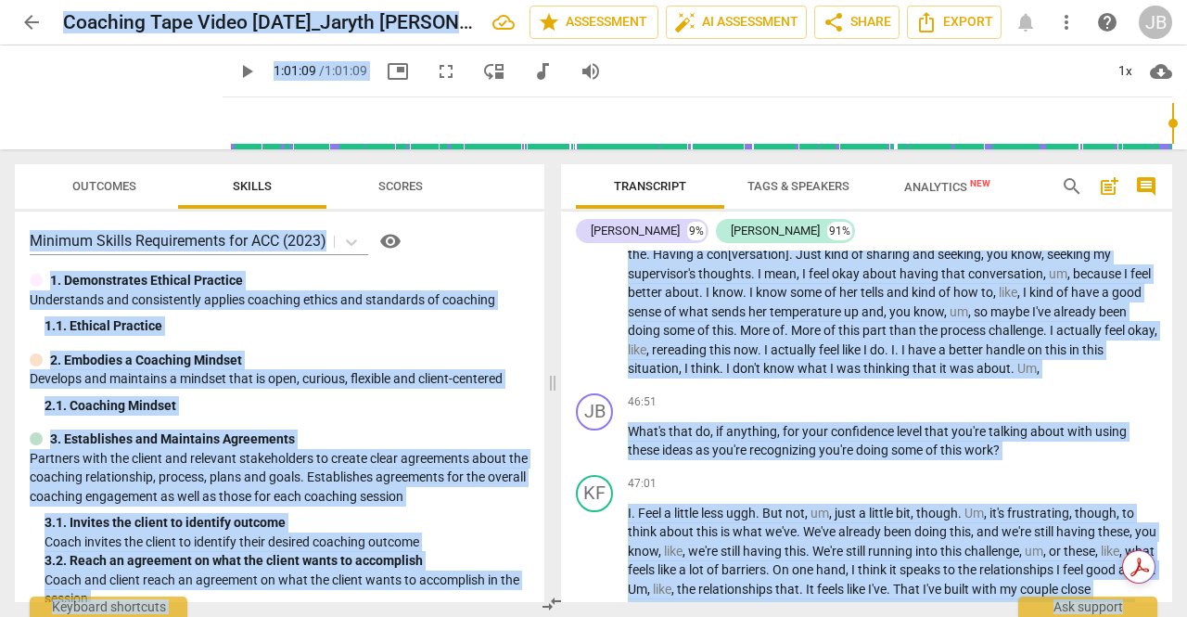
click at [1148, 348] on p "We've been doing something . I do feel like I've . So on page 44 of uh , your l…" at bounding box center [893, 160] width 530 height 438
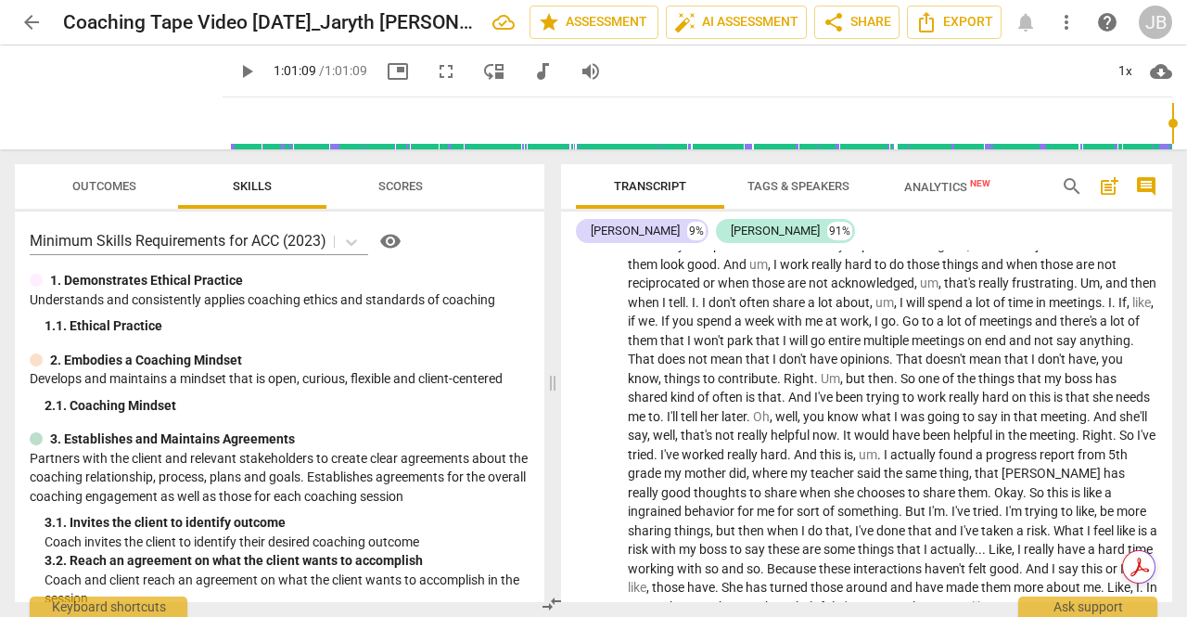
scroll to position [0, 0]
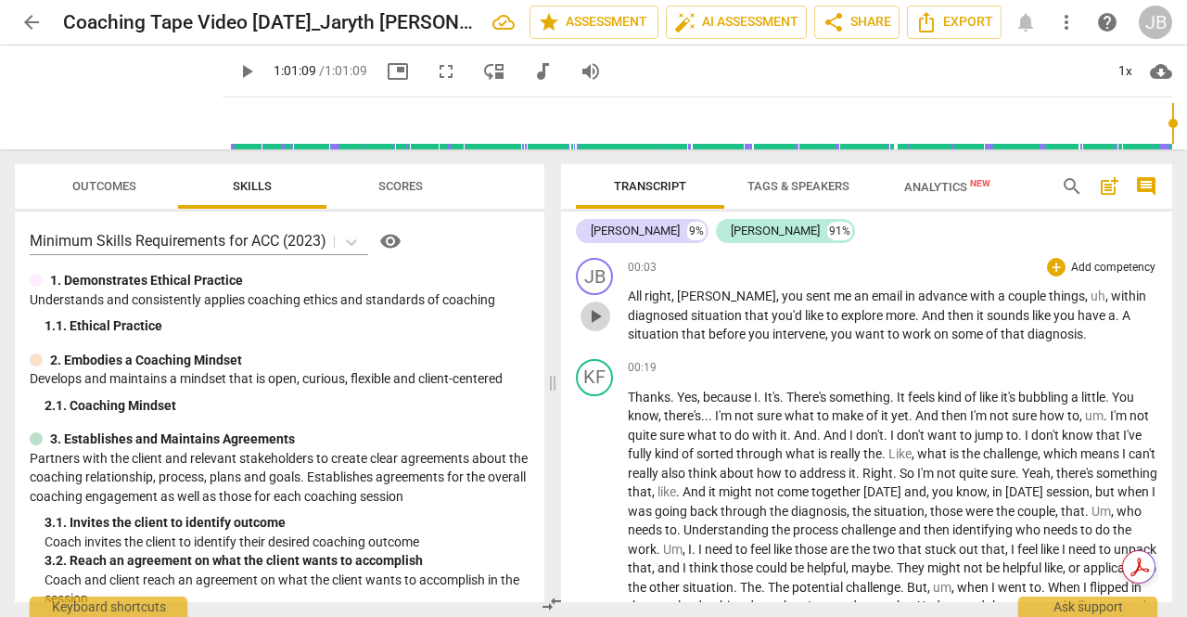
click at [600, 314] on span "play_arrow" at bounding box center [595, 316] width 22 height 22
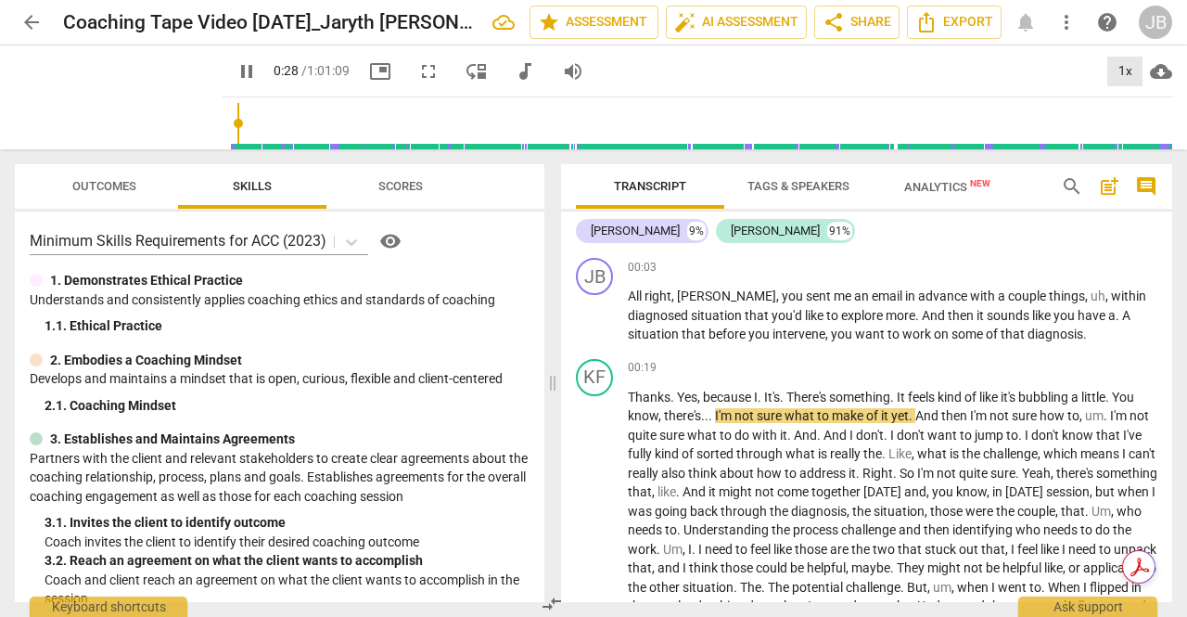
click at [1124, 61] on div "1x" at bounding box center [1125, 72] width 35 height 30
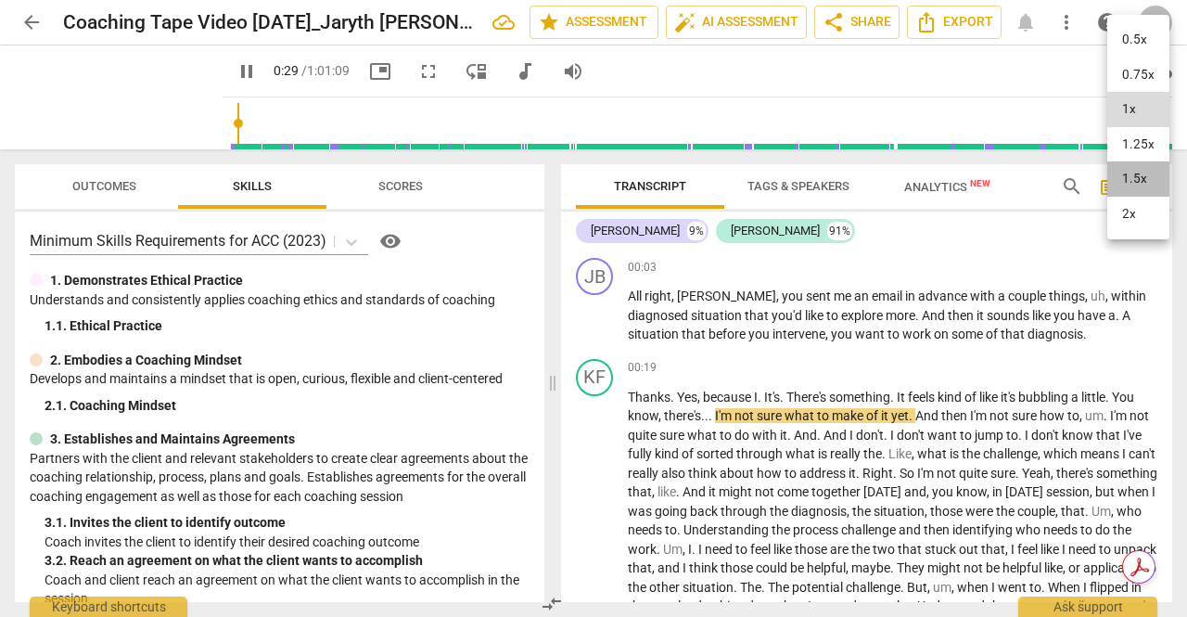
click at [1132, 175] on li "1.5x" at bounding box center [1139, 178] width 62 height 35
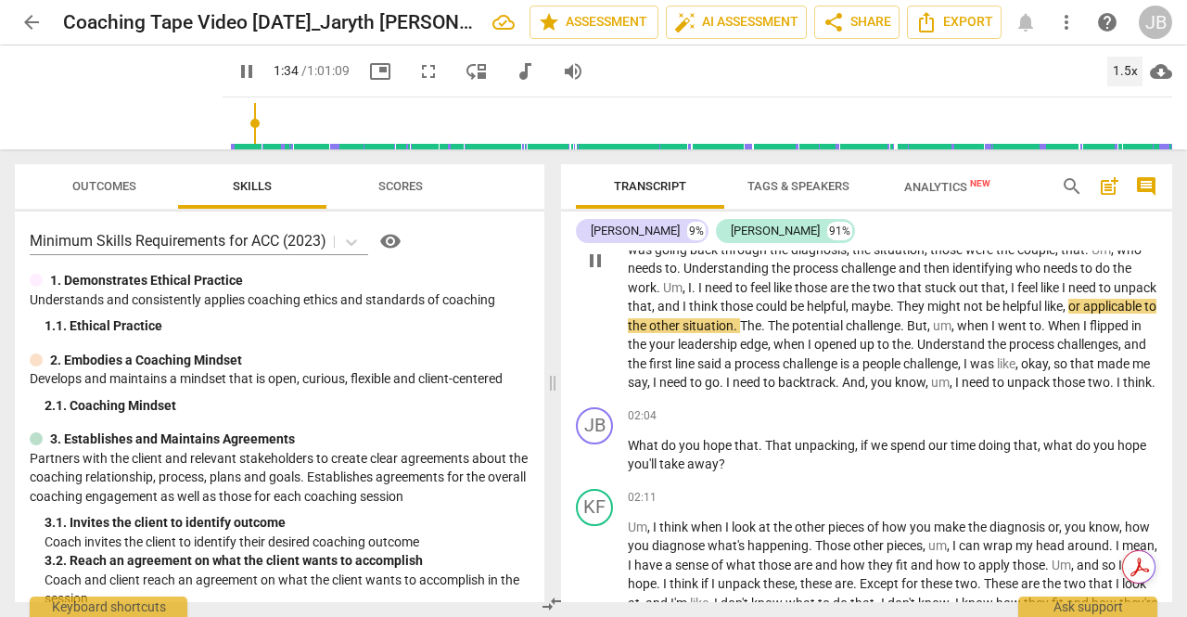
scroll to position [278, 0]
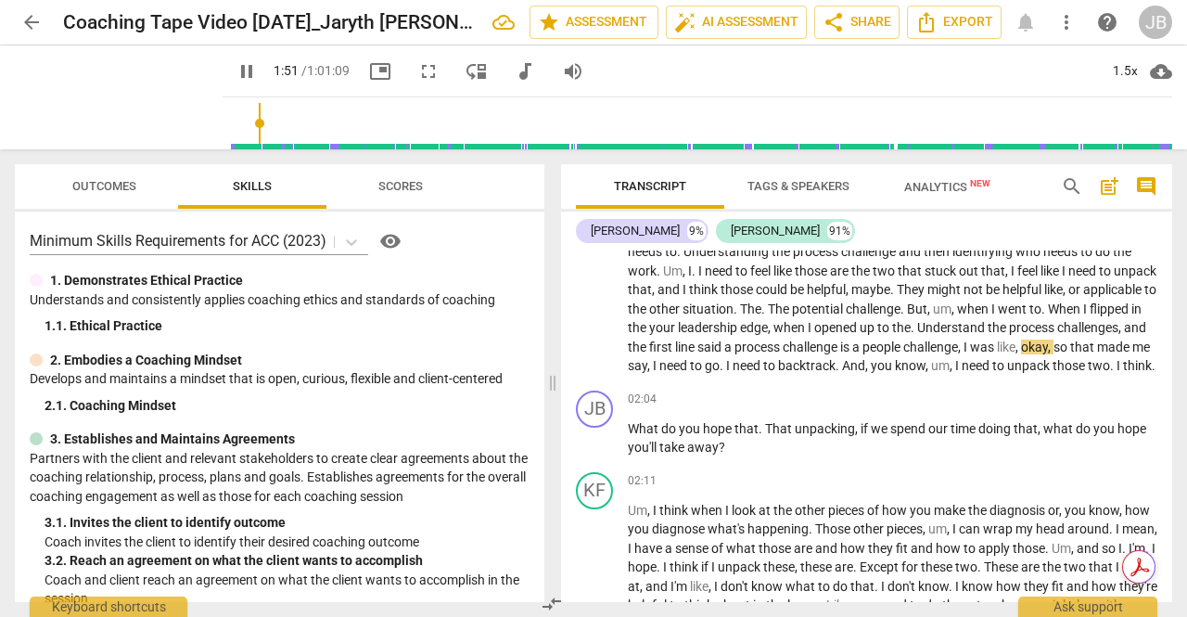
click at [678, 328] on span "your" at bounding box center [663, 327] width 29 height 15
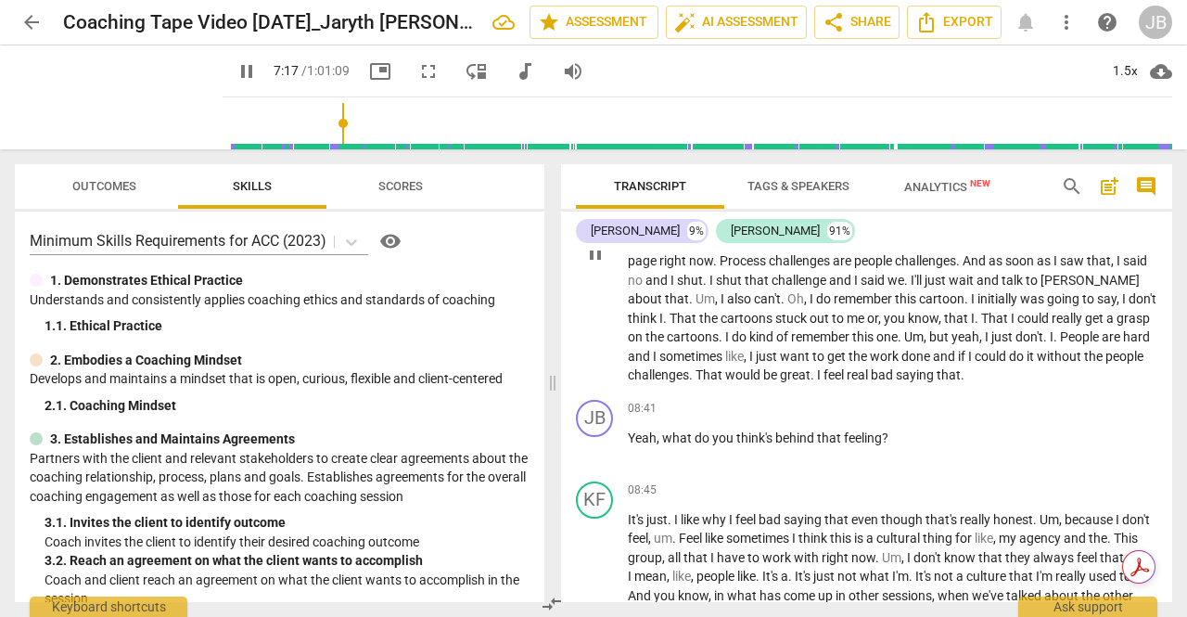
scroll to position [2133, 0]
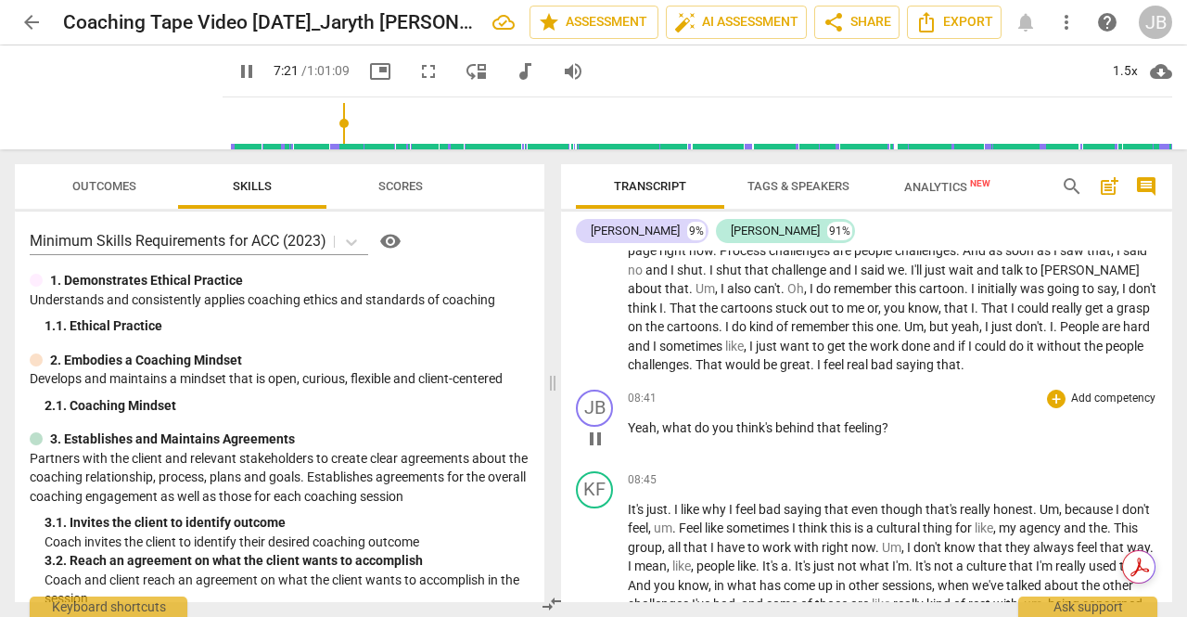
click at [603, 450] on span "pause" at bounding box center [595, 439] width 22 height 22
click at [603, 450] on span "play_arrow" at bounding box center [595, 439] width 22 height 22
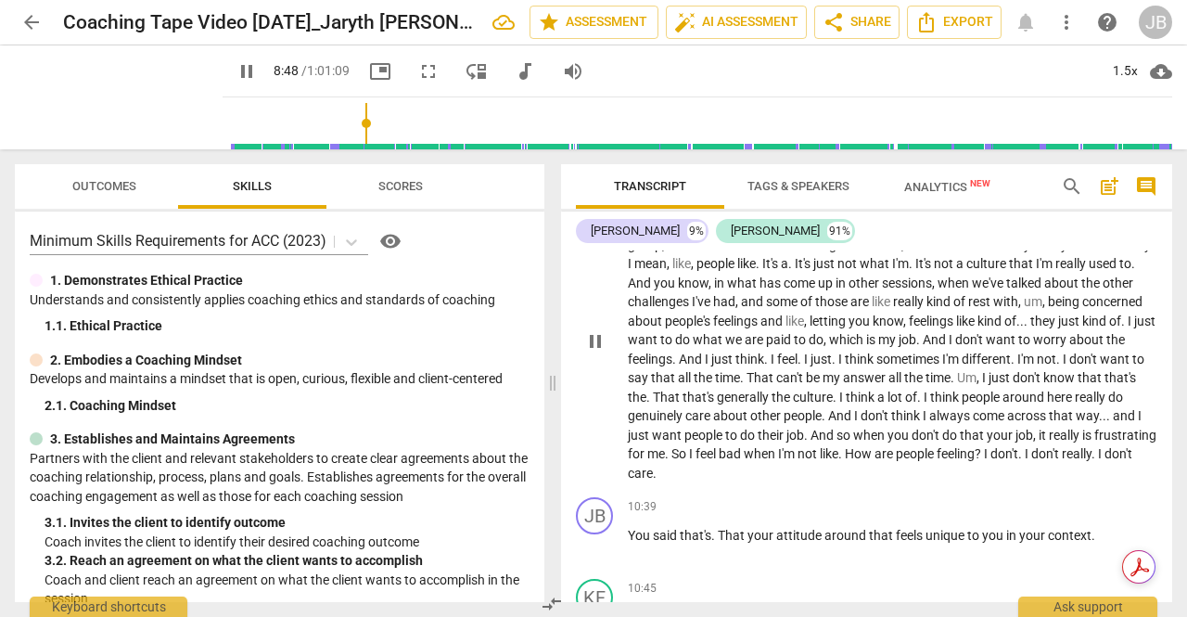
scroll to position [2504, 0]
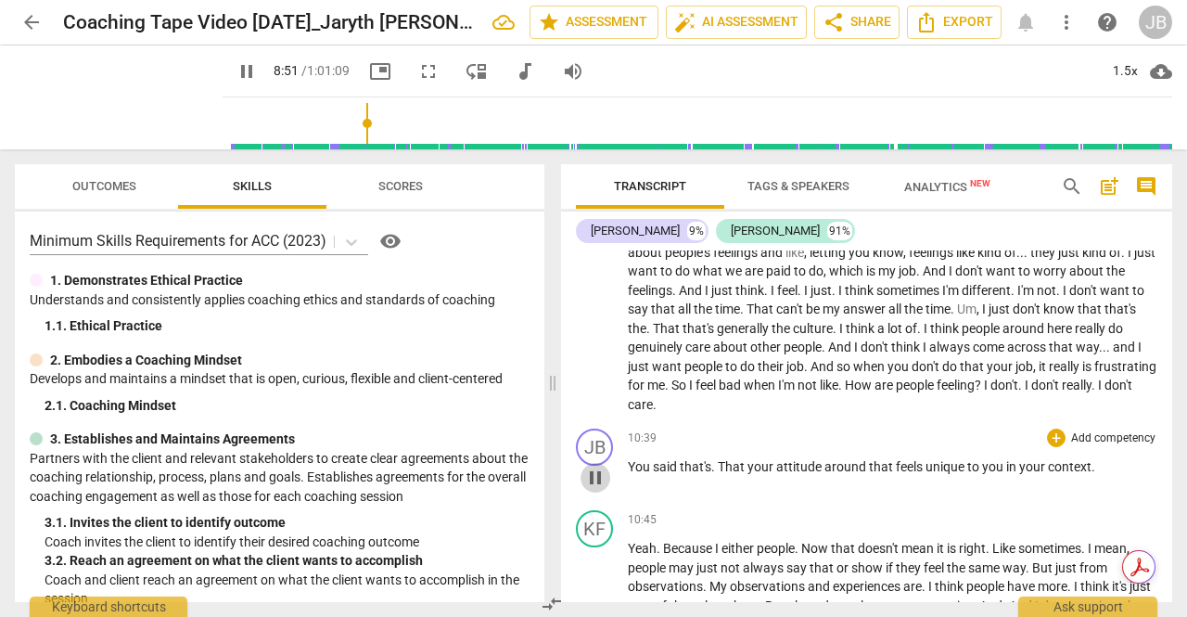
click at [592, 489] on span "pause" at bounding box center [595, 478] width 22 height 22
click at [594, 489] on span "play_arrow" at bounding box center [595, 478] width 22 height 22
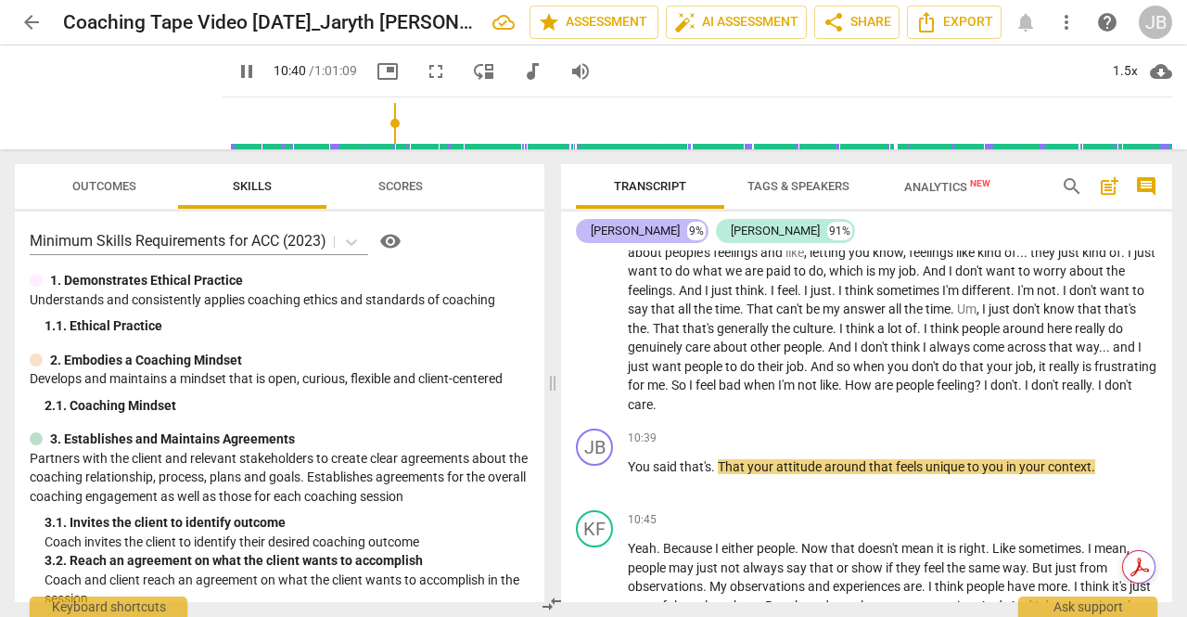
click at [655, 229] on div "[PERSON_NAME]" at bounding box center [635, 231] width 89 height 19
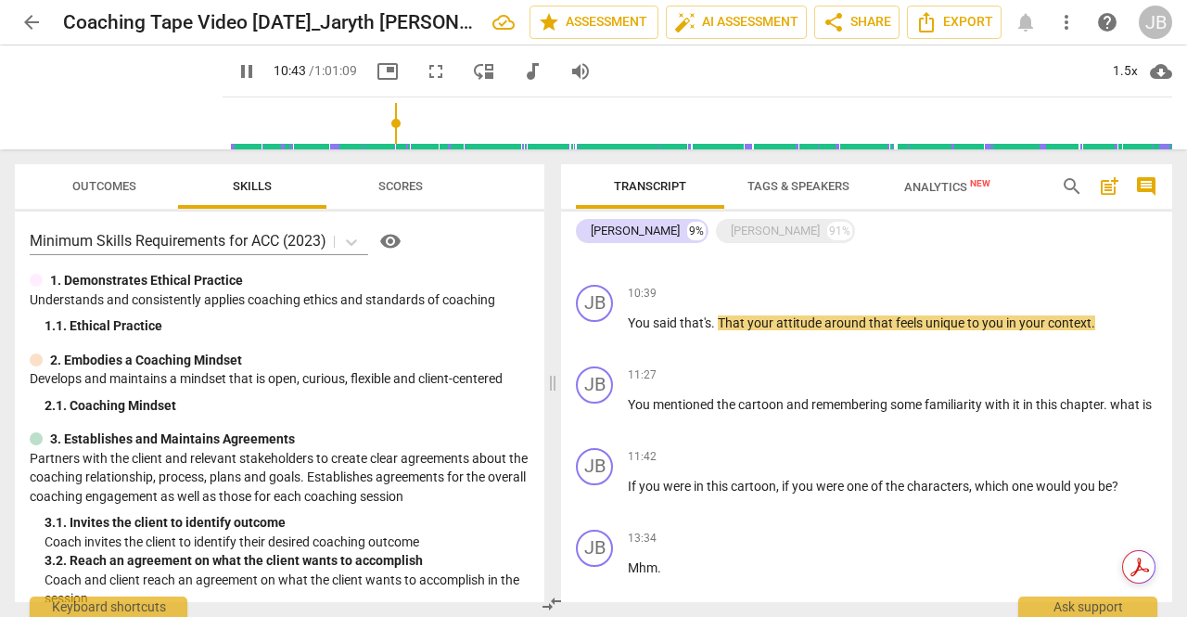
scroll to position [762, 0]
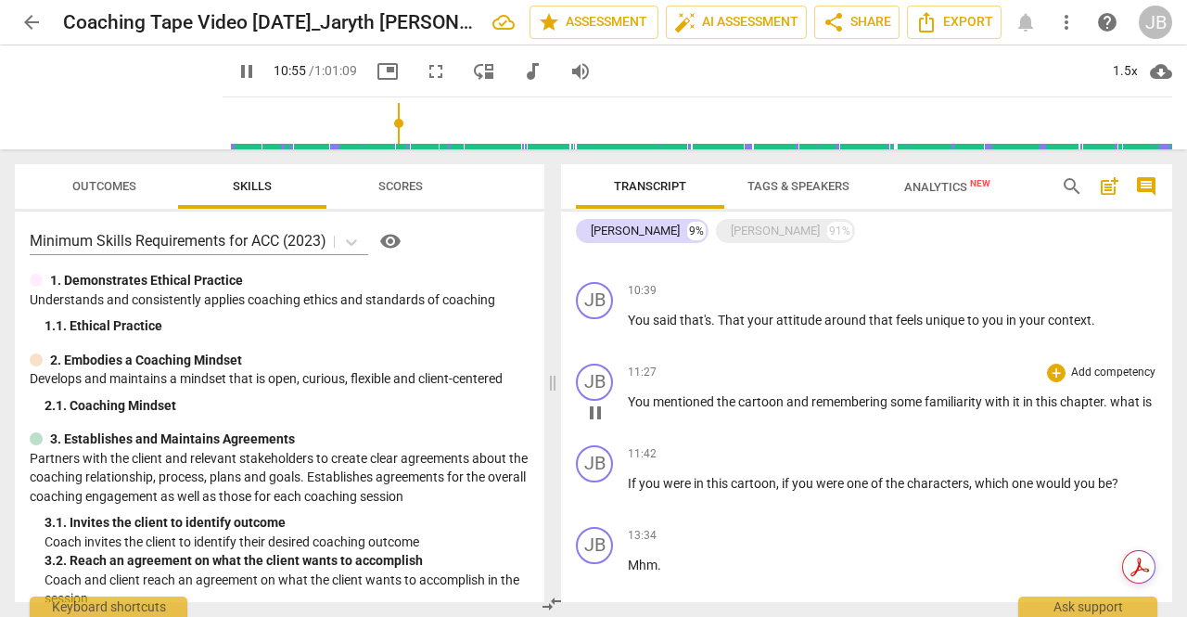
click at [586, 411] on span "pause" at bounding box center [595, 413] width 22 height 22
click at [589, 411] on span "play_arrow" at bounding box center [595, 413] width 22 height 22
click at [677, 412] on p "You mentioned the cartoon and remembering some familiarity with it in this chap…" at bounding box center [893, 401] width 530 height 19
type input "704"
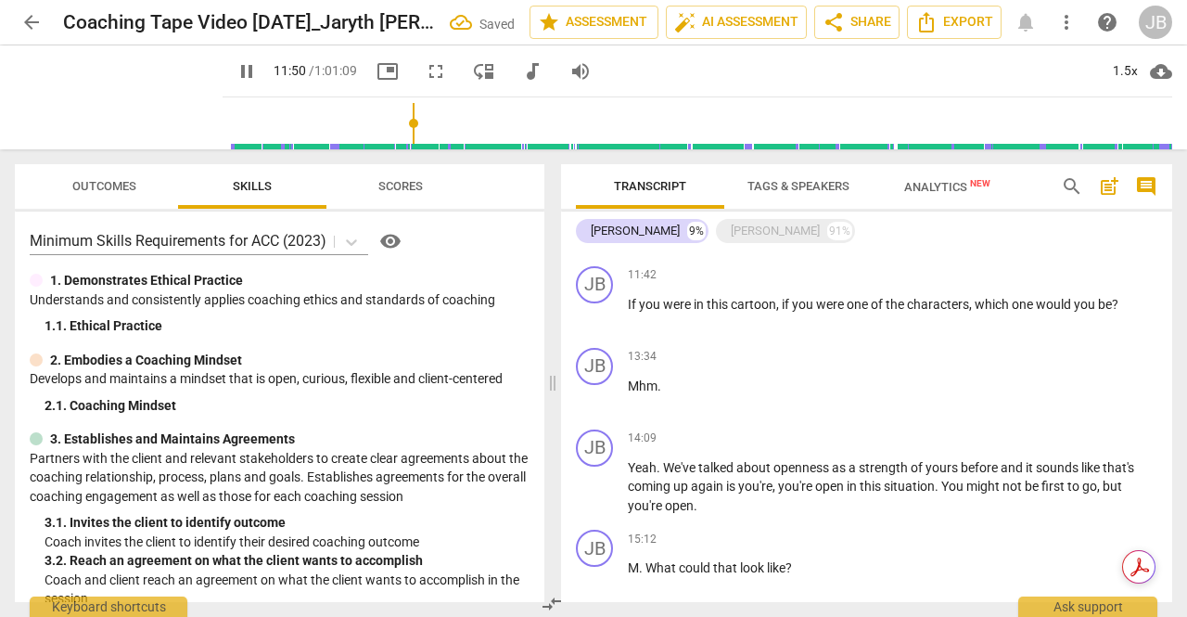
scroll to position [948, 0]
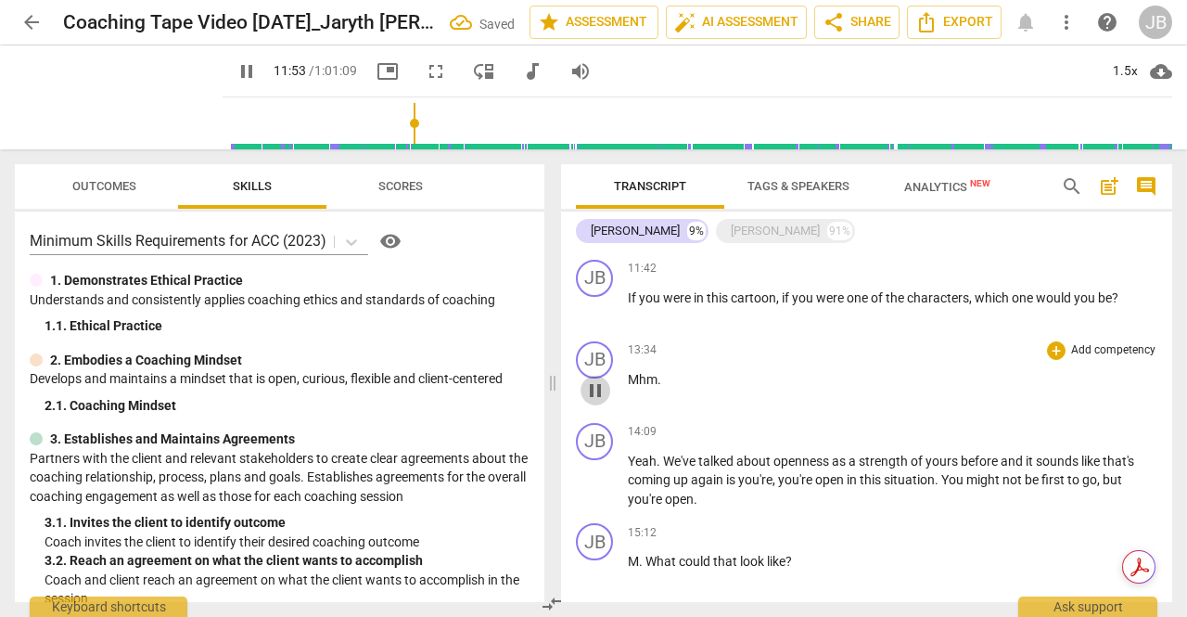
click at [594, 399] on span "pause" at bounding box center [595, 390] width 22 height 22
click at [594, 399] on span "play_arrow" at bounding box center [595, 390] width 22 height 22
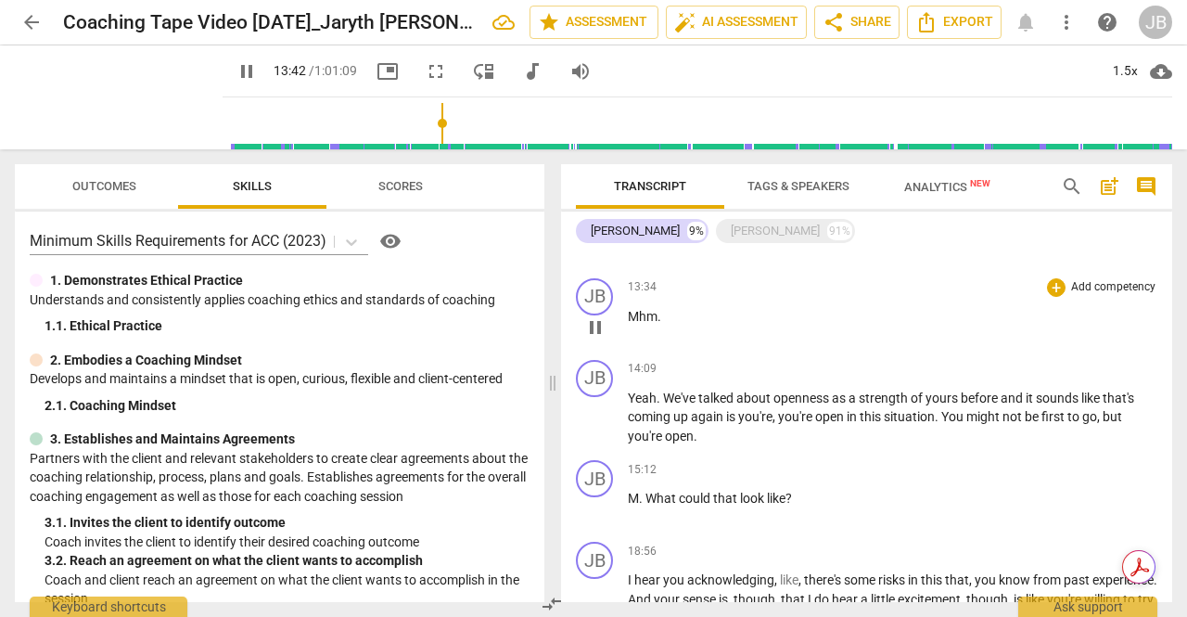
scroll to position [1041, 0]
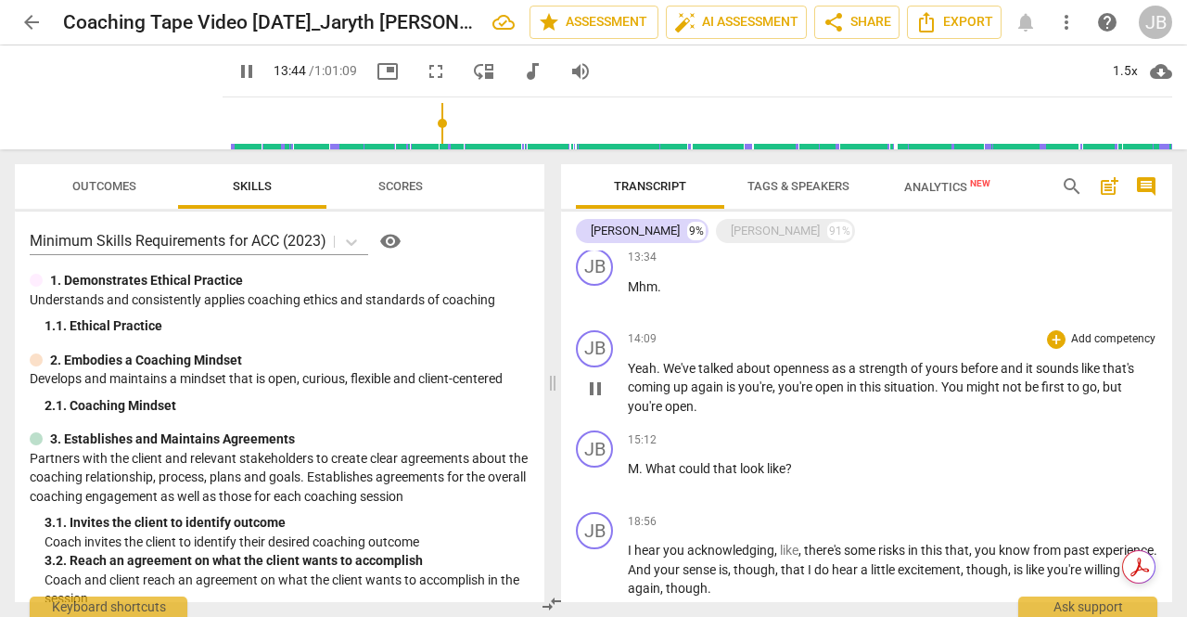
click at [603, 390] on span "pause" at bounding box center [595, 389] width 22 height 22
click at [603, 390] on span "play_arrow" at bounding box center [595, 389] width 22 height 22
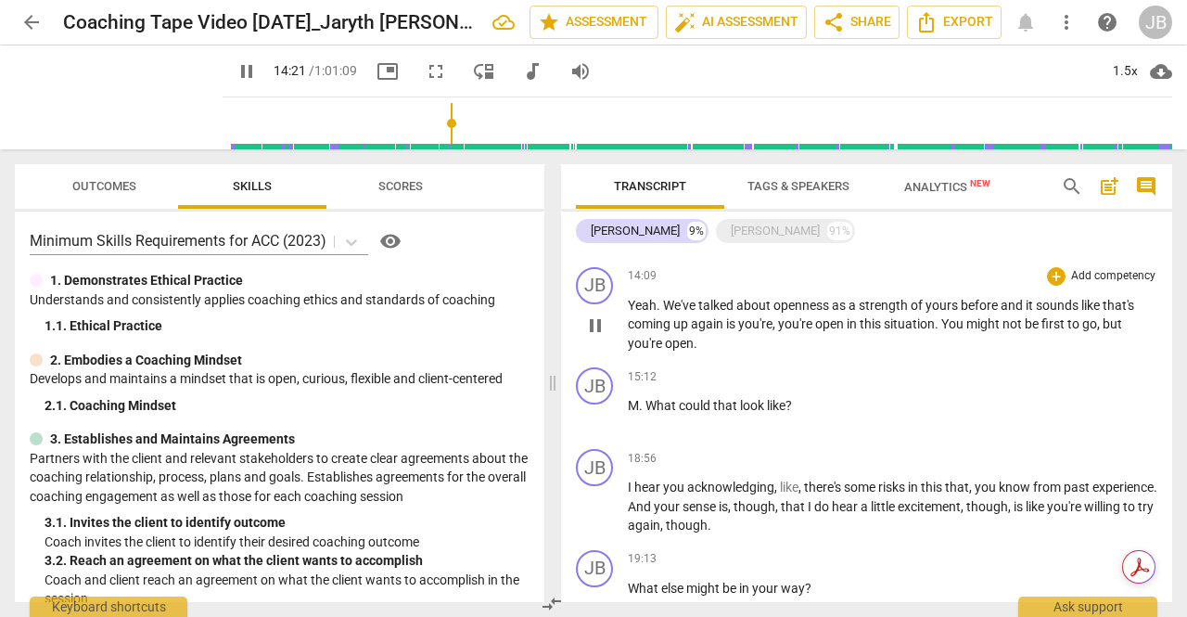
scroll to position [1133, 0]
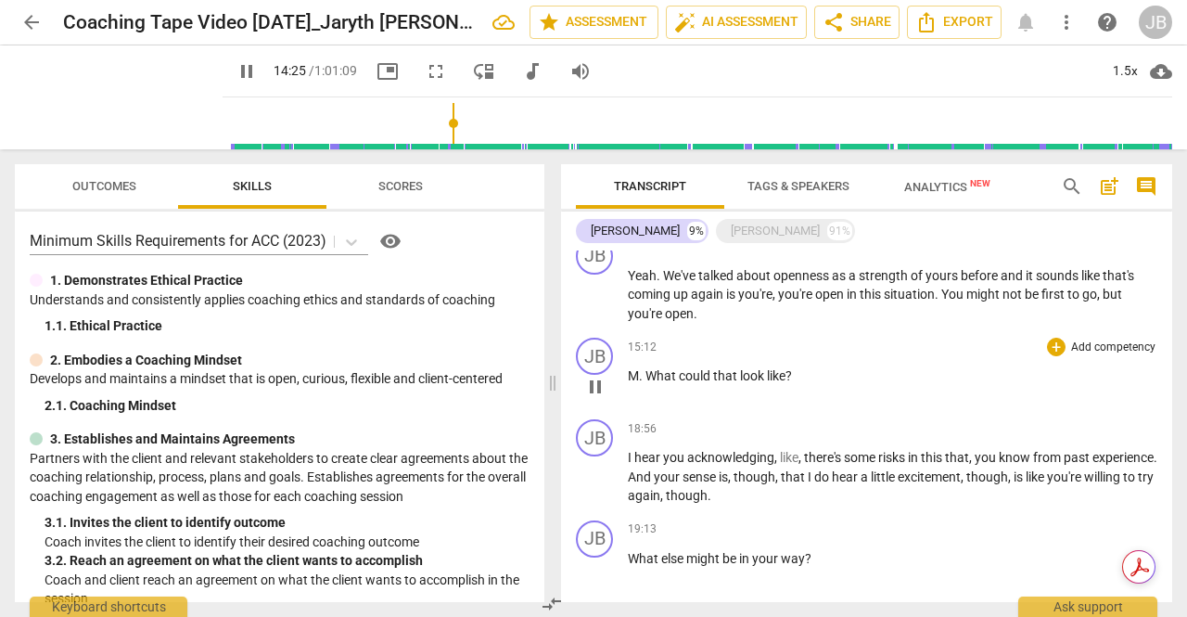
click at [591, 391] on span "pause" at bounding box center [595, 387] width 22 height 22
click at [591, 391] on span "play_arrow" at bounding box center [595, 387] width 22 height 22
click at [636, 378] on span "M" at bounding box center [633, 375] width 11 height 15
type input "918"
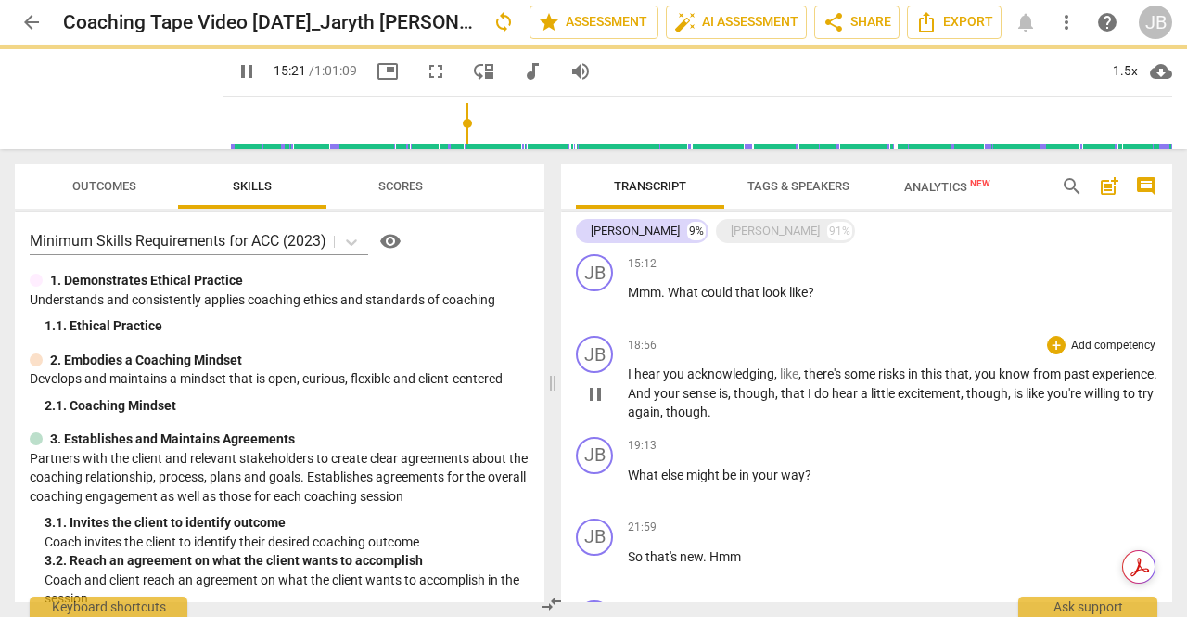
scroll to position [1226, 0]
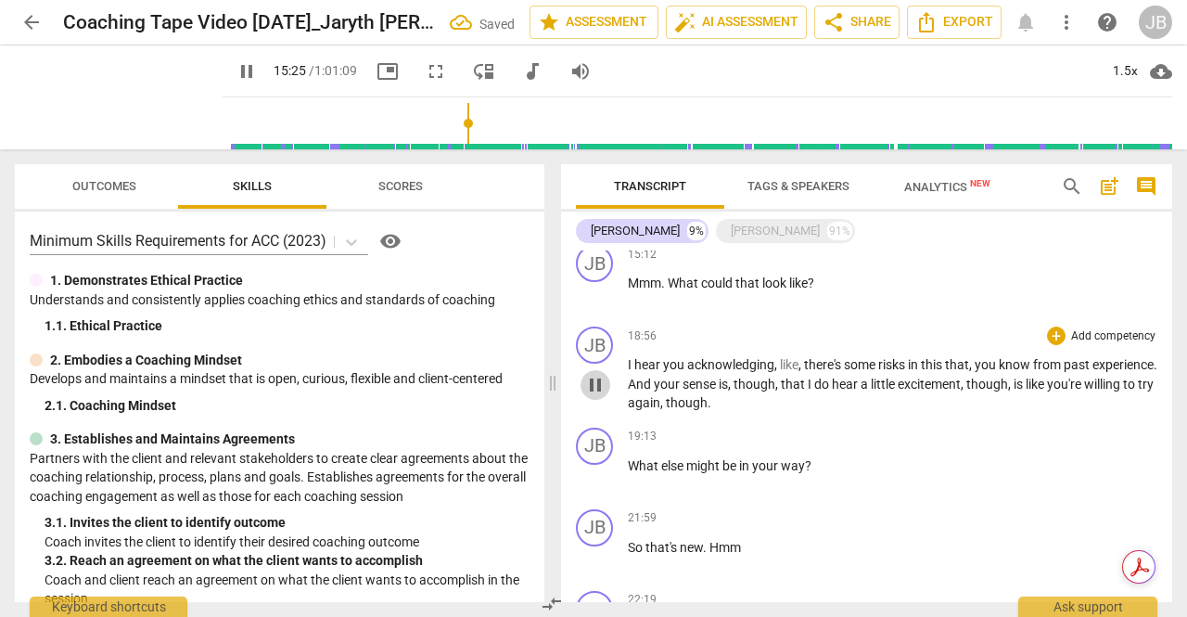
click at [592, 388] on span "pause" at bounding box center [595, 385] width 22 height 22
click at [594, 388] on span "play_arrow" at bounding box center [595, 385] width 22 height 22
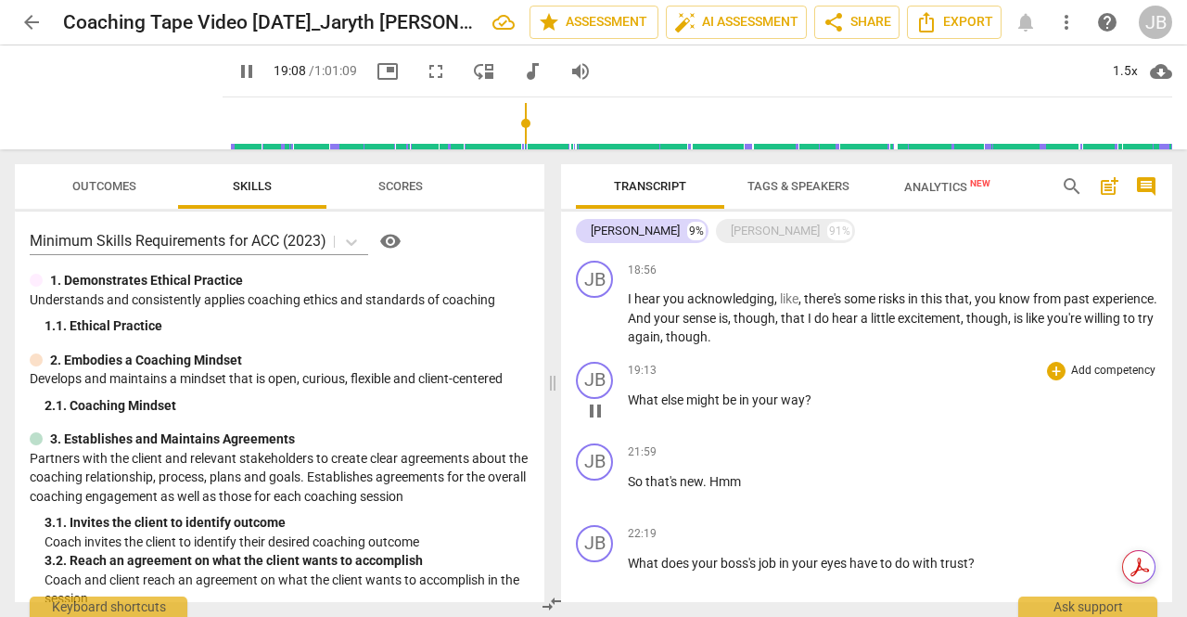
scroll to position [1319, 0]
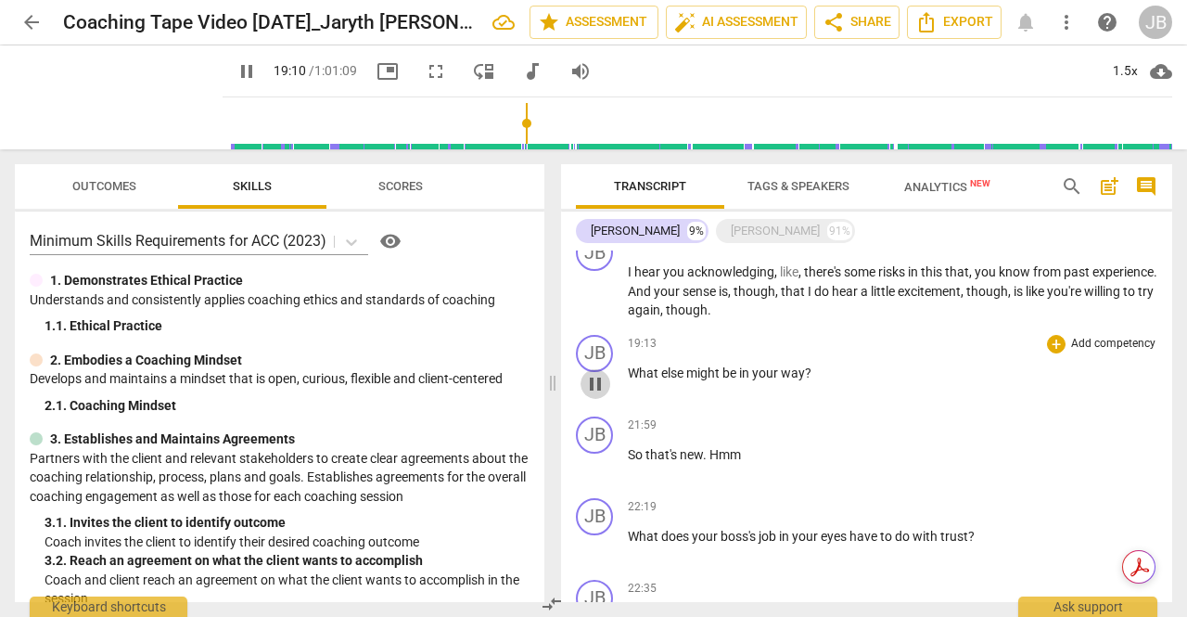
click at [600, 387] on span "pause" at bounding box center [595, 384] width 22 height 22
click at [600, 387] on span "play_arrow" at bounding box center [595, 384] width 22 height 22
click at [593, 468] on span "pause" at bounding box center [595, 466] width 22 height 22
click at [594, 468] on span "play_arrow" at bounding box center [595, 466] width 22 height 22
click at [642, 454] on span "So" at bounding box center [637, 454] width 18 height 15
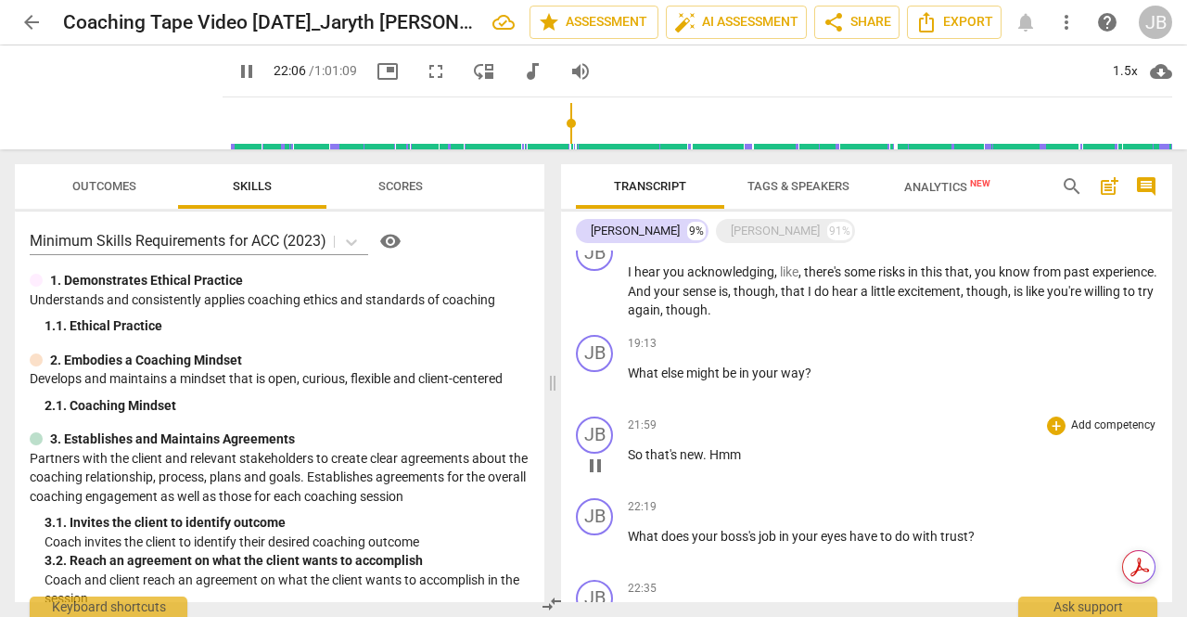
type input "1327"
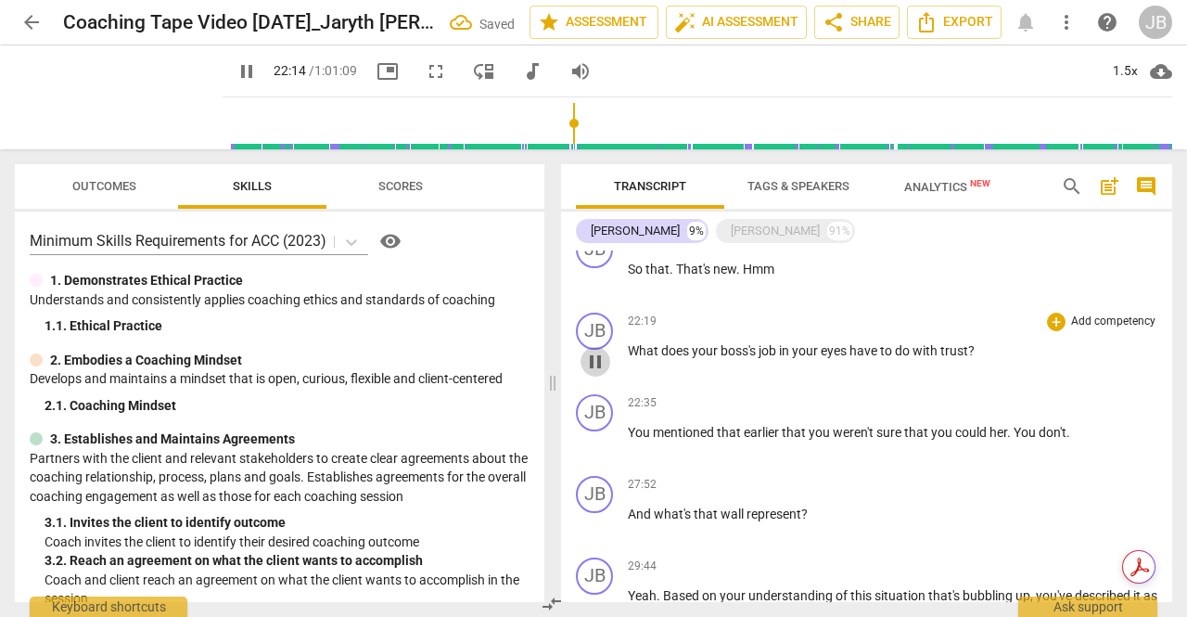
click at [589, 359] on span "pause" at bounding box center [595, 362] width 22 height 22
click at [603, 361] on span "play_arrow" at bounding box center [595, 362] width 22 height 22
drag, startPoint x: 775, startPoint y: 353, endPoint x: 785, endPoint y: 352, distance: 9.5
click at [776, 353] on span "job" at bounding box center [769, 350] width 20 height 15
type input "1346"
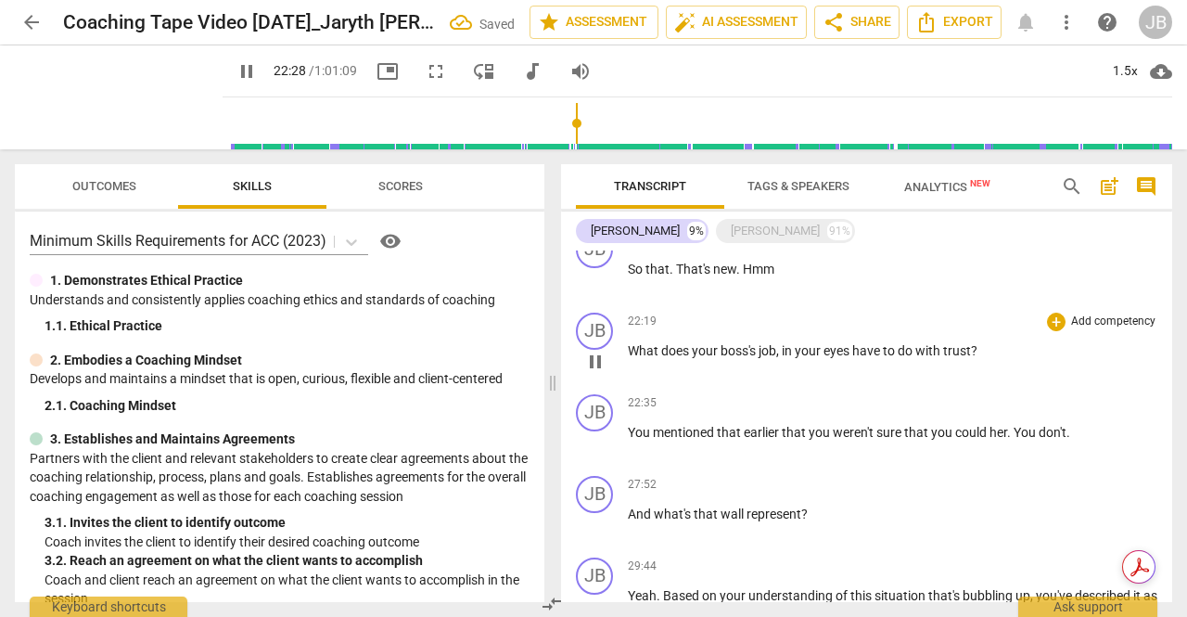
click at [850, 352] on span "eyes" at bounding box center [838, 350] width 29 height 15
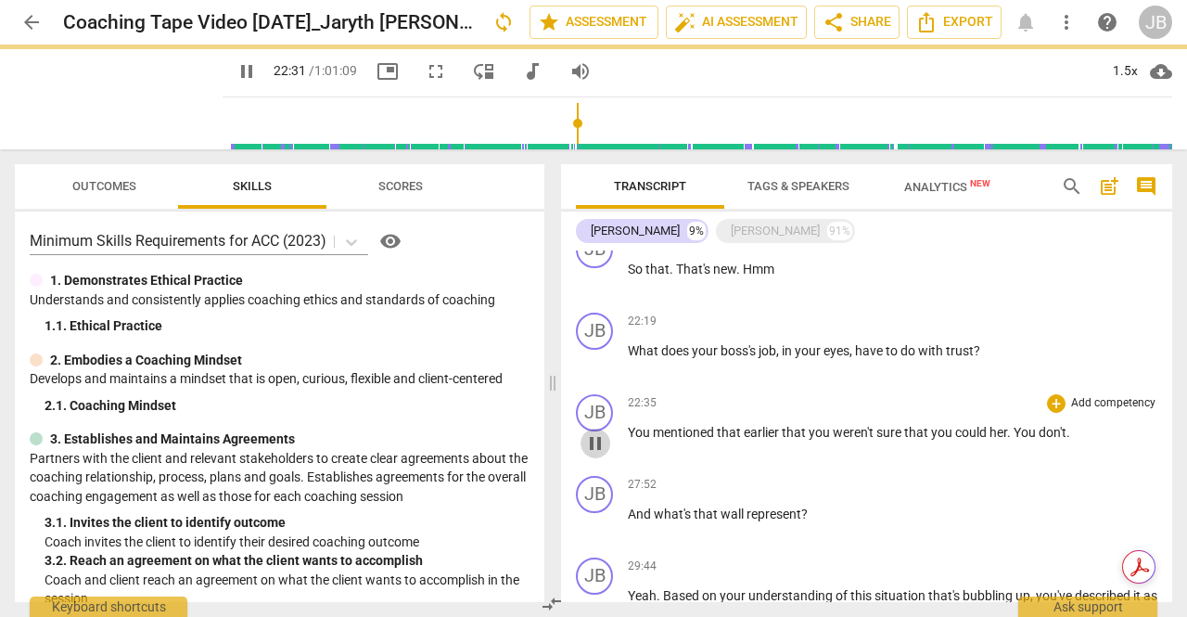
click at [599, 433] on span "pause" at bounding box center [595, 443] width 22 height 22
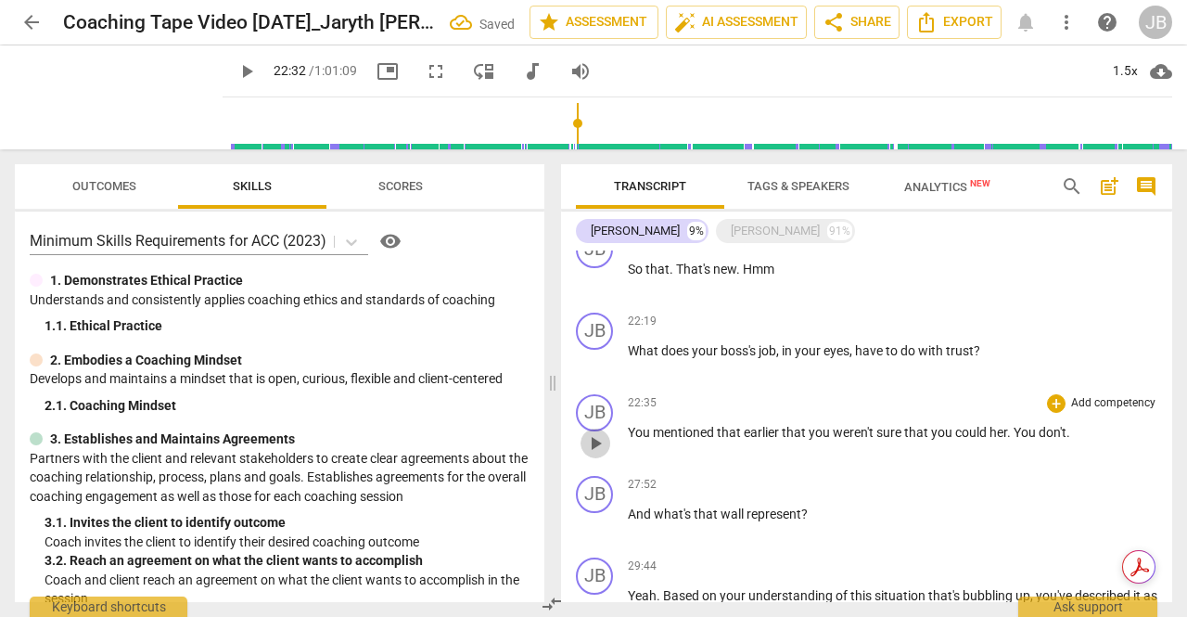
click at [599, 442] on span "play_arrow" at bounding box center [595, 443] width 22 height 22
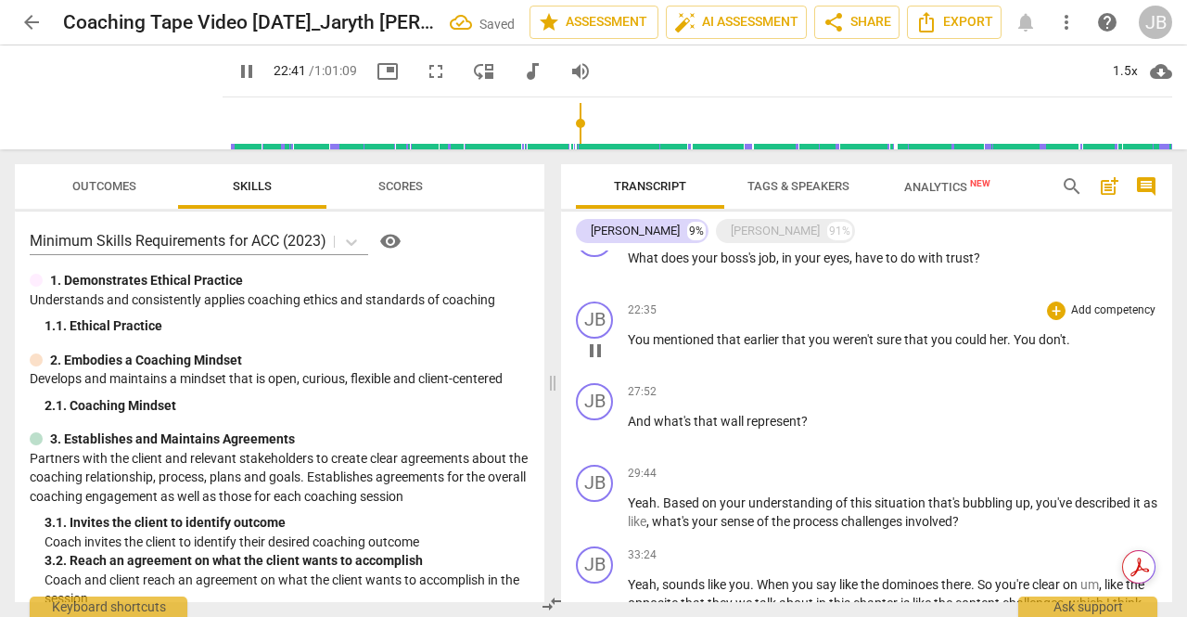
click at [1012, 339] on span "." at bounding box center [1010, 339] width 6 height 15
type input "1363"
click at [592, 431] on span "pause" at bounding box center [595, 432] width 22 height 22
click at [592, 431] on span "play_arrow" at bounding box center [595, 432] width 22 height 22
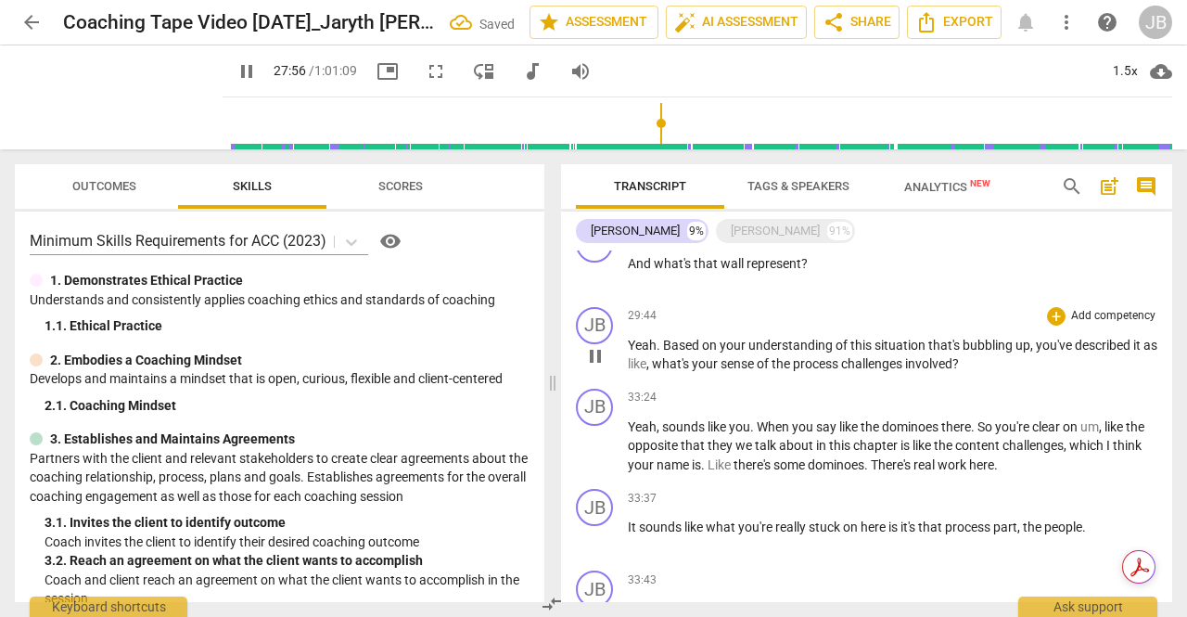
scroll to position [1783, 0]
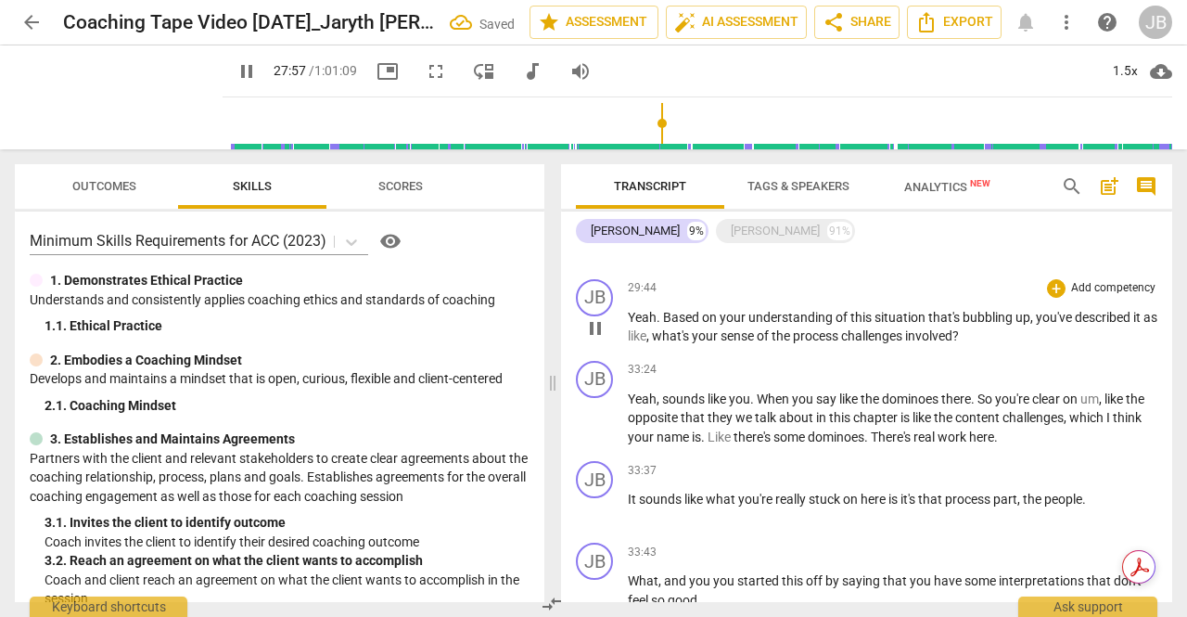
click at [598, 328] on span "pause" at bounding box center [595, 328] width 22 height 22
click at [598, 328] on span "play_arrow" at bounding box center [595, 328] width 22 height 22
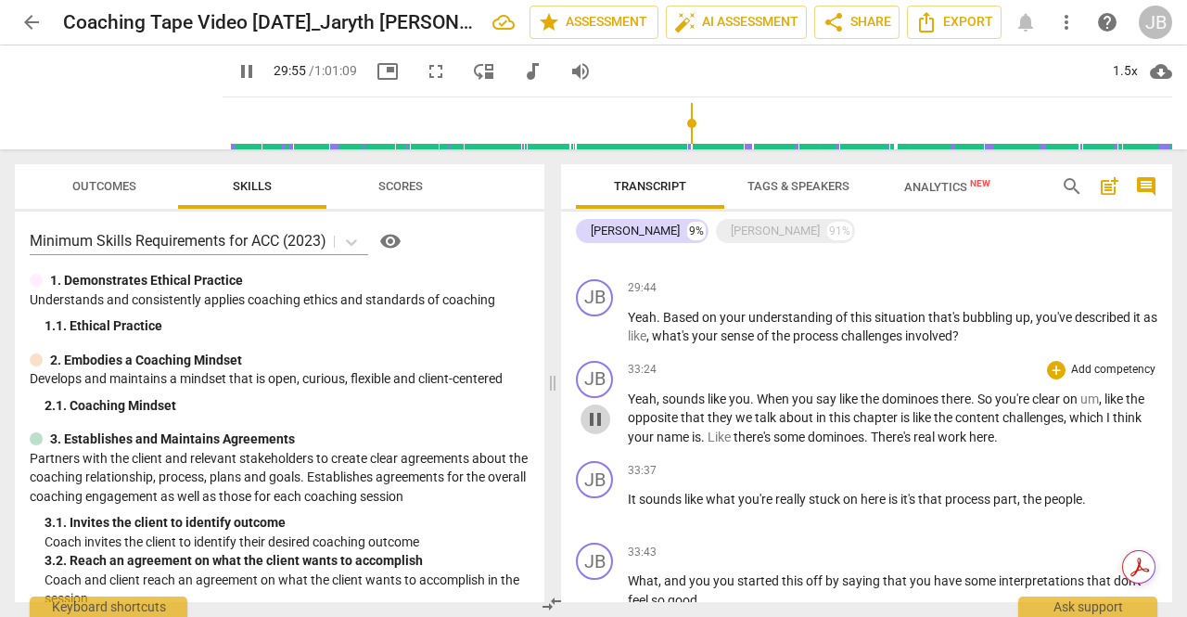
click at [591, 421] on span "pause" at bounding box center [595, 419] width 22 height 22
click at [591, 421] on span "play_arrow" at bounding box center [595, 419] width 22 height 22
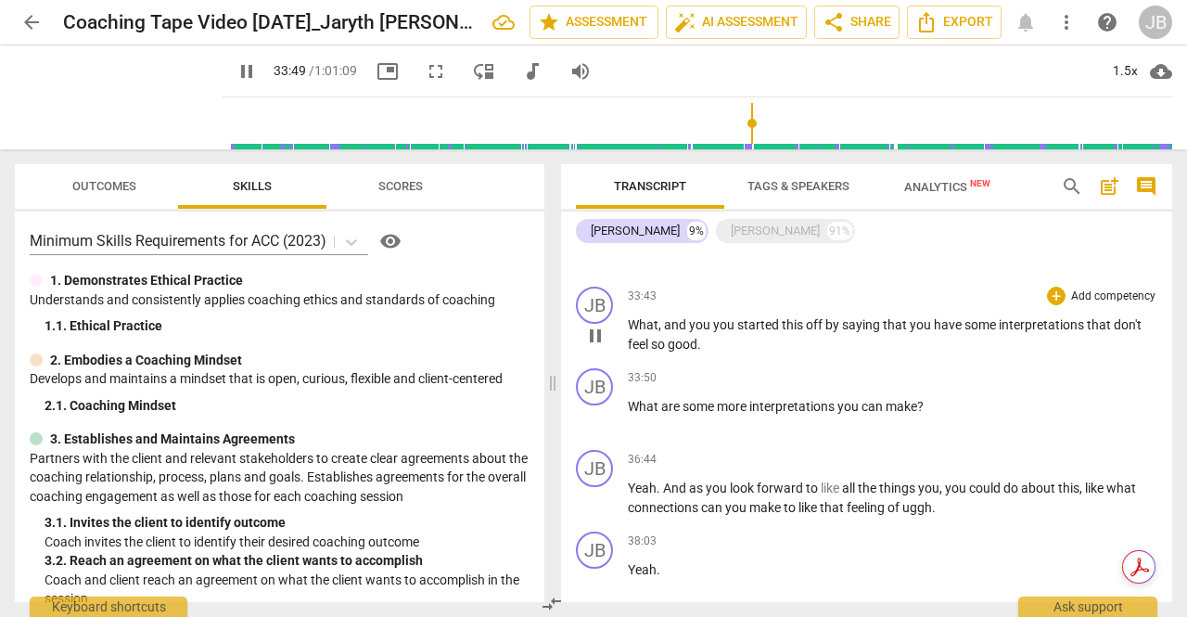
scroll to position [2061, 0]
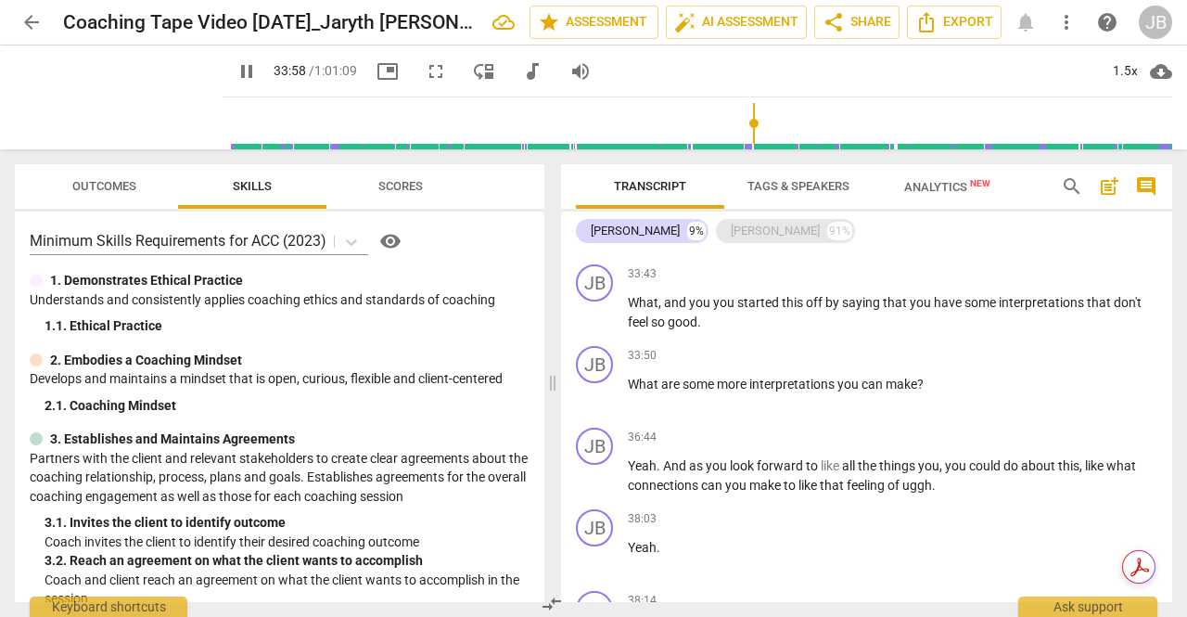
click at [736, 228] on div "[PERSON_NAME]" at bounding box center [775, 231] width 89 height 19
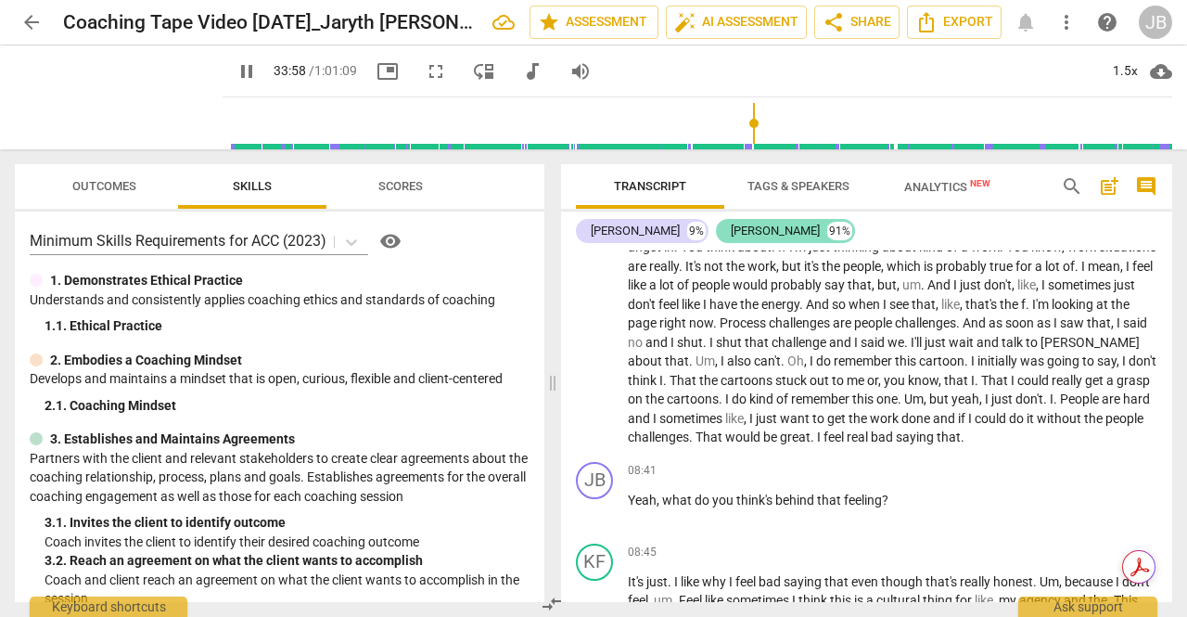
scroll to position [8135, 0]
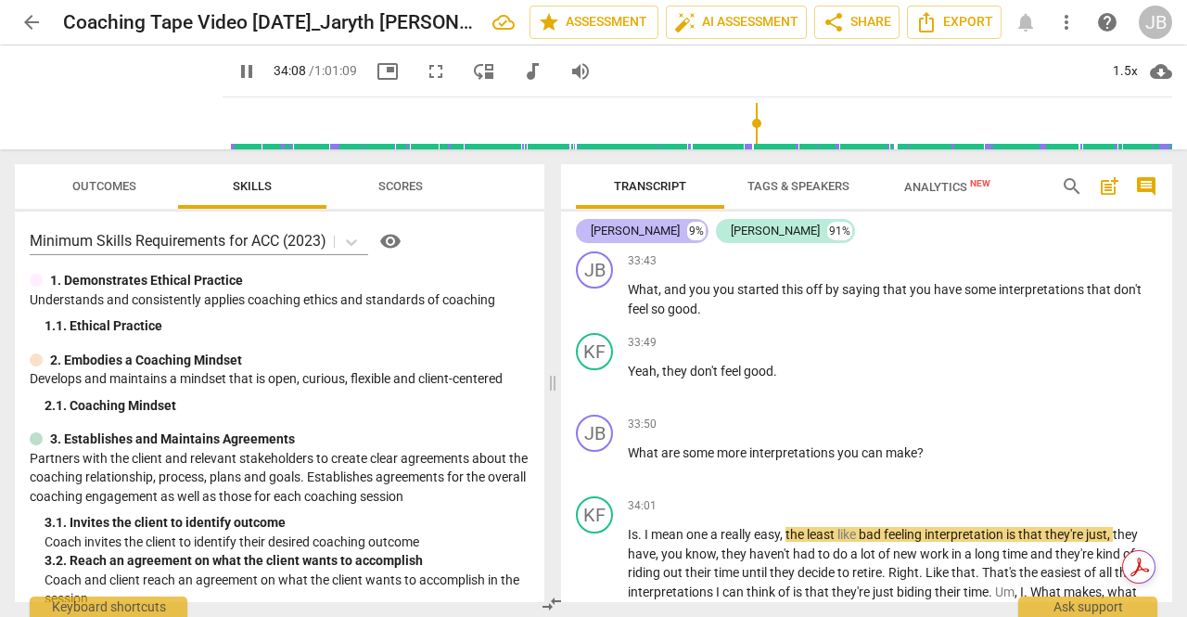
click at [651, 232] on div "[PERSON_NAME]" at bounding box center [635, 231] width 89 height 19
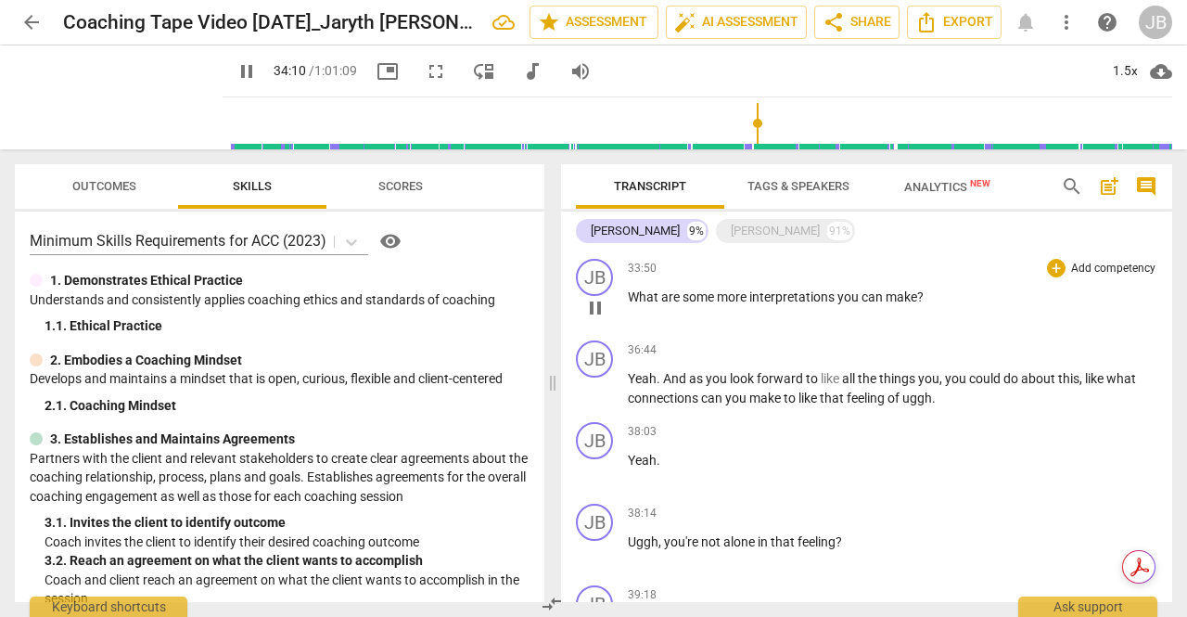
scroll to position [2154, 0]
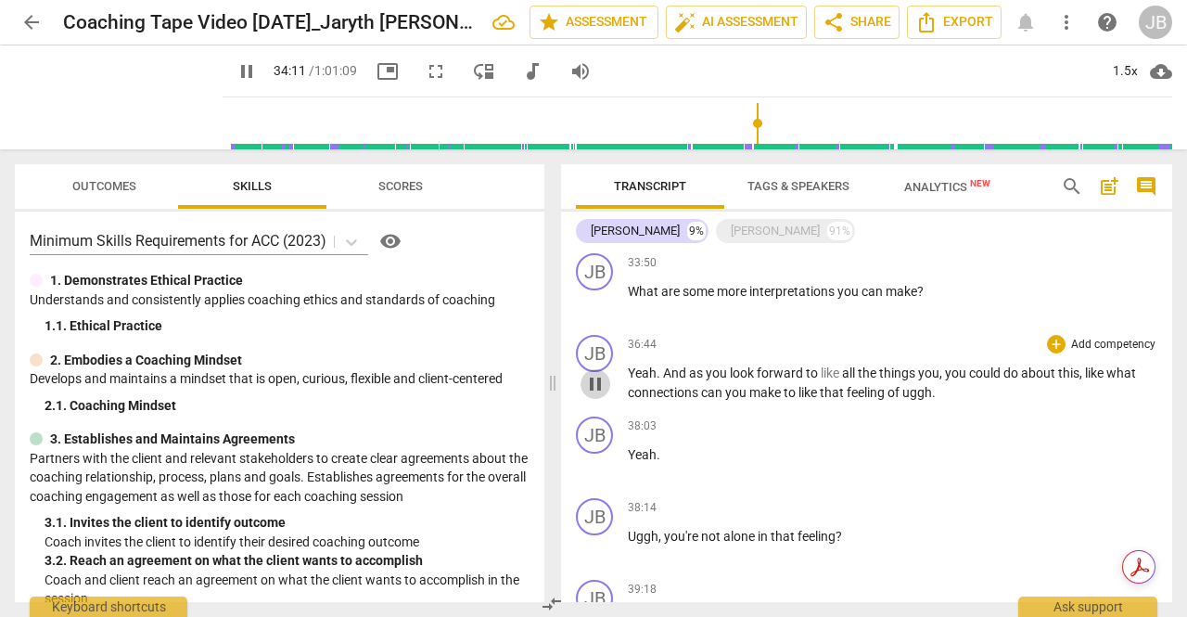
click at [603, 383] on span "pause" at bounding box center [595, 384] width 22 height 22
click at [603, 383] on span "play_arrow" at bounding box center [595, 384] width 22 height 22
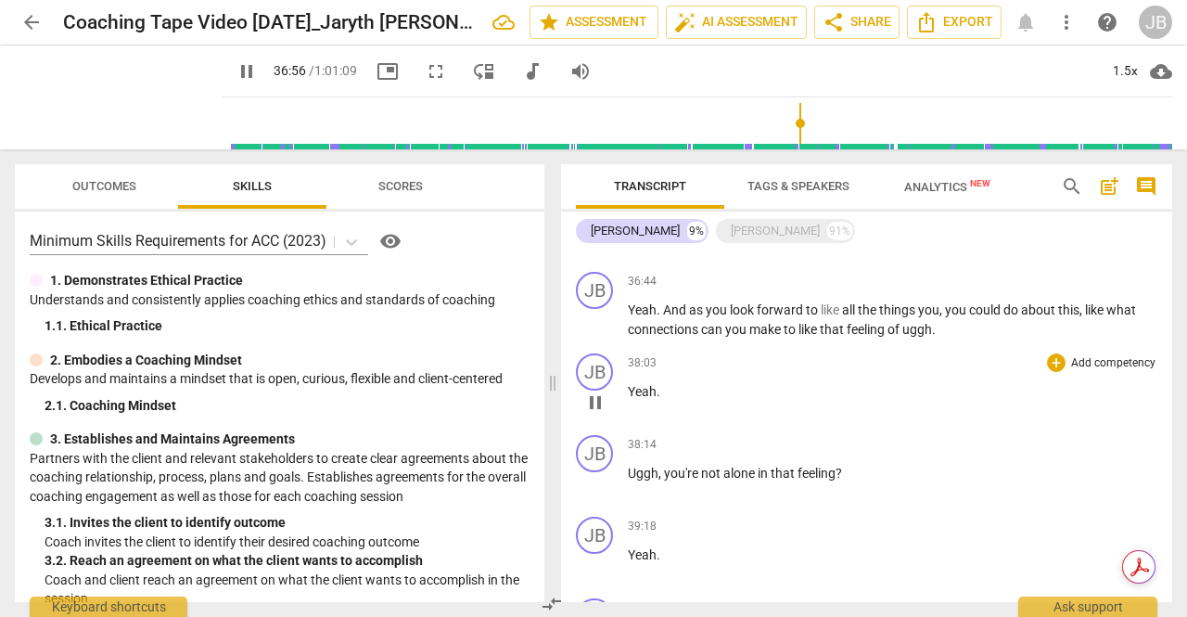
scroll to position [2247, 0]
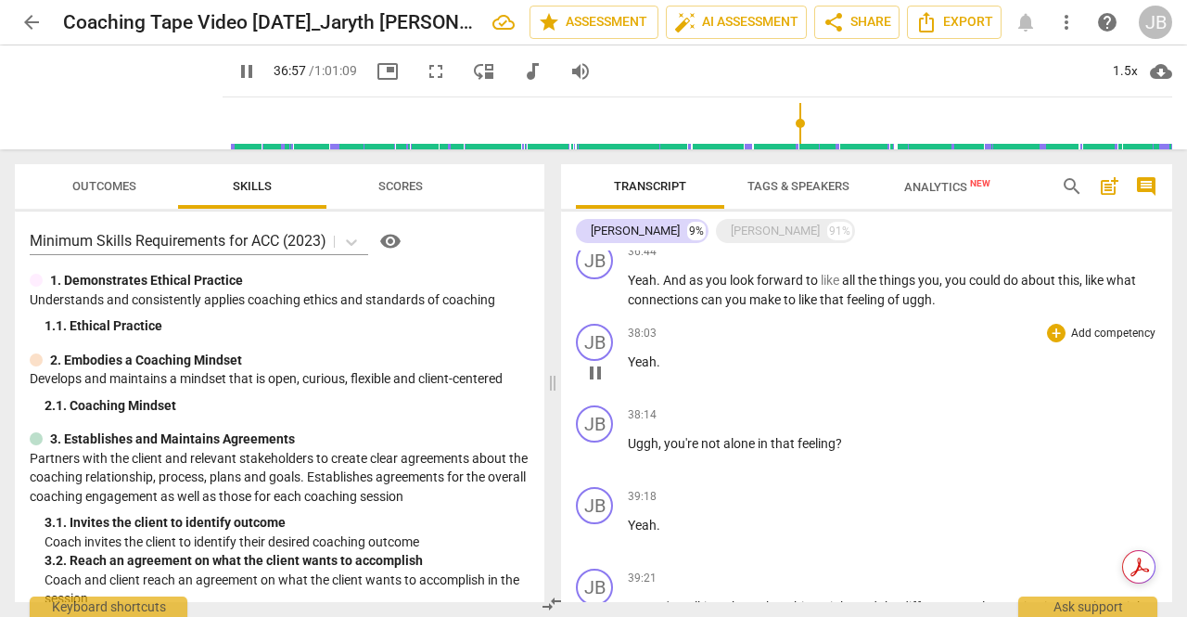
click at [603, 378] on span "pause" at bounding box center [595, 373] width 22 height 22
click at [603, 378] on span "play_arrow" at bounding box center [595, 373] width 22 height 22
click at [592, 455] on span "pause" at bounding box center [595, 454] width 22 height 22
click at [592, 455] on span "play_arrow" at bounding box center [595, 454] width 22 height 22
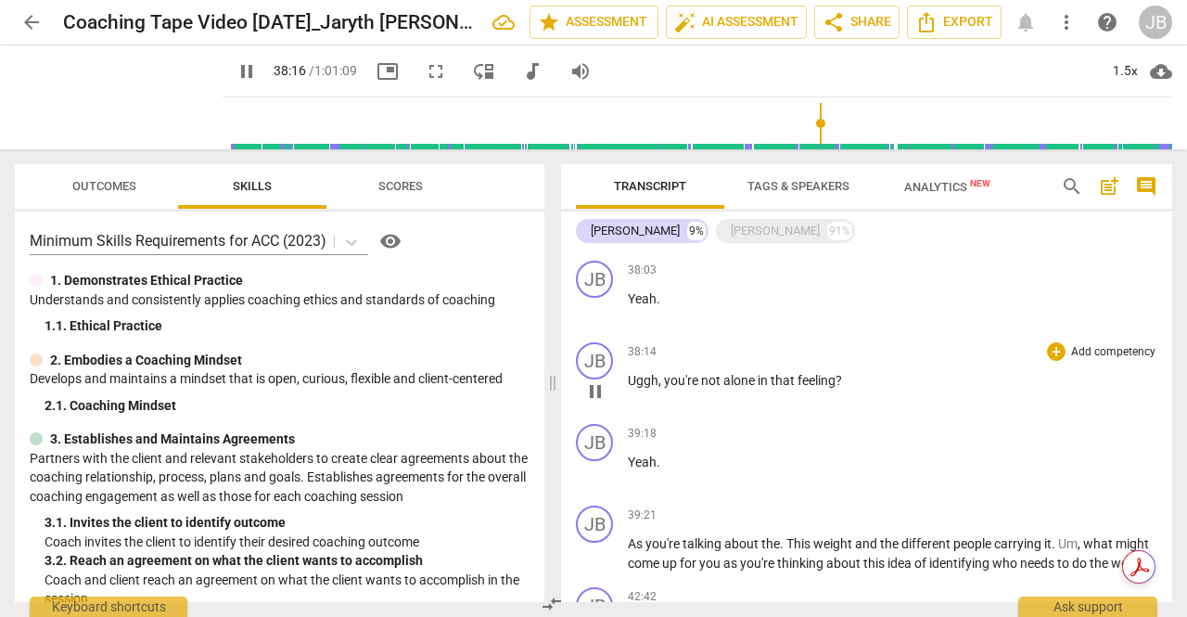
scroll to position [2339, 0]
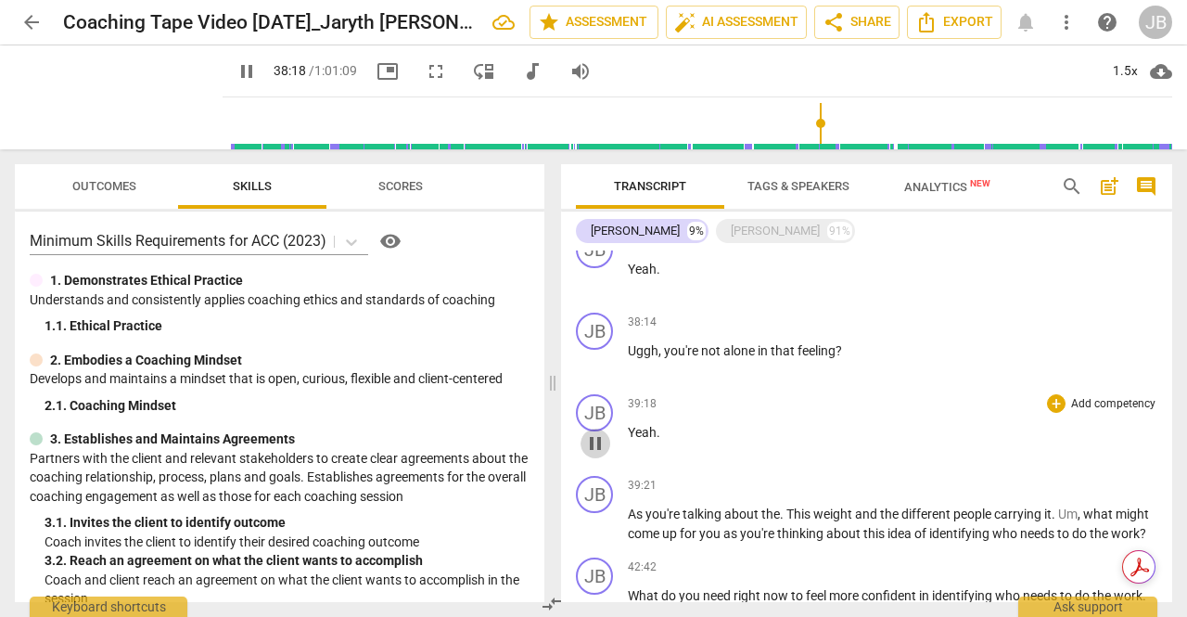
click at [599, 444] on span "pause" at bounding box center [595, 443] width 22 height 22
click at [599, 444] on span "play_arrow" at bounding box center [595, 443] width 22 height 22
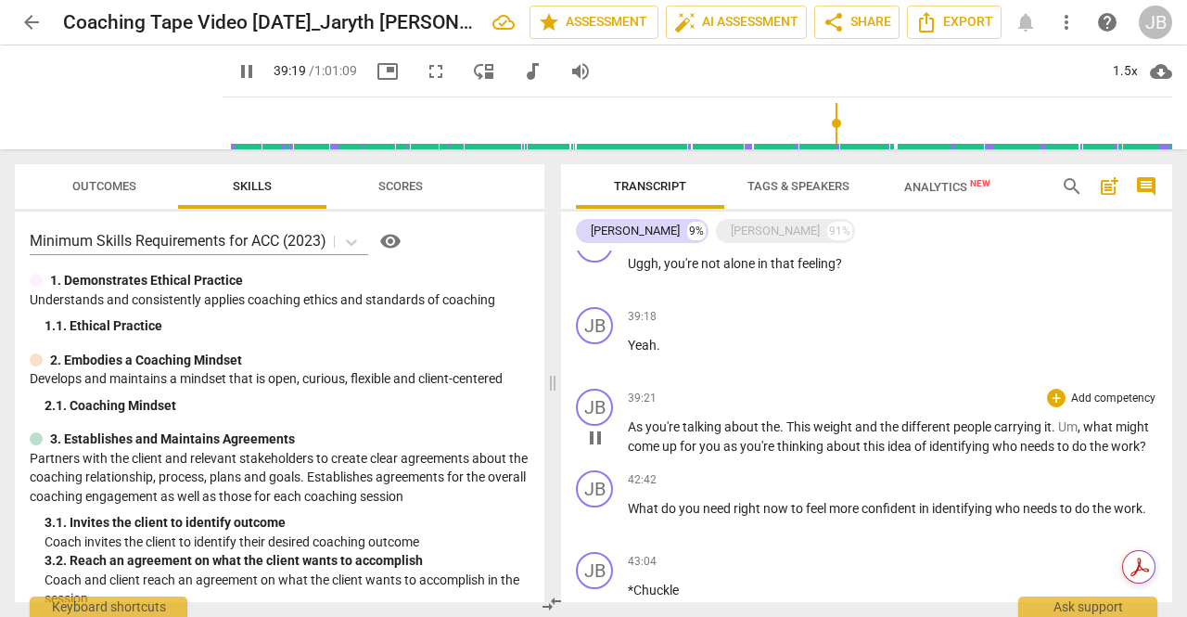
scroll to position [2432, 0]
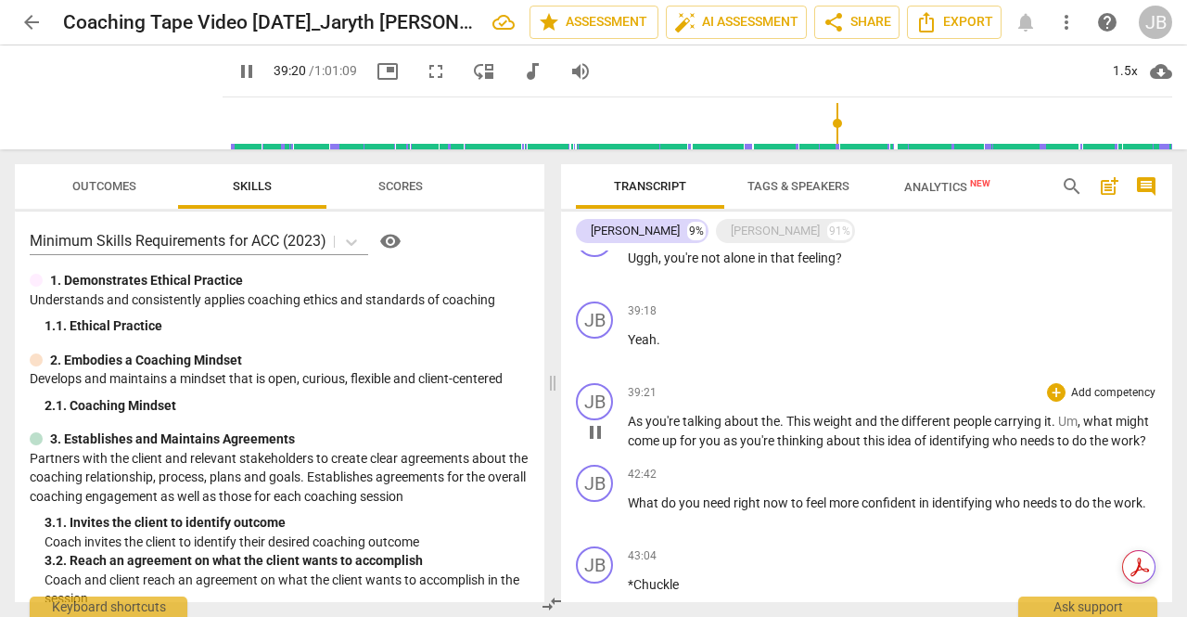
click at [599, 436] on span "pause" at bounding box center [595, 432] width 22 height 22
click at [599, 436] on span "play_arrow" at bounding box center [595, 432] width 22 height 22
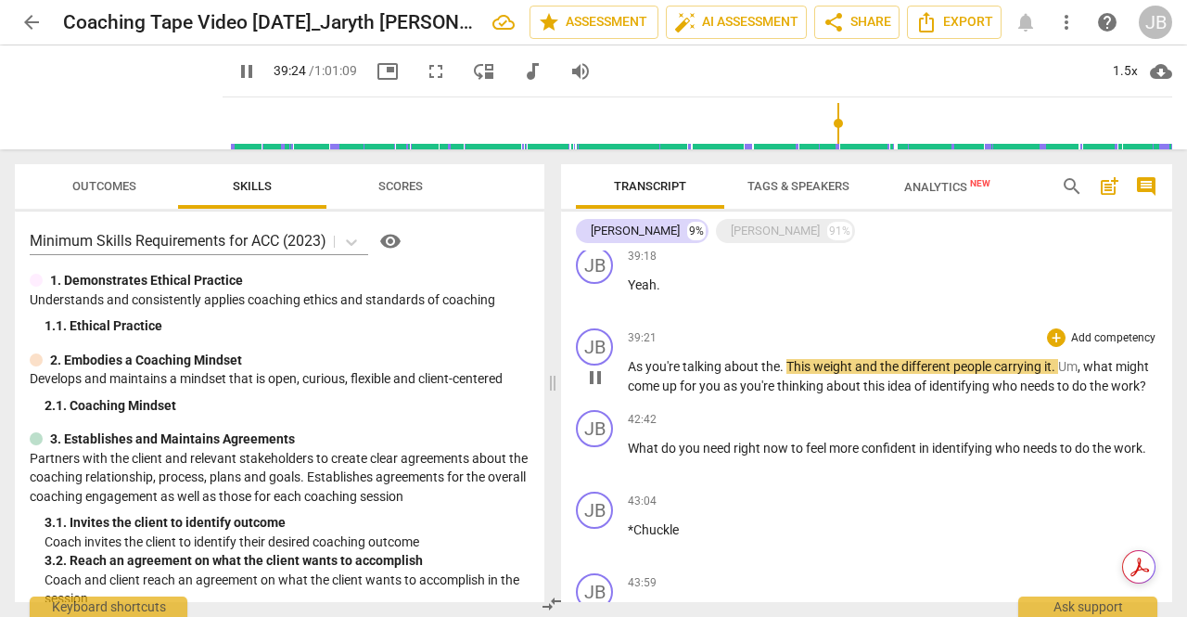
scroll to position [2525, 0]
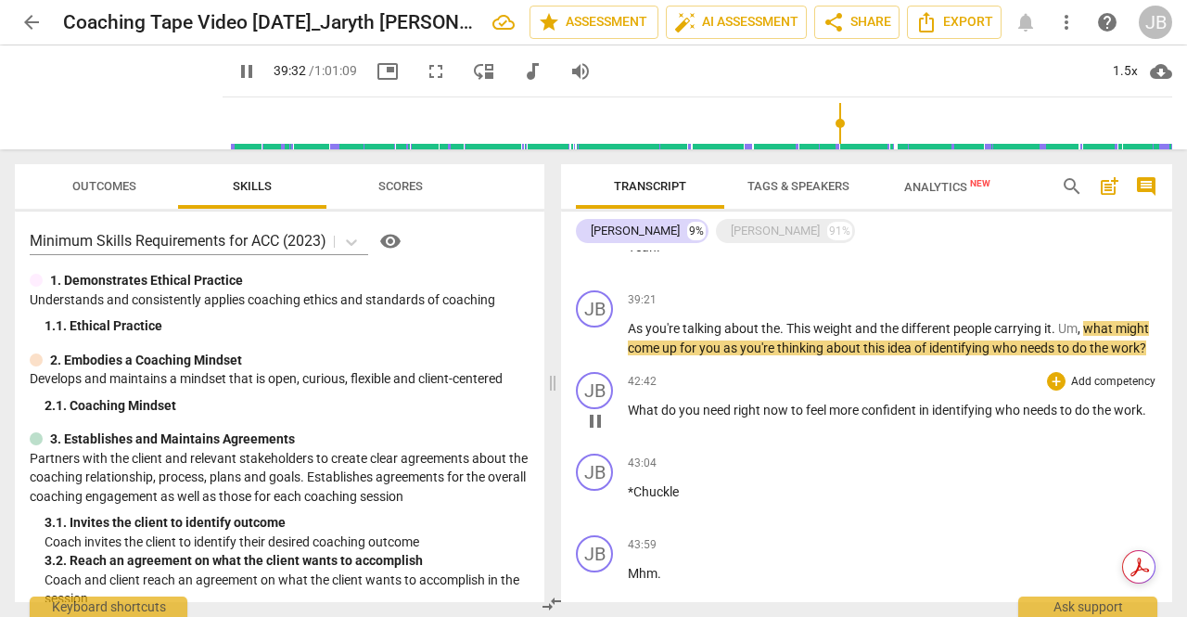
click at [598, 414] on span "pause" at bounding box center [595, 421] width 22 height 22
click at [598, 414] on span "play_arrow" at bounding box center [595, 421] width 22 height 22
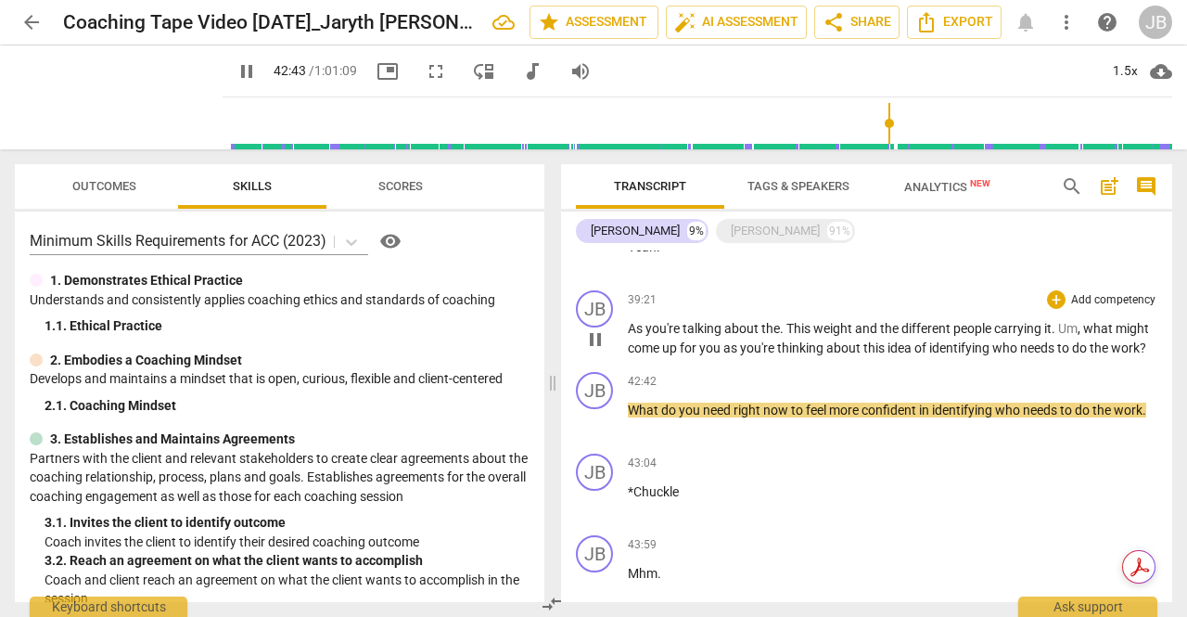
scroll to position [2618, 0]
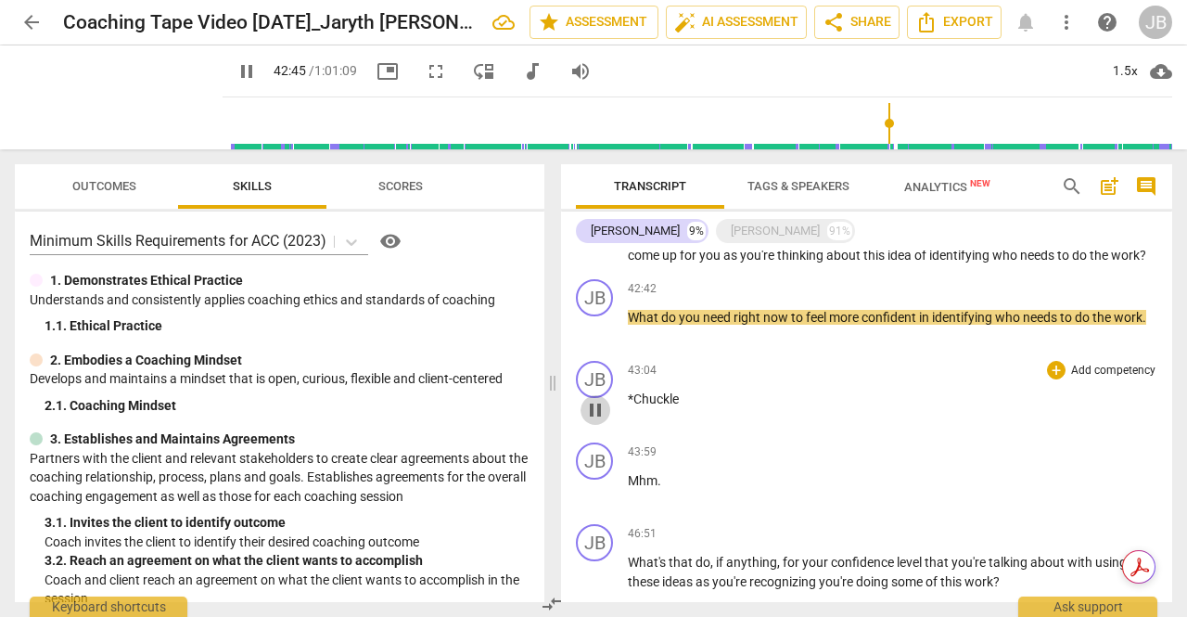
click at [597, 407] on span "pause" at bounding box center [595, 410] width 22 height 22
click at [597, 407] on span "play_arrow" at bounding box center [595, 410] width 22 height 22
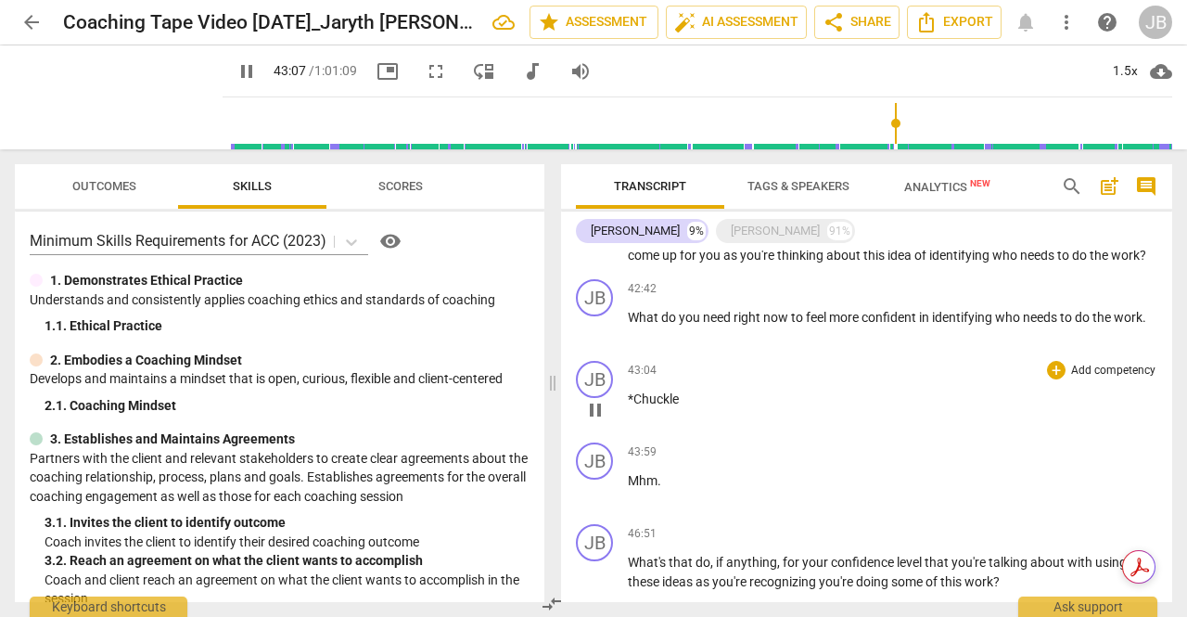
scroll to position [2710, 0]
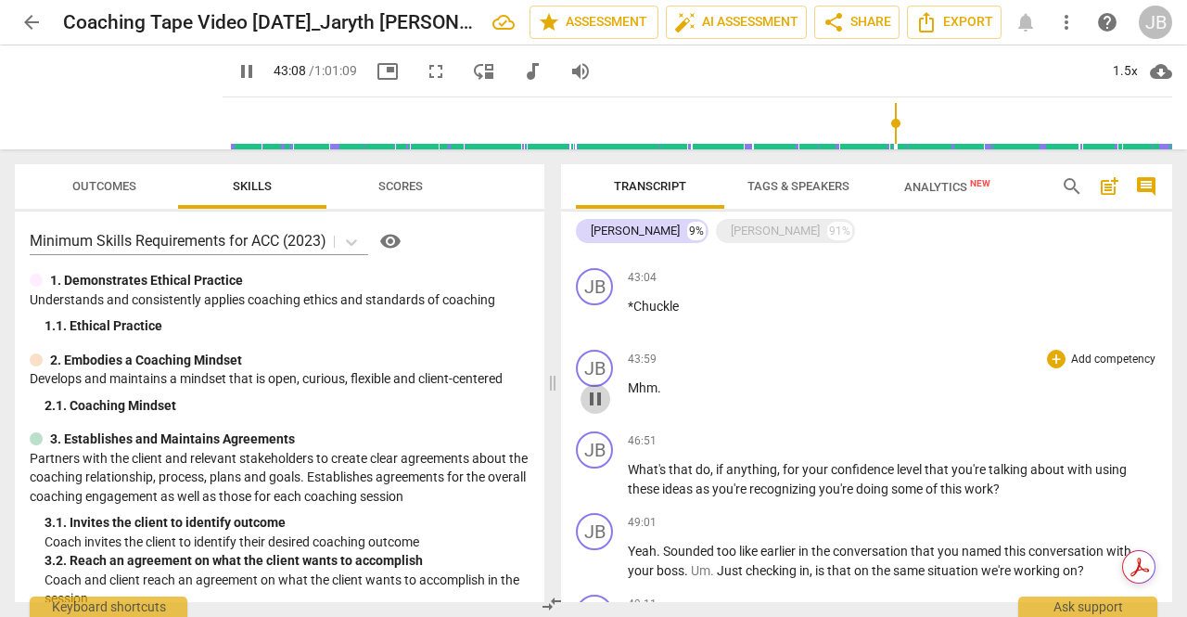
click at [601, 409] on span "pause" at bounding box center [595, 399] width 22 height 22
click at [601, 409] on span "play_arrow" at bounding box center [595, 399] width 22 height 22
click at [596, 477] on span "pause" at bounding box center [595, 480] width 22 height 22
click at [596, 477] on span "play_arrow" at bounding box center [595, 480] width 22 height 22
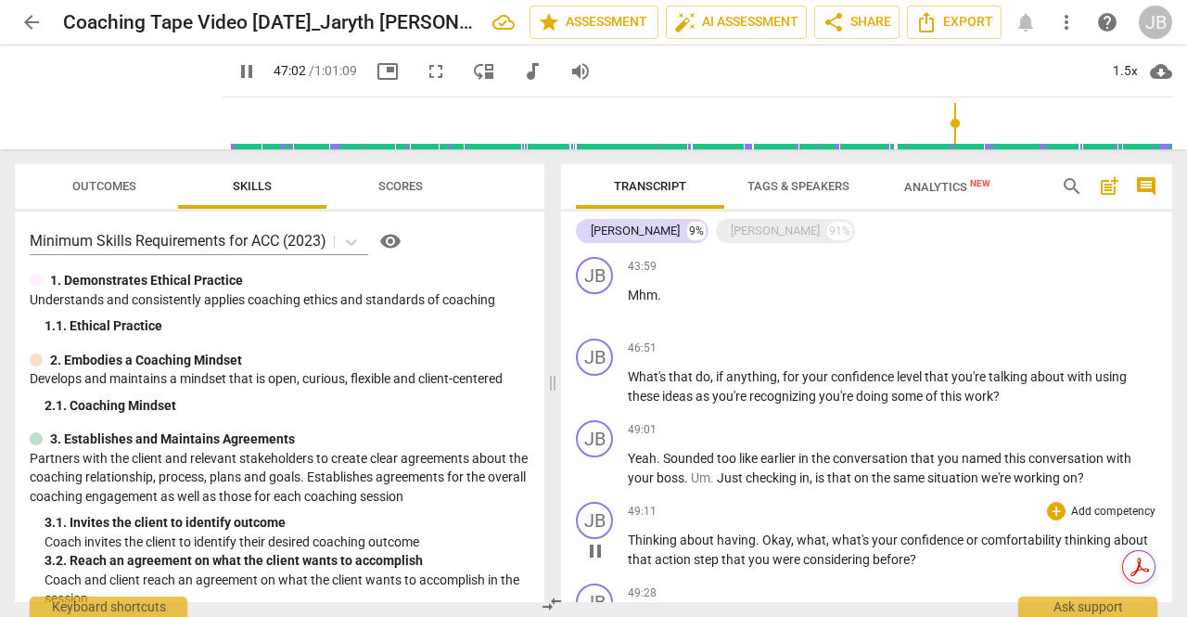
scroll to position [2896, 0]
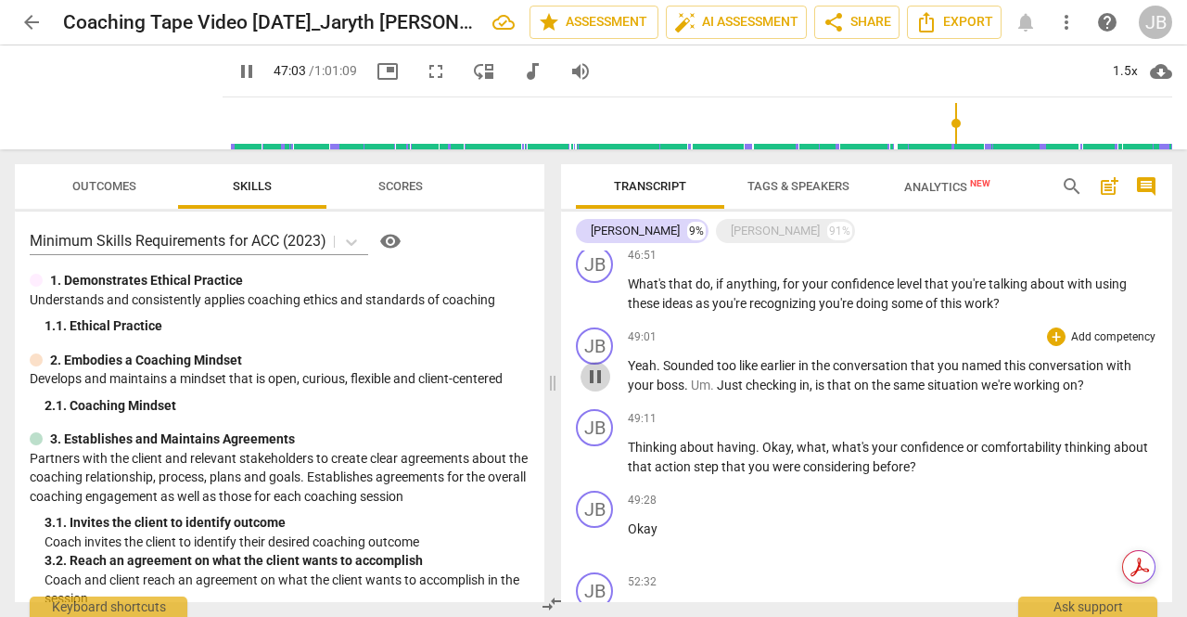
click at [595, 381] on span "pause" at bounding box center [595, 376] width 22 height 22
click at [595, 381] on span "play_arrow" at bounding box center [595, 376] width 22 height 22
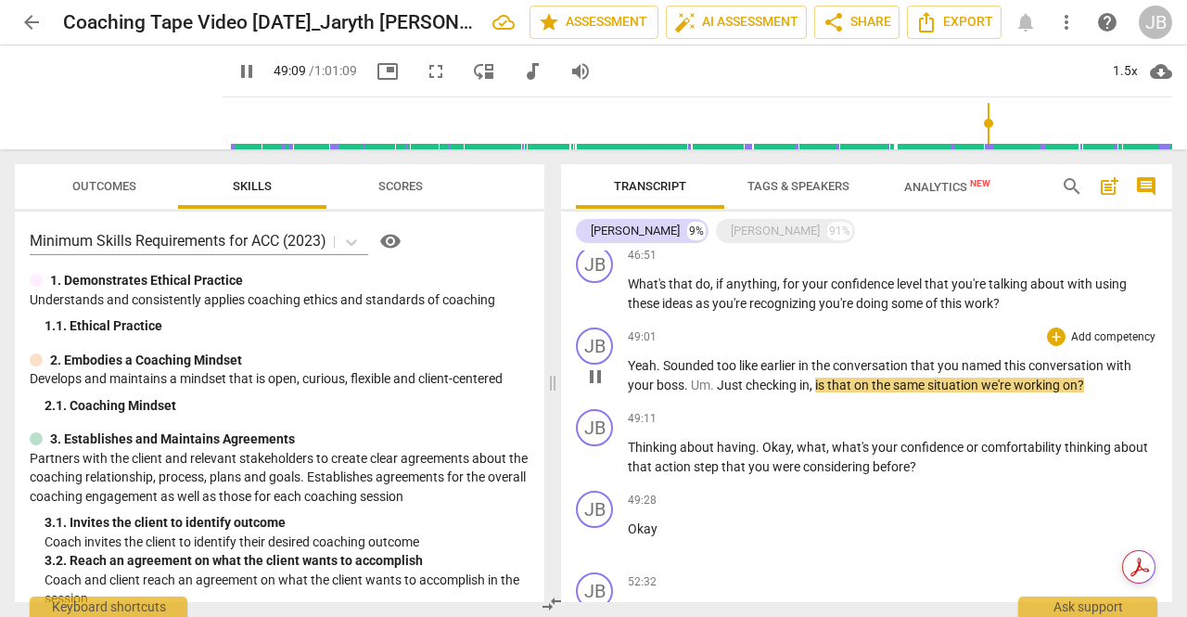
scroll to position [2989, 0]
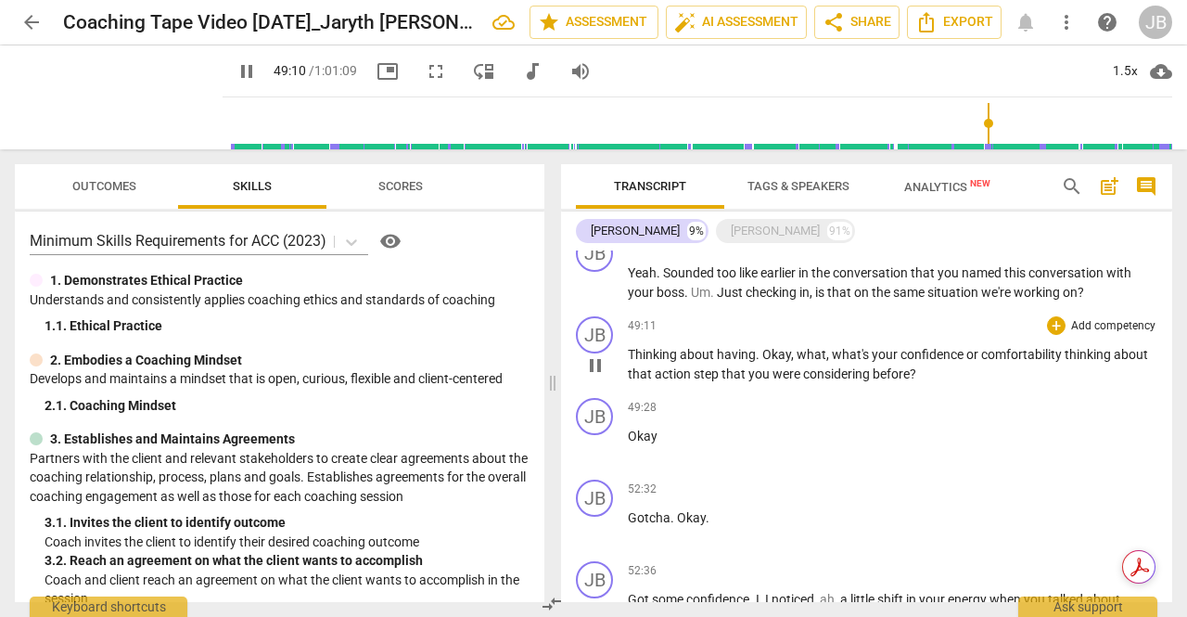
click at [599, 368] on span "pause" at bounding box center [595, 365] width 22 height 22
click at [598, 368] on span "play_arrow" at bounding box center [595, 365] width 22 height 22
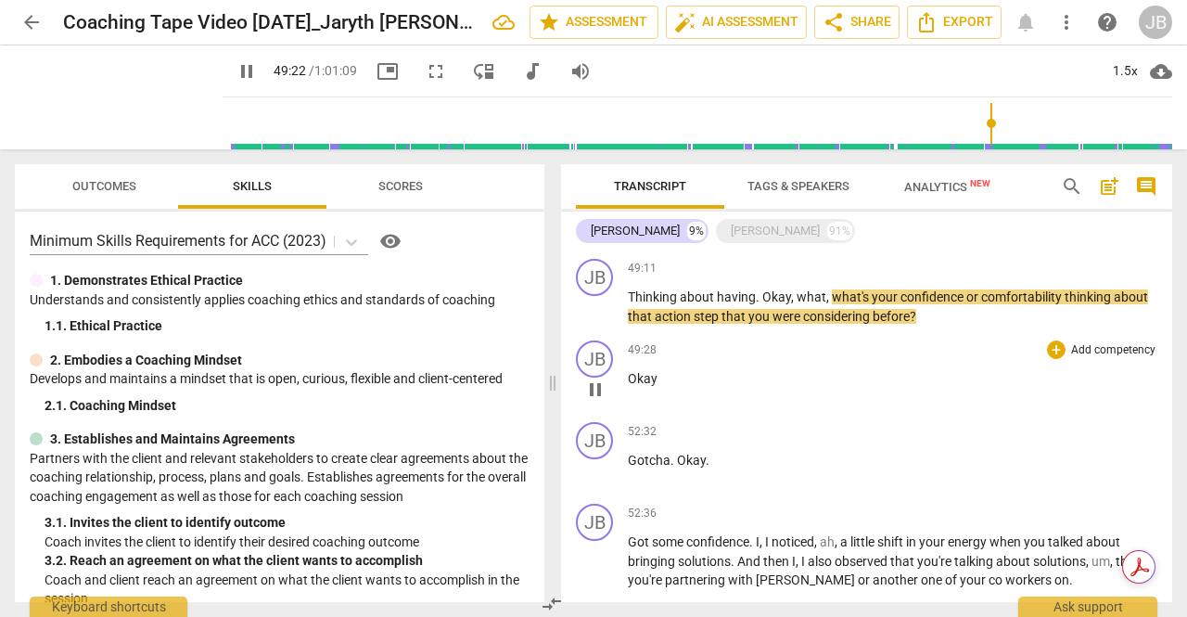
scroll to position [3081, 0]
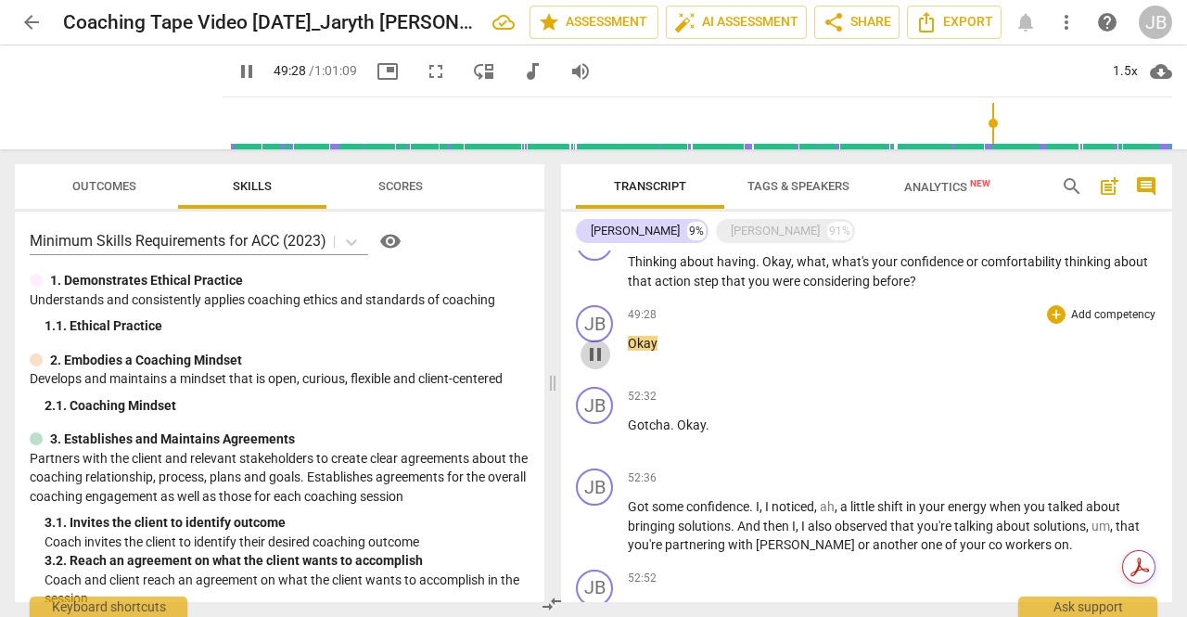
click at [597, 365] on span "pause" at bounding box center [595, 354] width 22 height 22
click at [597, 365] on span "play_arrow" at bounding box center [595, 354] width 22 height 22
click at [596, 442] on span "play_arrow" at bounding box center [595, 436] width 22 height 22
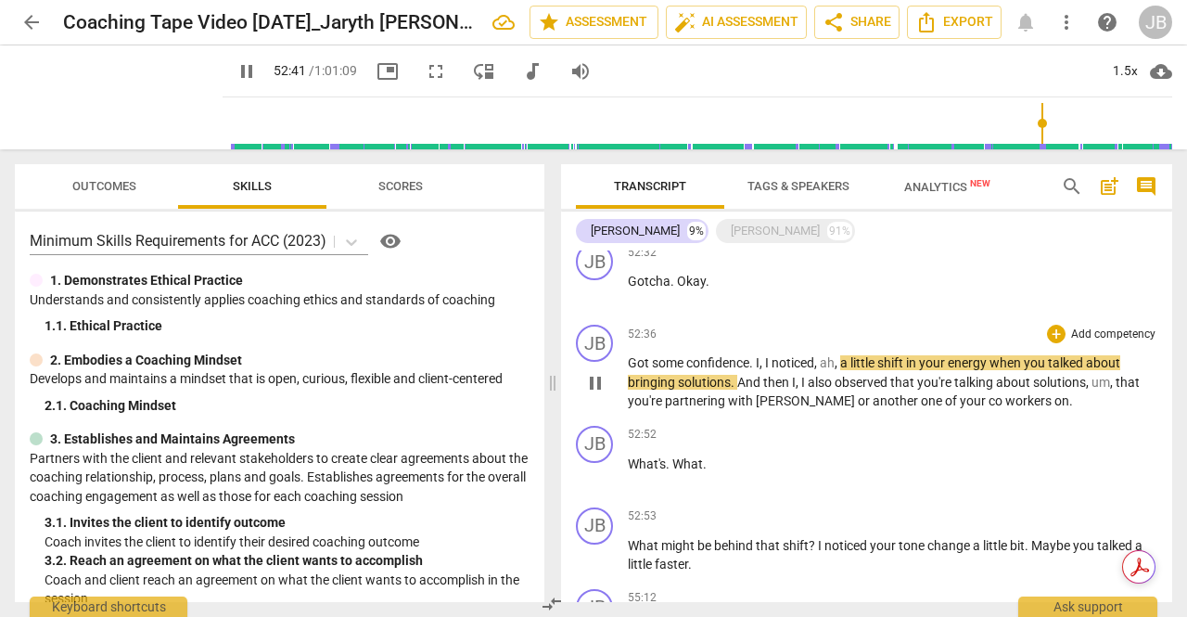
scroll to position [3267, 0]
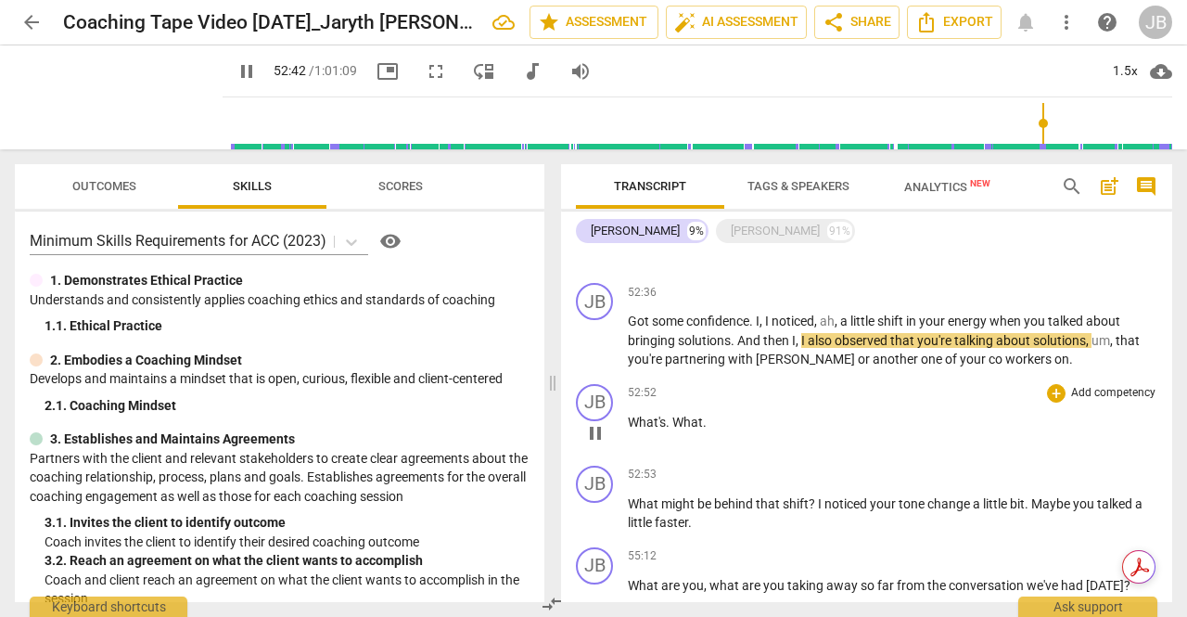
click at [596, 437] on span "pause" at bounding box center [595, 433] width 22 height 22
click at [596, 437] on span "play_arrow" at bounding box center [595, 433] width 22 height 22
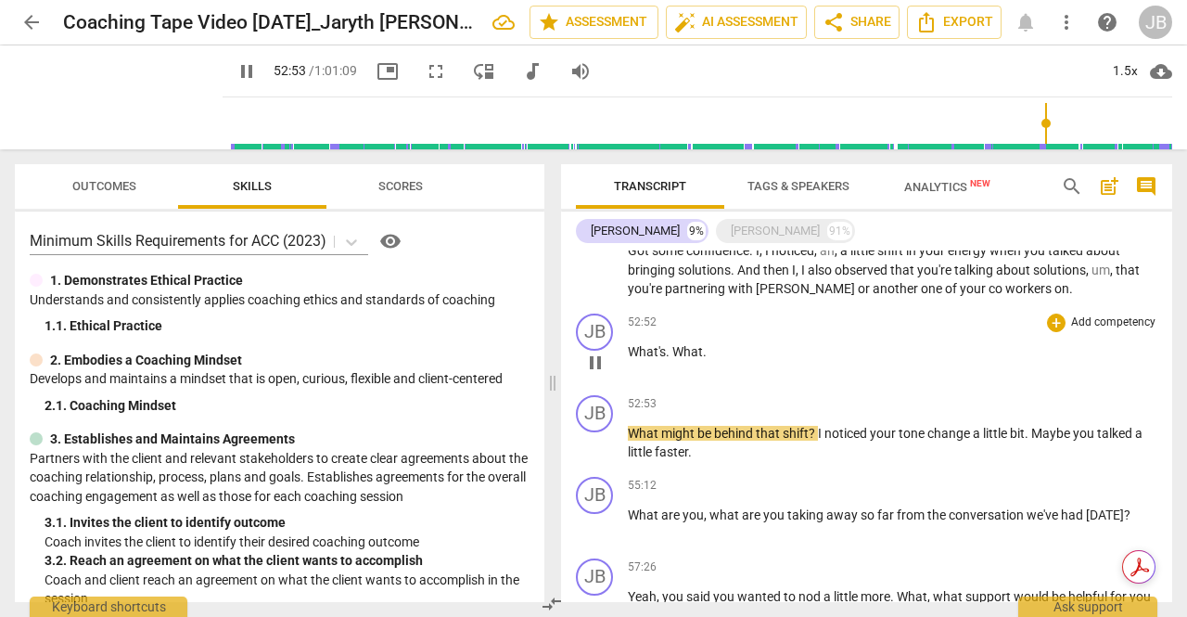
scroll to position [3360, 0]
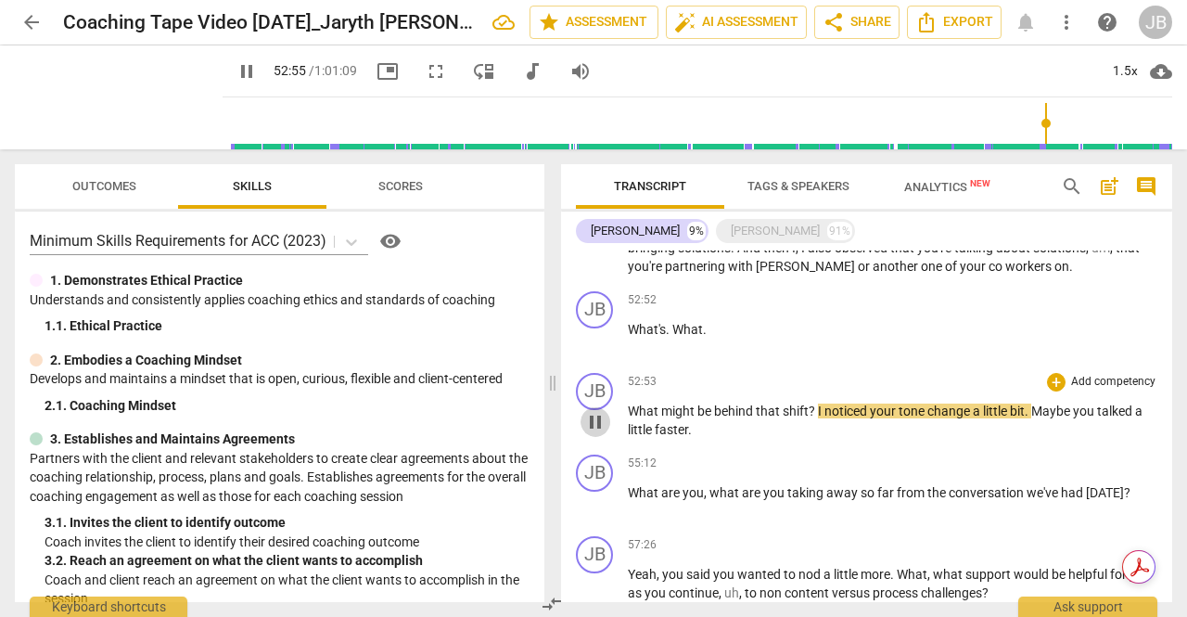
click at [601, 428] on span "pause" at bounding box center [595, 422] width 22 height 22
click at [601, 428] on span "play_arrow" at bounding box center [595, 422] width 22 height 22
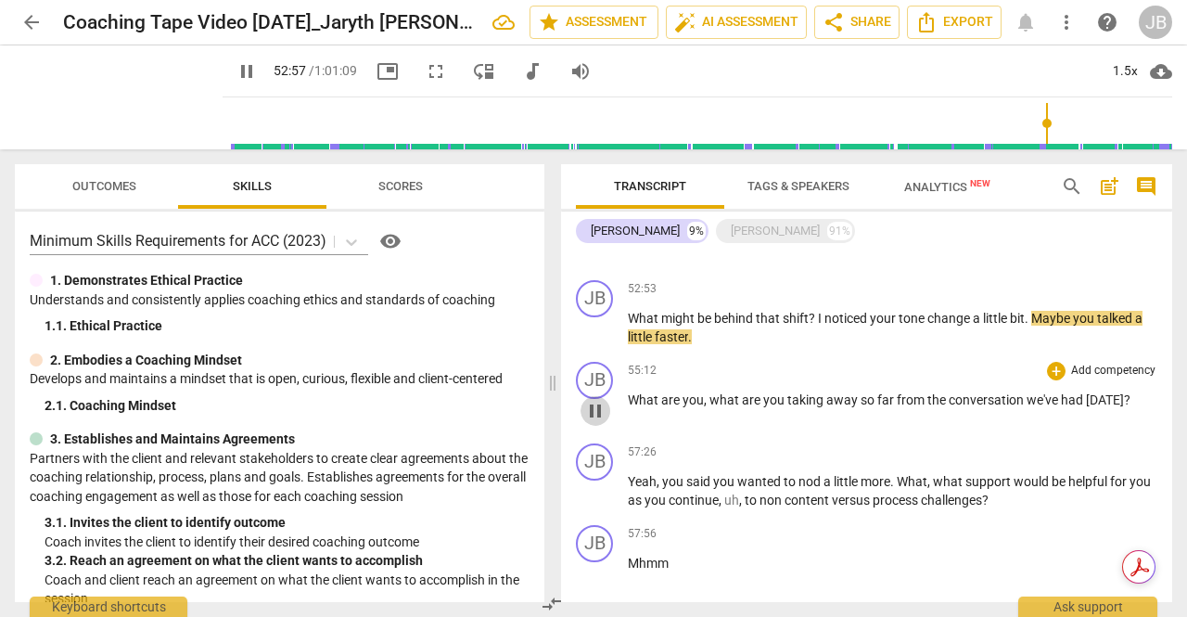
click at [601, 418] on span "pause" at bounding box center [595, 411] width 22 height 22
click at [601, 418] on span "play_arrow" at bounding box center [595, 411] width 22 height 22
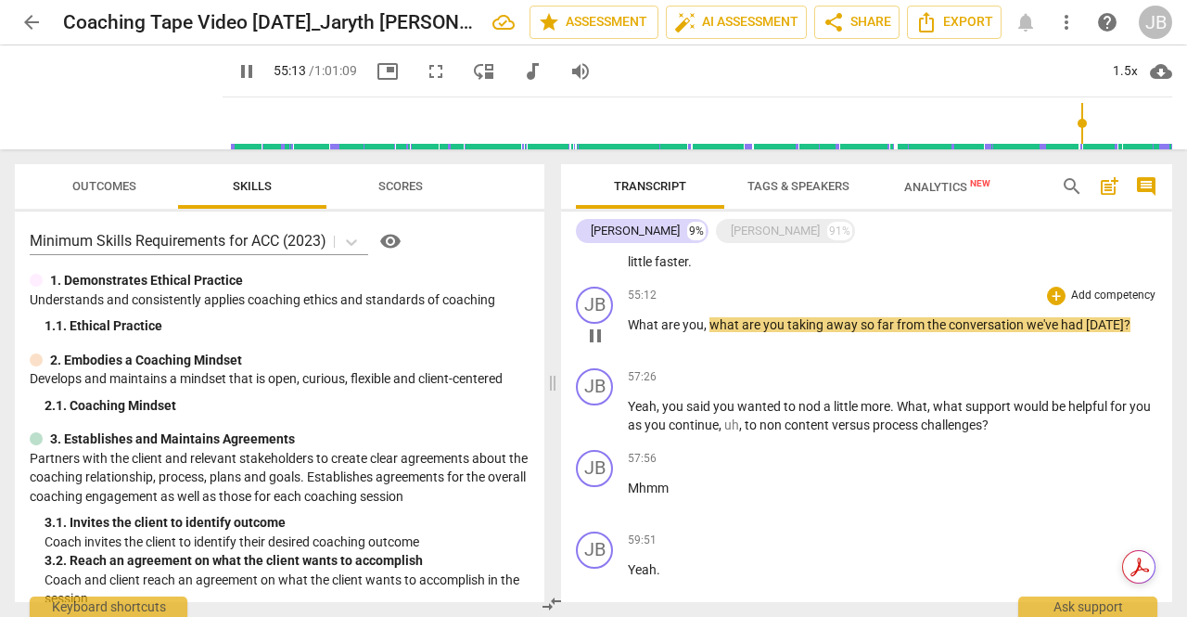
scroll to position [3545, 0]
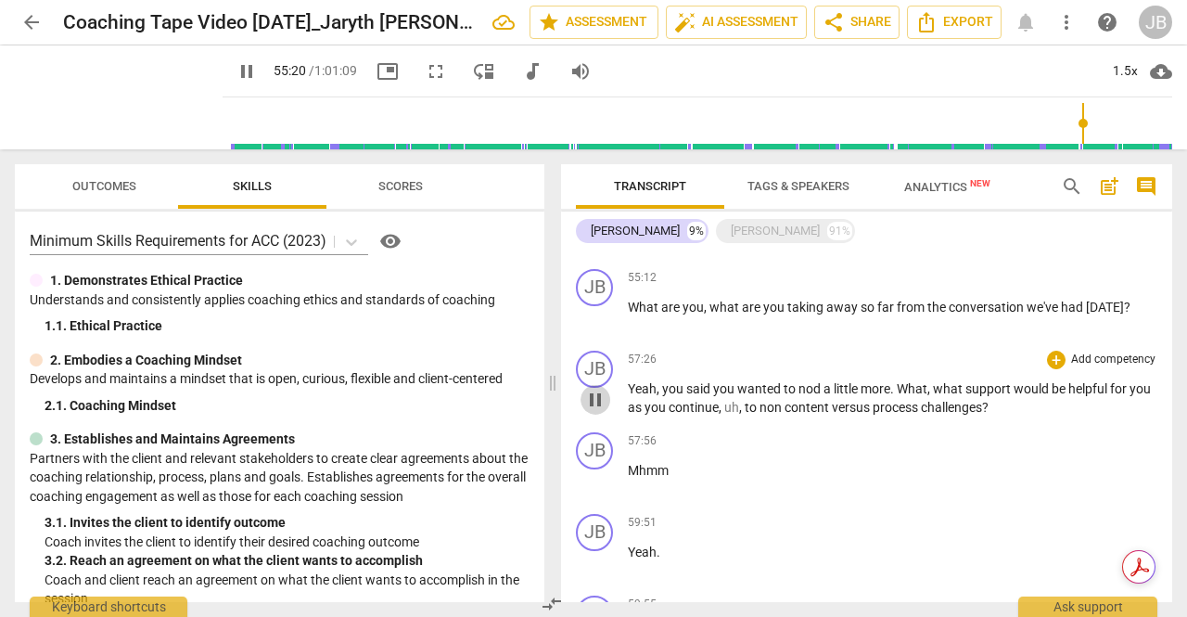
click at [602, 412] on button "pause" at bounding box center [596, 400] width 30 height 30
click at [602, 412] on button "play_arrow" at bounding box center [596, 400] width 30 height 30
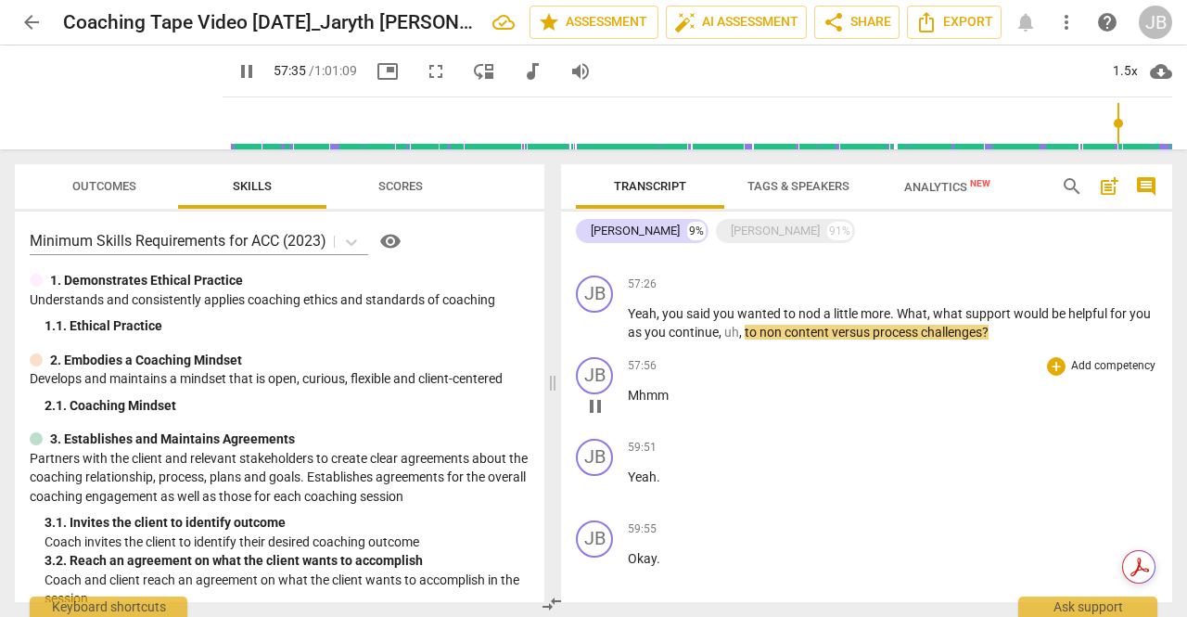
scroll to position [3638, 0]
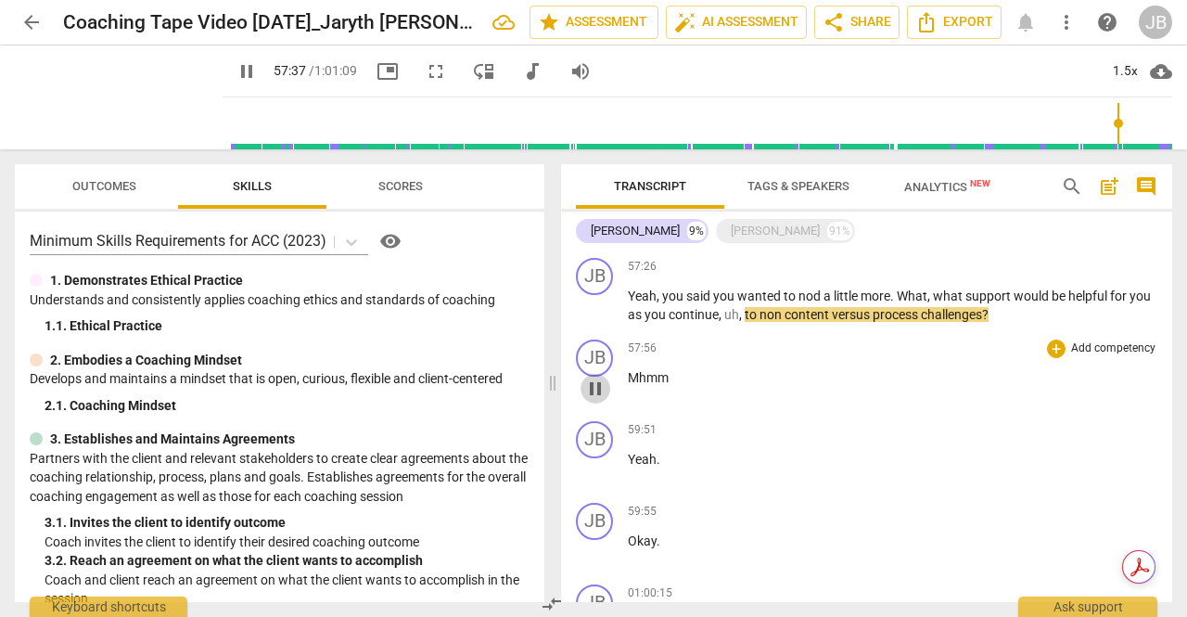
click at [600, 393] on span "pause" at bounding box center [595, 389] width 22 height 22
click at [600, 393] on span "play_arrow" at bounding box center [595, 389] width 22 height 22
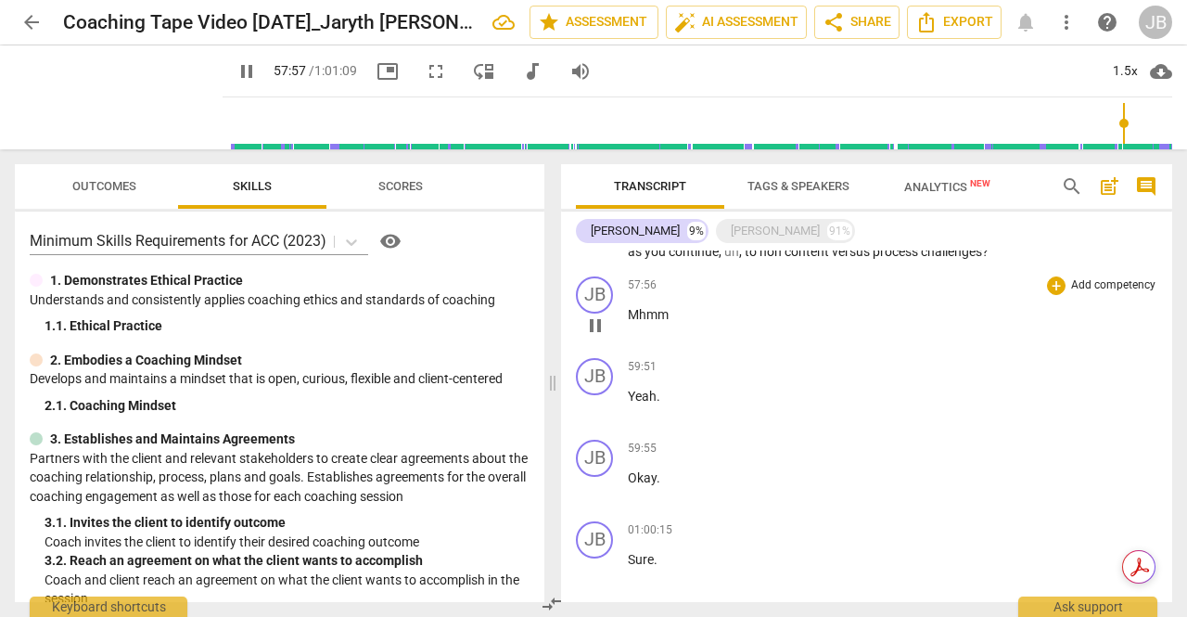
scroll to position [3731, 0]
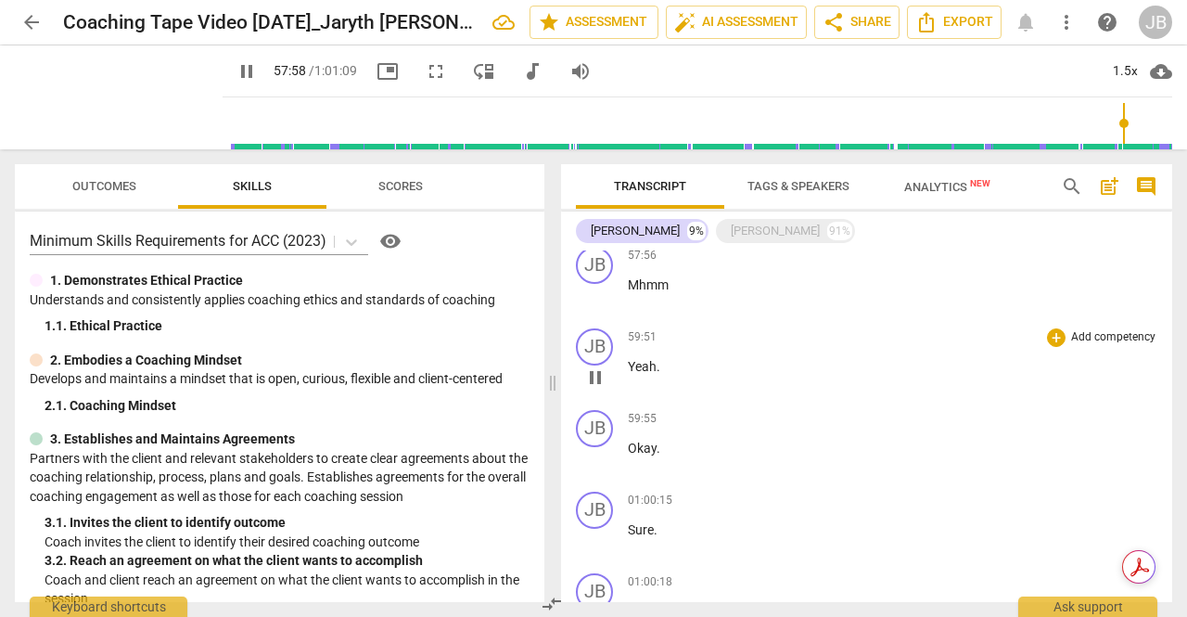
click at [600, 387] on span "pause" at bounding box center [595, 377] width 22 height 22
click at [600, 387] on span "play_arrow" at bounding box center [595, 377] width 22 height 22
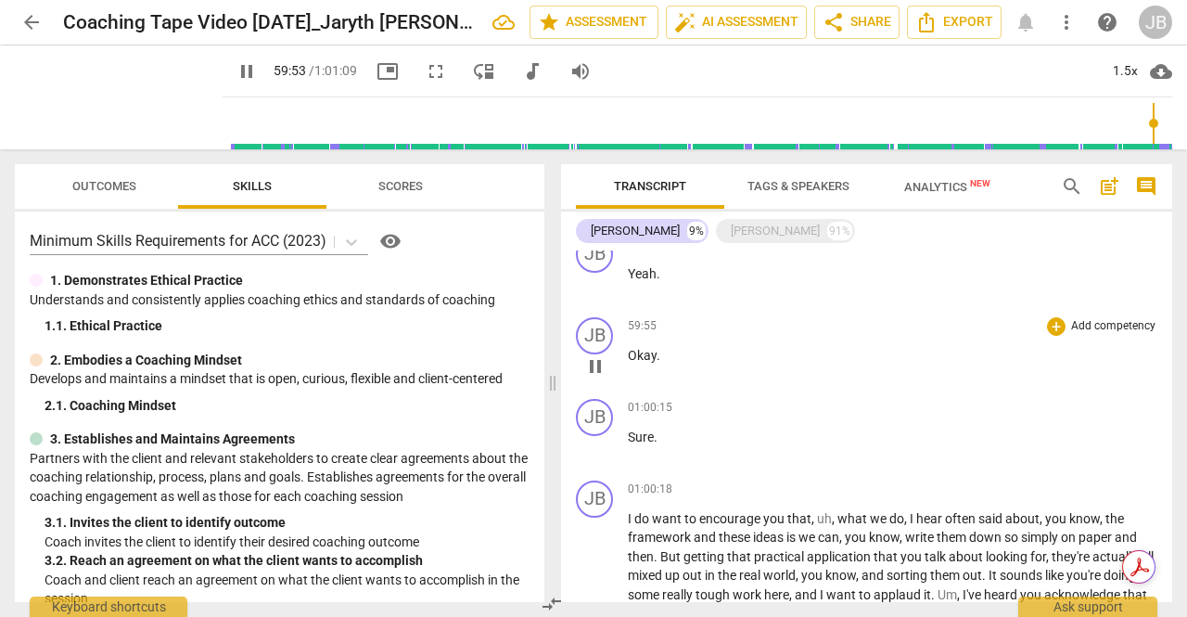
click at [598, 370] on span "pause" at bounding box center [595, 366] width 22 height 22
click at [598, 370] on span "play_arrow" at bounding box center [595, 366] width 22 height 22
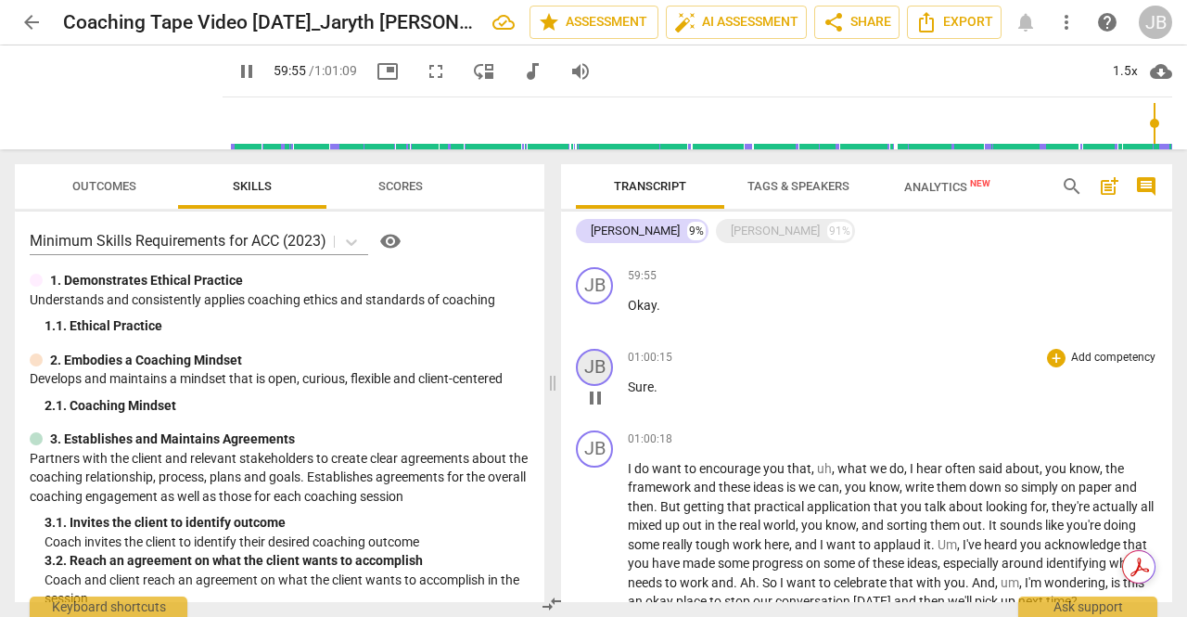
scroll to position [3916, 0]
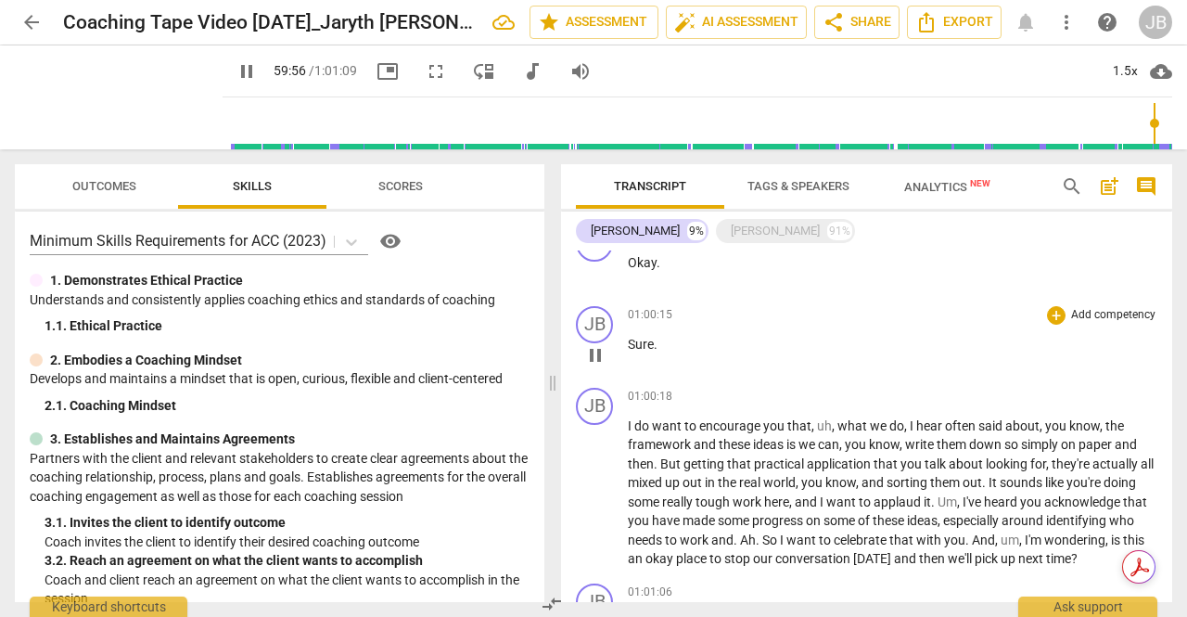
click at [602, 355] on span "pause" at bounding box center [595, 355] width 22 height 22
click at [603, 355] on span "play_arrow" at bounding box center [595, 355] width 22 height 22
click at [603, 355] on span "pause" at bounding box center [595, 355] width 22 height 22
type input "3617"
click at [657, 263] on span "." at bounding box center [659, 262] width 4 height 15
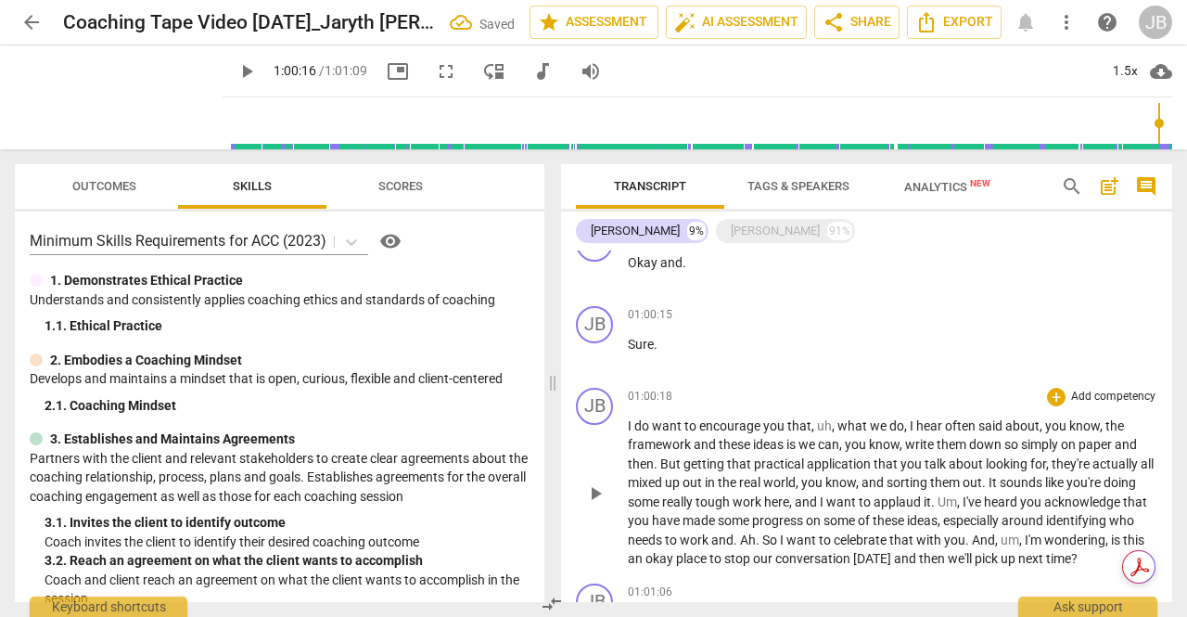
click at [602, 500] on span "play_arrow" at bounding box center [595, 493] width 22 height 22
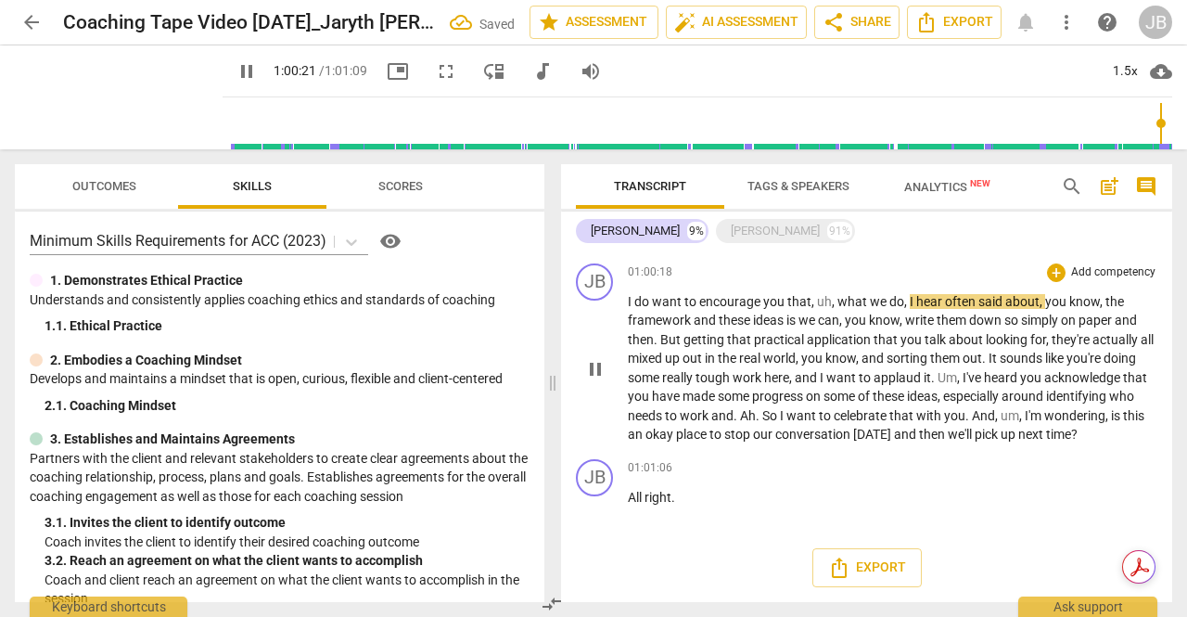
scroll to position [4058, 0]
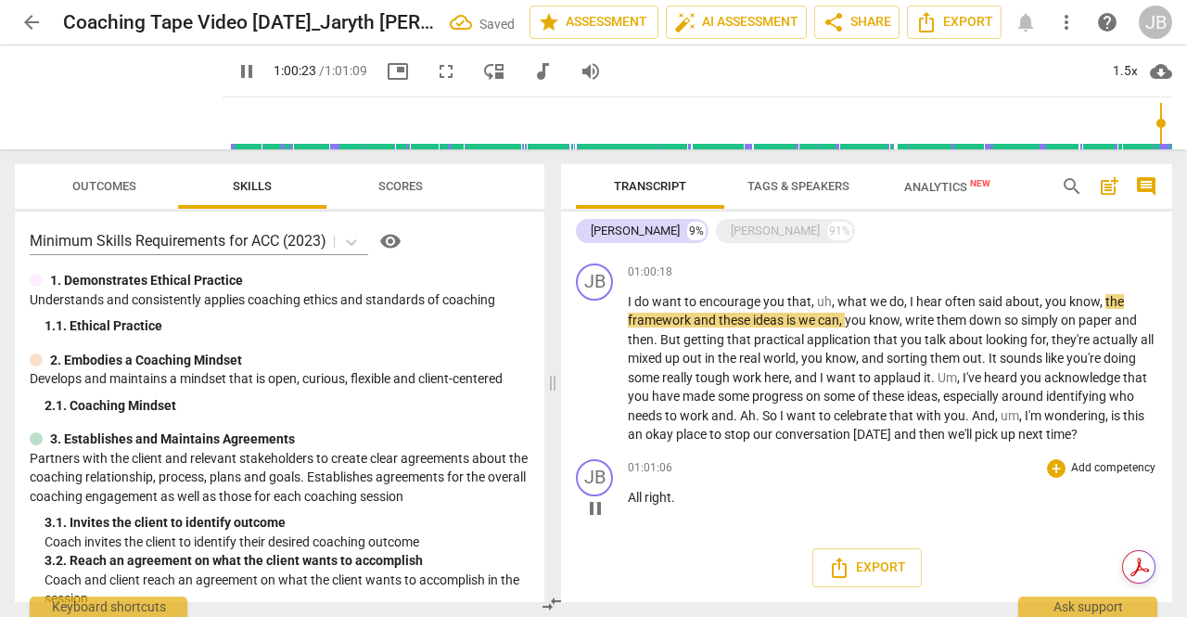
click at [603, 507] on span "pause" at bounding box center [595, 508] width 22 height 22
click at [603, 507] on span "play_arrow" at bounding box center [595, 508] width 22 height 22
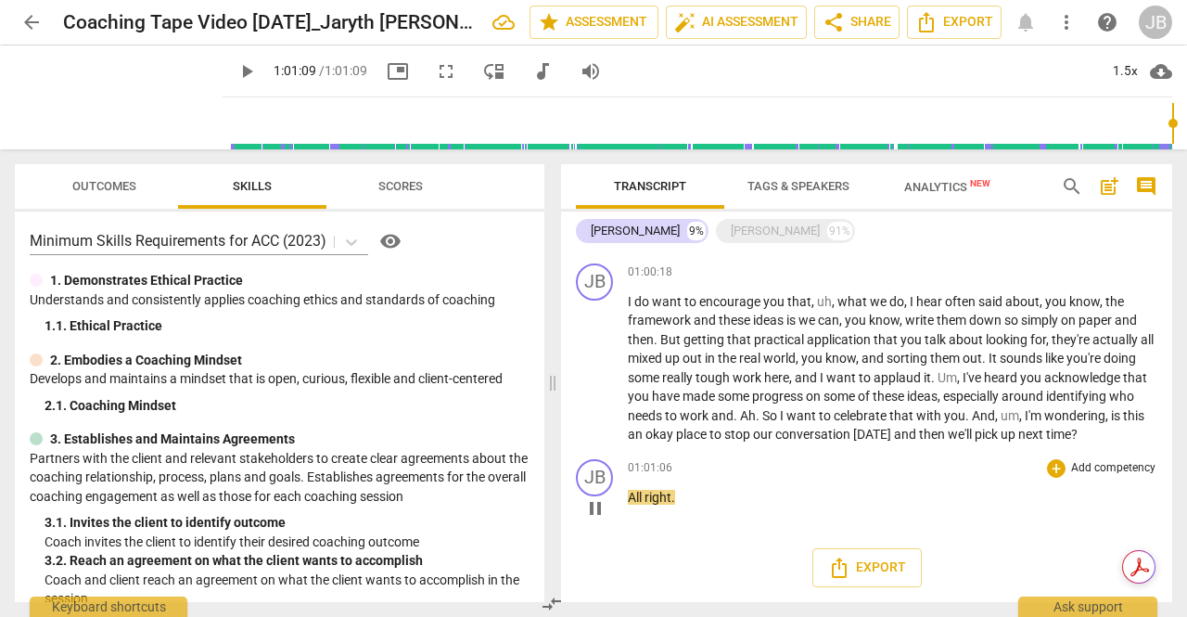
type input "3669"
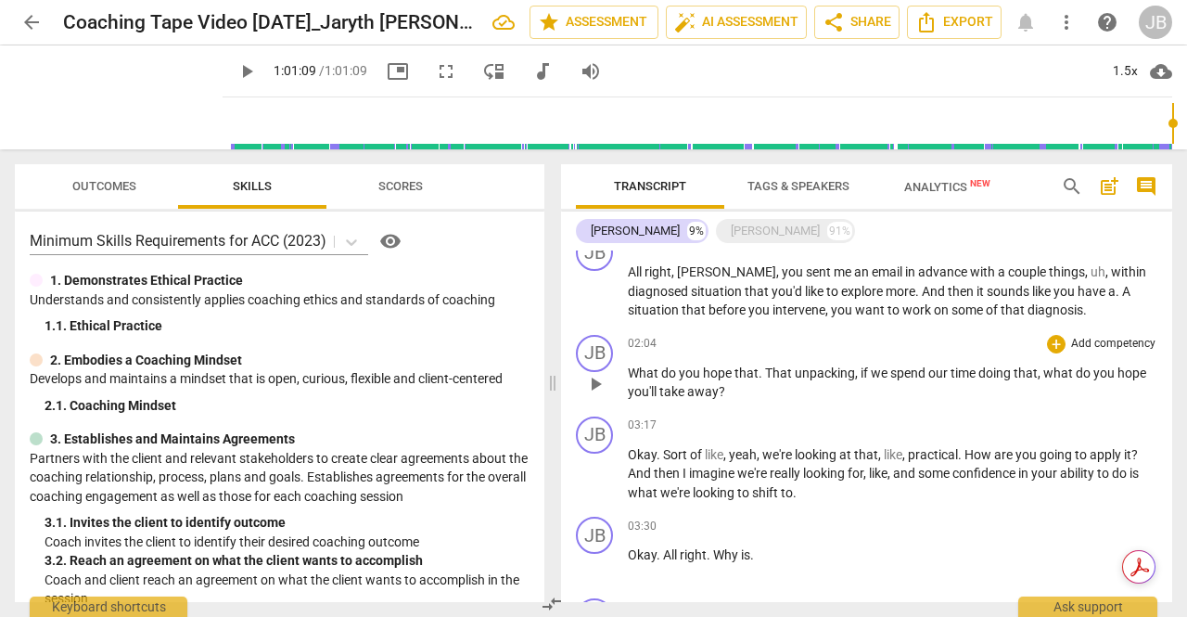
scroll to position [0, 0]
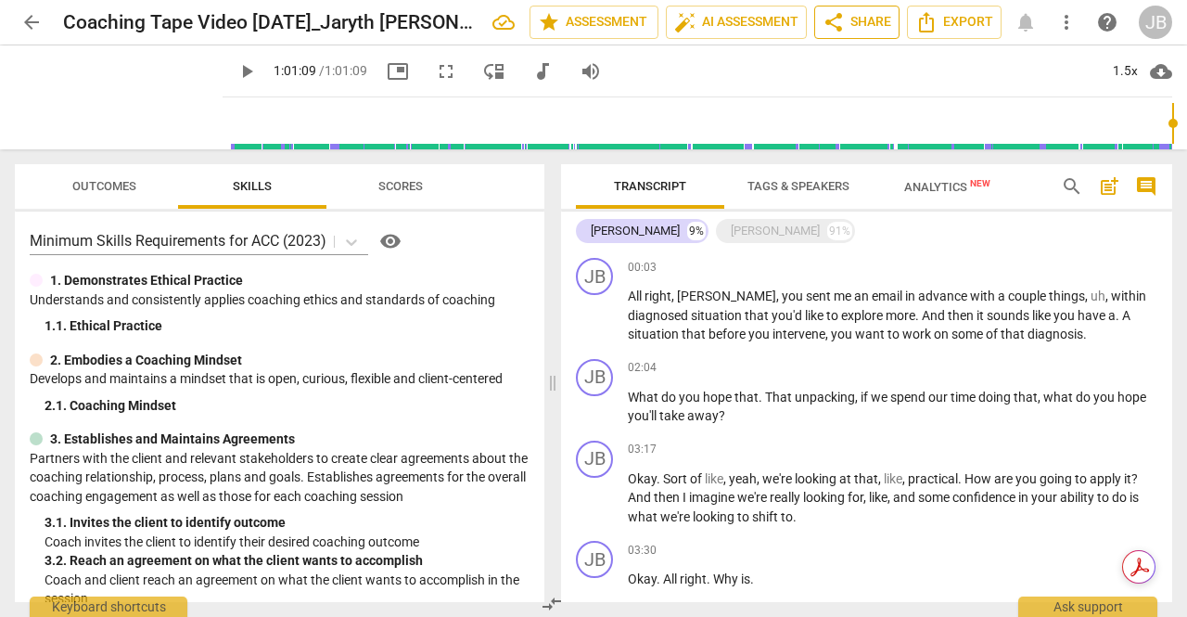
click at [877, 21] on span "share Share" at bounding box center [857, 22] width 69 height 22
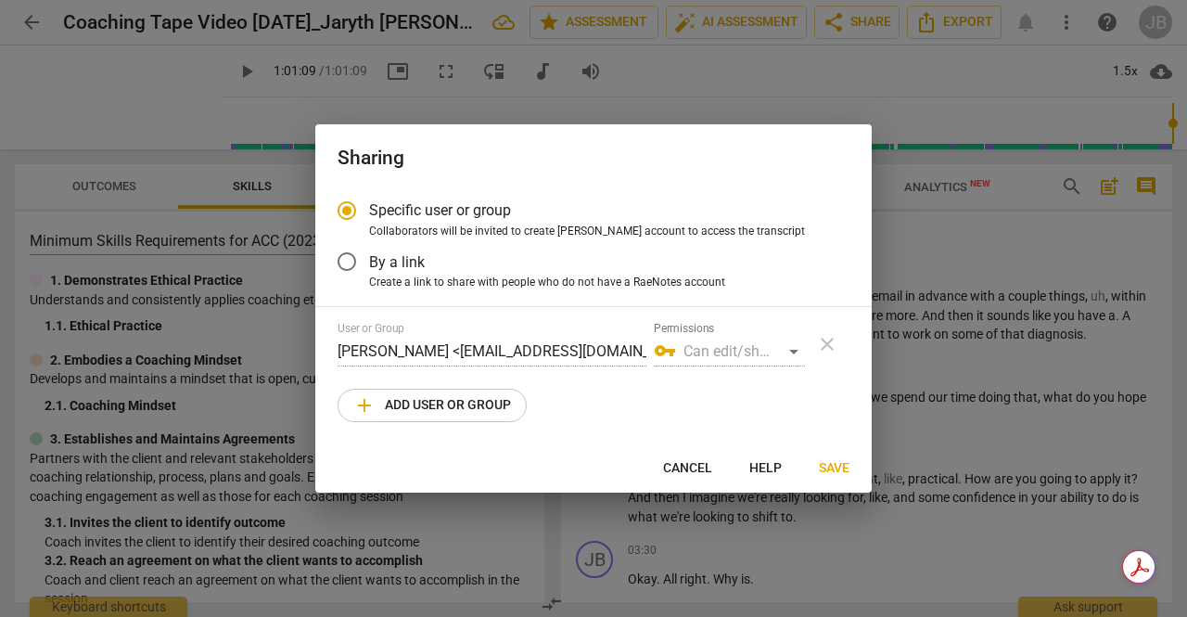
radio input "false"
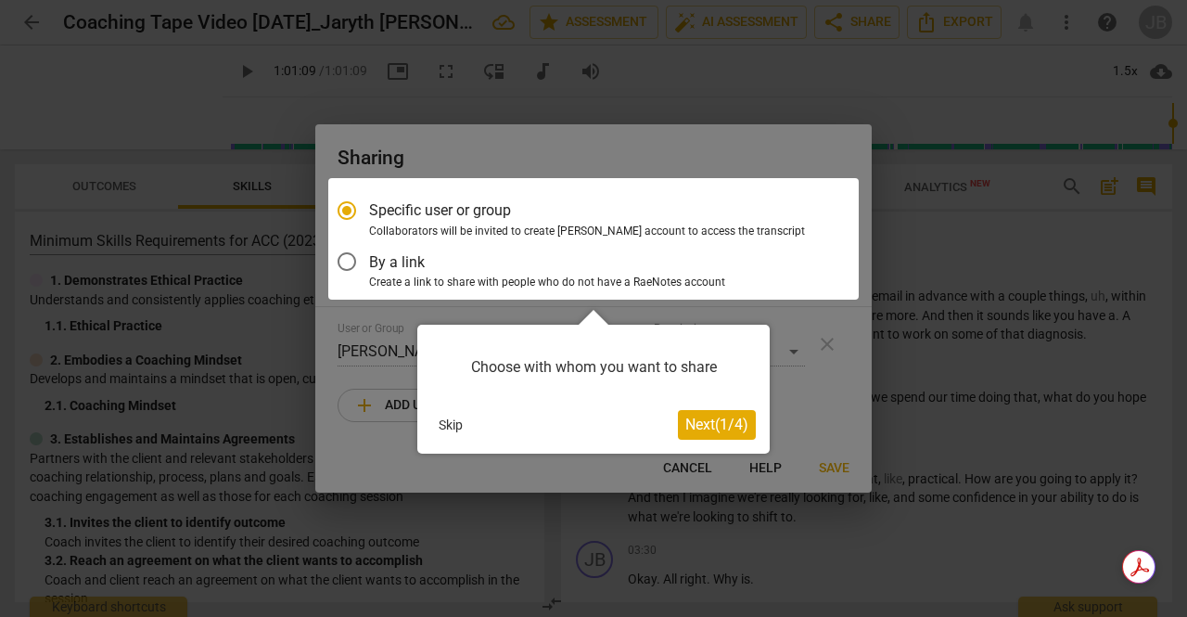
click at [458, 422] on button "Skip" at bounding box center [450, 425] width 39 height 28
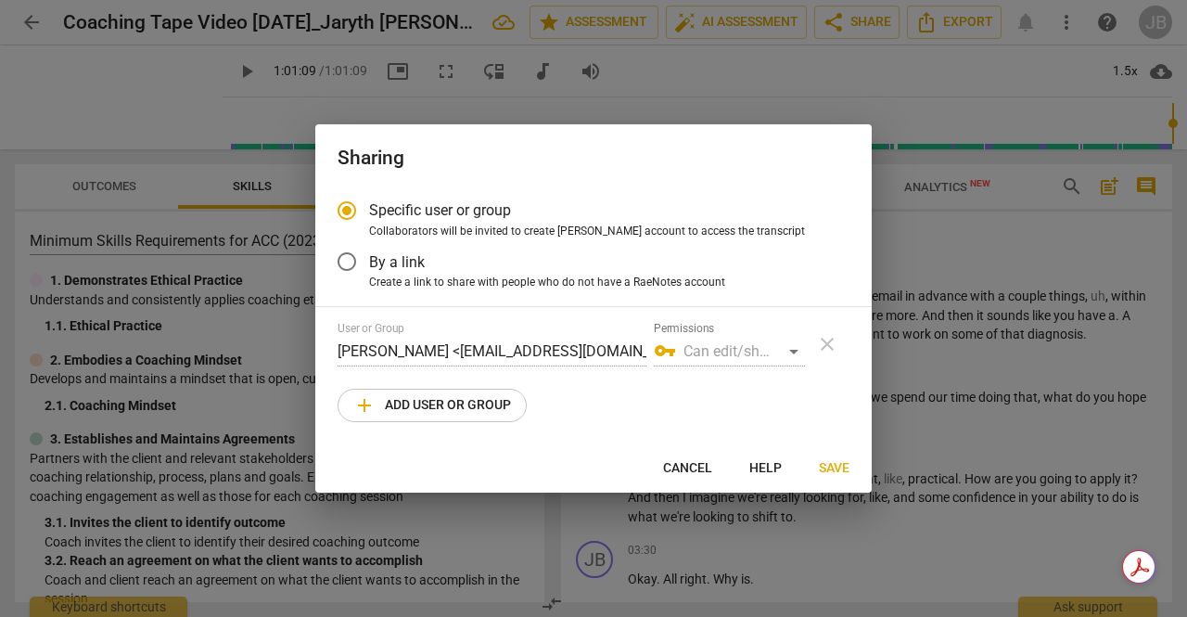
click at [647, 386] on div "User or Group [PERSON_NAME] <[EMAIL_ADDRESS][DOMAIN_NAME]> Permissions vpn_key …" at bounding box center [594, 372] width 512 height 100
click at [715, 348] on div "vpn_key Can edit/share" at bounding box center [729, 352] width 151 height 30
click at [487, 283] on span "Create a link to share with people who do not have a RaeNotes account" at bounding box center [547, 283] width 356 height 17
click at [0, 0] on input "Create a link to share with people who do not have a RaeNotes account" at bounding box center [0, 0] width 0 height 0
radio input "true"
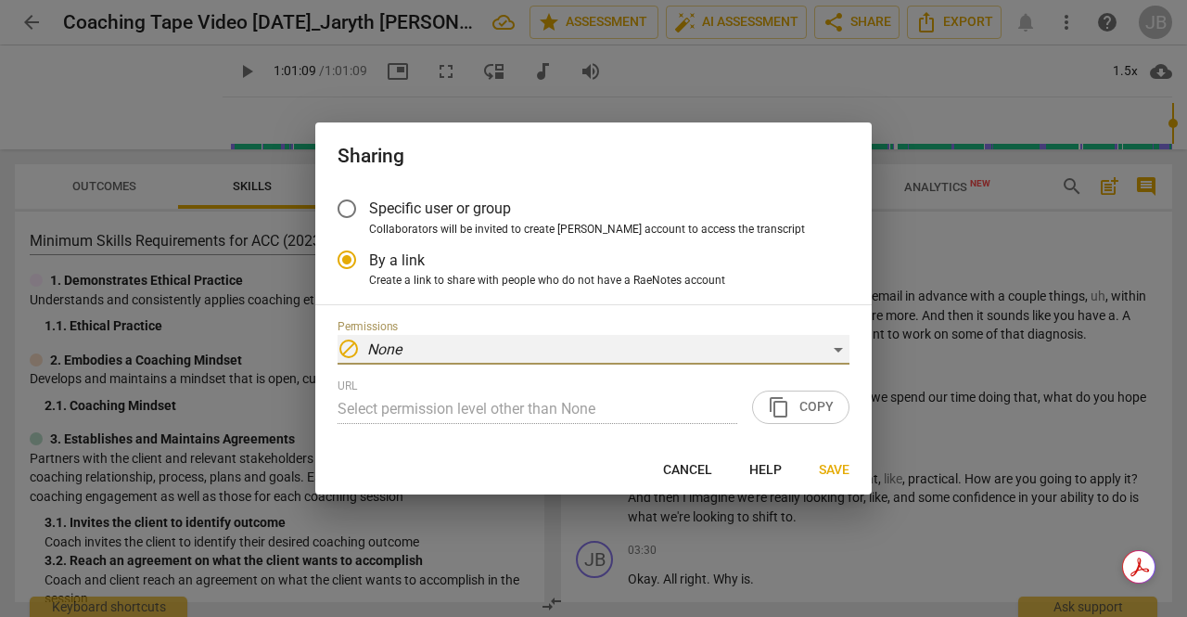
click at [458, 347] on div "block None" at bounding box center [594, 350] width 512 height 30
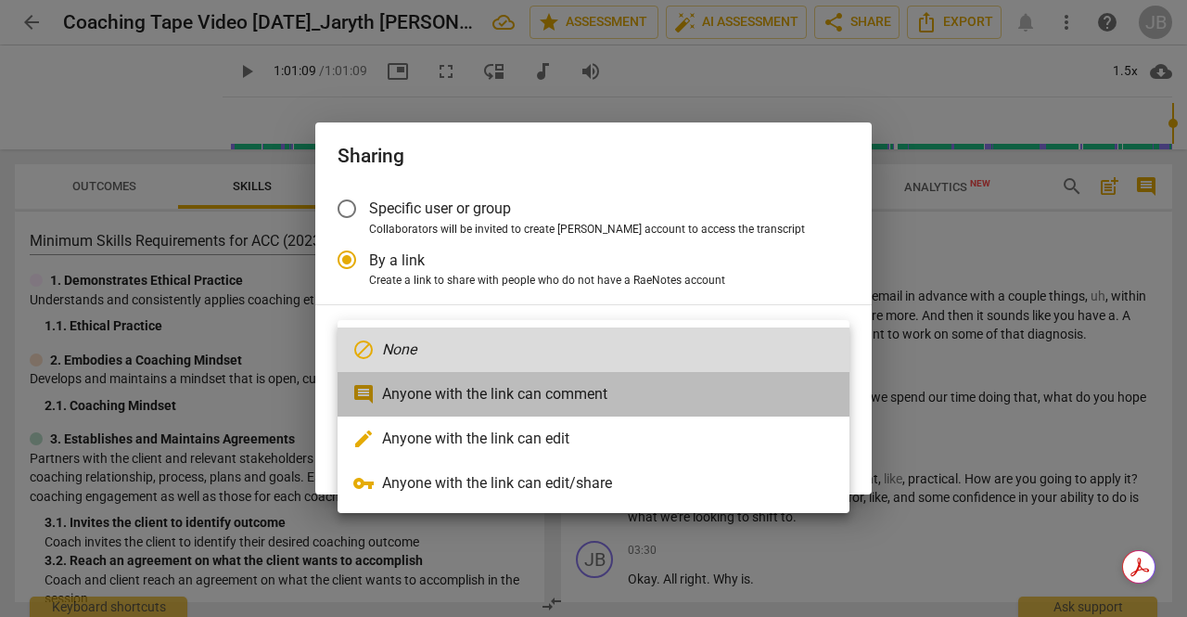
click at [484, 398] on li "comment Anyone with the link can comment" at bounding box center [594, 394] width 512 height 45
type input "[URL][DOMAIN_NAME]"
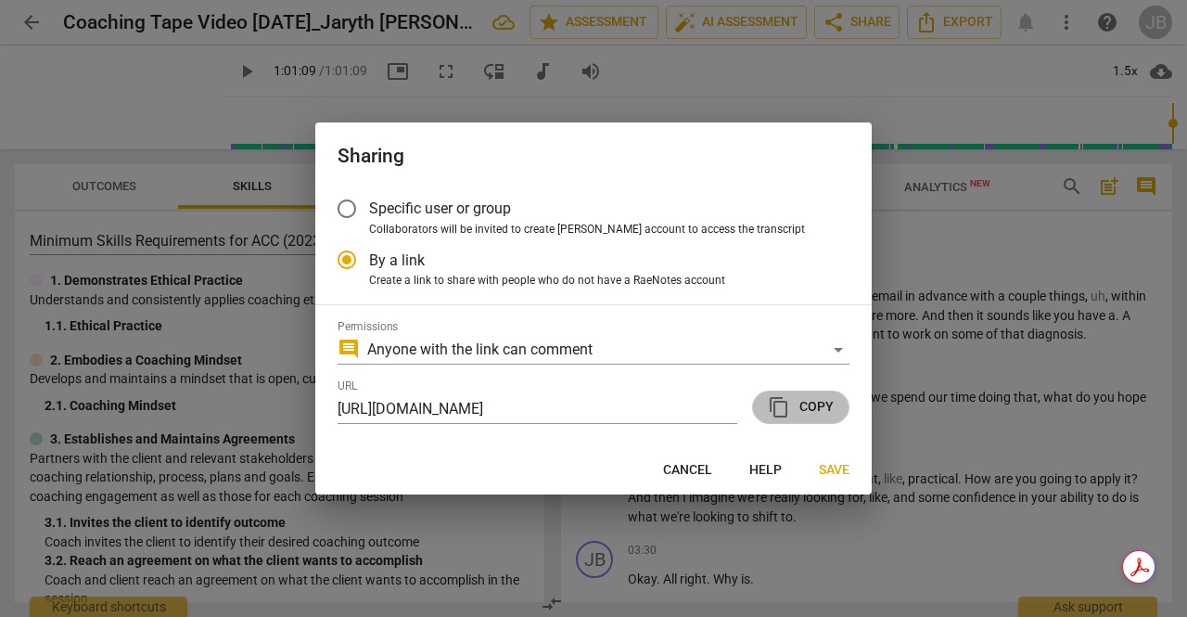
click at [780, 409] on span "content_copy" at bounding box center [779, 407] width 22 height 22
click at [679, 465] on span "Cancel" at bounding box center [687, 470] width 49 height 19
radio input "false"
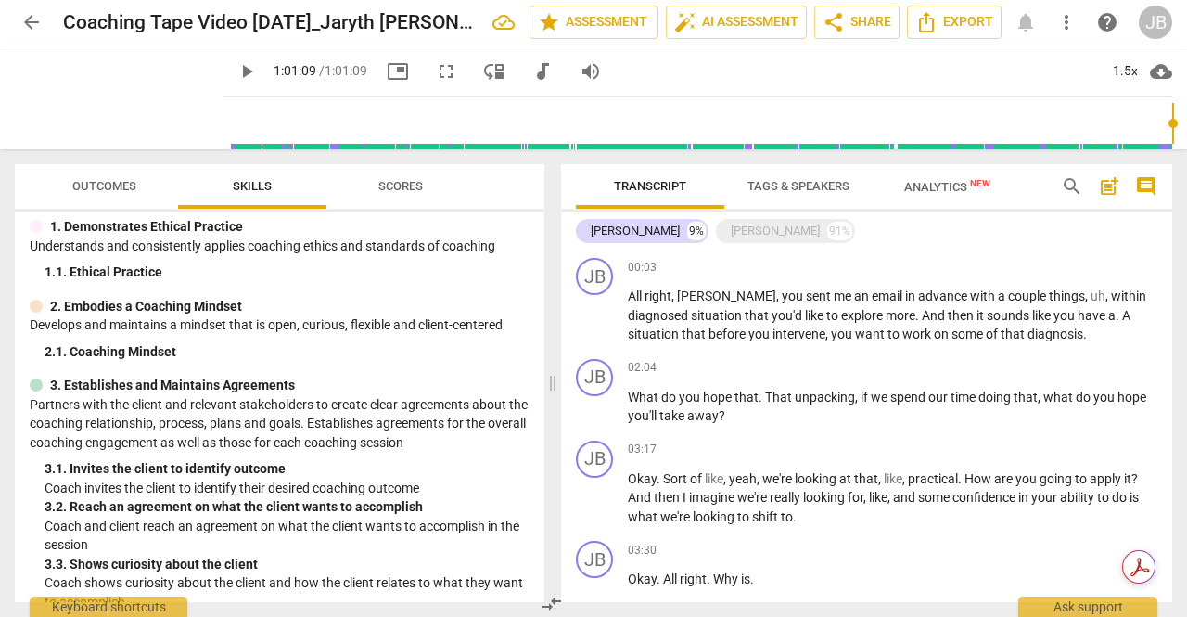
scroll to position [93, 0]
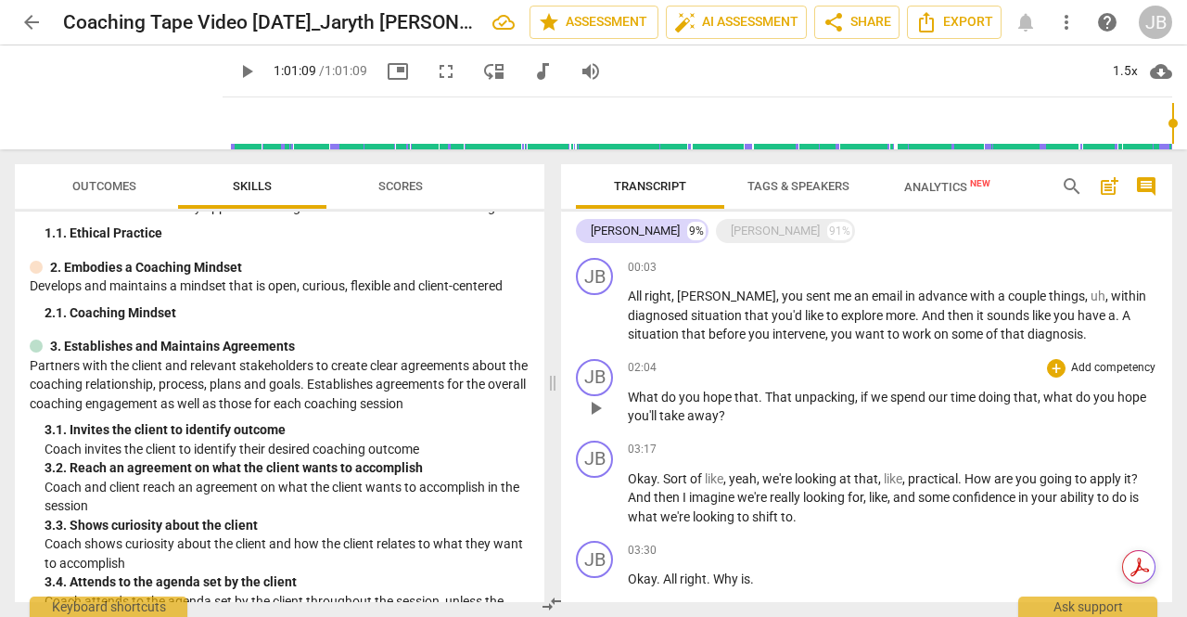
type input "3669"
